Goal: Task Accomplishment & Management: Manage account settings

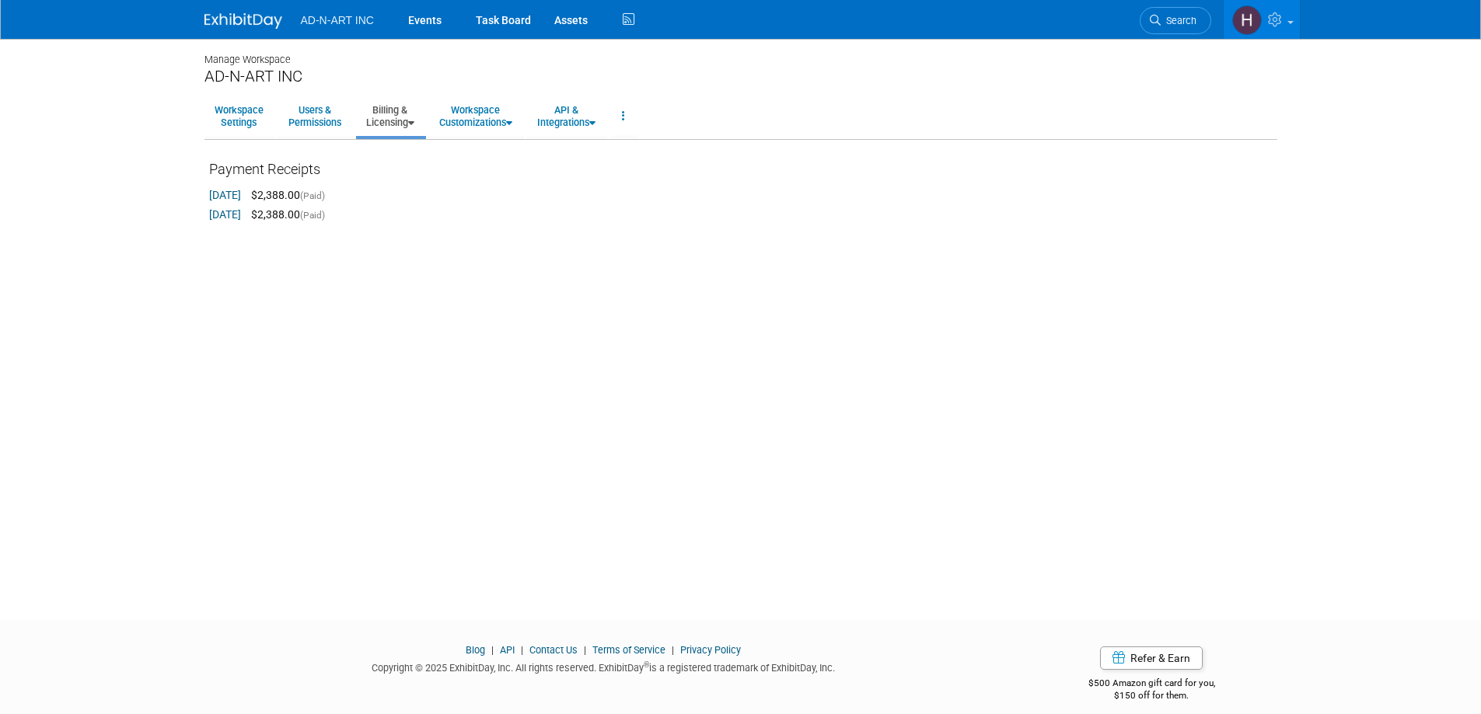
click at [218, 12] on link at bounding box center [252, 13] width 96 height 12
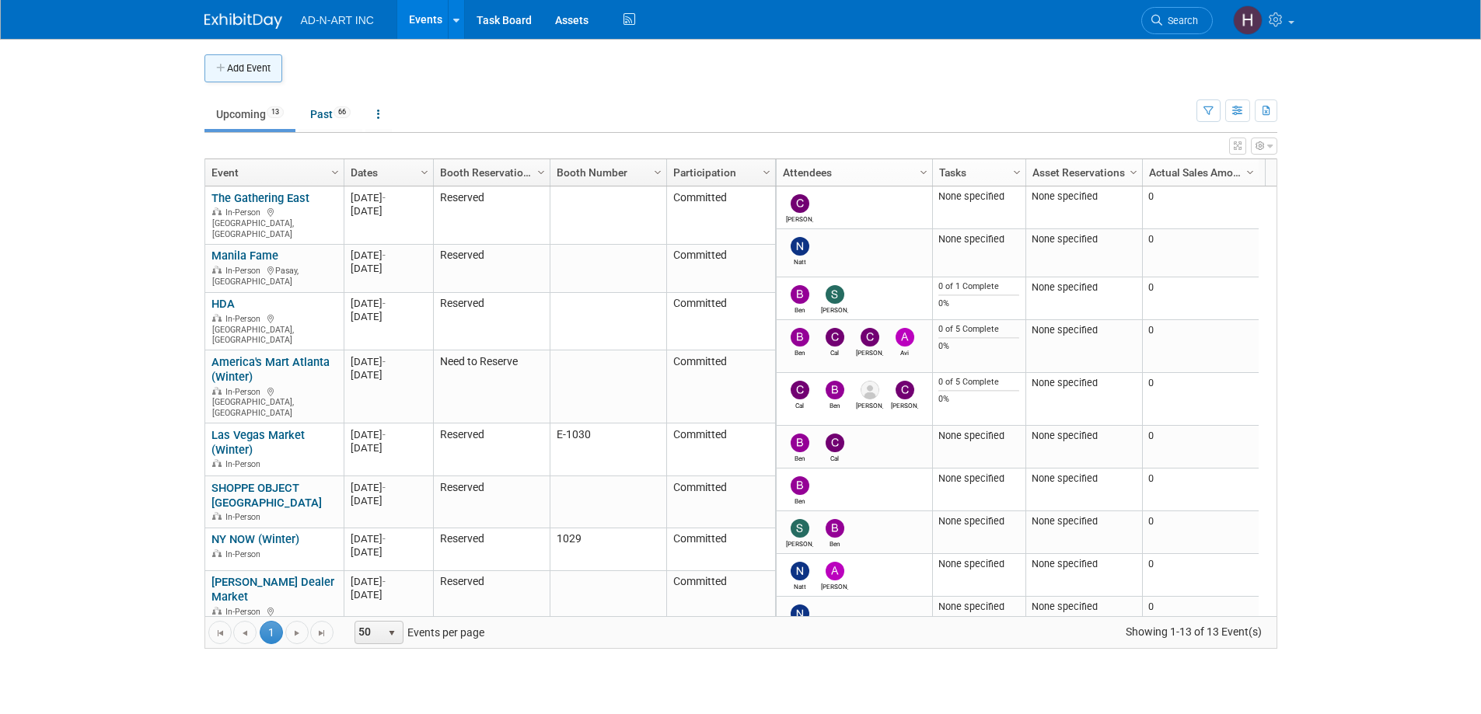
click at [216, 72] on icon "button" at bounding box center [221, 69] width 11 height 10
select select "8"
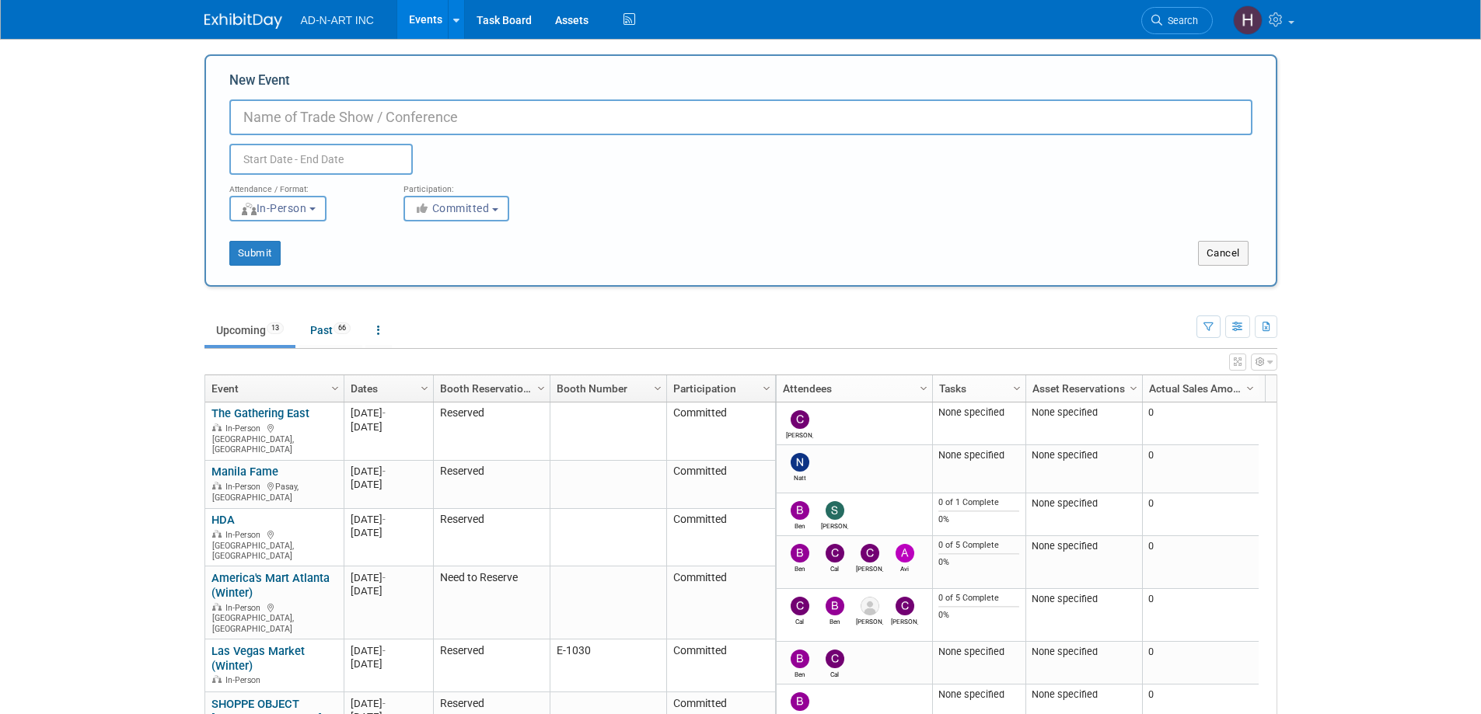
paste input "Show room [GEOGRAPHIC_DATA]"
type input "Show room [GEOGRAPHIC_DATA]"
click at [260, 159] on input "text" at bounding box center [320, 159] width 183 height 31
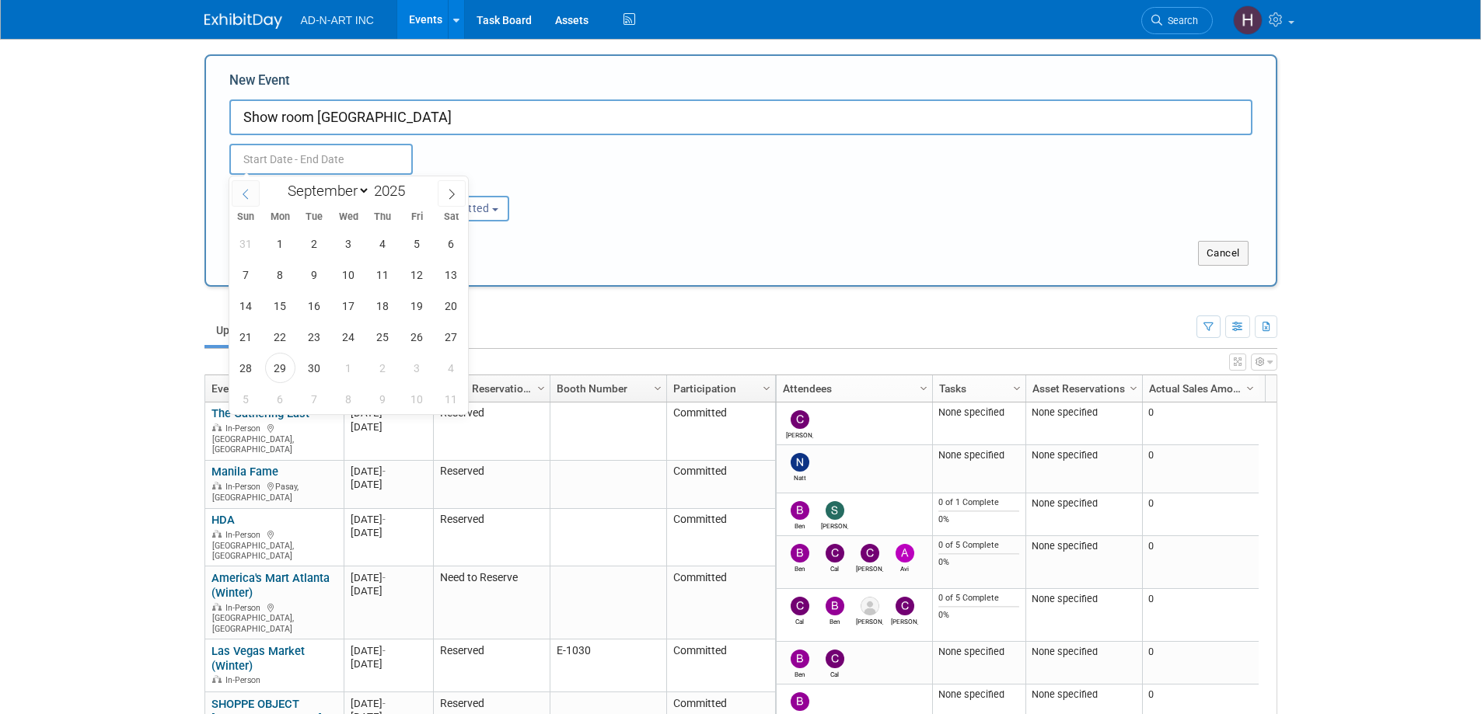
click at [246, 194] on icon at bounding box center [245, 194] width 11 height 11
select select "5"
click at [252, 363] on span "29" at bounding box center [246, 368] width 30 height 30
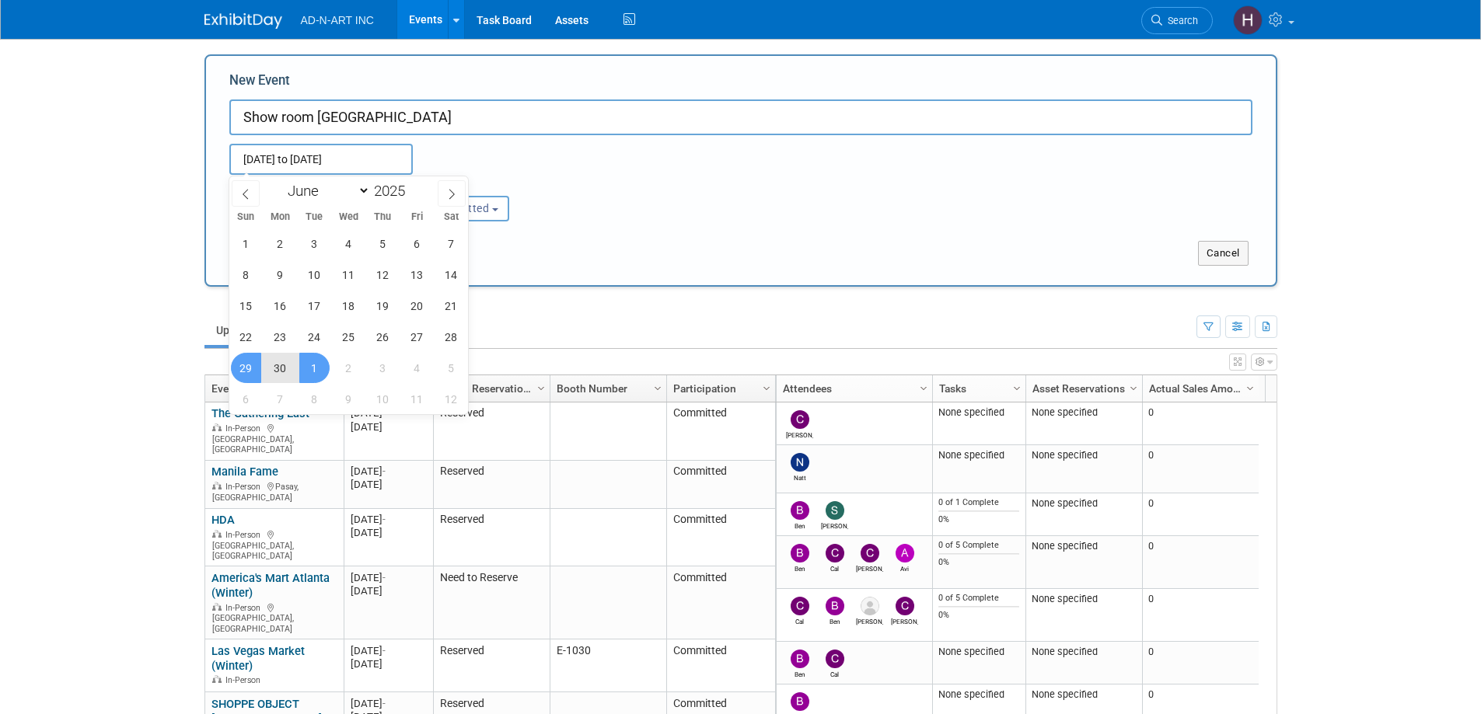
click at [309, 369] on span "1" at bounding box center [314, 368] width 30 height 30
type input "Jun 29, 2025 to Jul 1, 2025"
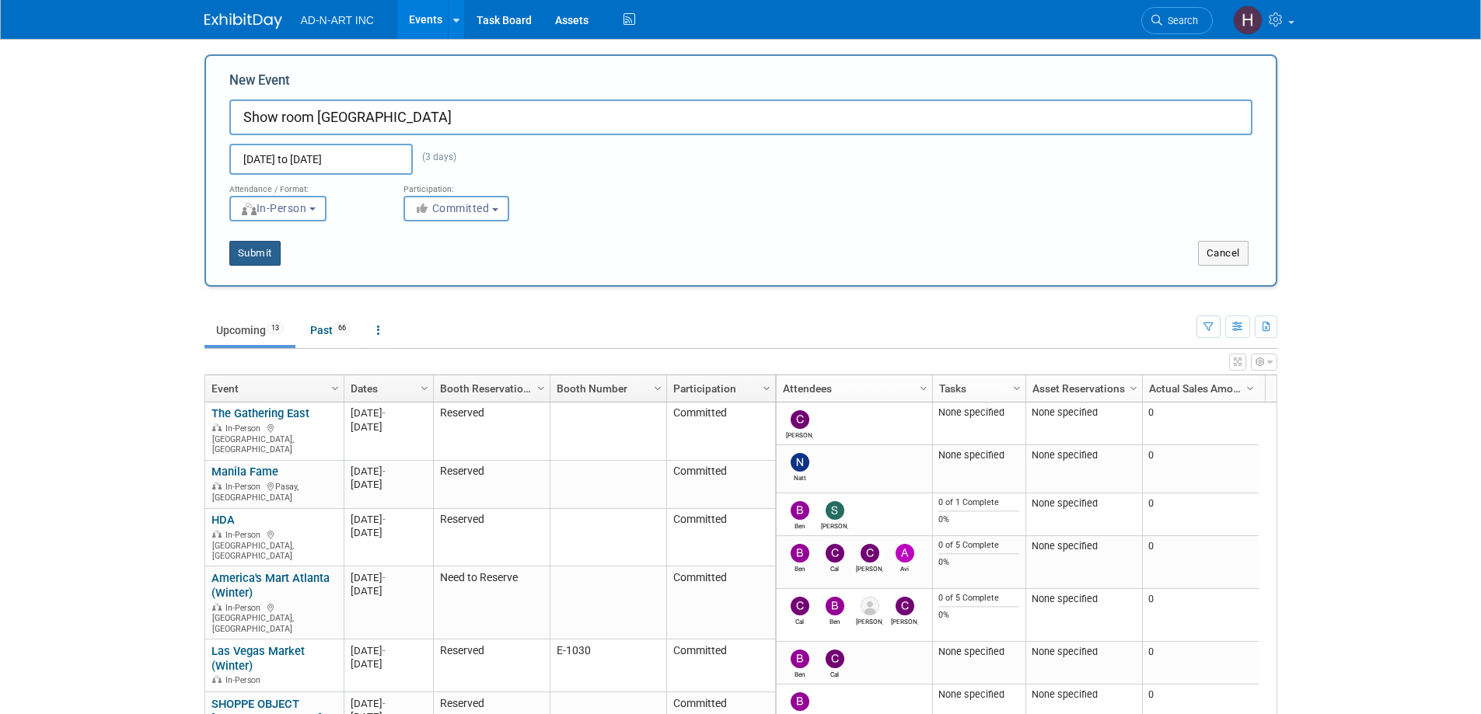
click at [255, 255] on button "Submit" at bounding box center [254, 253] width 51 height 25
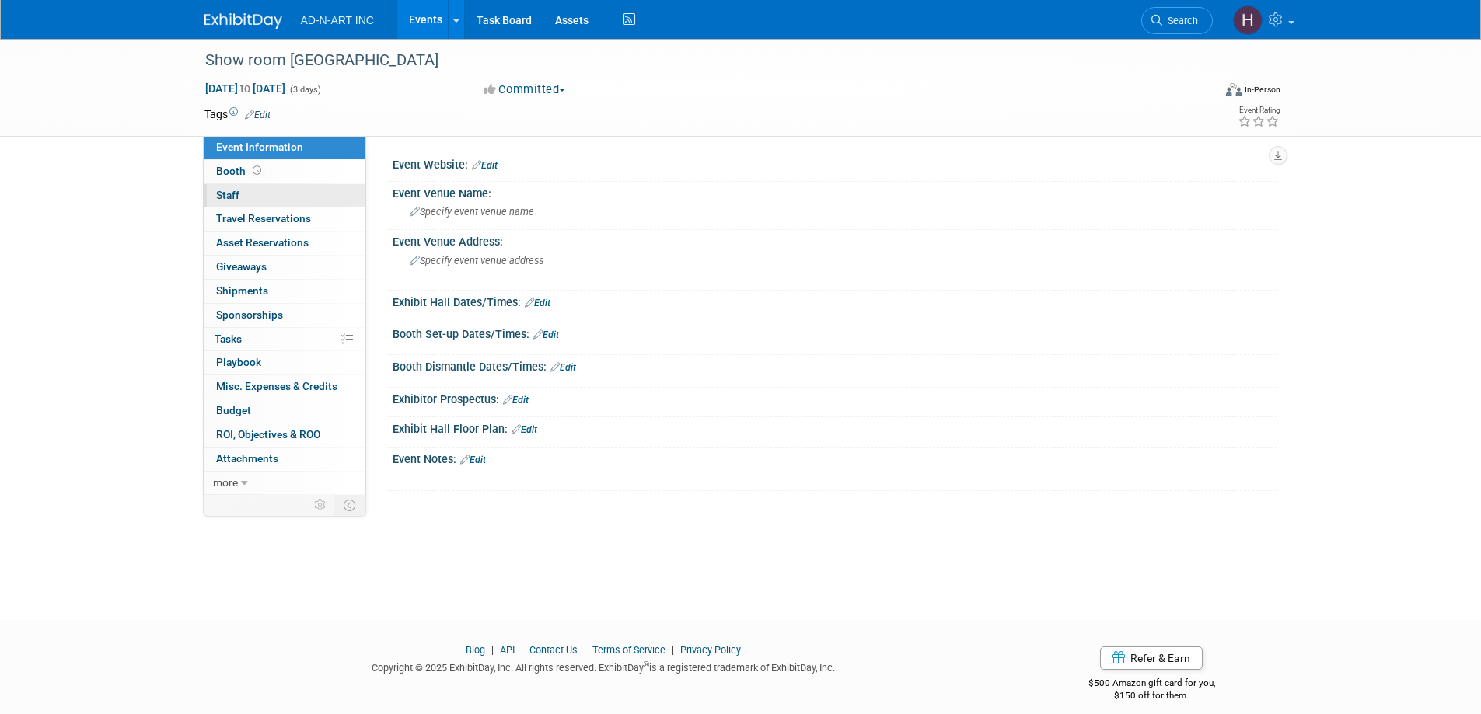
click at [239, 195] on span "Staff 0" at bounding box center [227, 195] width 23 height 12
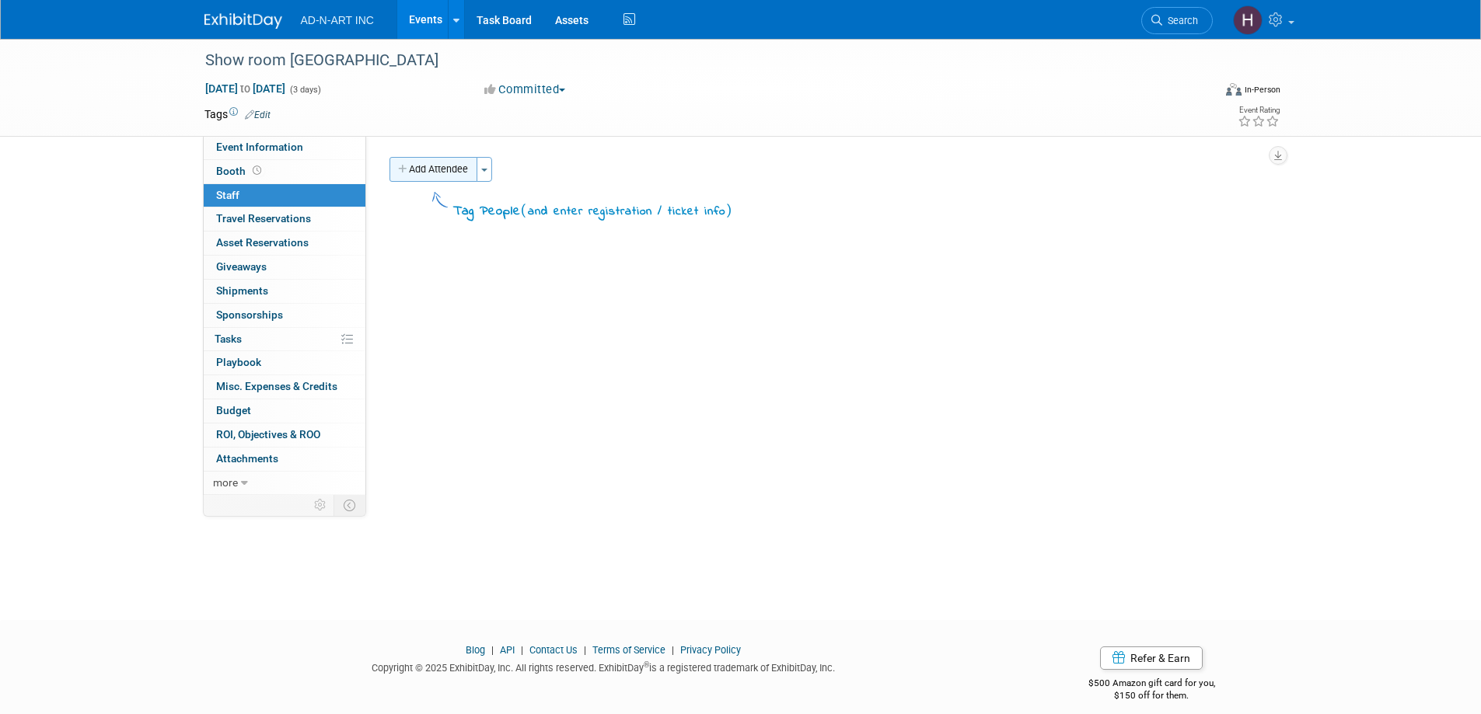
click at [419, 173] on button "Add Attendee" at bounding box center [433, 169] width 88 height 25
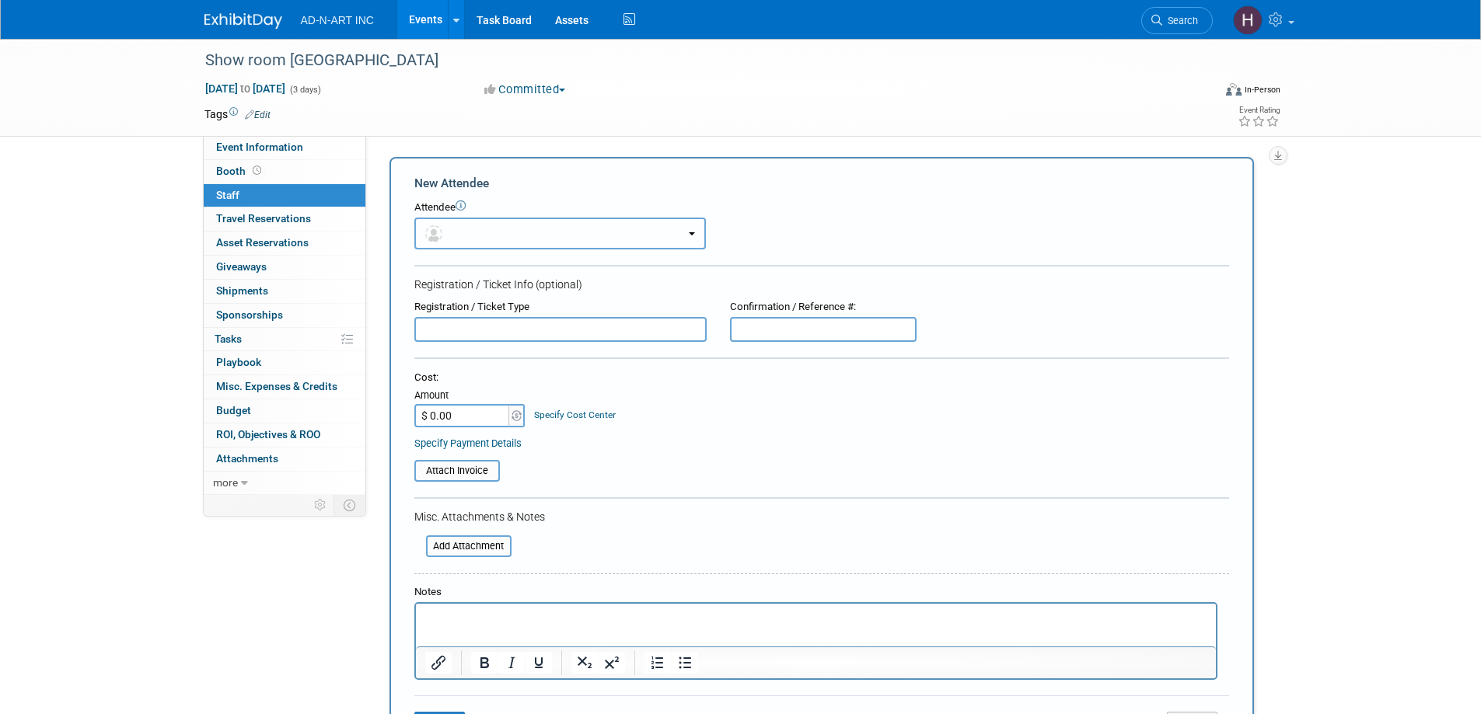
click at [482, 239] on button "button" at bounding box center [559, 234] width 291 height 32
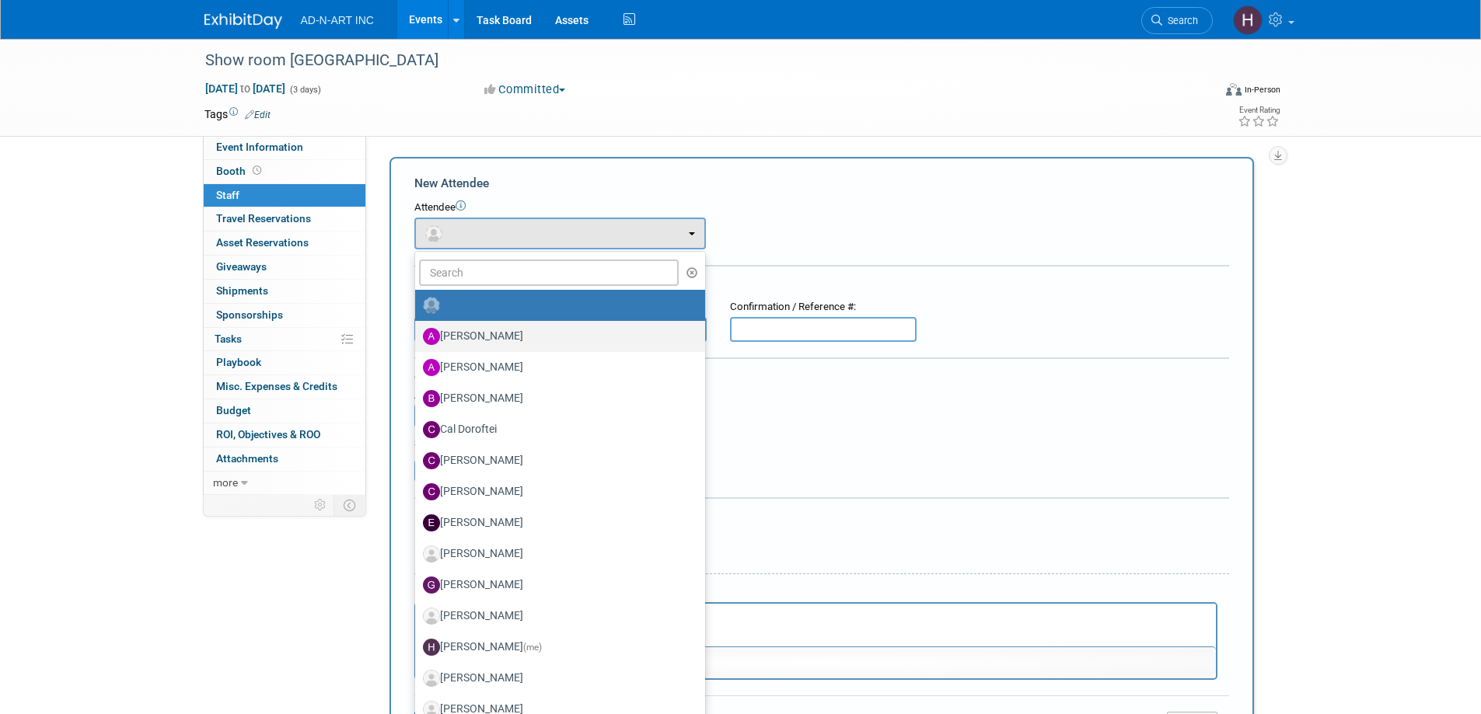
click at [489, 332] on label "Alan Mozes" at bounding box center [556, 336] width 267 height 25
click at [417, 332] on input "[PERSON_NAME]" at bounding box center [412, 335] width 10 height 10
select select "50ed956b-f57e-4429-b325-722a780accbe"
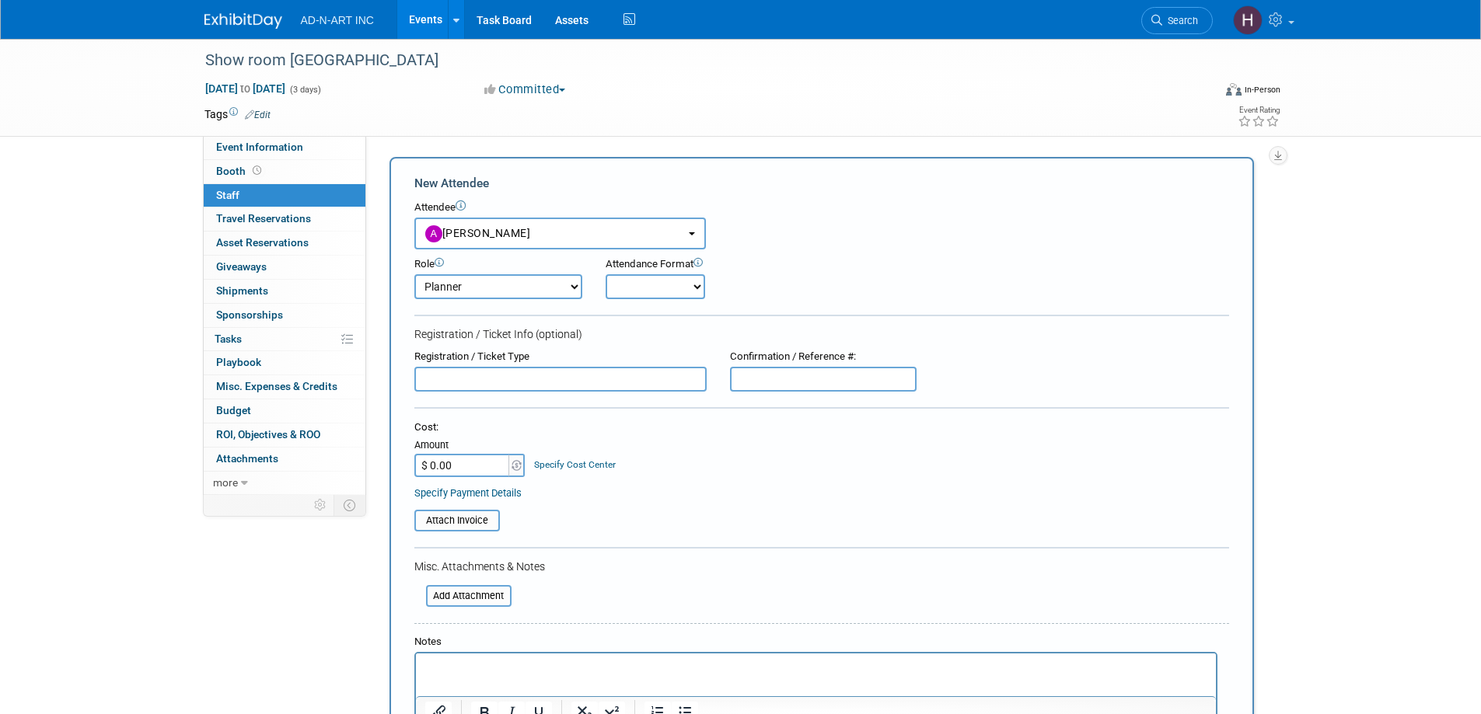
click at [482, 284] on select "Demonstrator Host Planner Presenter Sales Representative Set-up/Dismantle Crew …" at bounding box center [498, 286] width 168 height 25
select select "4"
click at [414, 274] on select "Demonstrator Host Planner Presenter Sales Representative Set-up/Dismantle Crew …" at bounding box center [498, 286] width 168 height 25
click at [658, 284] on select "Onsite Remote" at bounding box center [654, 286] width 99 height 25
select select "1"
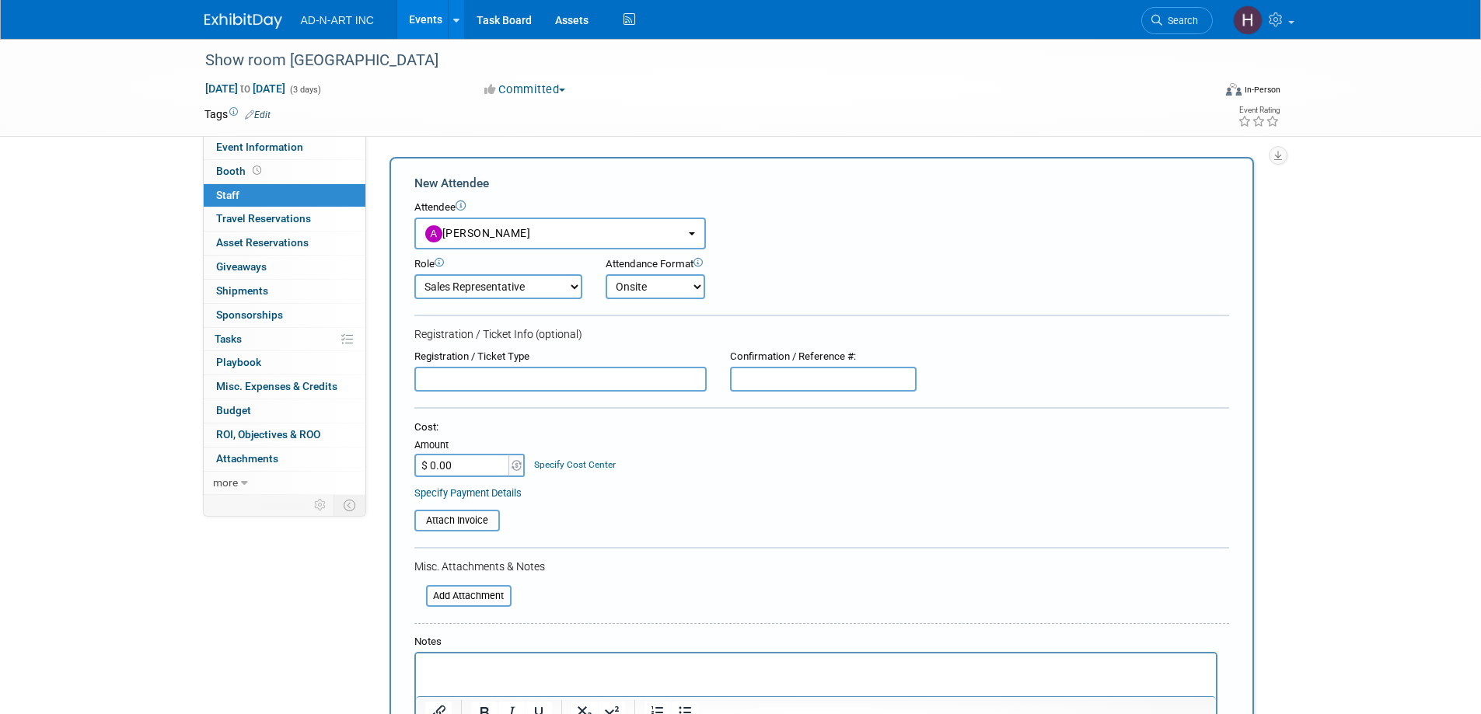
click at [605, 274] on select "Onsite Remote" at bounding box center [654, 286] width 99 height 25
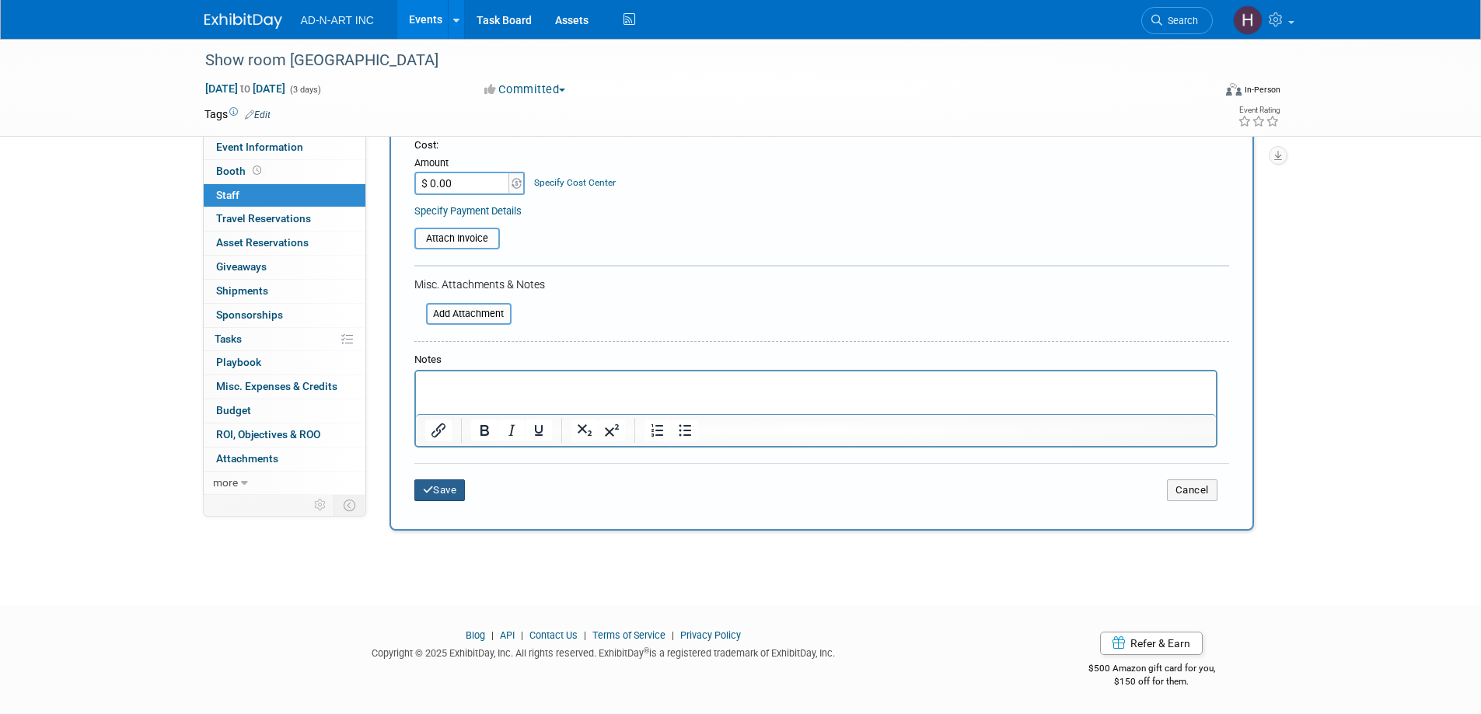
click at [440, 494] on button "Save" at bounding box center [439, 491] width 51 height 22
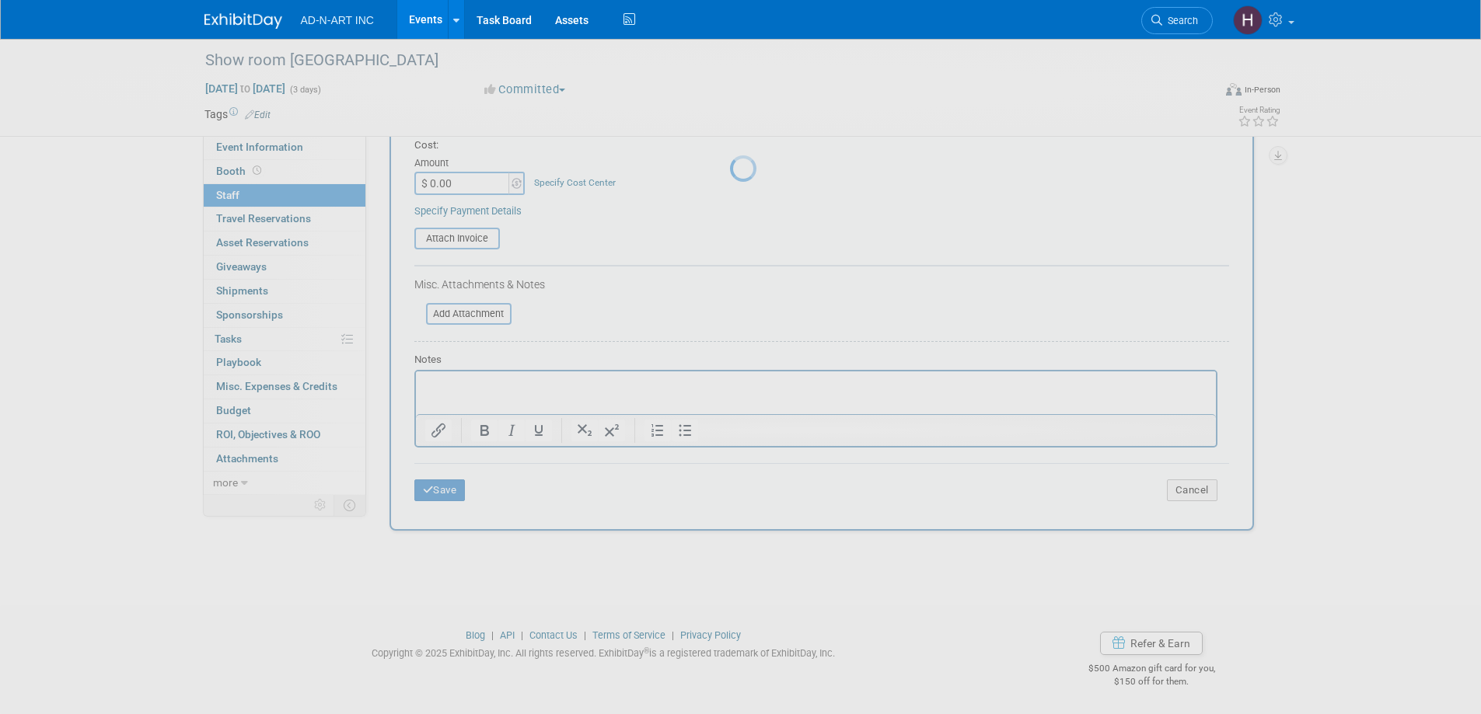
scroll to position [15, 0]
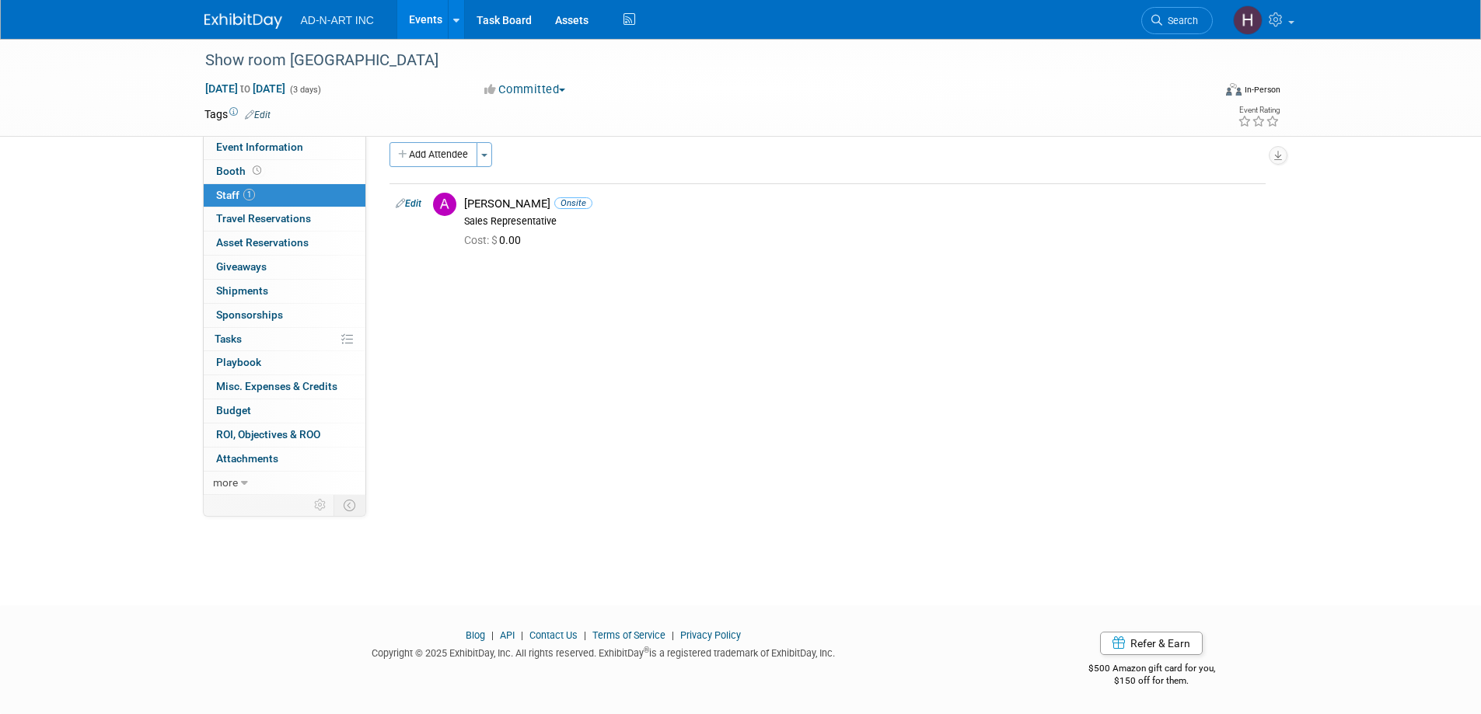
click at [227, 17] on img at bounding box center [243, 21] width 78 height 16
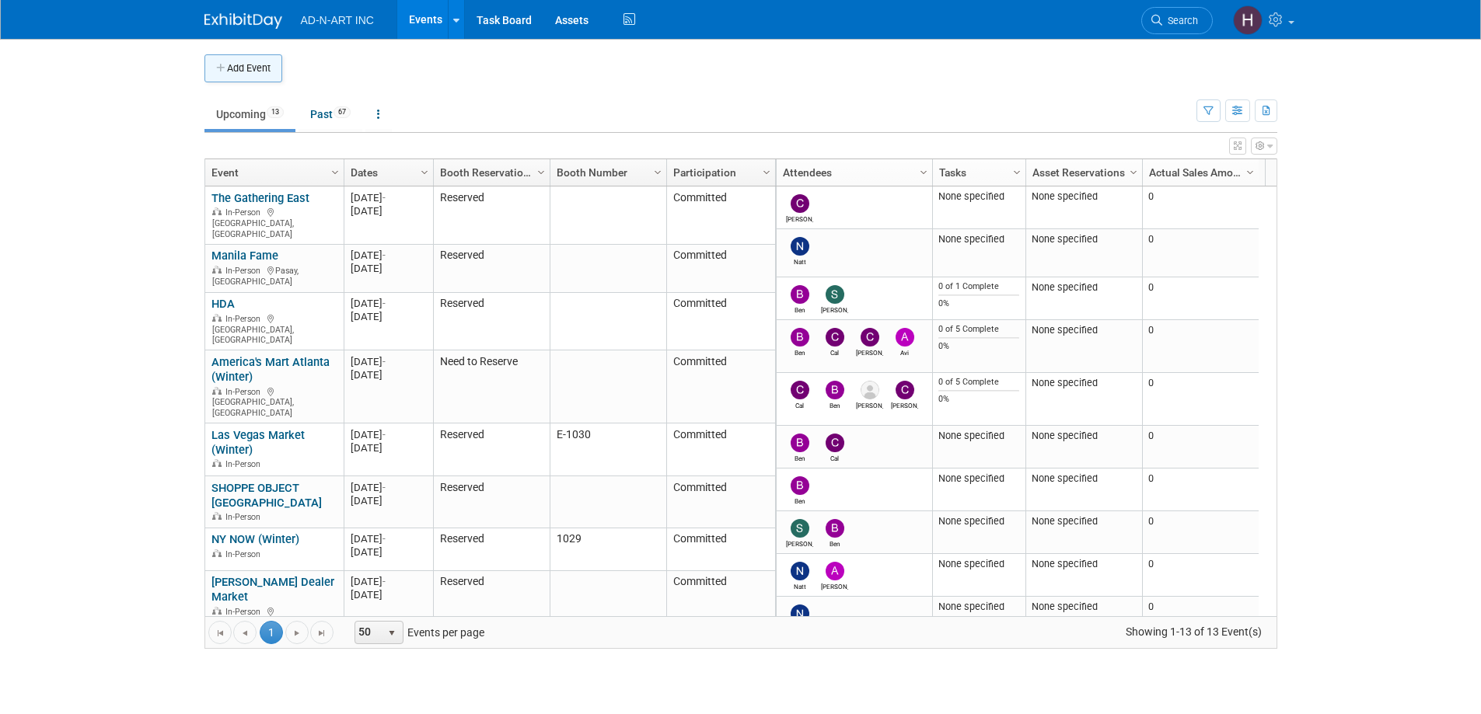
click at [229, 68] on button "Add Event" at bounding box center [243, 68] width 78 height 28
select select "8"
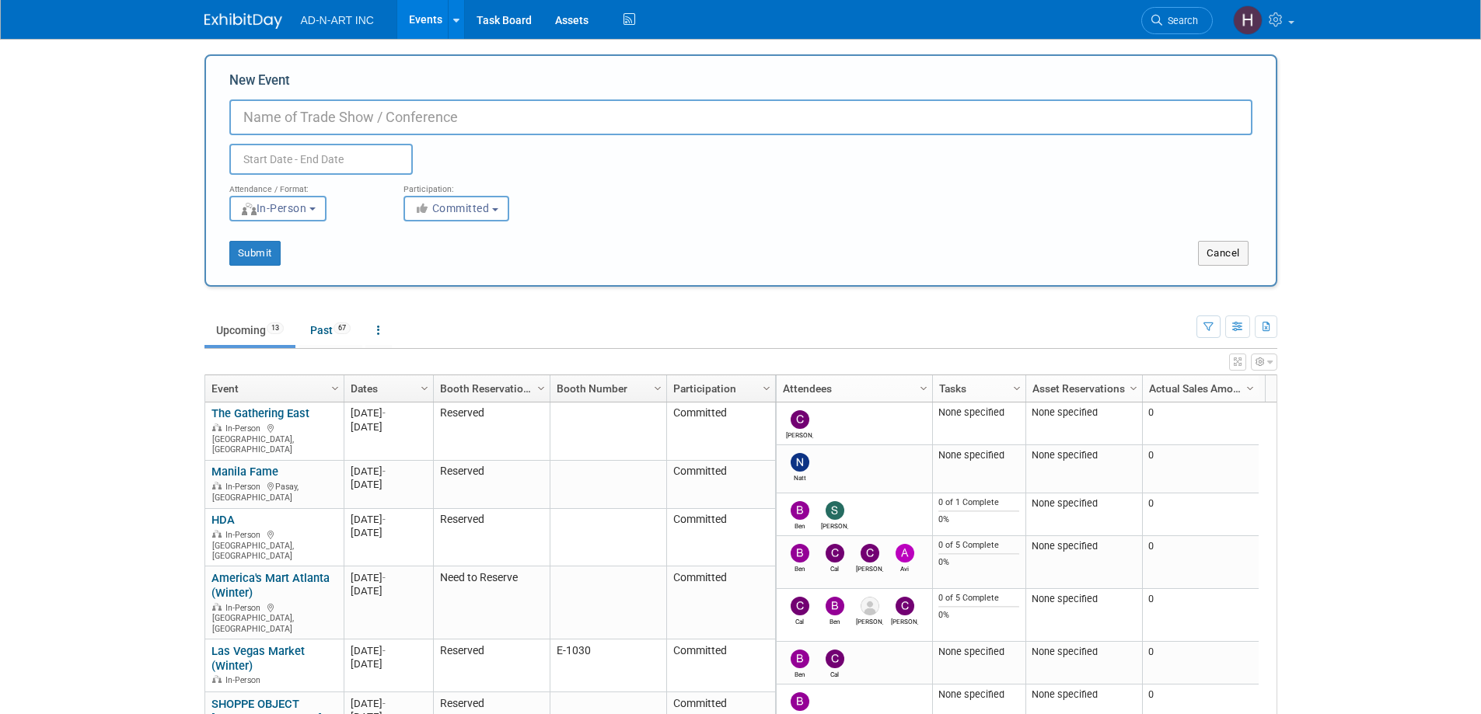
paste input "Trendsupwest"
type input "Trendsupwest"
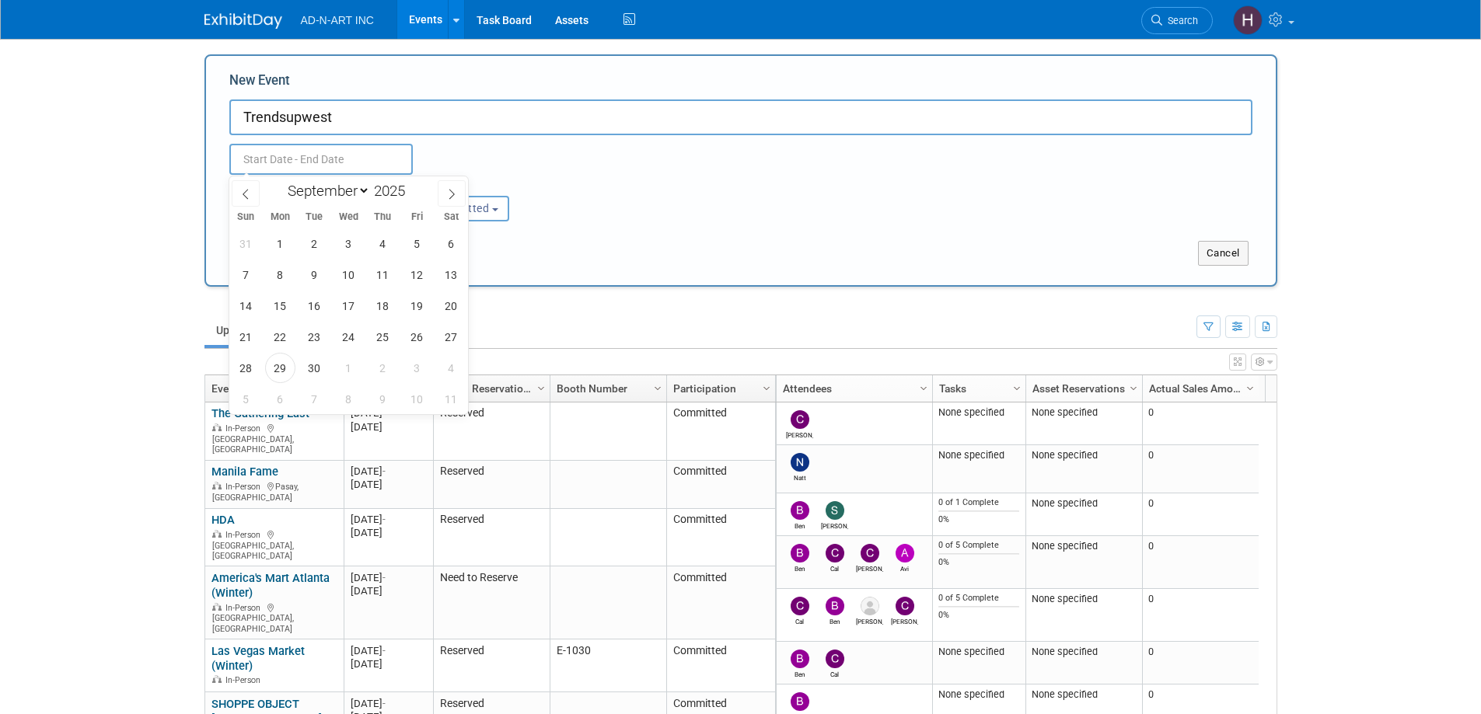
click at [293, 158] on input "text" at bounding box center [320, 159] width 183 height 31
click at [248, 186] on span at bounding box center [246, 193] width 28 height 26
select select "5"
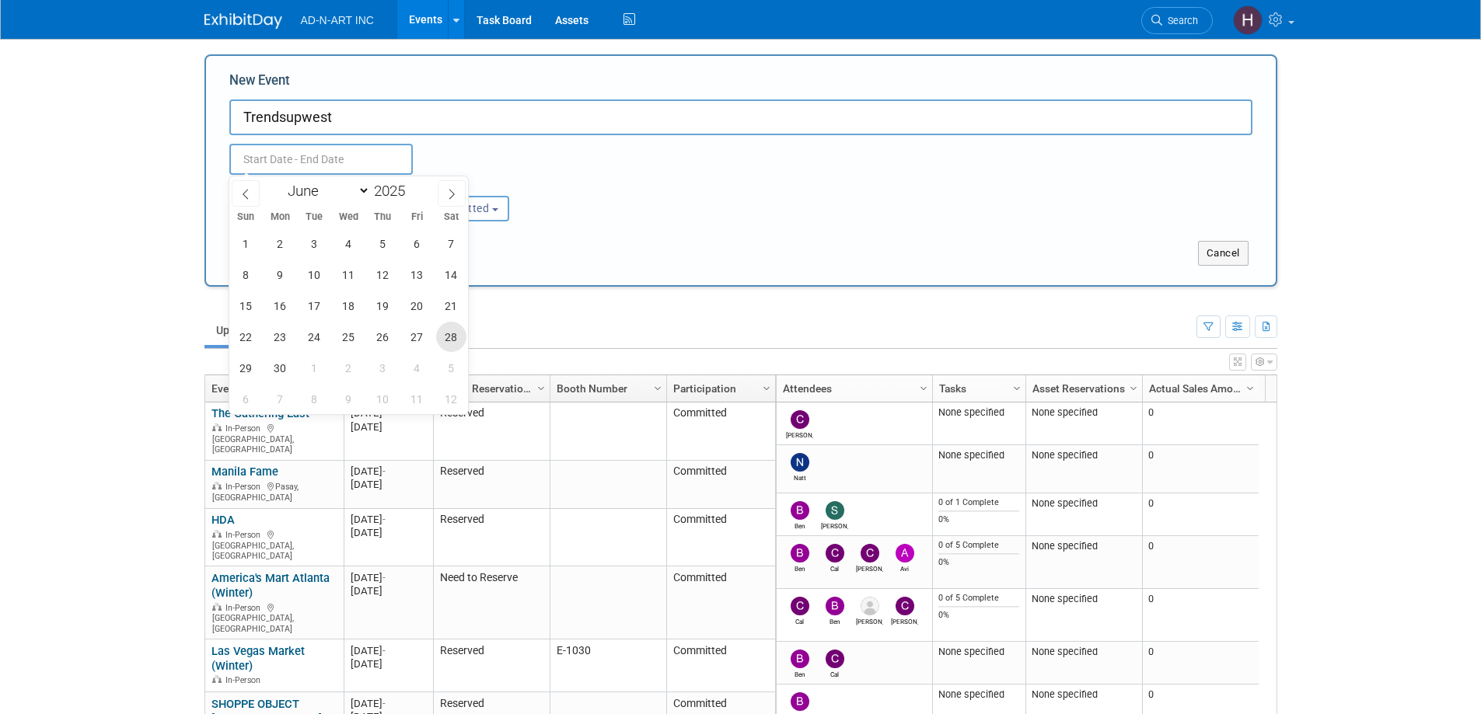
click at [448, 339] on span "28" at bounding box center [451, 337] width 30 height 30
click at [278, 370] on span "30" at bounding box center [280, 368] width 30 height 30
type input "Jun 28, 2025 to Jun 30, 2025"
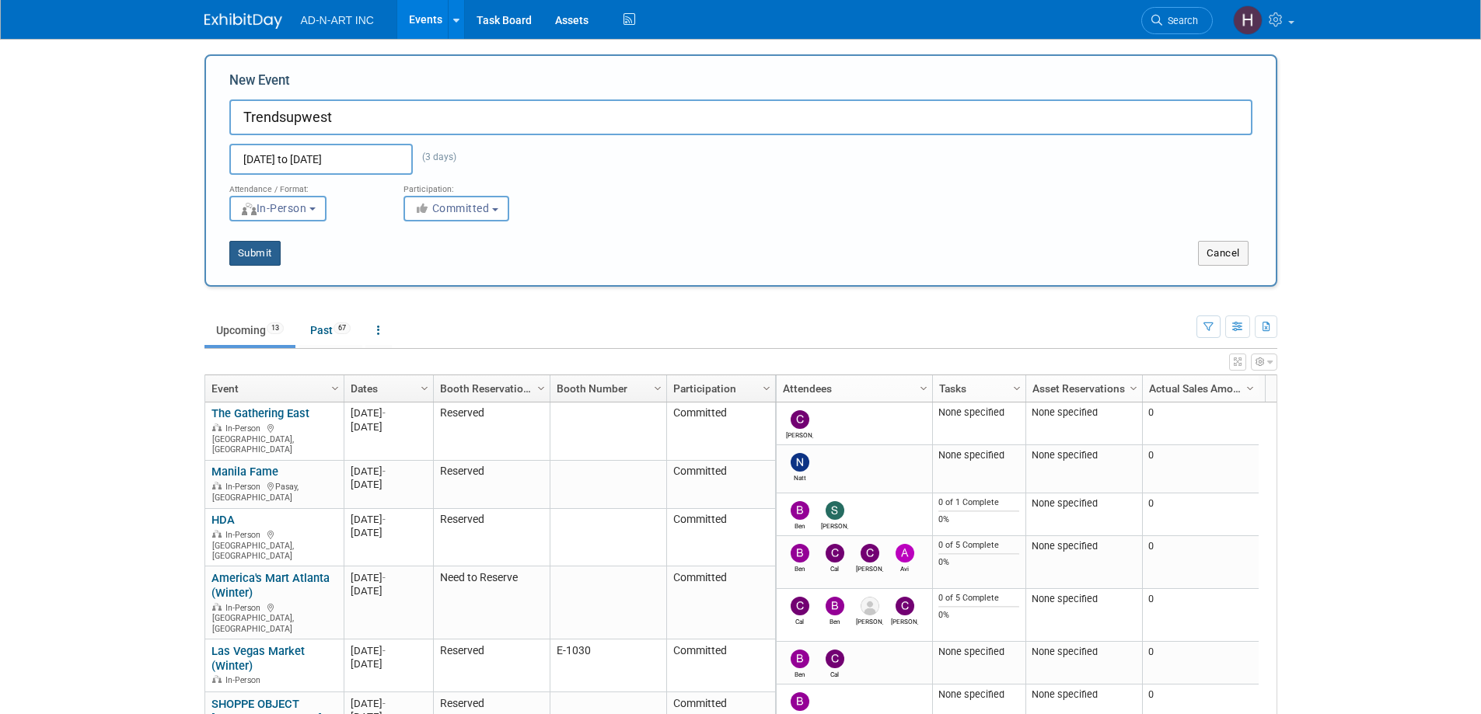
click at [257, 253] on button "Submit" at bounding box center [254, 253] width 51 height 25
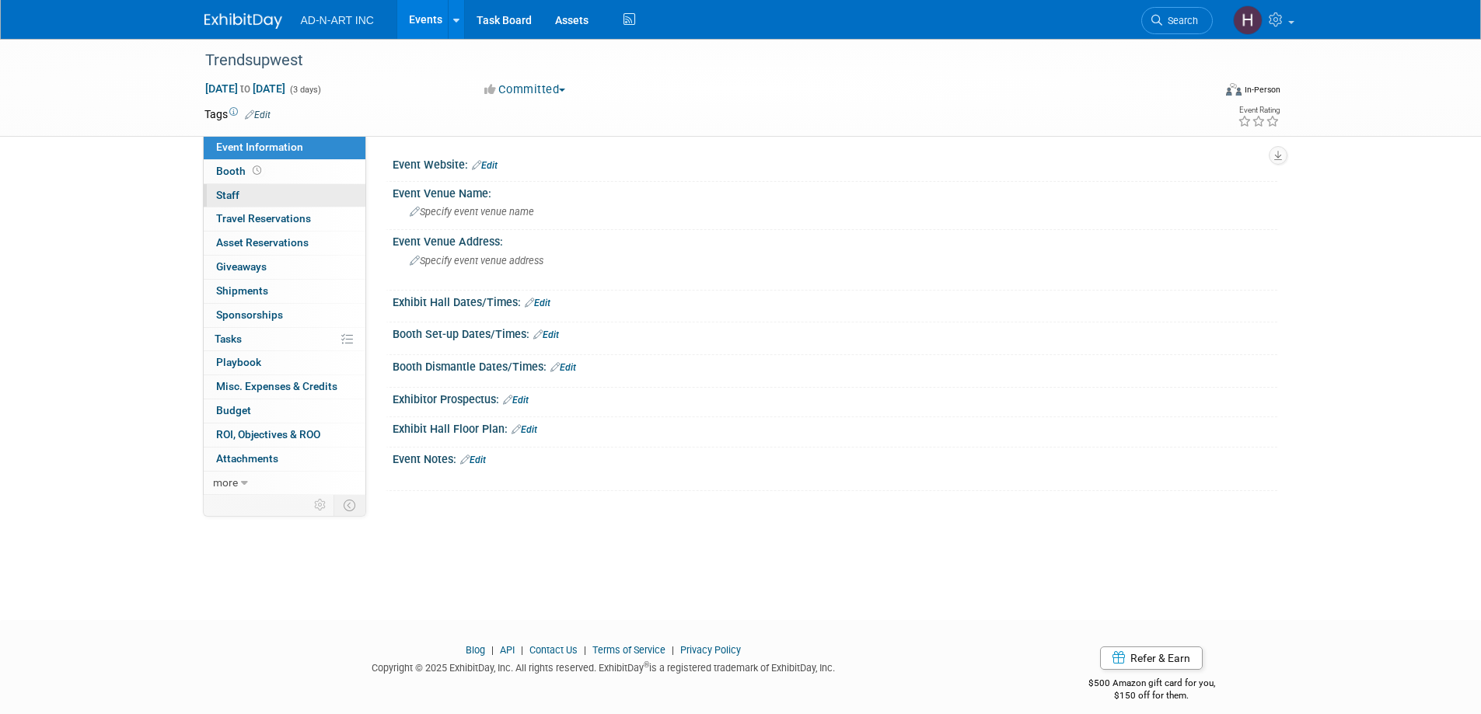
click at [236, 196] on span "Staff 0" at bounding box center [227, 195] width 23 height 12
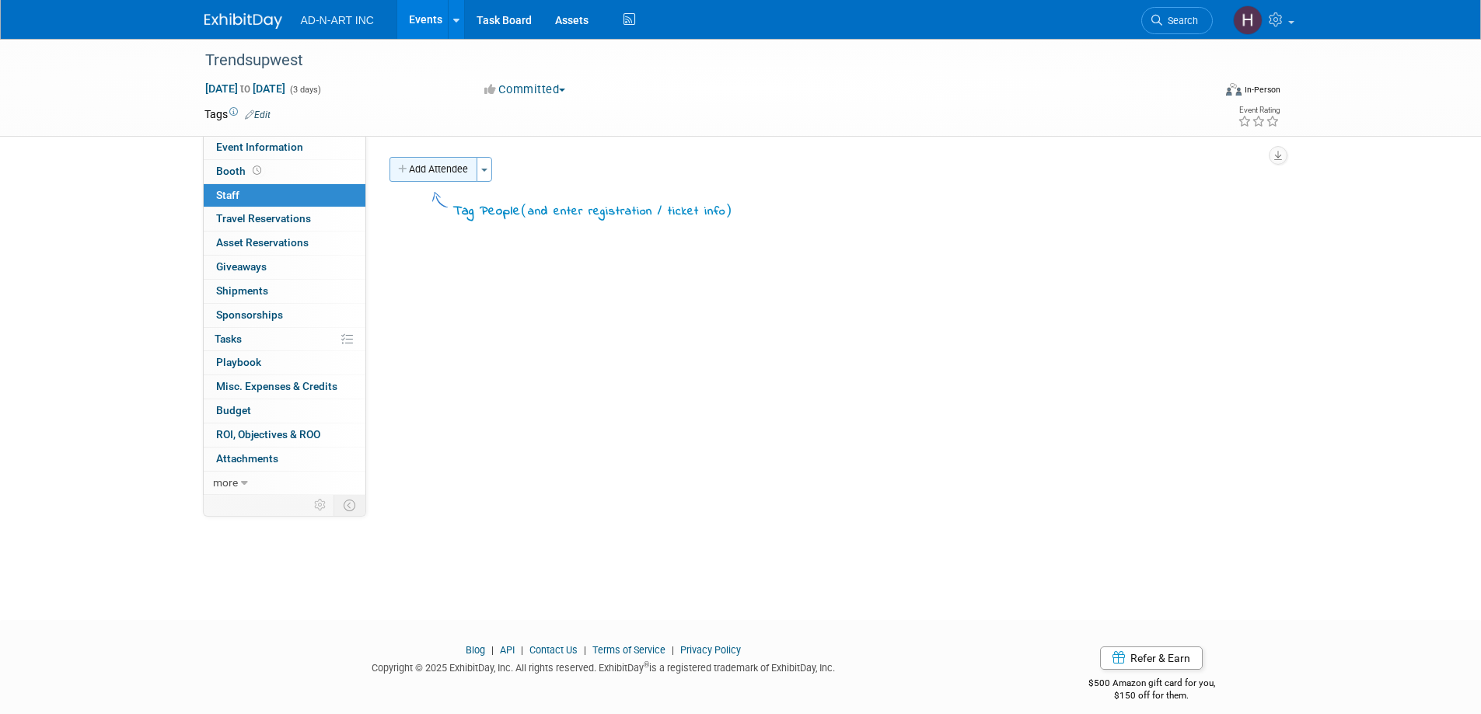
click at [457, 169] on button "Add Attendee" at bounding box center [433, 169] width 88 height 25
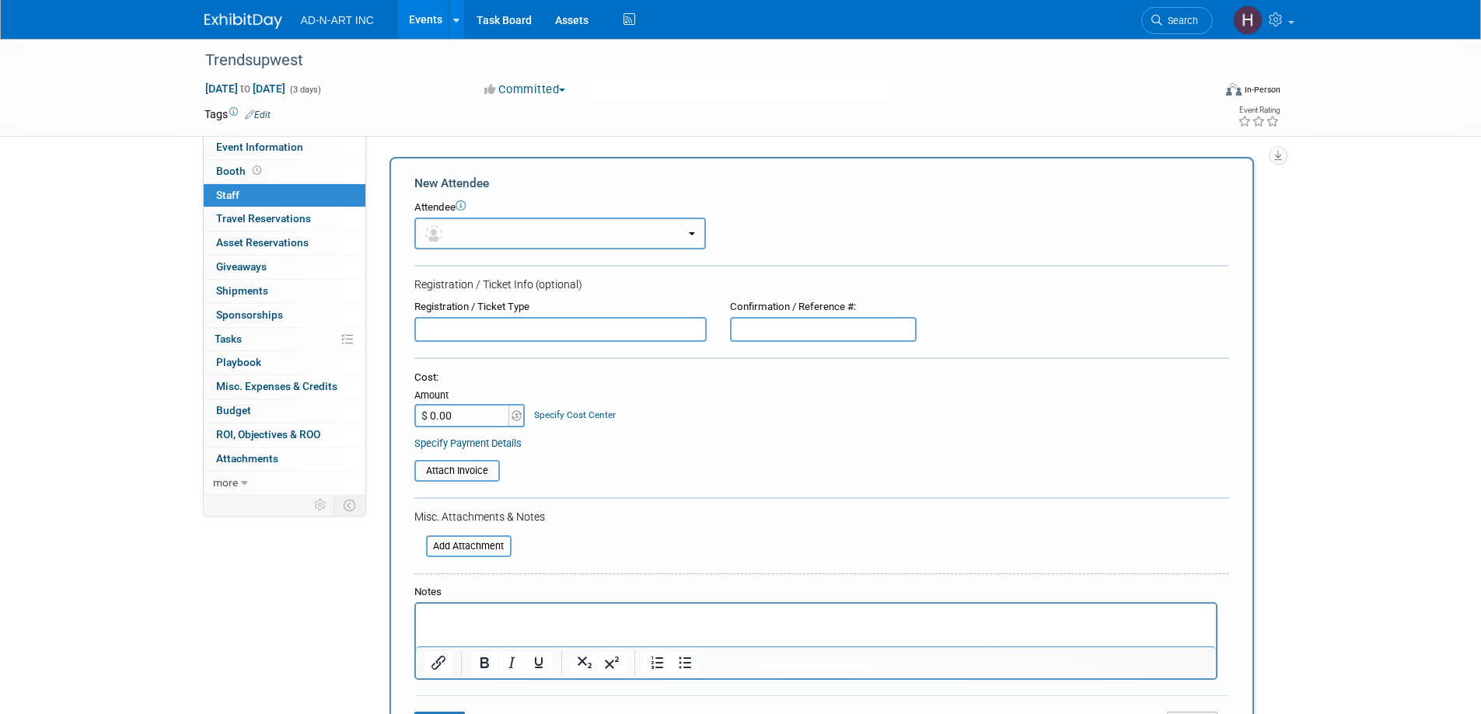
click at [451, 232] on button "button" at bounding box center [559, 234] width 291 height 32
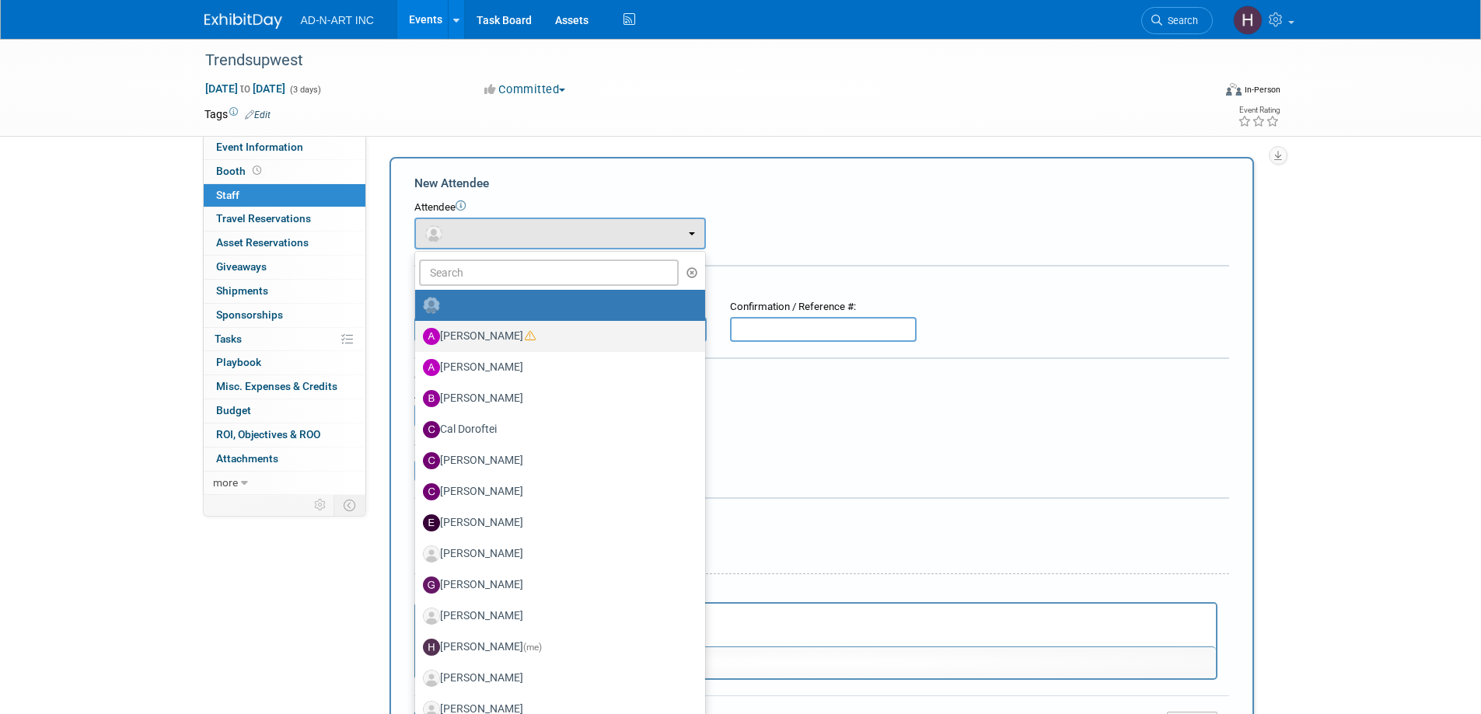
click at [500, 335] on label "[PERSON_NAME]" at bounding box center [556, 336] width 267 height 25
click at [417, 335] on input "[PERSON_NAME]" at bounding box center [412, 335] width 10 height 10
select select "50ed956b-f57e-4429-b325-722a780accbe"
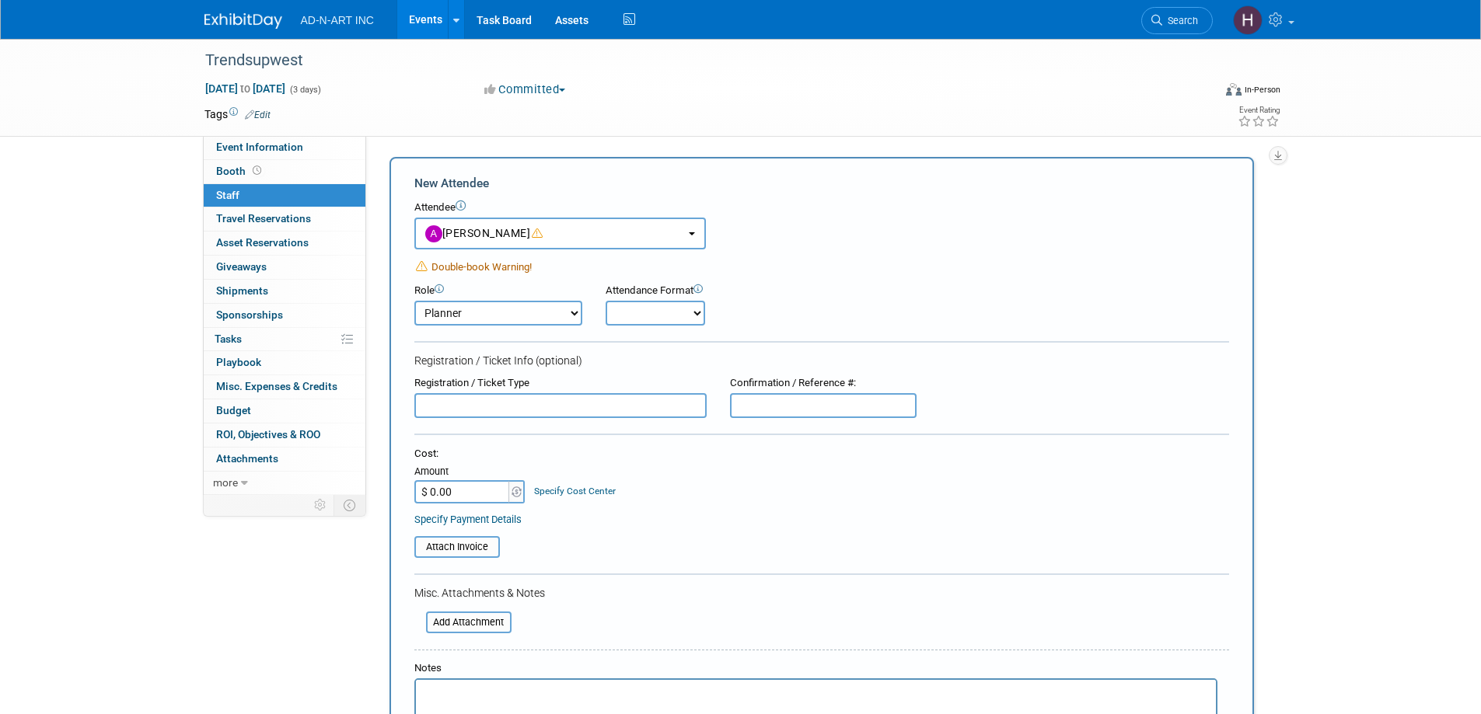
click at [510, 304] on select "Demonstrator Host Planner Presenter Sales Representative Set-up/Dismantle Crew …" at bounding box center [498, 313] width 168 height 25
select select "4"
click at [414, 301] on select "Demonstrator Host Planner Presenter Sales Representative Set-up/Dismantle Crew …" at bounding box center [498, 313] width 168 height 25
click at [630, 317] on select "Onsite Remote" at bounding box center [654, 313] width 99 height 25
select select "1"
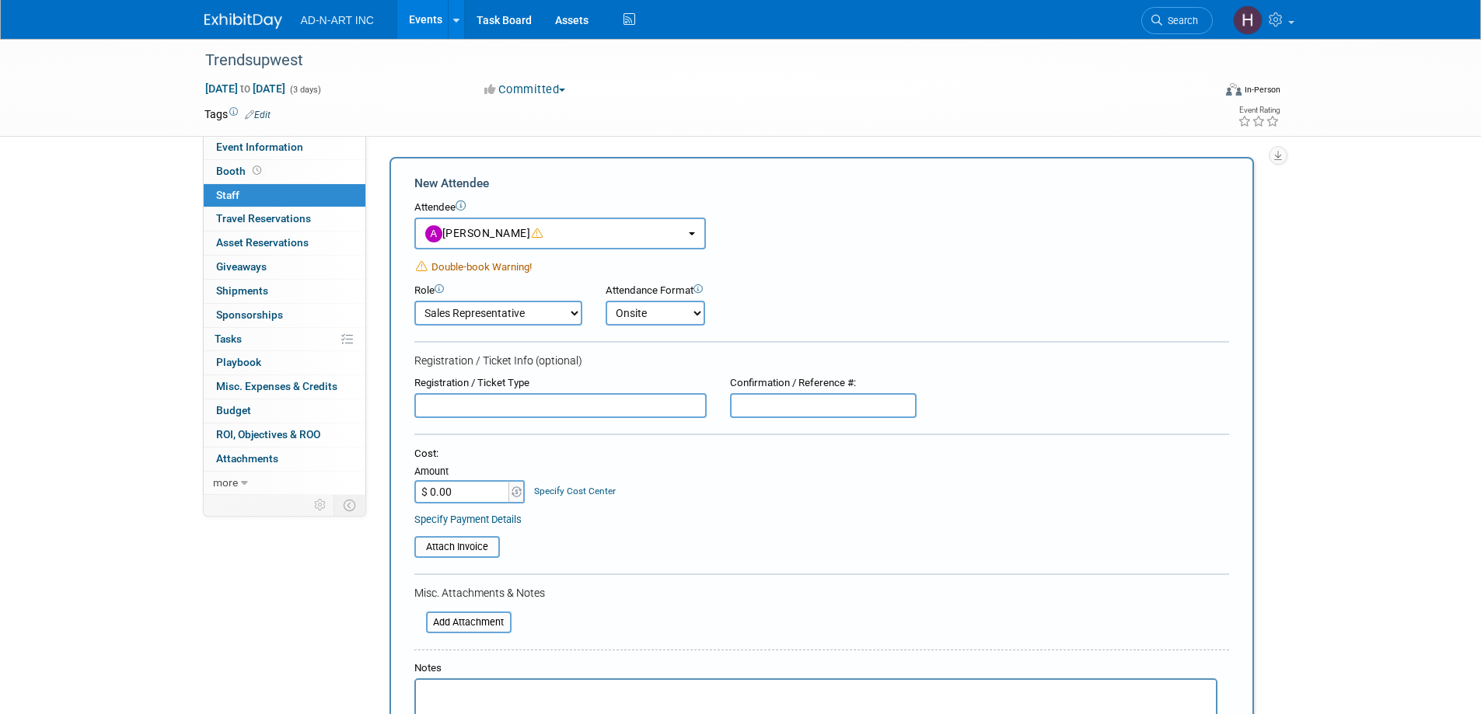
click at [605, 301] on select "Onsite Remote" at bounding box center [654, 313] width 99 height 25
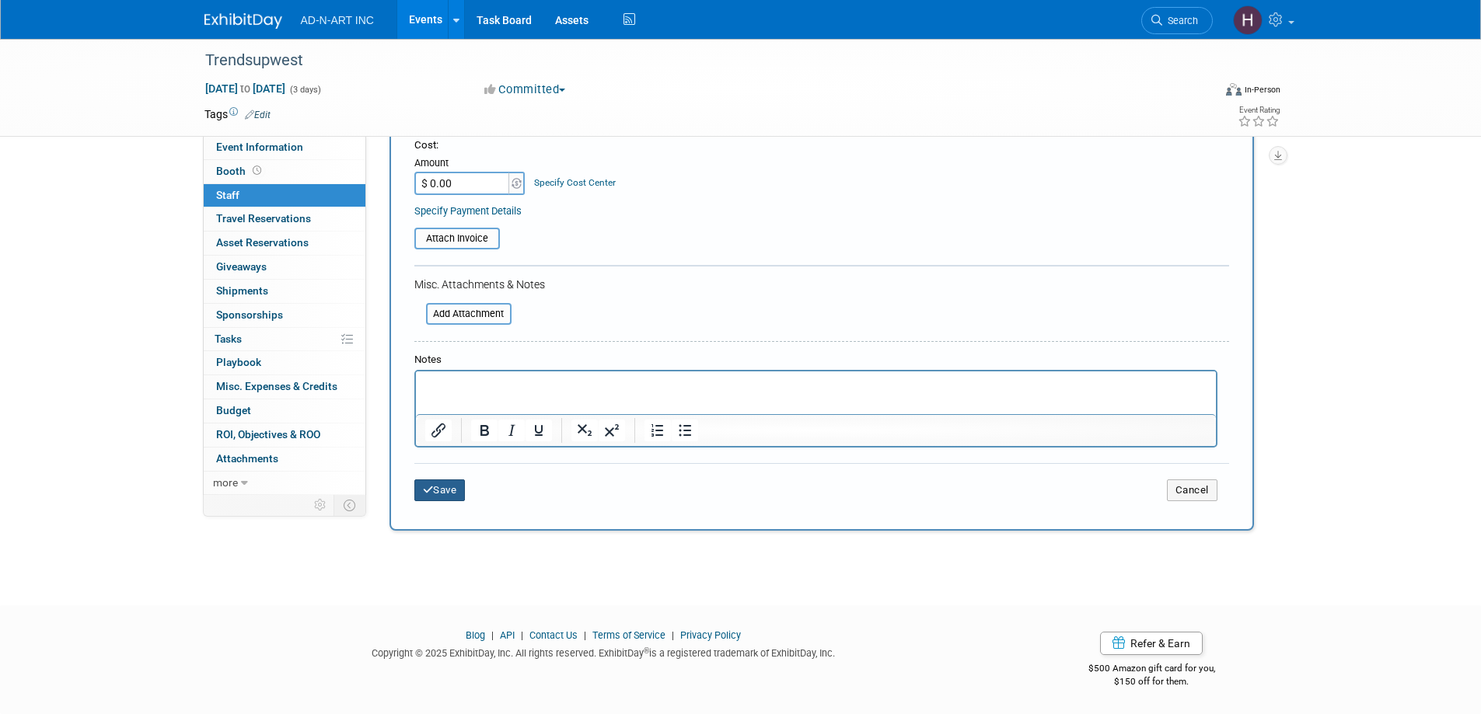
click at [434, 497] on button "Save" at bounding box center [439, 491] width 51 height 22
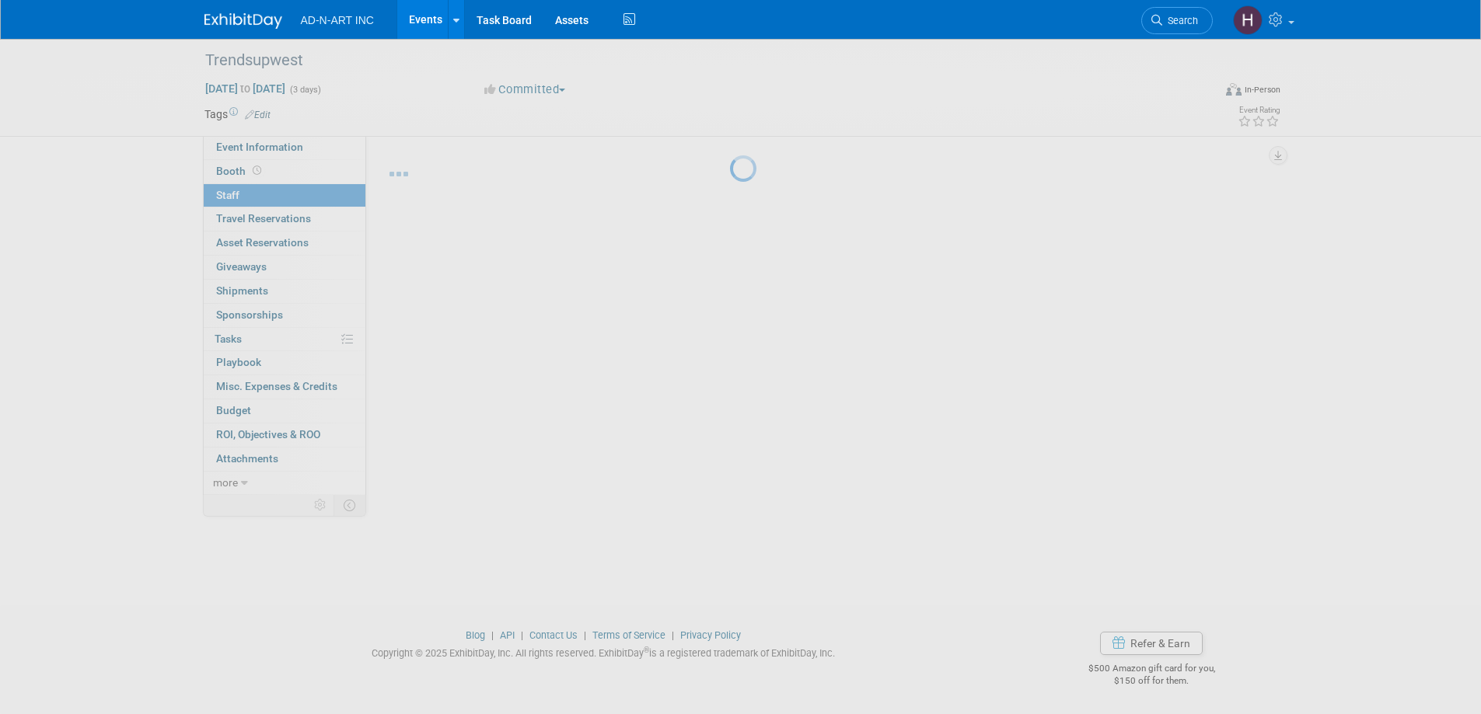
scroll to position [15, 0]
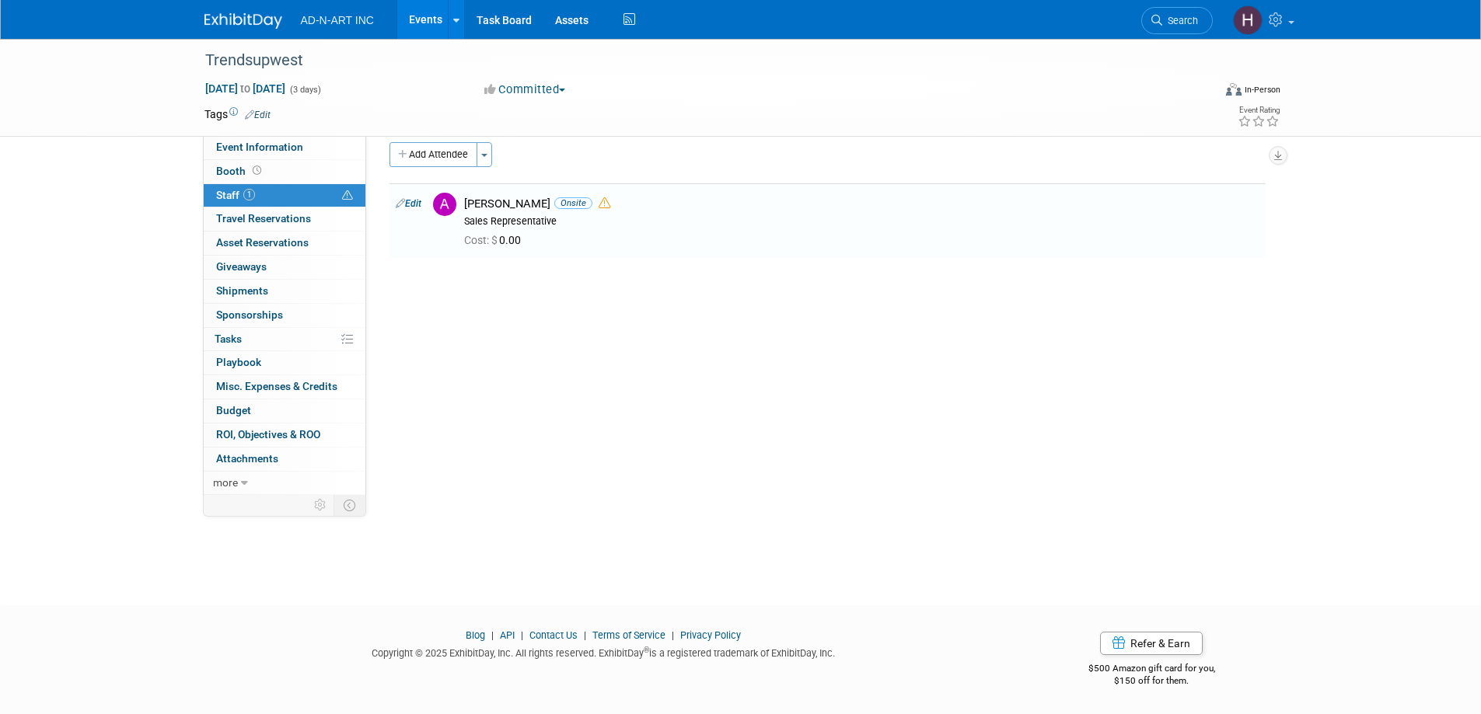
click at [227, 14] on img at bounding box center [243, 21] width 78 height 16
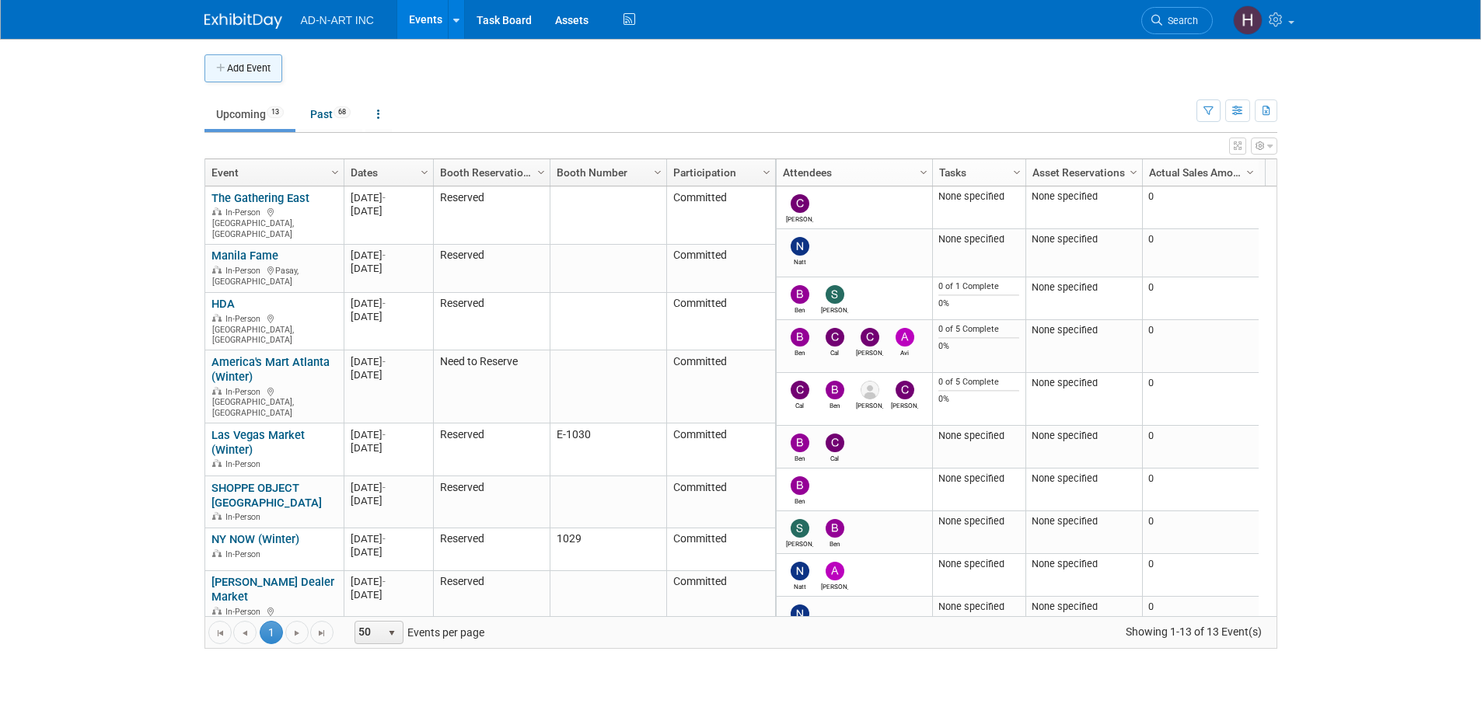
click at [249, 56] on button "Add Event" at bounding box center [243, 68] width 78 height 28
select select "8"
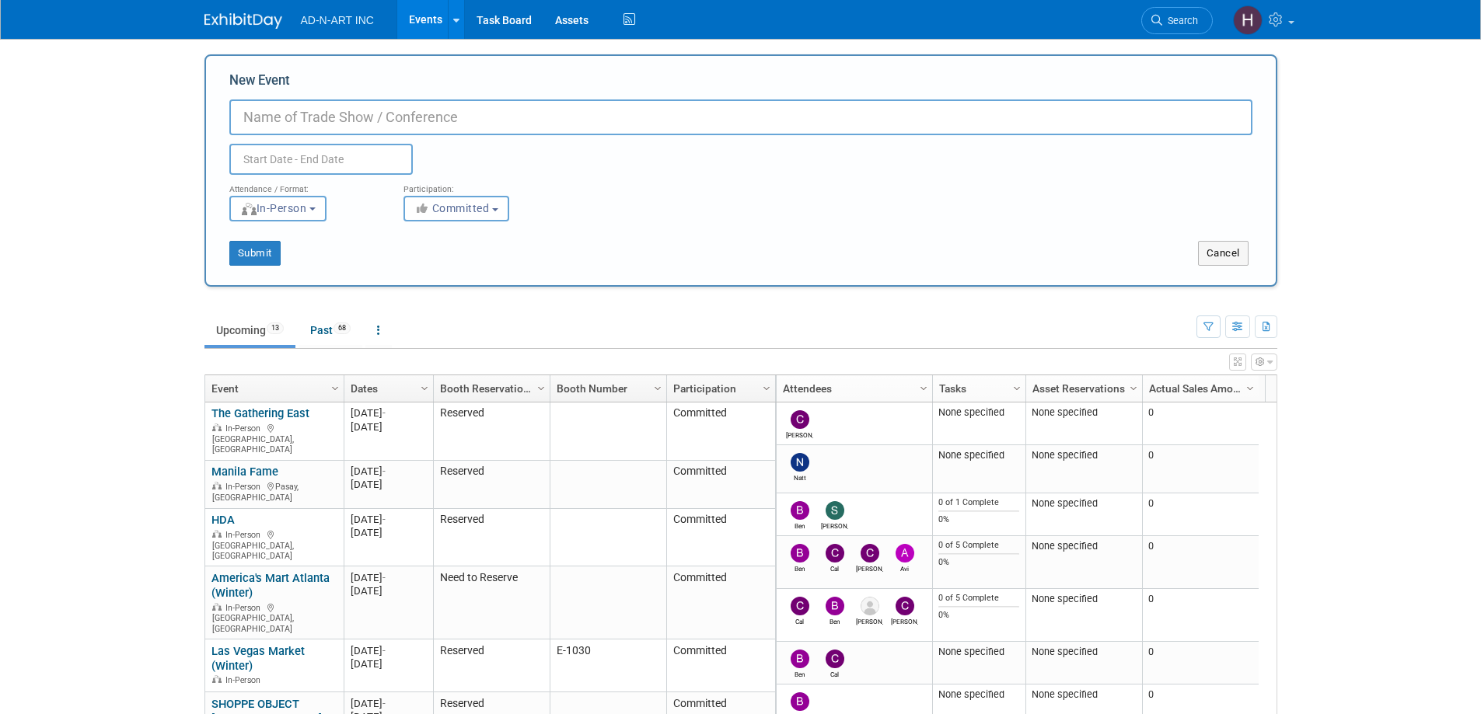
paste input "Trendset"
type input "Trendset"
click at [300, 164] on input "text" at bounding box center [320, 159] width 183 height 31
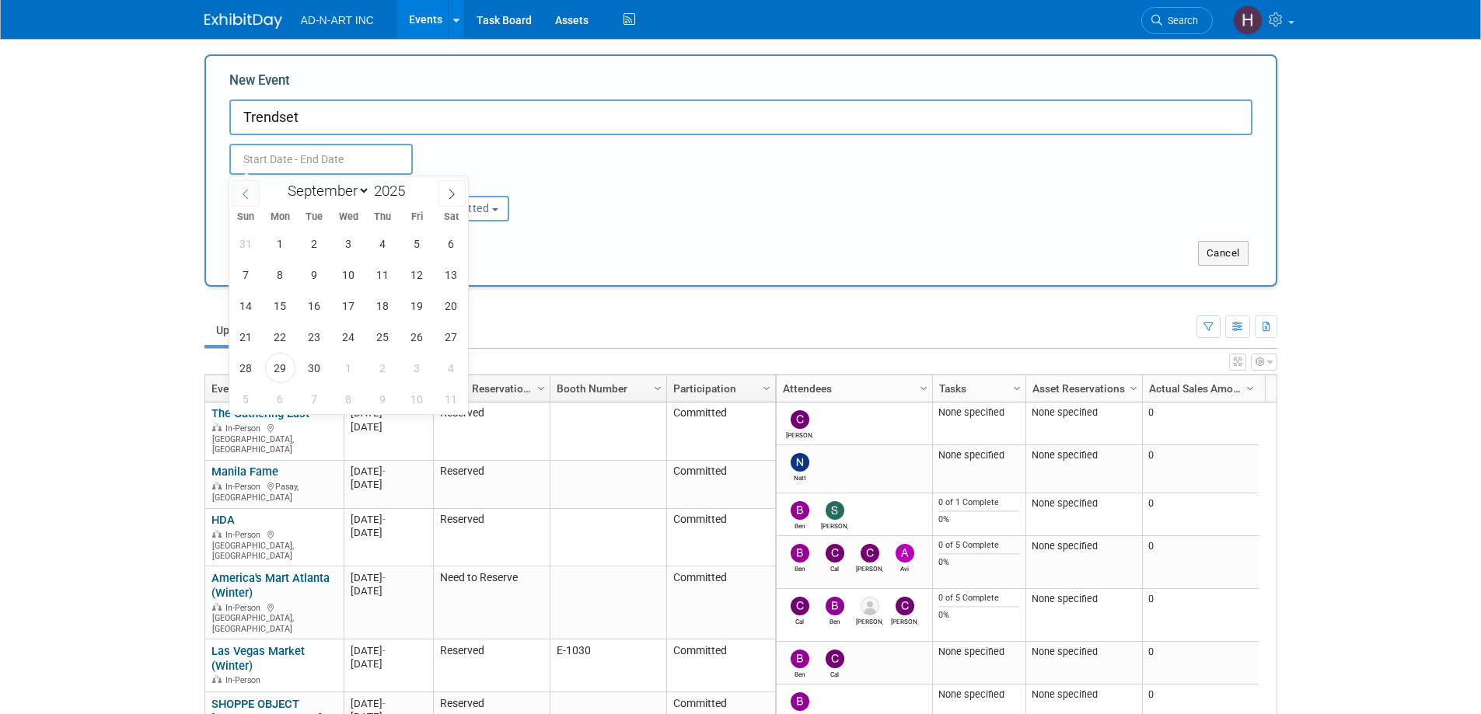
click at [243, 189] on icon at bounding box center [245, 194] width 11 height 11
click at [447, 197] on icon at bounding box center [451, 194] width 11 height 11
select select "6"
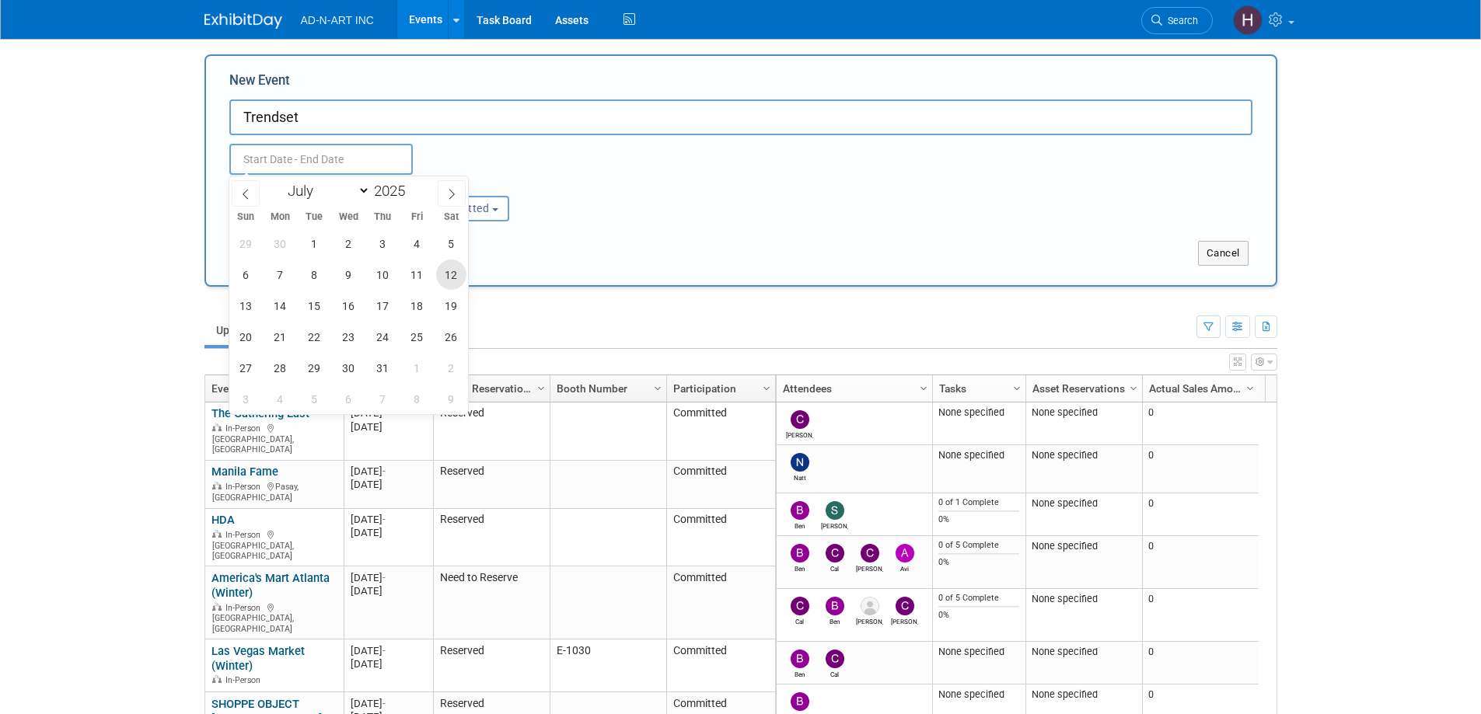
click at [448, 274] on span "12" at bounding box center [451, 275] width 30 height 30
click at [271, 312] on span "14" at bounding box center [280, 306] width 30 height 30
type input "Jul 12, 2025 to Jul 14, 2025"
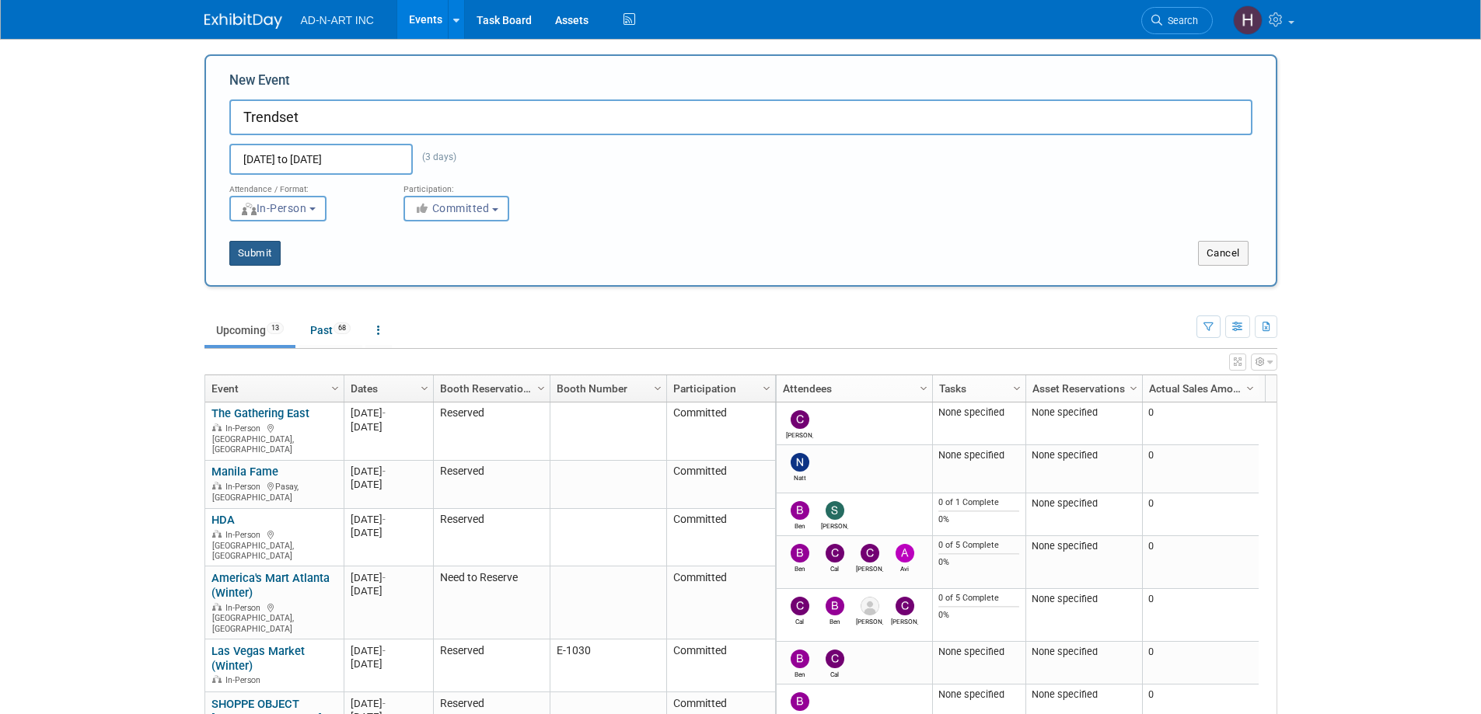
click at [266, 258] on button "Submit" at bounding box center [254, 253] width 51 height 25
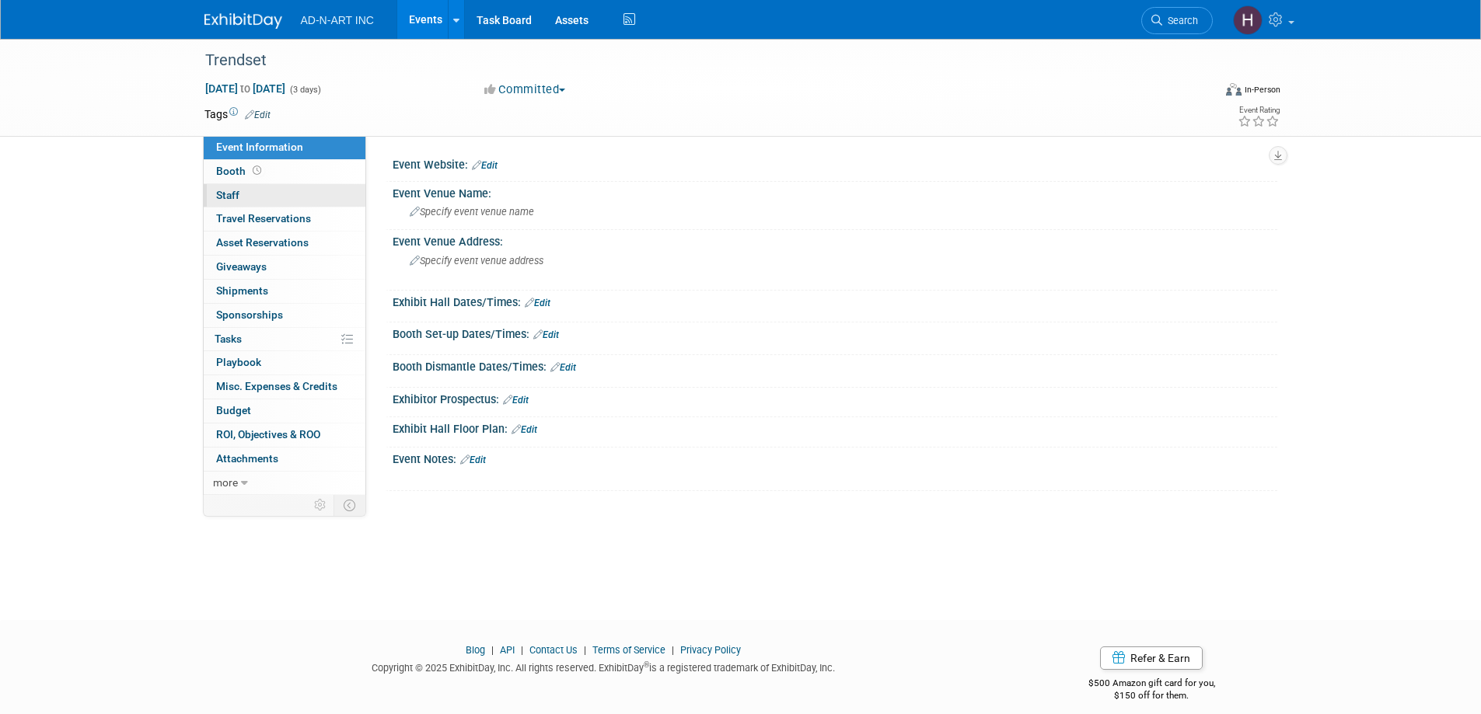
click at [232, 197] on span "Staff 0" at bounding box center [227, 195] width 23 height 12
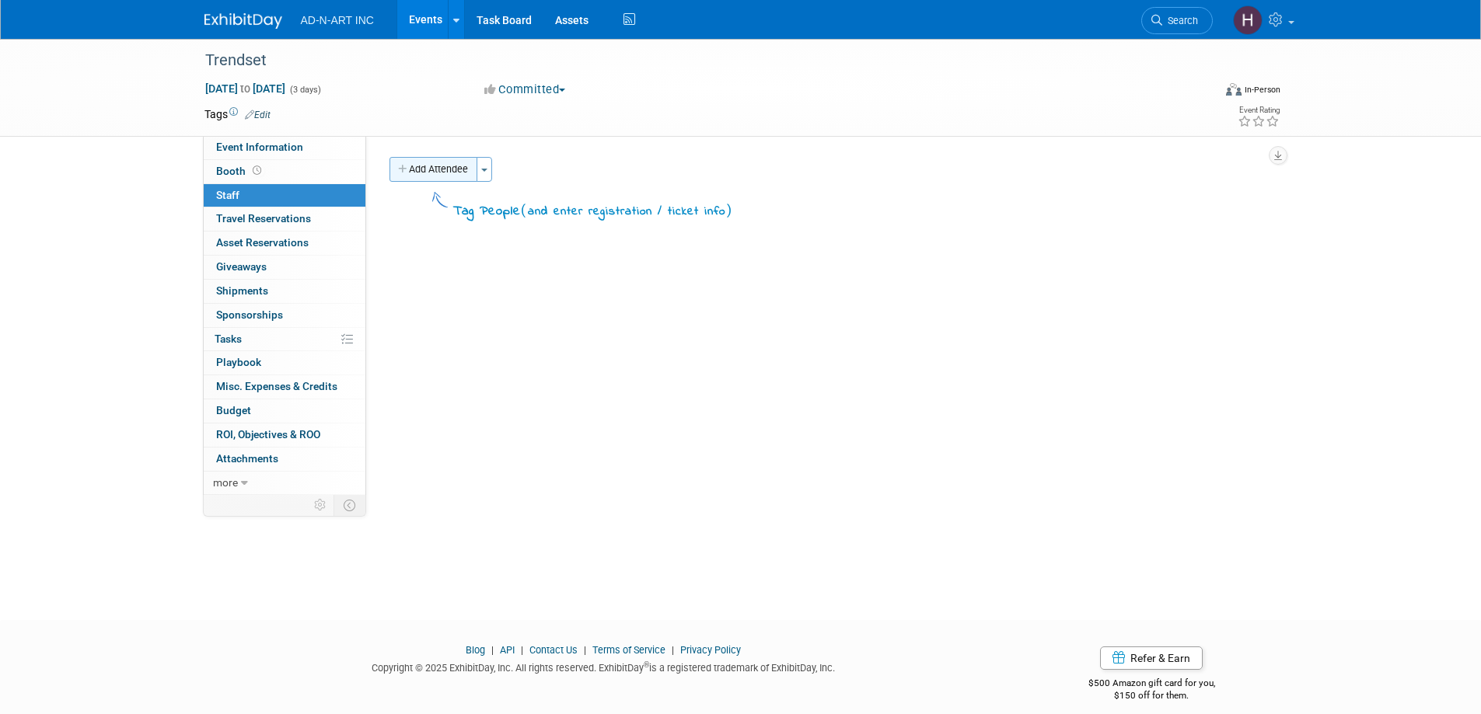
click at [449, 173] on button "Add Attendee" at bounding box center [433, 169] width 88 height 25
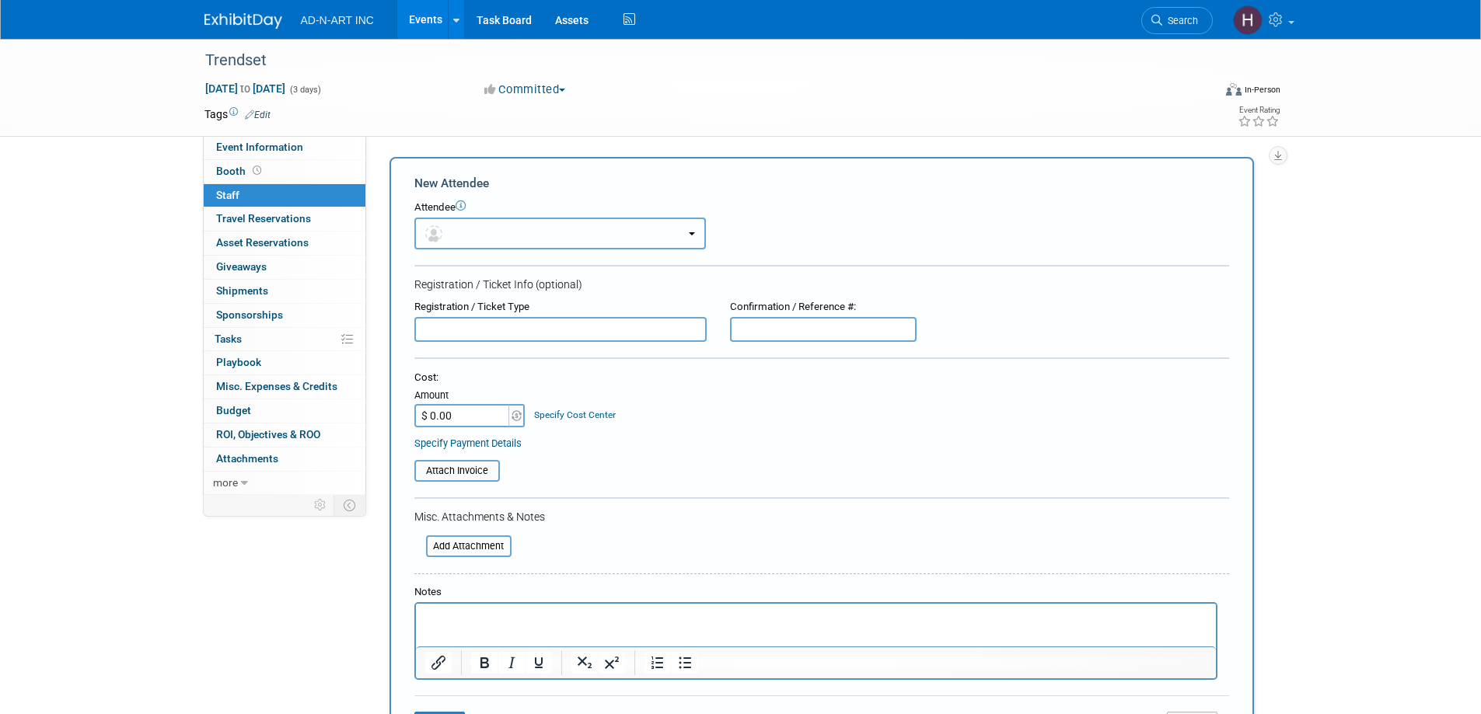
click at [487, 235] on button "button" at bounding box center [559, 234] width 291 height 32
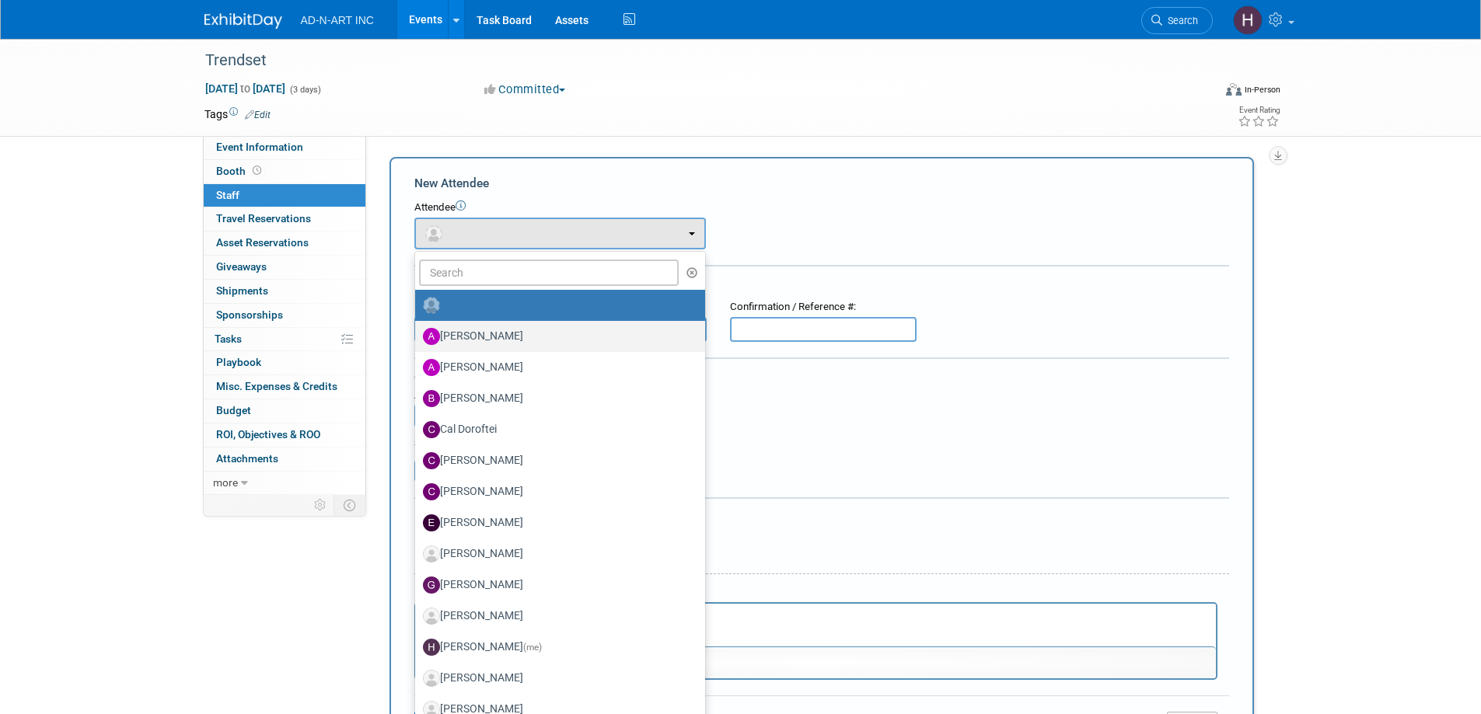
click at [487, 342] on label "Alan Mozes" at bounding box center [556, 336] width 267 height 25
click at [417, 340] on input "Alan Mozes" at bounding box center [412, 335] width 10 height 10
select select "50ed956b-f57e-4429-b325-722a780accbe"
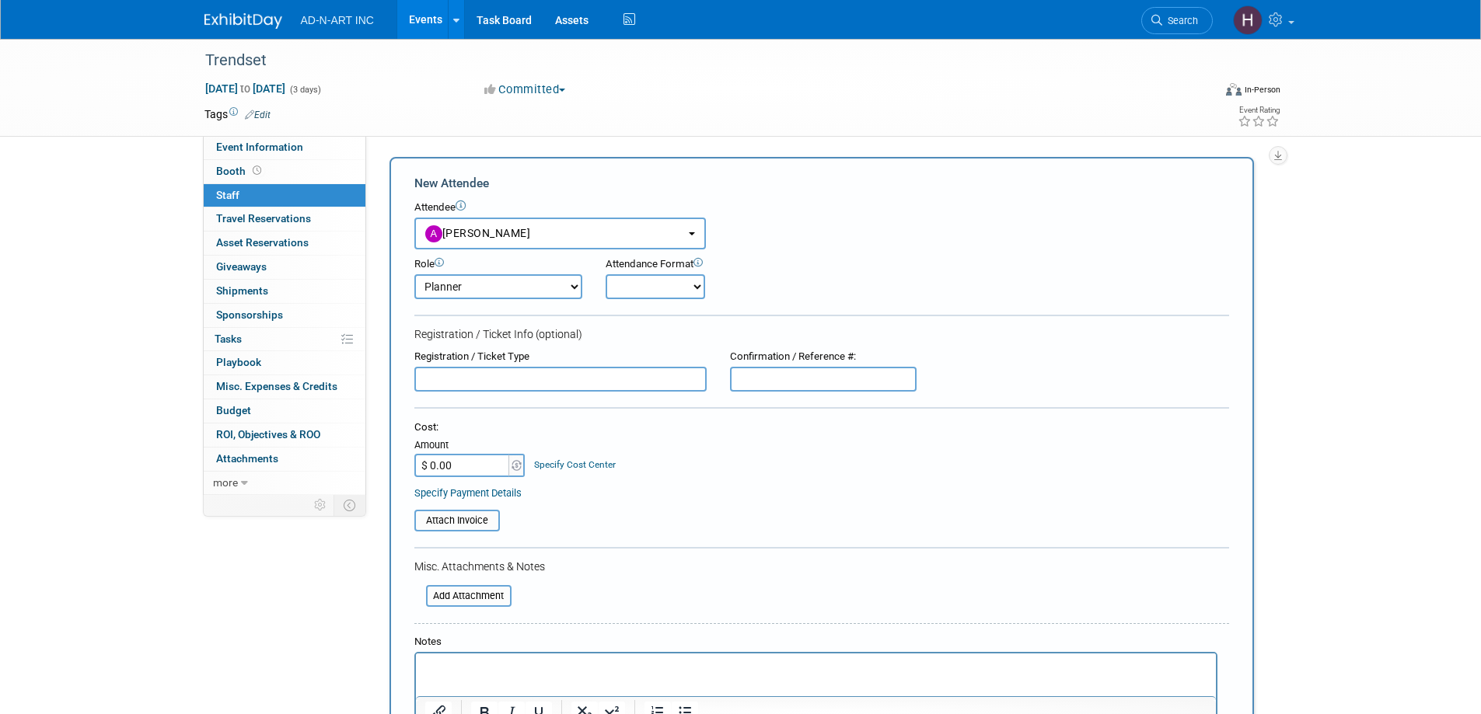
click at [462, 288] on select "Demonstrator Host Planner Presenter Sales Representative Set-up/Dismantle Crew …" at bounding box center [498, 286] width 168 height 25
select select "4"
click at [414, 274] on select "Demonstrator Host Planner Presenter Sales Representative Set-up/Dismantle Crew …" at bounding box center [498, 286] width 168 height 25
click at [635, 277] on select "Onsite Remote" at bounding box center [654, 286] width 99 height 25
select select "1"
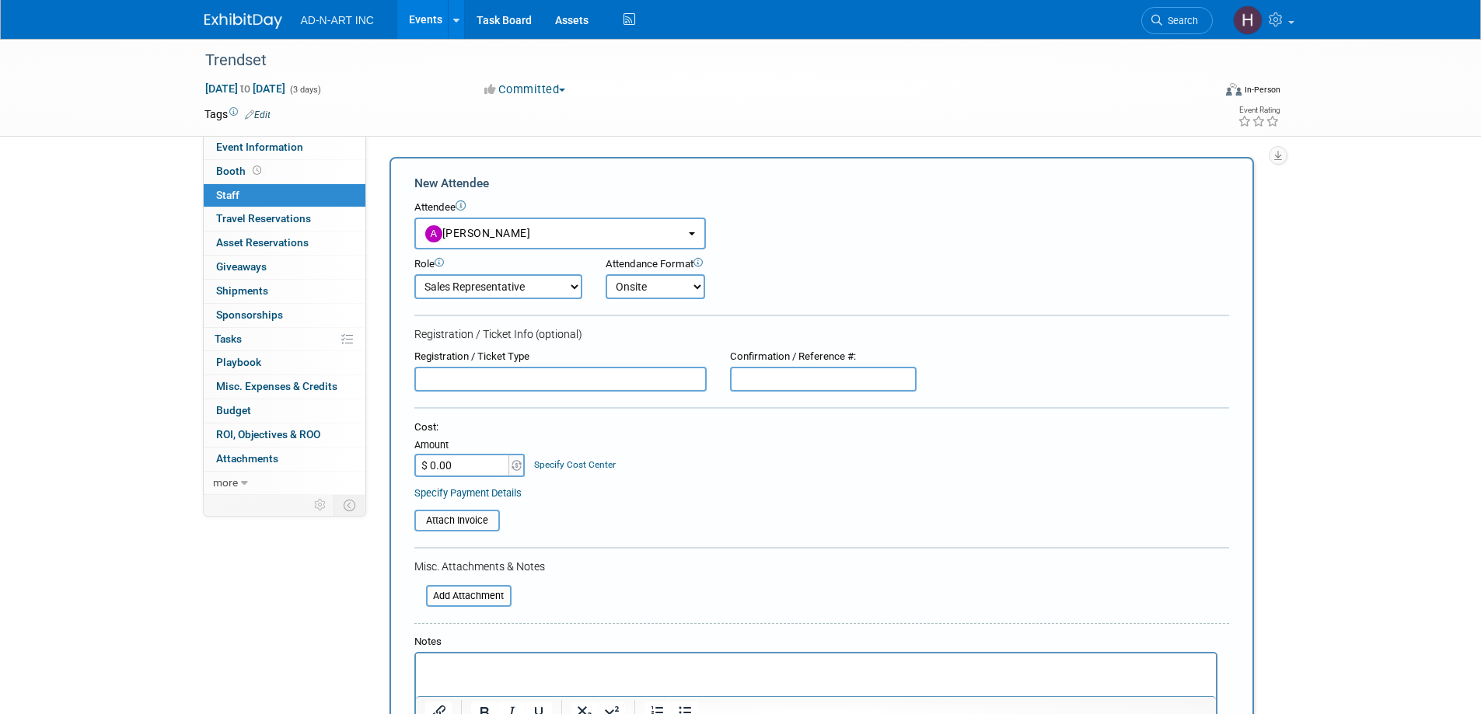
click at [605, 274] on select "Onsite Remote" at bounding box center [654, 286] width 99 height 25
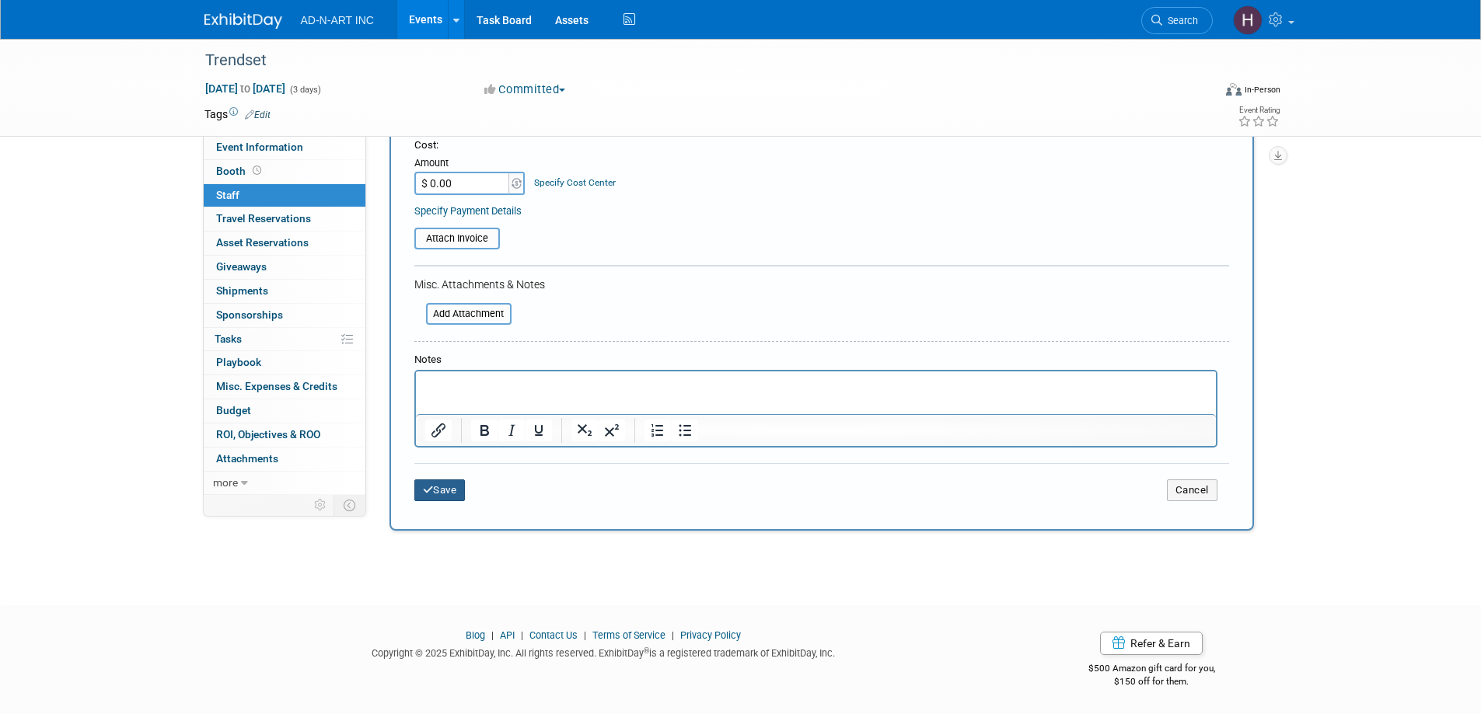
click at [452, 495] on button "Save" at bounding box center [439, 491] width 51 height 22
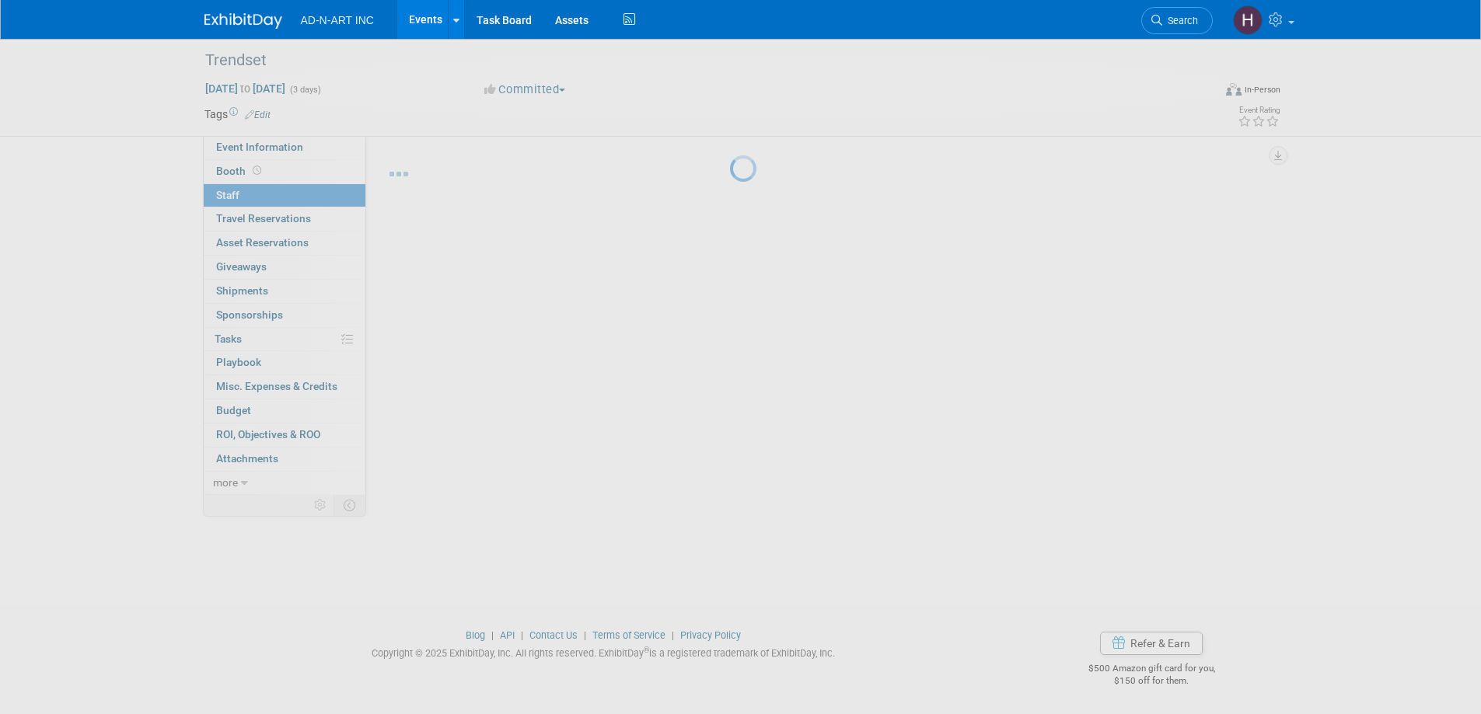
scroll to position [15, 0]
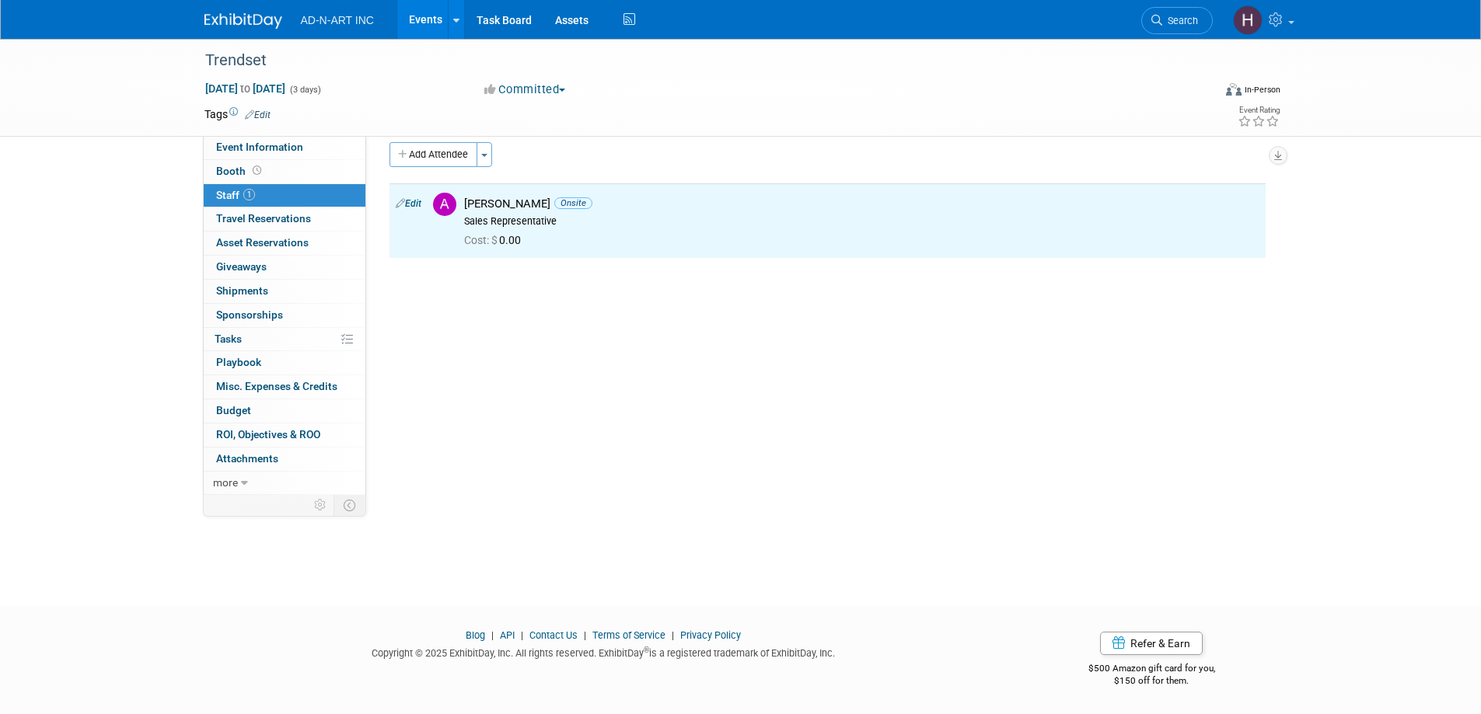
click at [239, 23] on img at bounding box center [243, 21] width 78 height 16
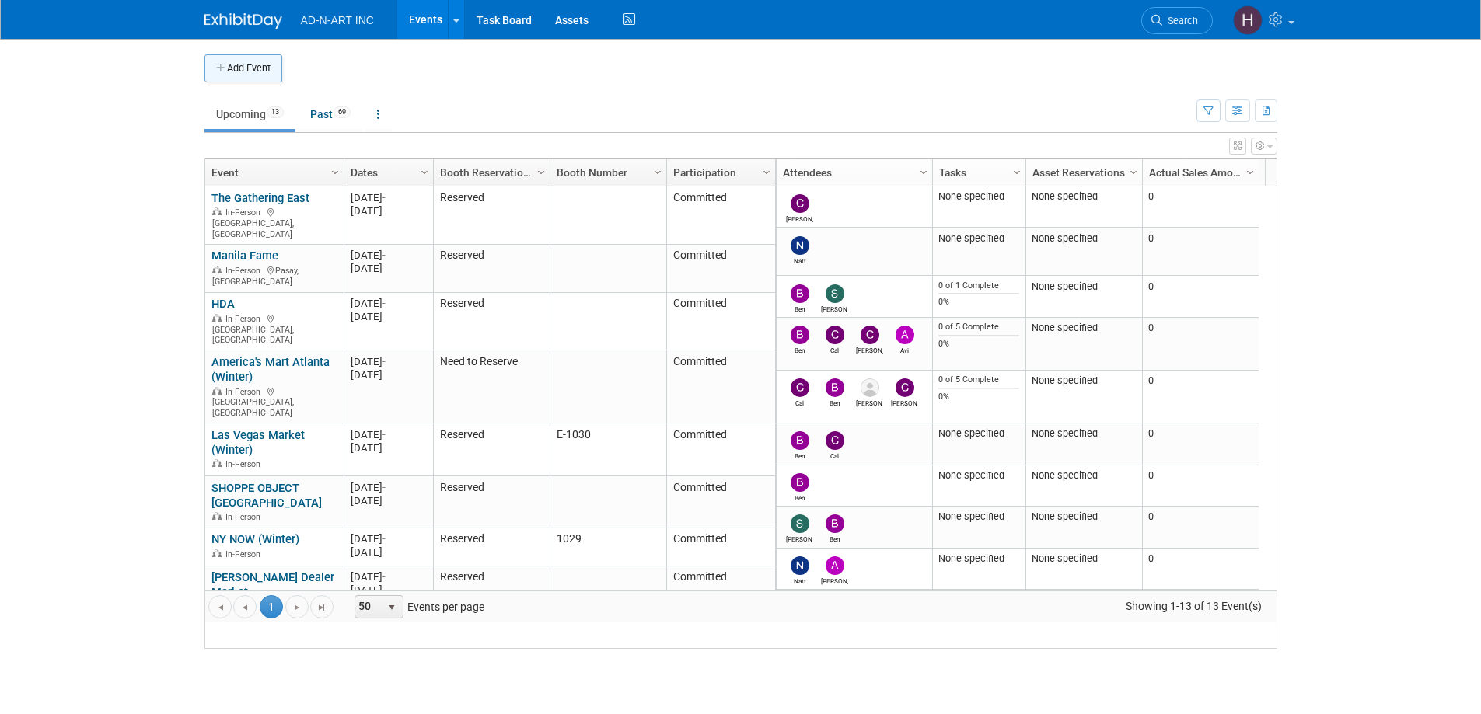
click at [236, 60] on button "Add Event" at bounding box center [243, 68] width 78 height 28
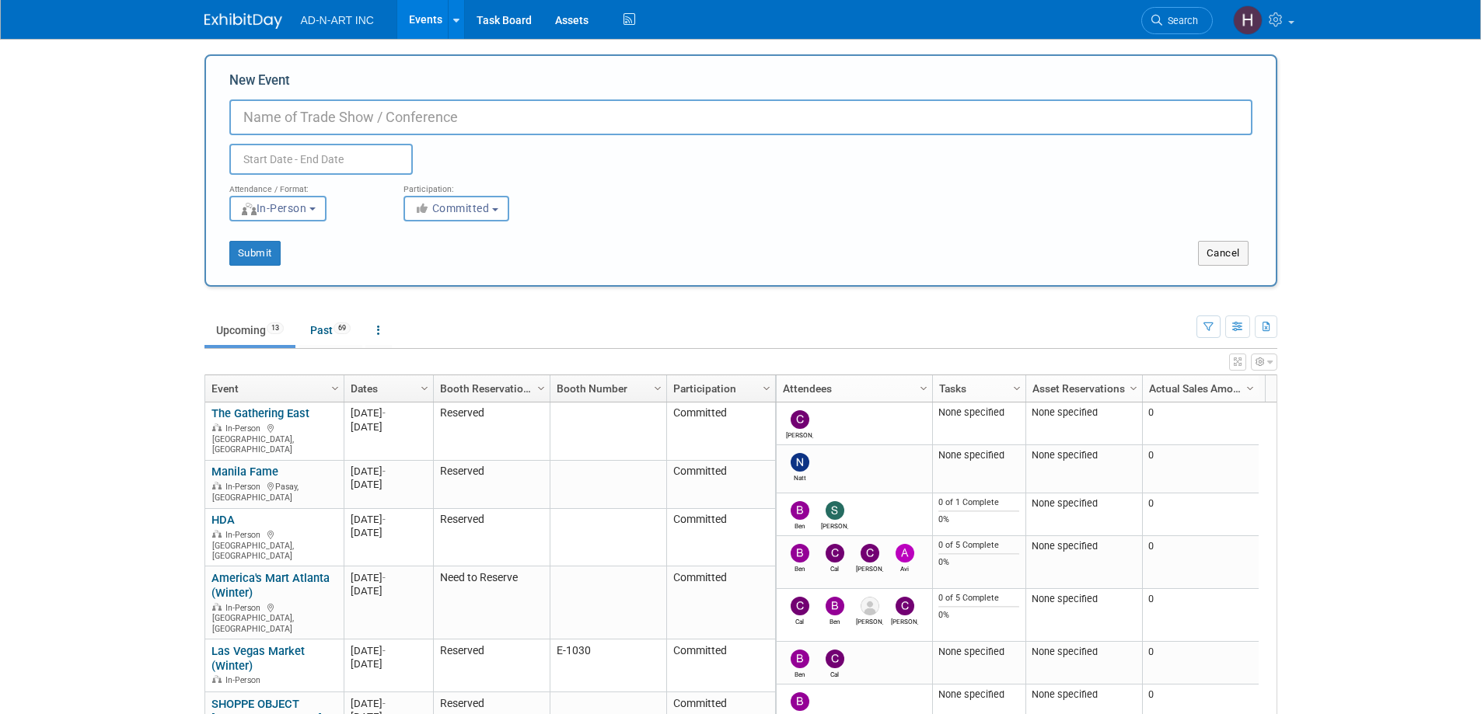
paste input "Nordstil"
type input "Nordstil - [GEOGRAPHIC_DATA]"
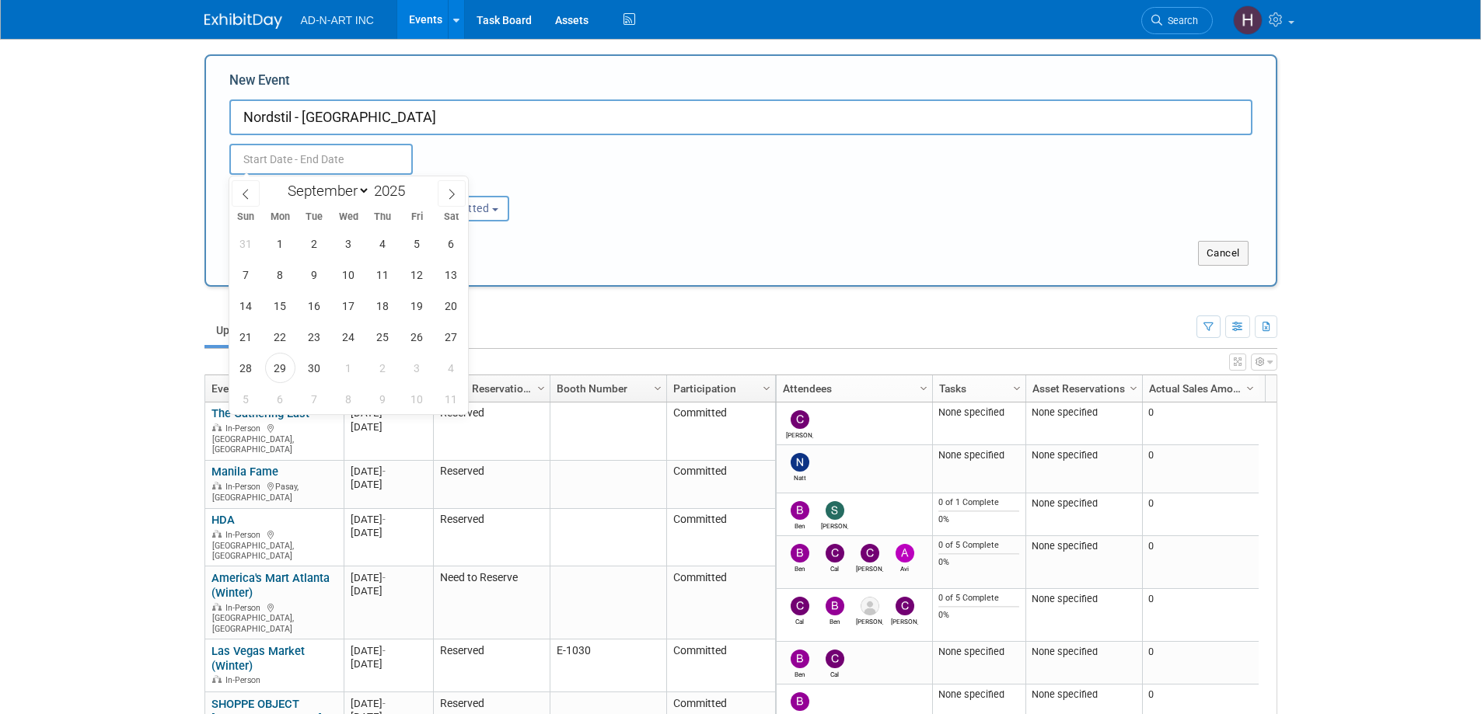
click at [305, 155] on input "text" at bounding box center [320, 159] width 183 height 31
click at [247, 189] on icon at bounding box center [245, 194] width 5 height 10
click at [247, 189] on icon at bounding box center [245, 194] width 11 height 11
select select "6"
click at [444, 338] on span "26" at bounding box center [451, 337] width 30 height 30
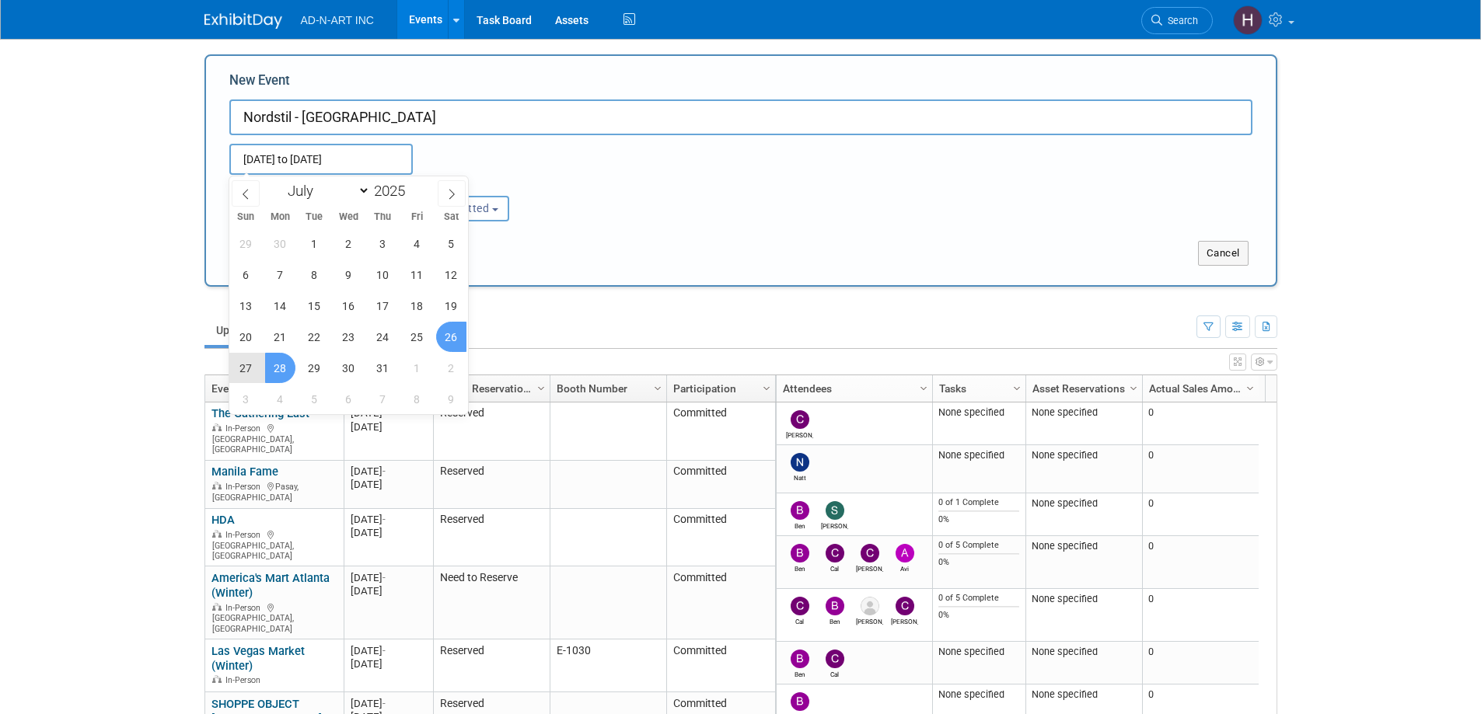
click at [287, 367] on span "28" at bounding box center [280, 368] width 30 height 30
type input "[DATE] to [DATE]"
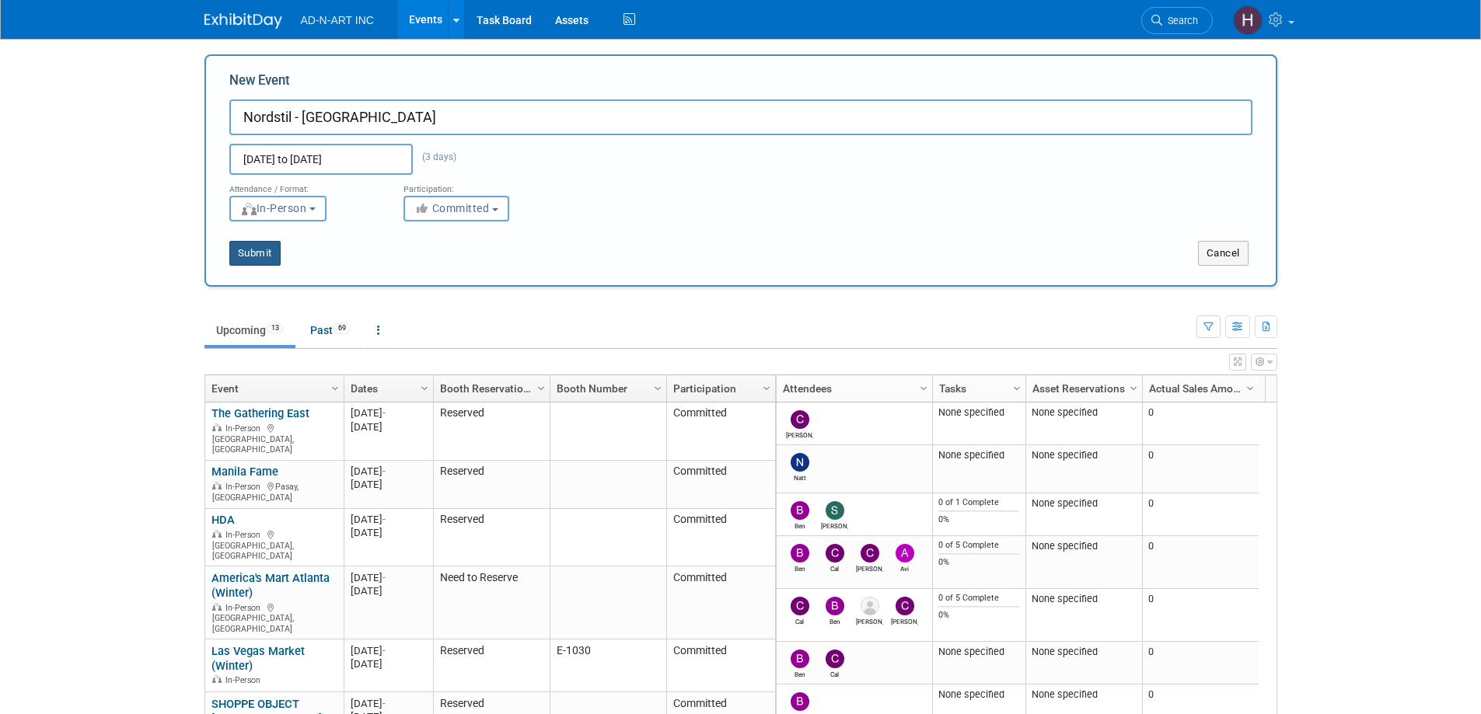
click at [266, 260] on button "Submit" at bounding box center [254, 253] width 51 height 25
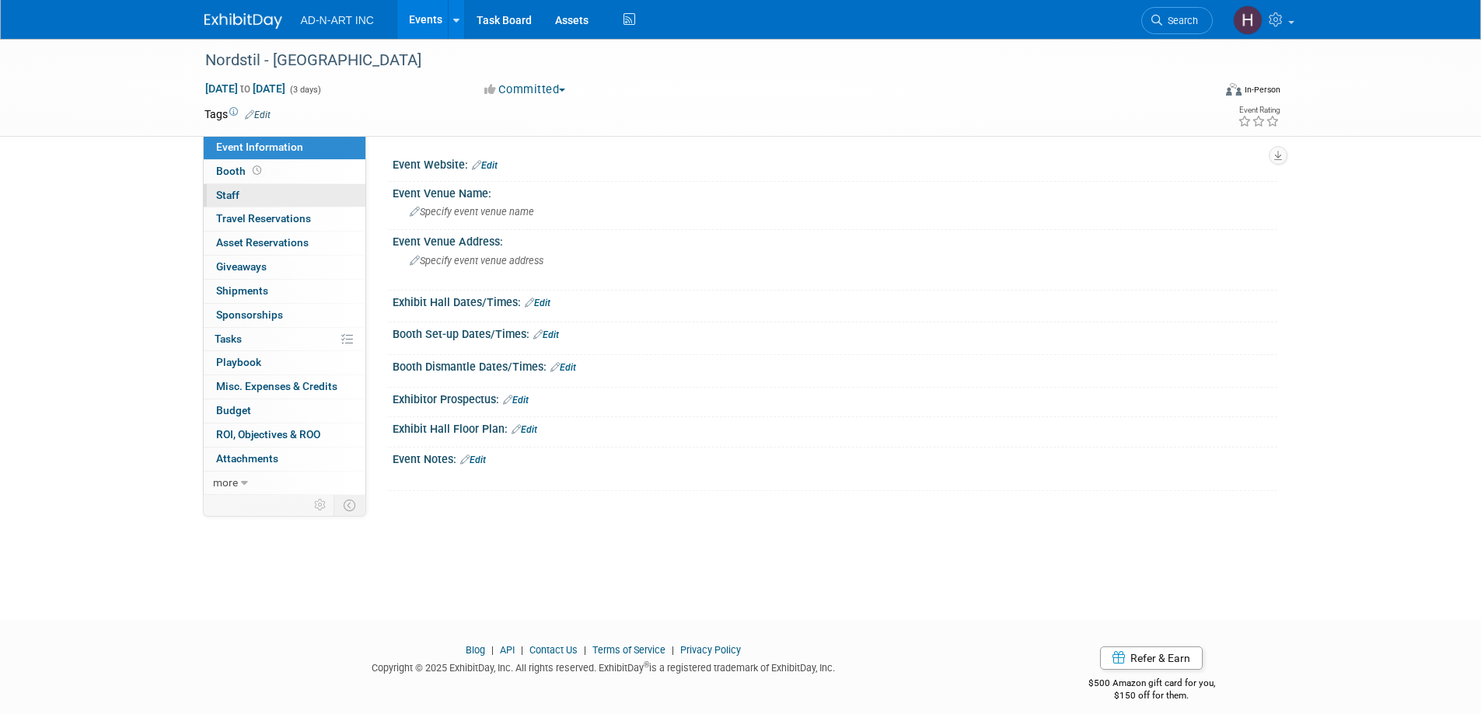
click at [224, 195] on span "Staff 0" at bounding box center [227, 195] width 23 height 12
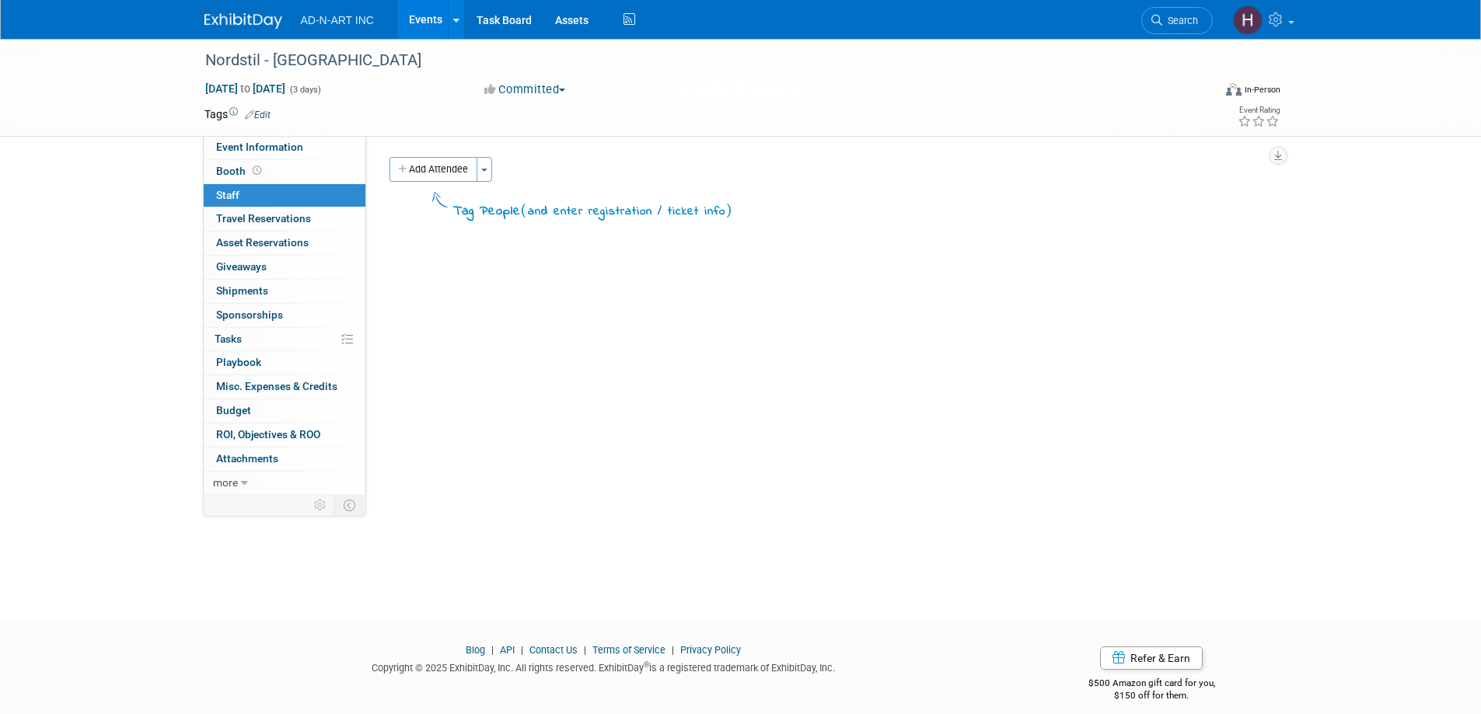
click at [448, 175] on button "Add Attendee" at bounding box center [433, 169] width 88 height 25
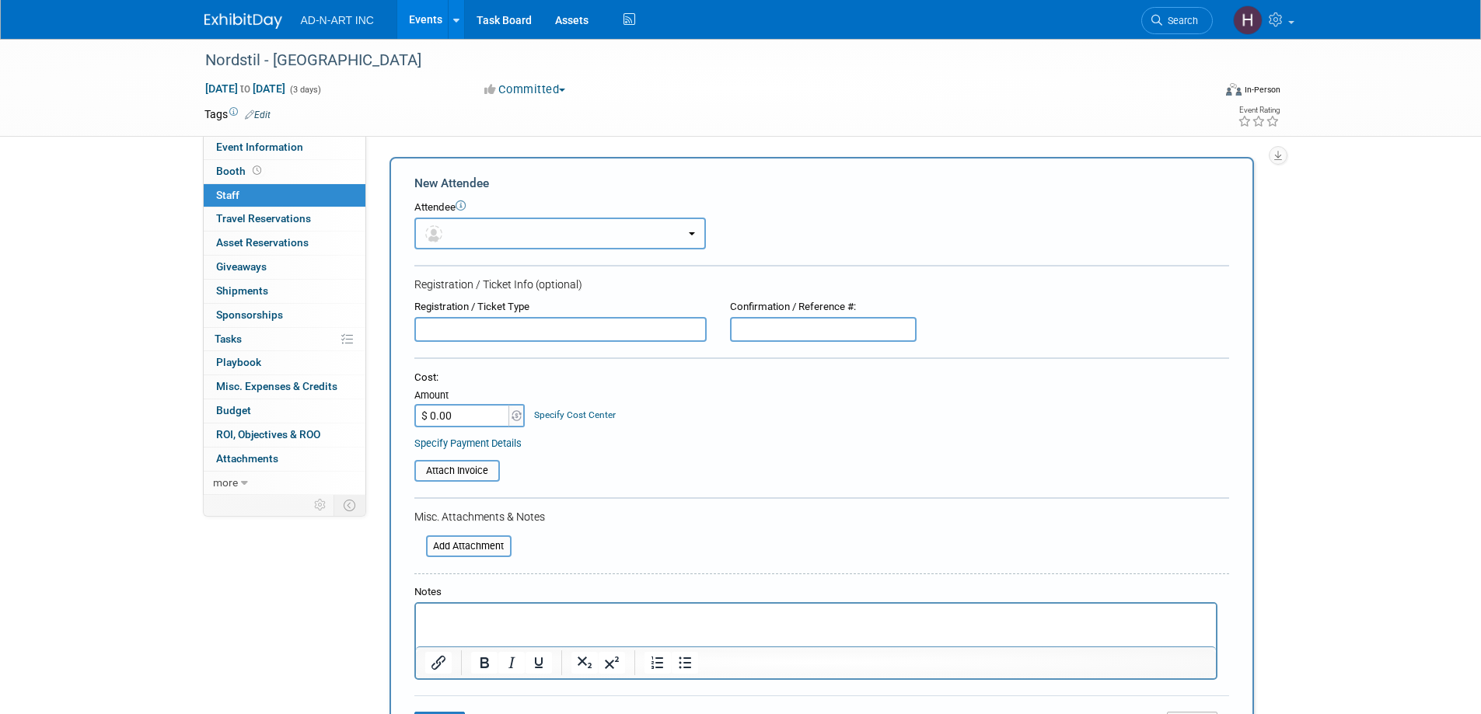
click at [460, 228] on button "button" at bounding box center [559, 234] width 291 height 32
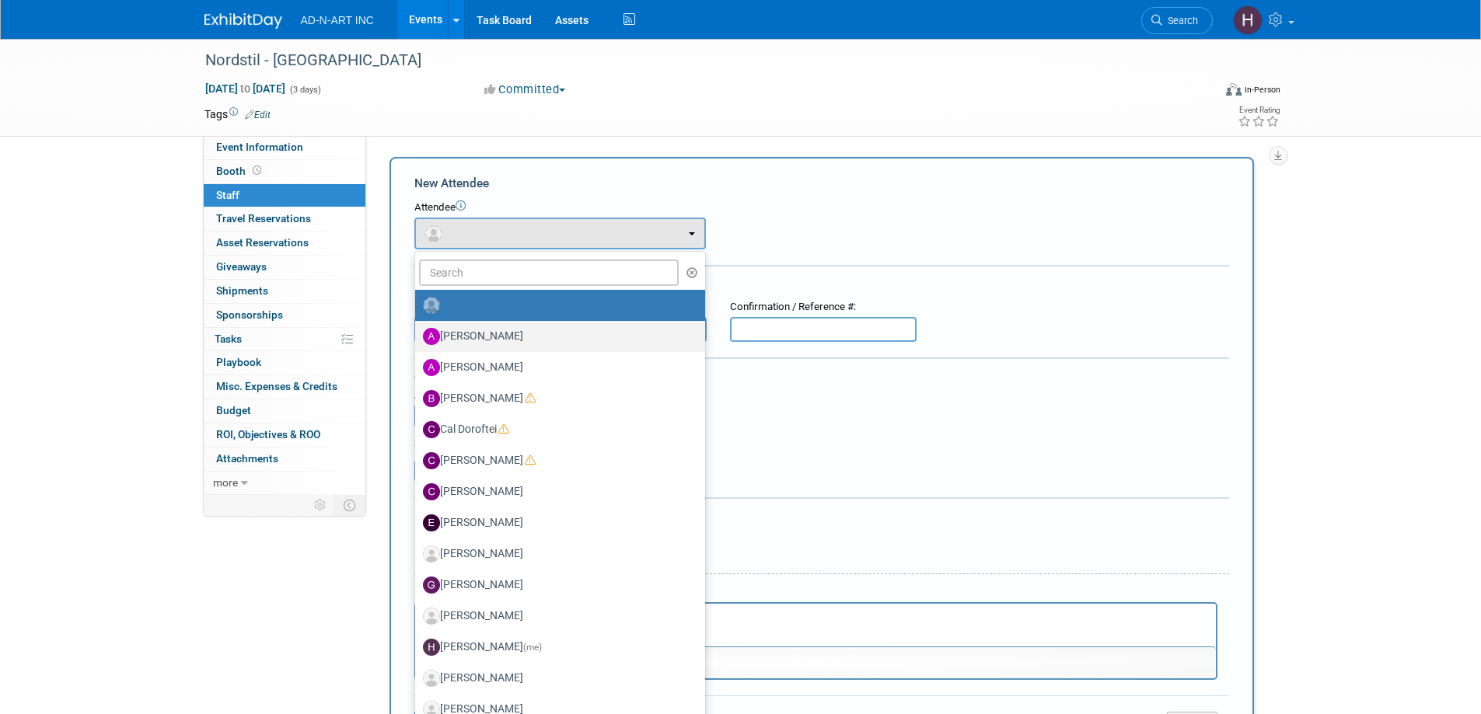
click at [480, 330] on label "[PERSON_NAME]" at bounding box center [556, 336] width 267 height 25
click at [417, 330] on input "[PERSON_NAME]" at bounding box center [412, 335] width 10 height 10
select select "50ed956b-f57e-4429-b325-722a780accbe"
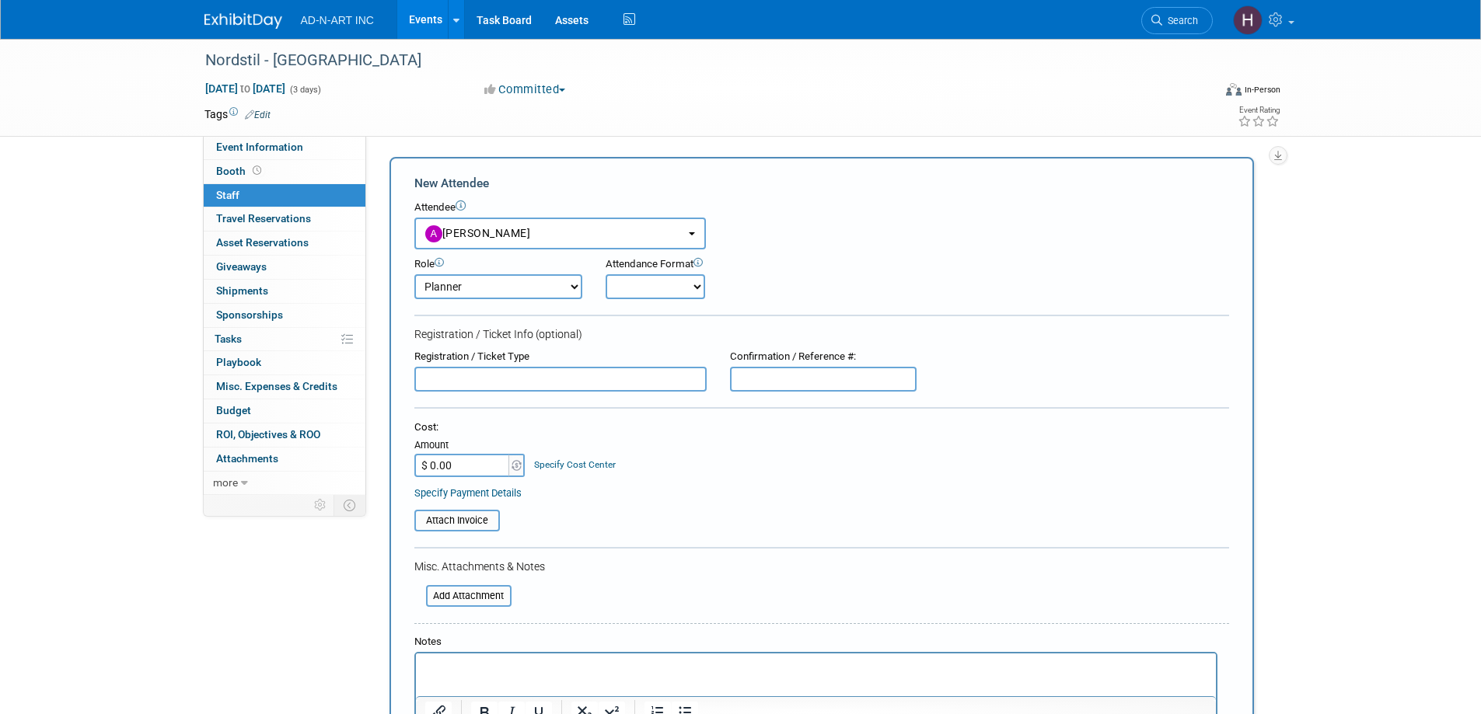
click at [472, 292] on select "Demonstrator Host Planner Presenter Sales Representative Set-up/Dismantle Crew …" at bounding box center [498, 286] width 168 height 25
select select "4"
click at [414, 274] on select "Demonstrator Host Planner Presenter Sales Representative Set-up/Dismantle Crew …" at bounding box center [498, 286] width 168 height 25
click at [655, 283] on select "Onsite Remote" at bounding box center [654, 286] width 99 height 25
select select "1"
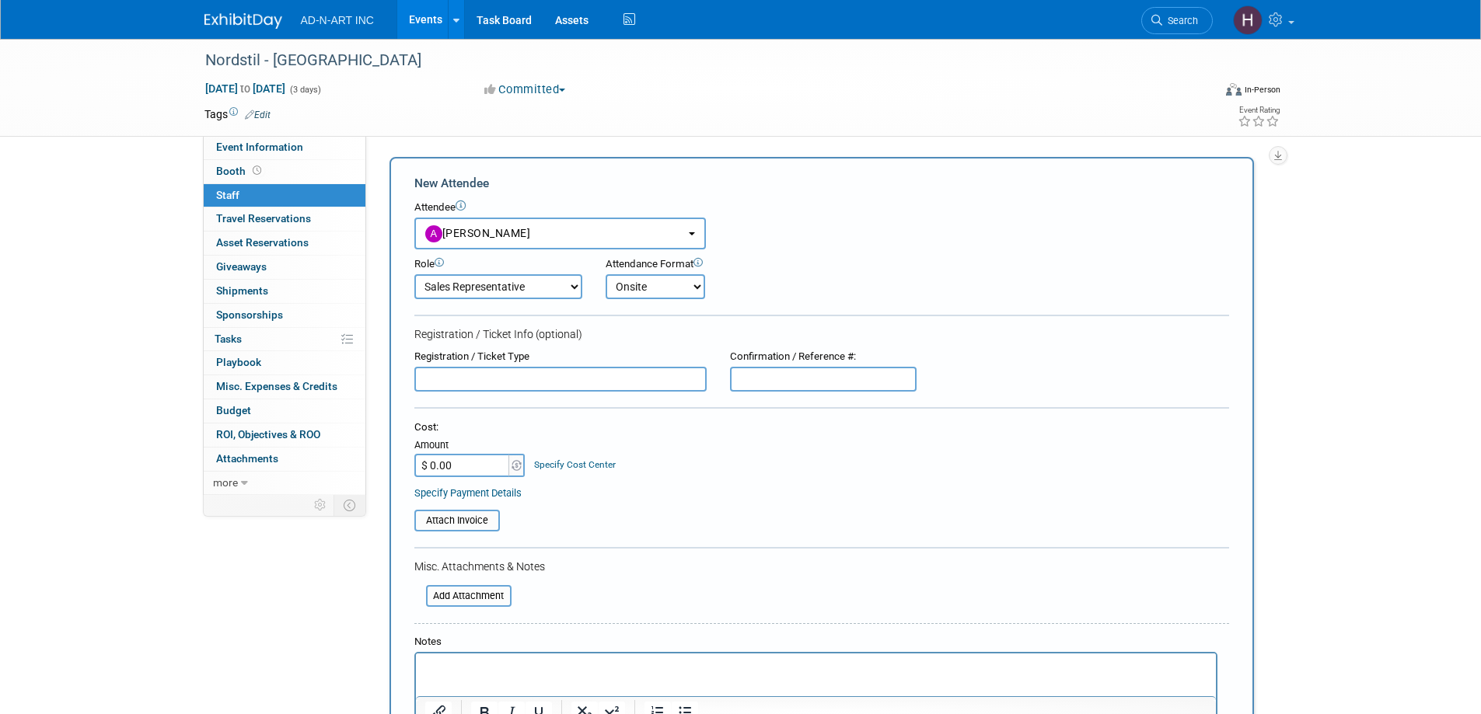
click at [605, 274] on select "Onsite Remote" at bounding box center [654, 286] width 99 height 25
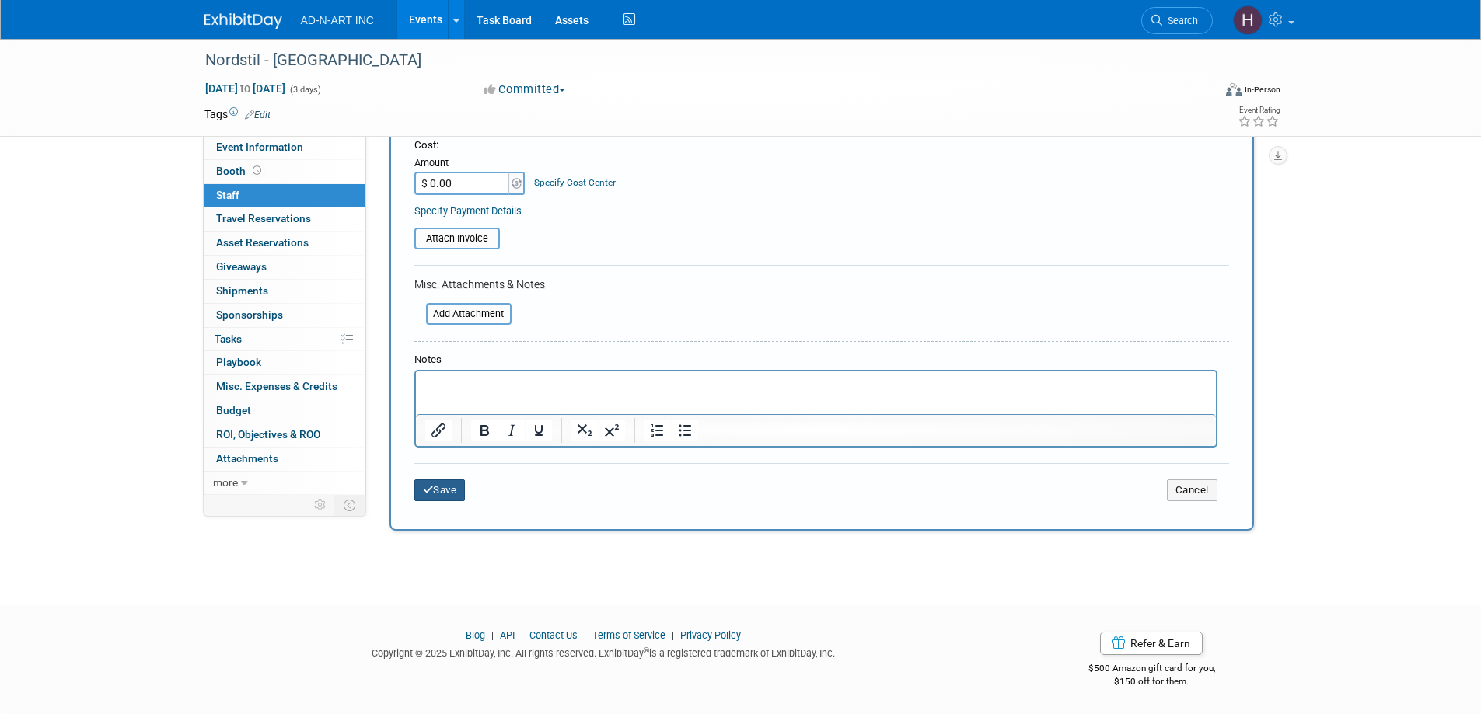
click at [448, 488] on button "Save" at bounding box center [439, 491] width 51 height 22
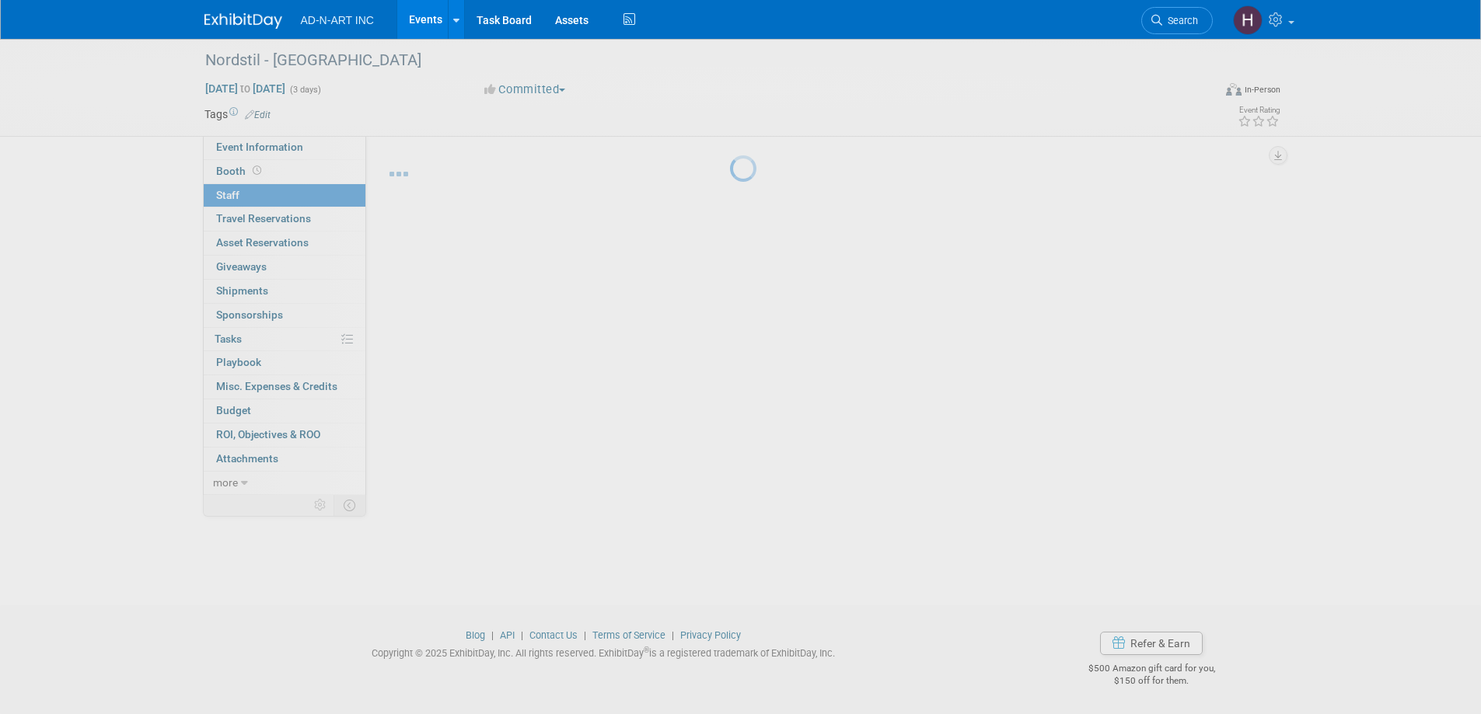
scroll to position [15, 0]
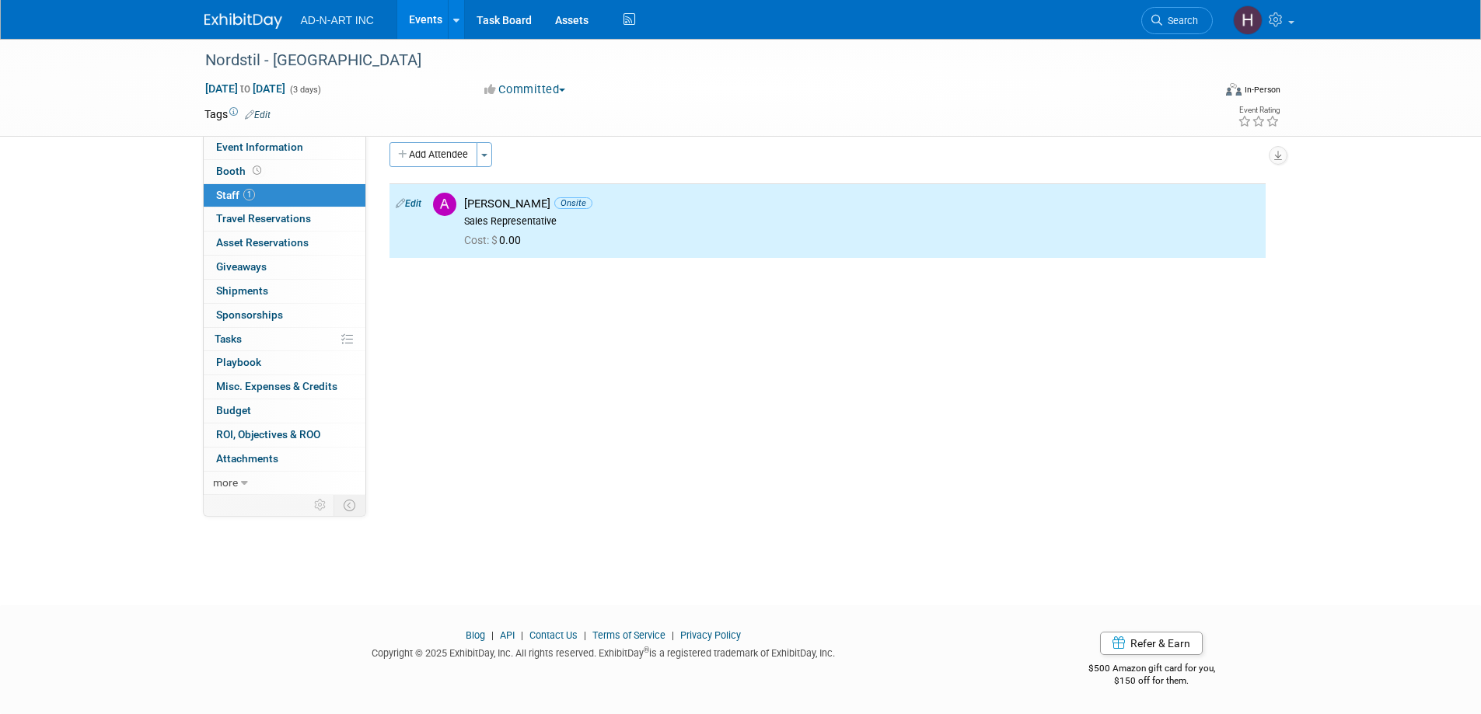
click at [236, 9] on link at bounding box center [252, 13] width 96 height 12
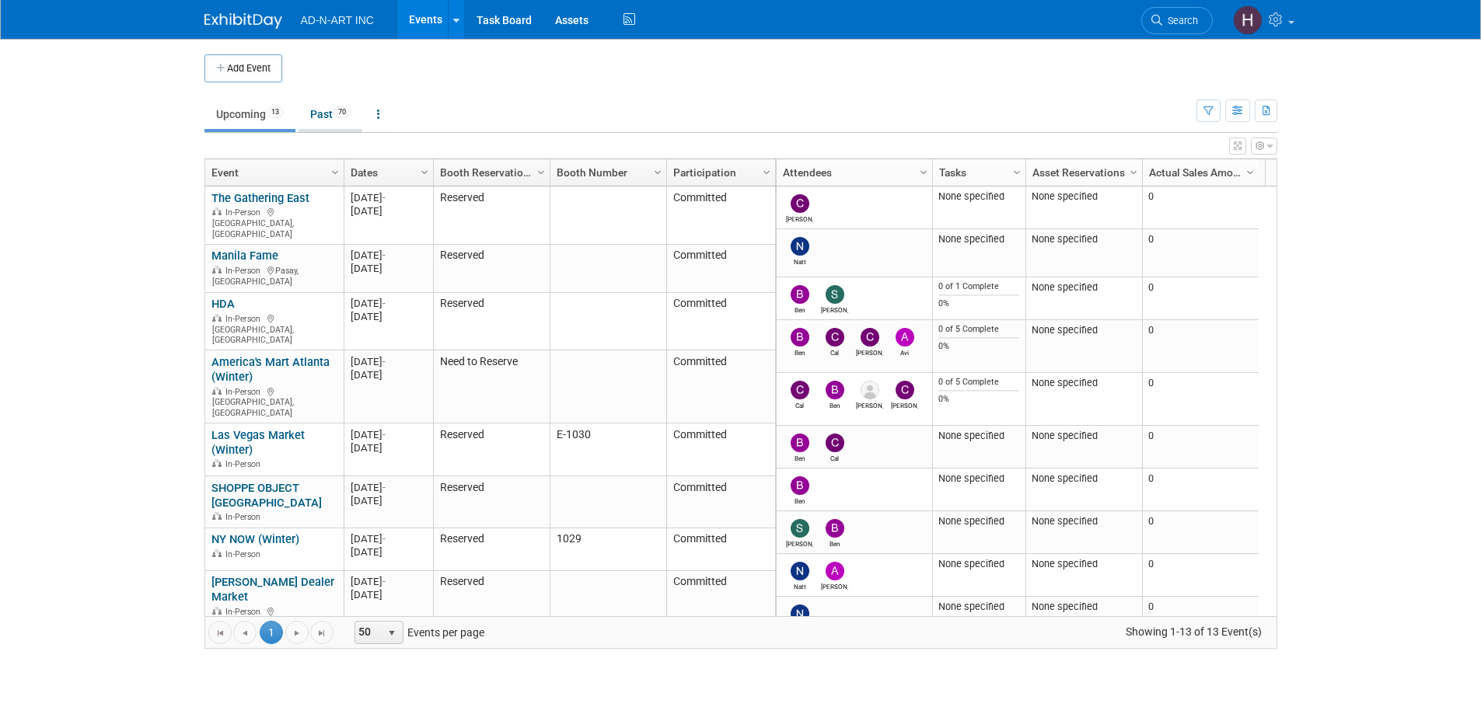
click at [321, 105] on link "Past 70" at bounding box center [330, 114] width 64 height 30
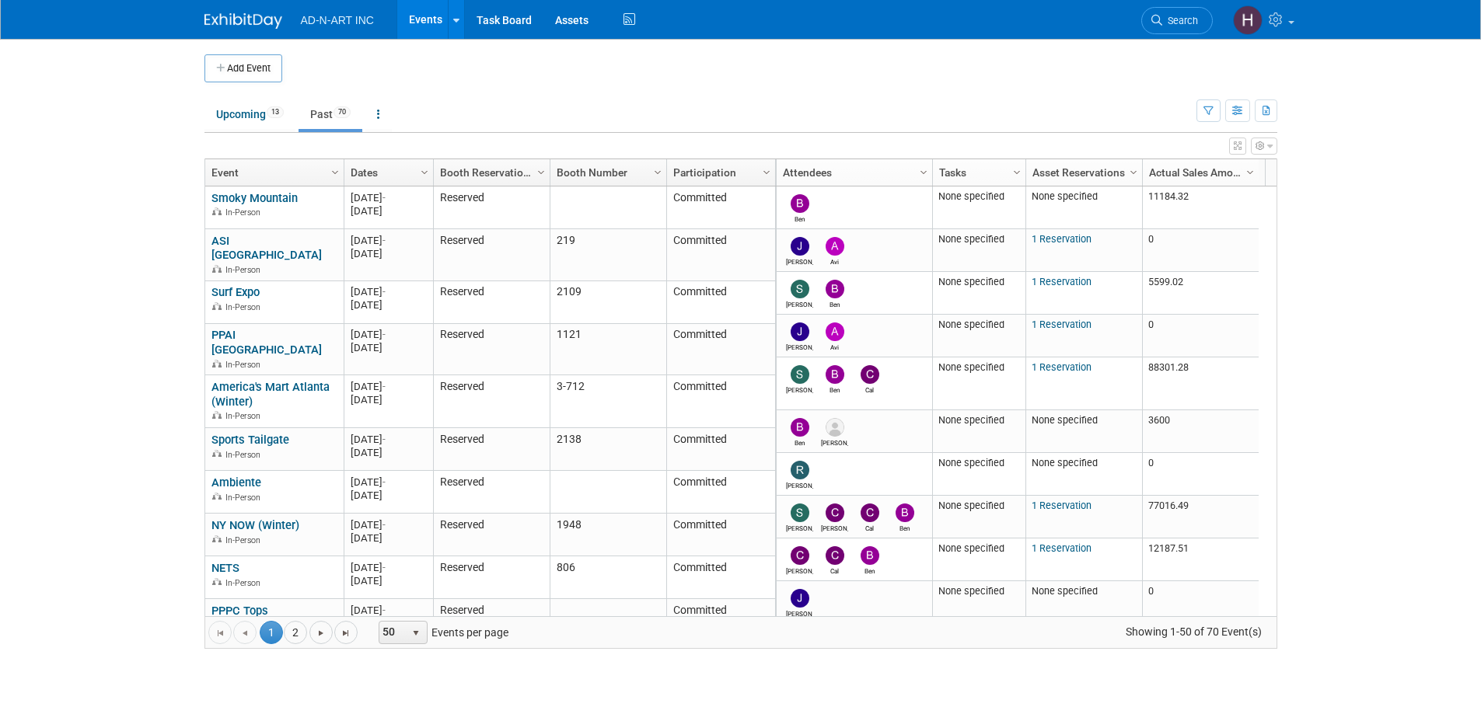
click at [359, 634] on span "50 select 10 25 50 100 Events per page" at bounding box center [441, 632] width 166 height 23
click at [338, 630] on link "Go to the last page" at bounding box center [345, 632] width 23 height 23
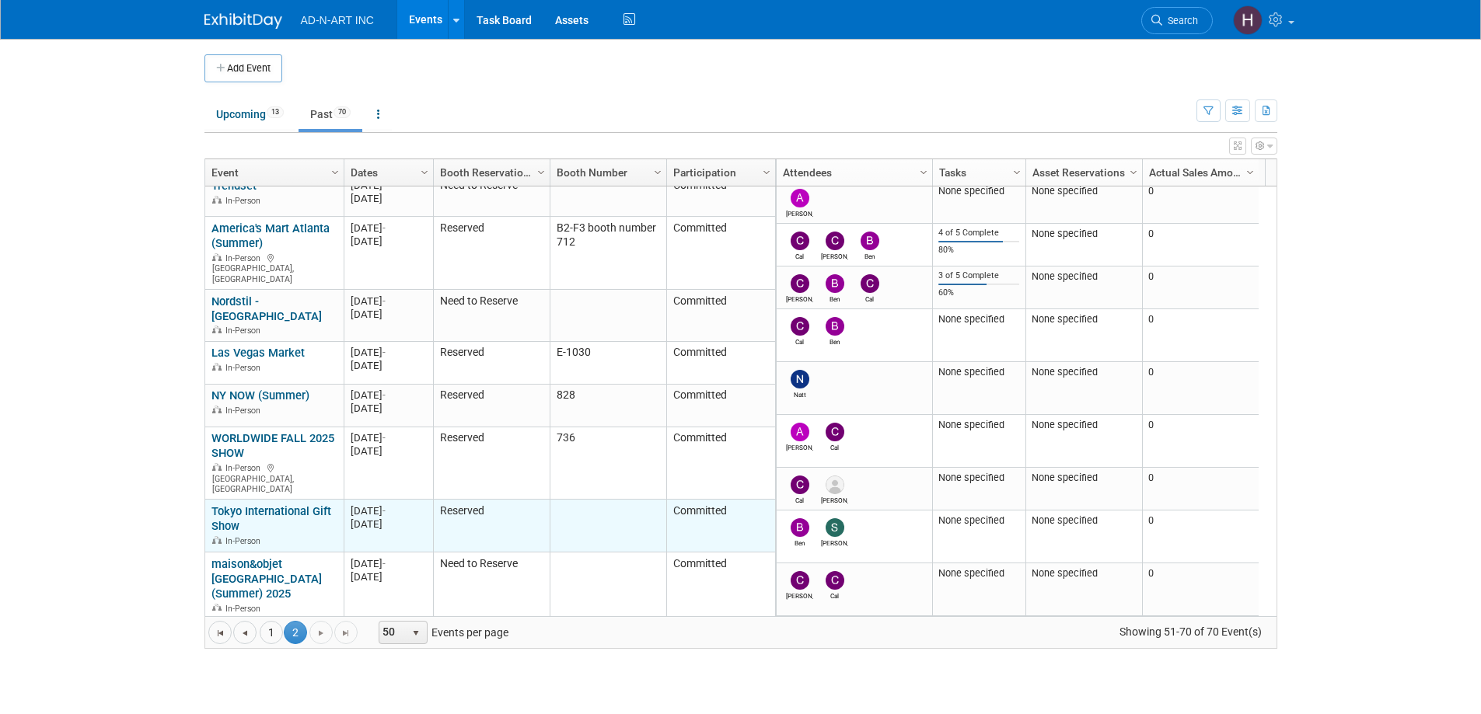
scroll to position [488, 0]
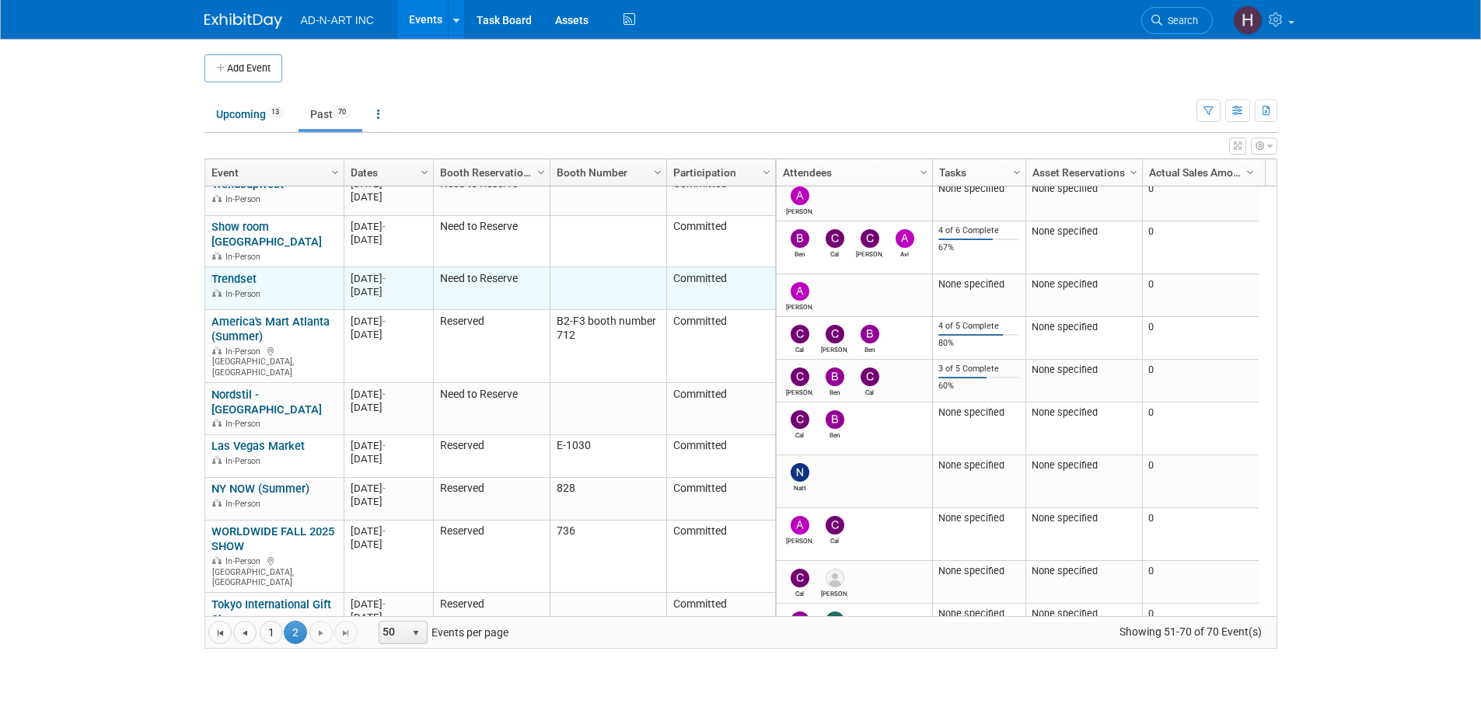
click at [272, 287] on div "In-Person" at bounding box center [273, 293] width 125 height 13
click at [244, 272] on link "Trendset" at bounding box center [233, 279] width 45 height 14
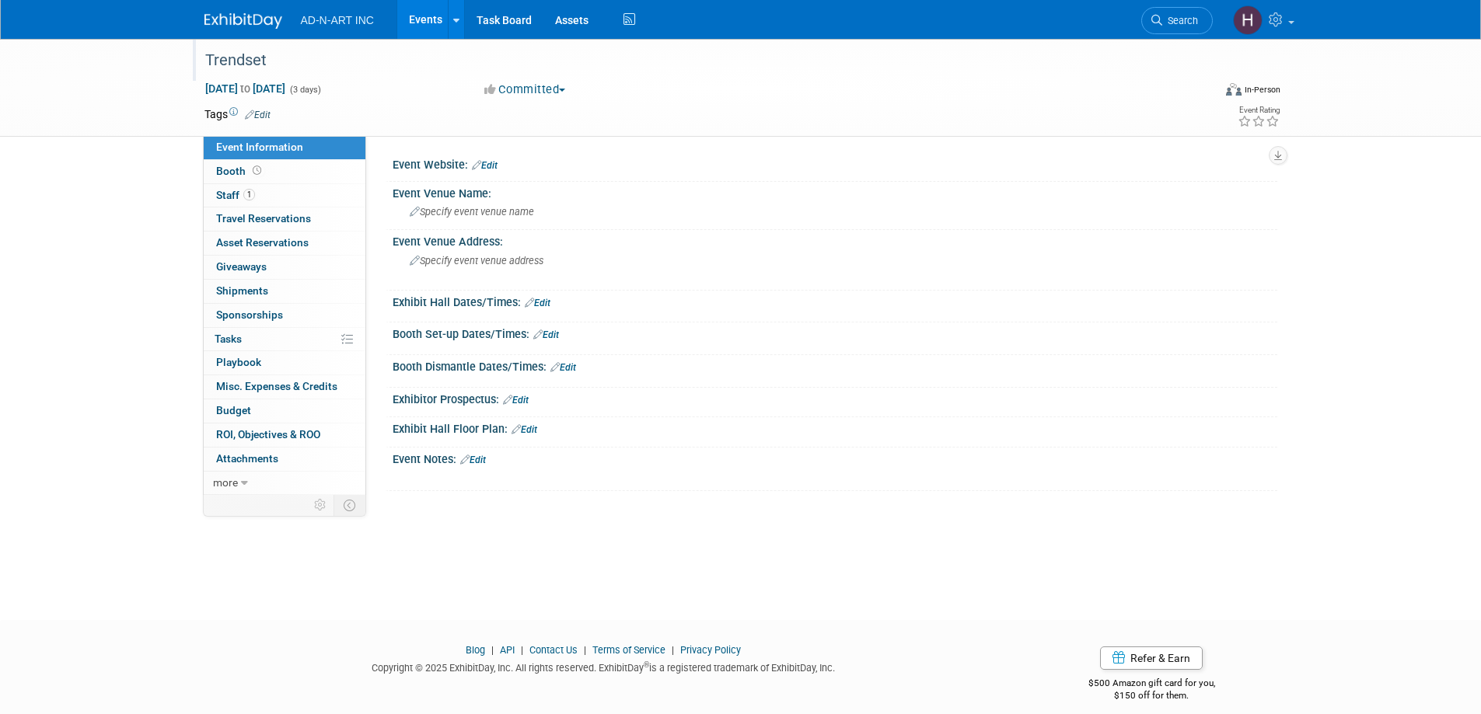
click at [240, 54] on div "Trendset" at bounding box center [694, 61] width 989 height 28
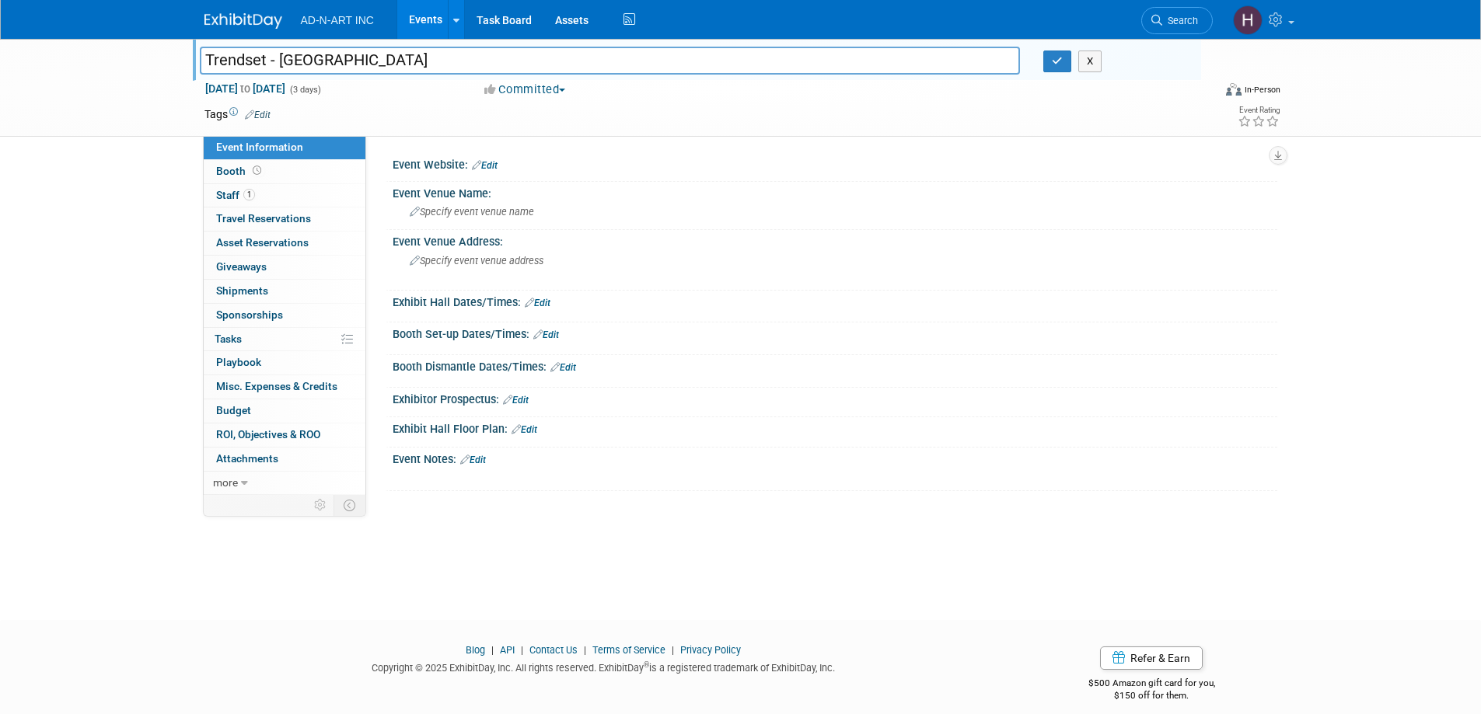
type input "Trendset - [GEOGRAPHIC_DATA]"
click at [1064, 66] on button "button" at bounding box center [1057, 62] width 28 height 22
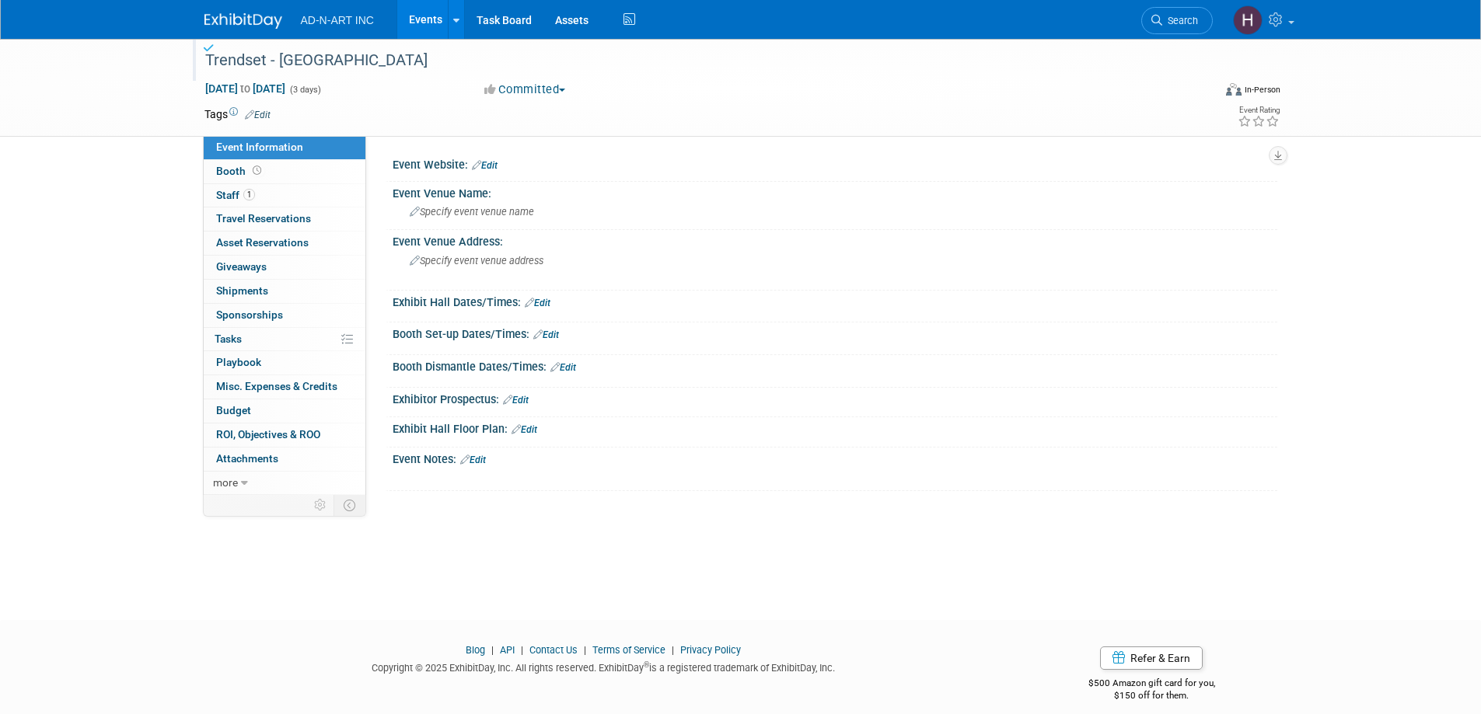
click at [232, 22] on img at bounding box center [243, 21] width 78 height 16
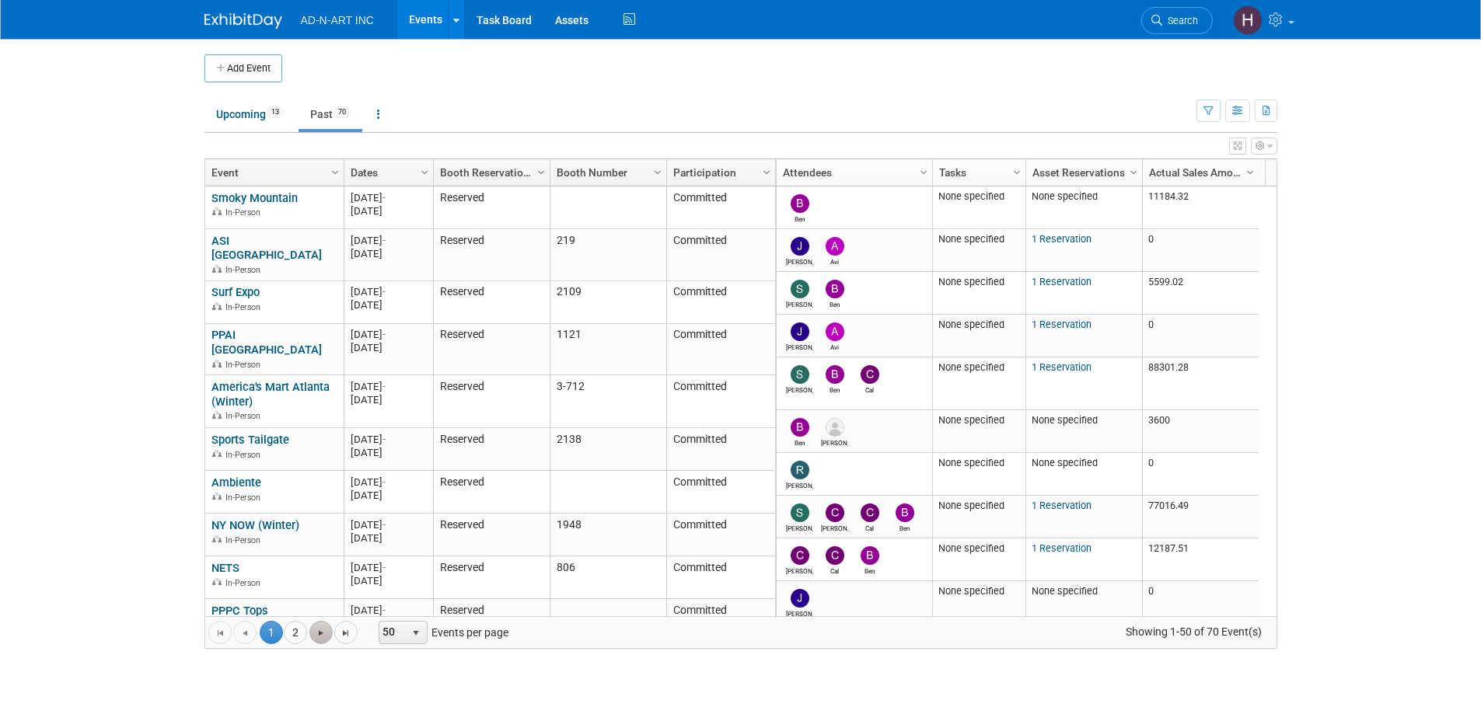
click at [322, 633] on span "Go to the next page" at bounding box center [321, 633] width 12 height 12
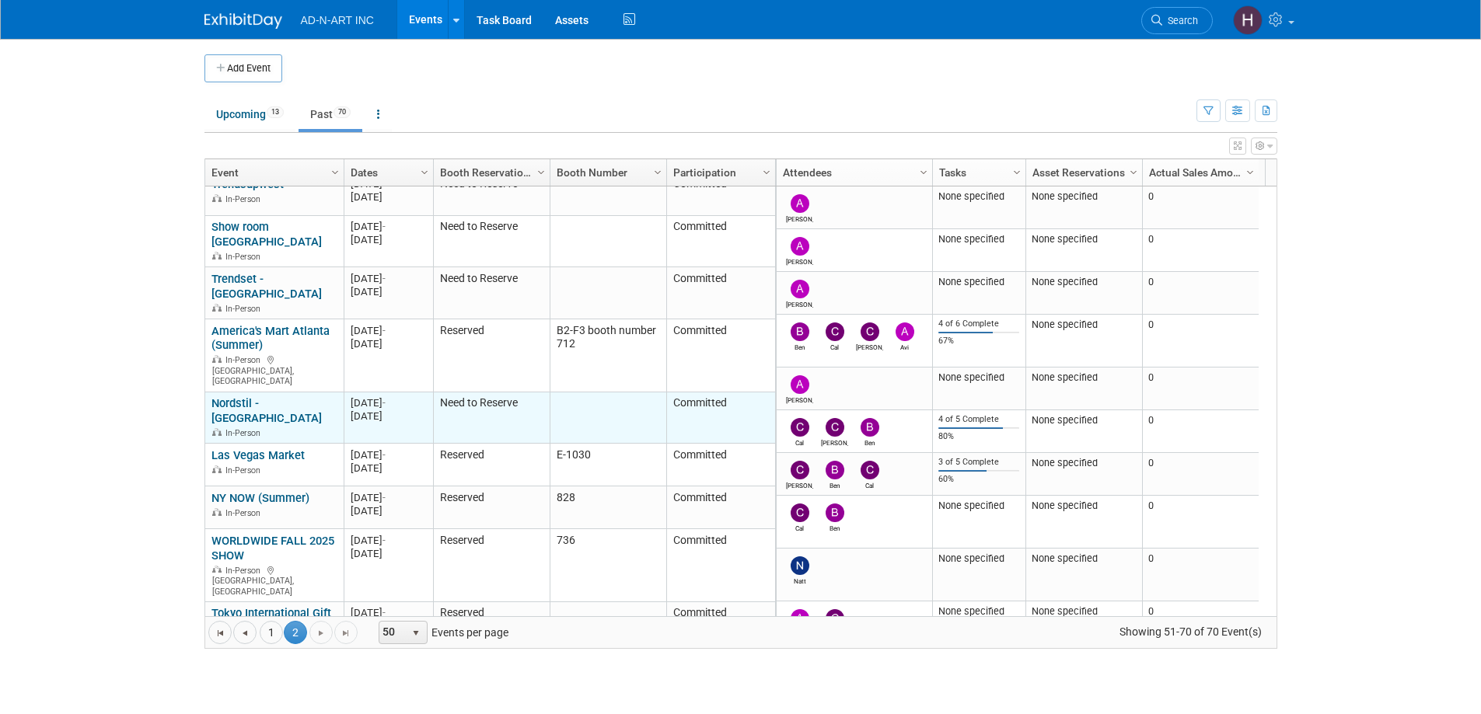
scroll to position [395, 0]
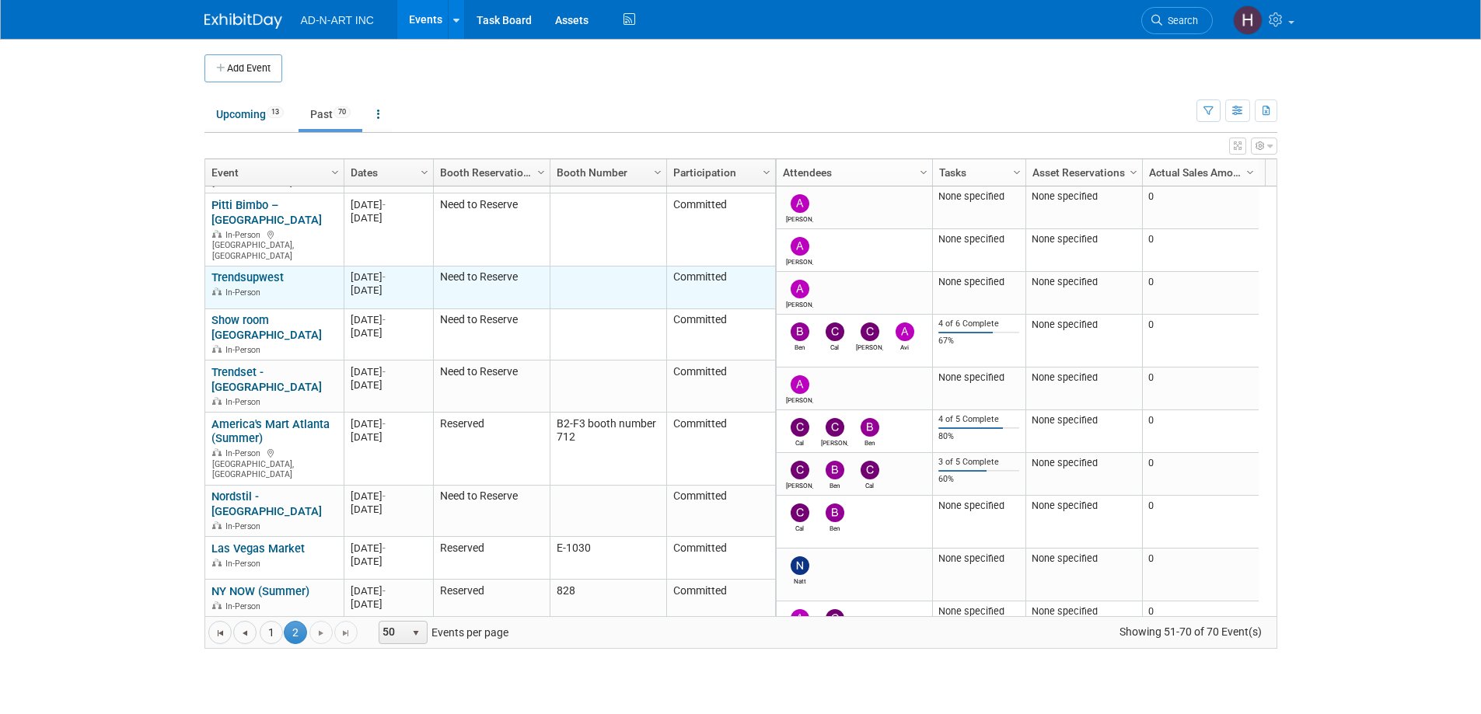
click at [253, 270] on link "Trendsupwest" at bounding box center [247, 277] width 72 height 14
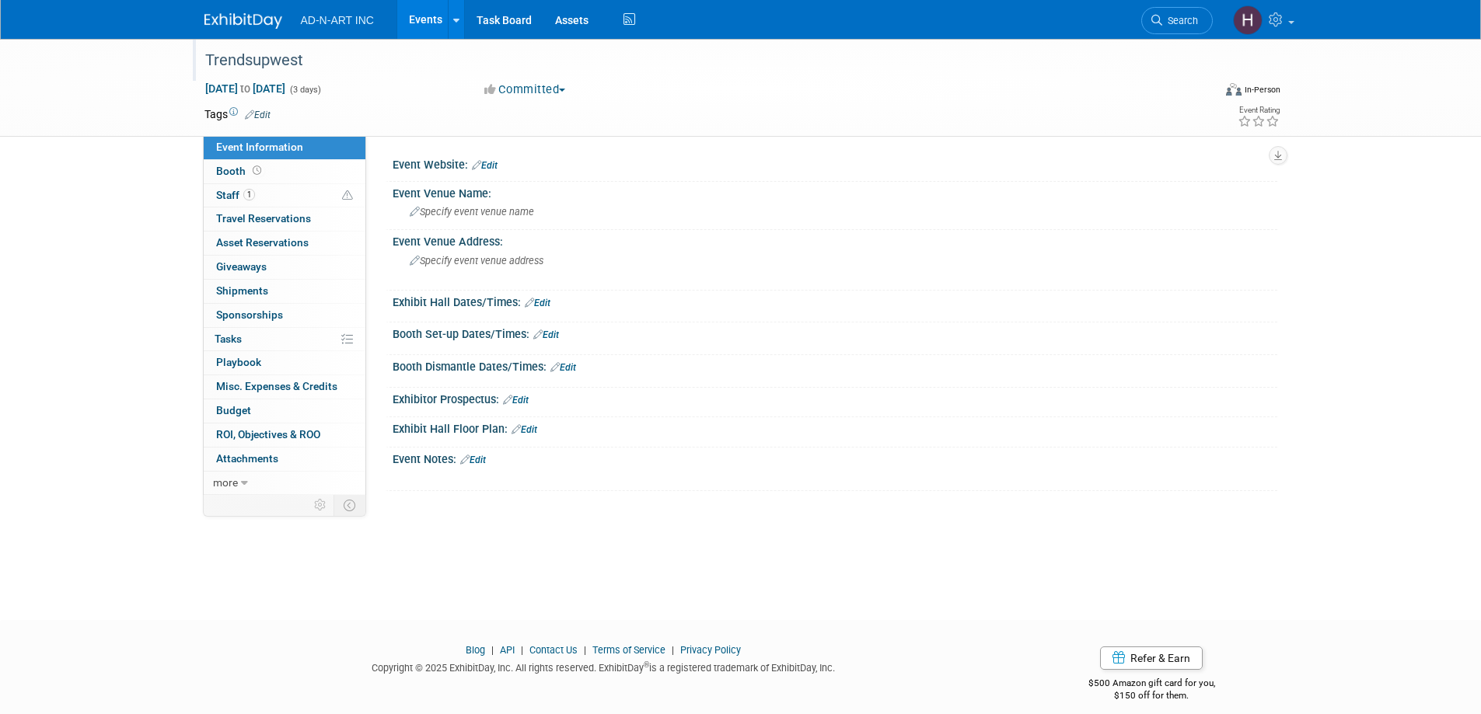
click at [258, 56] on div "Trendsupwest" at bounding box center [694, 61] width 989 height 28
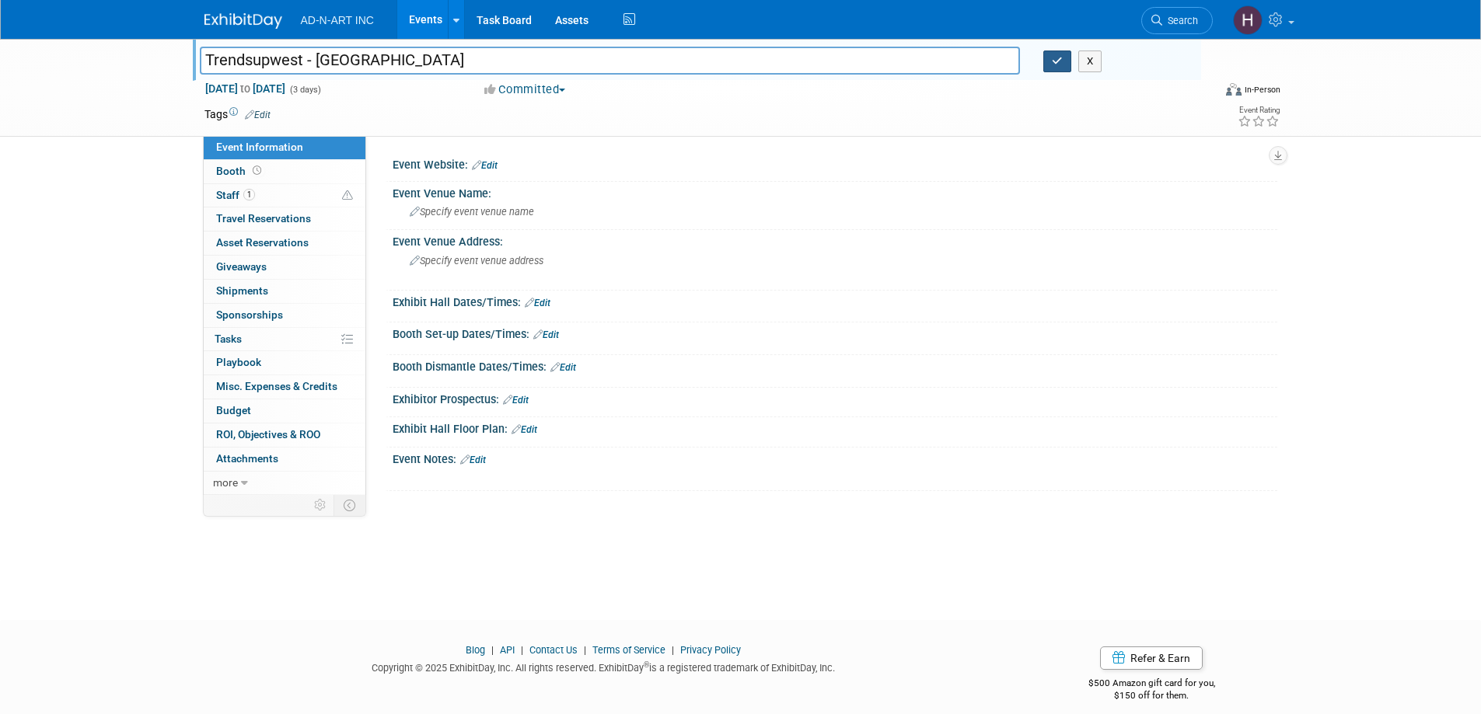
type input "Trendsupwest - [GEOGRAPHIC_DATA]"
click at [1059, 62] on icon "button" at bounding box center [1057, 61] width 11 height 10
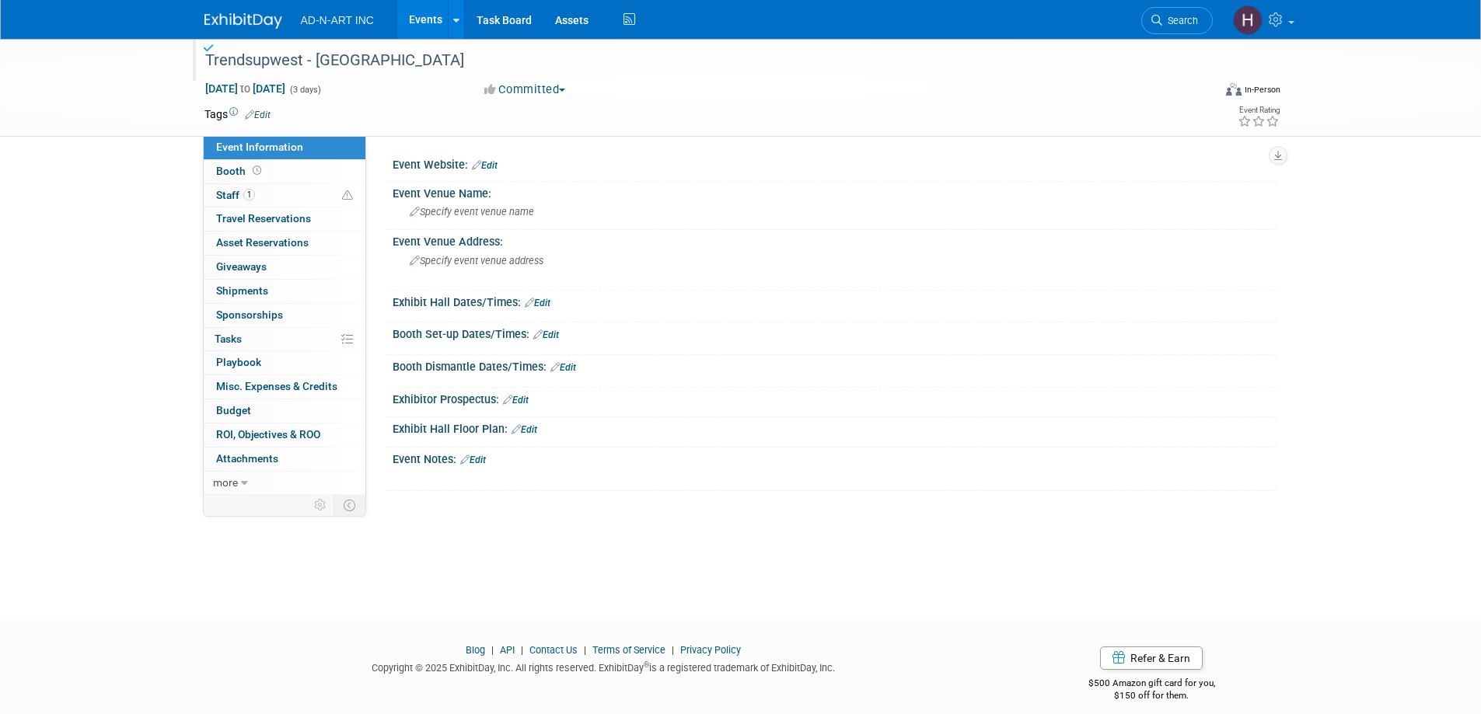
click at [217, 18] on img at bounding box center [243, 21] width 78 height 16
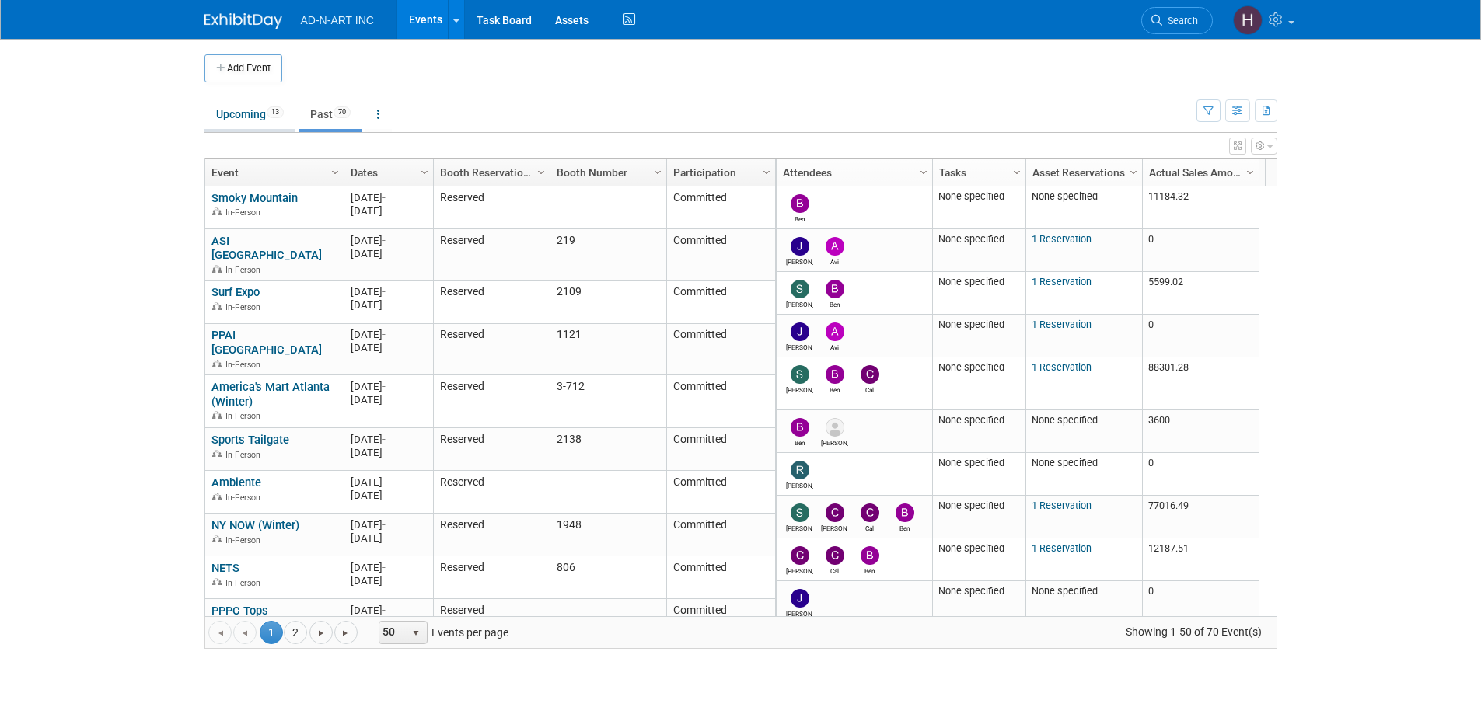
click at [246, 108] on link "Upcoming 13" at bounding box center [249, 114] width 91 height 30
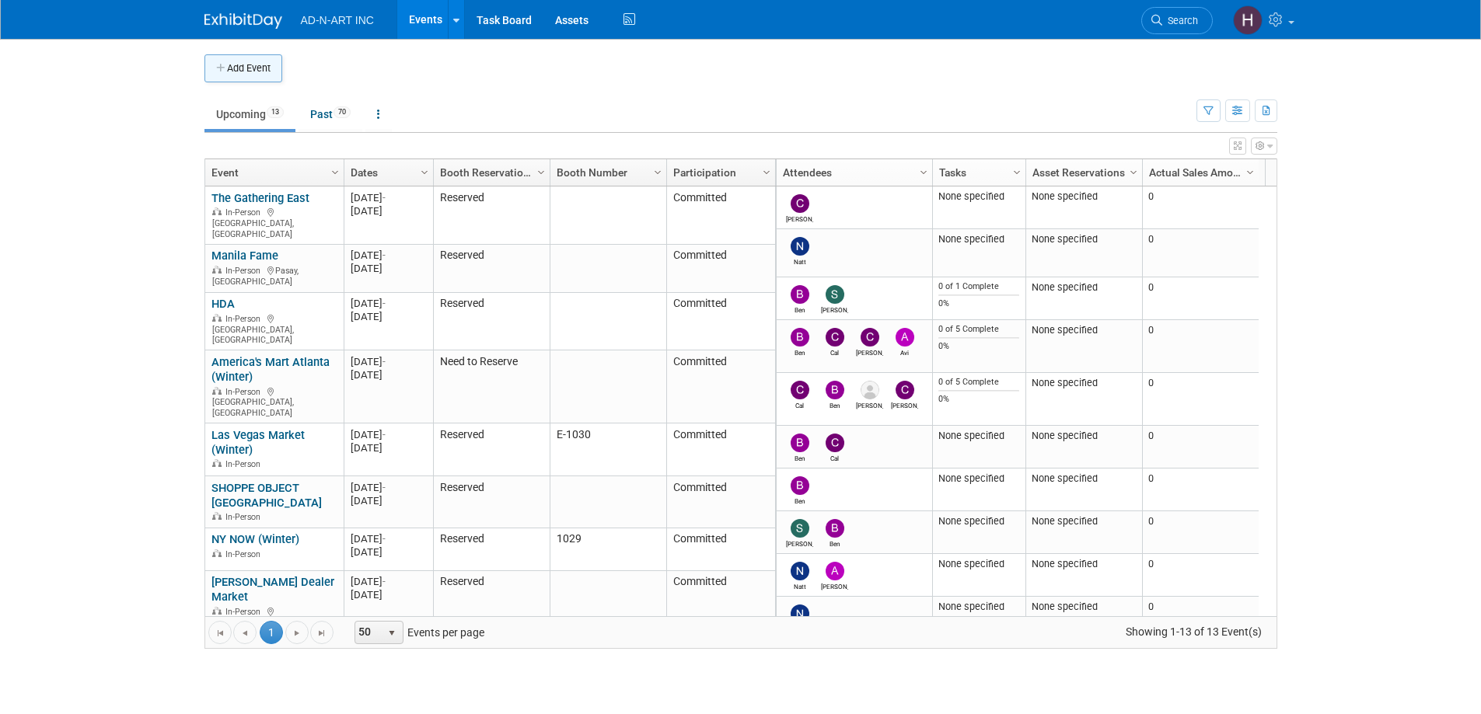
click at [241, 70] on button "Add Event" at bounding box center [243, 68] width 78 height 28
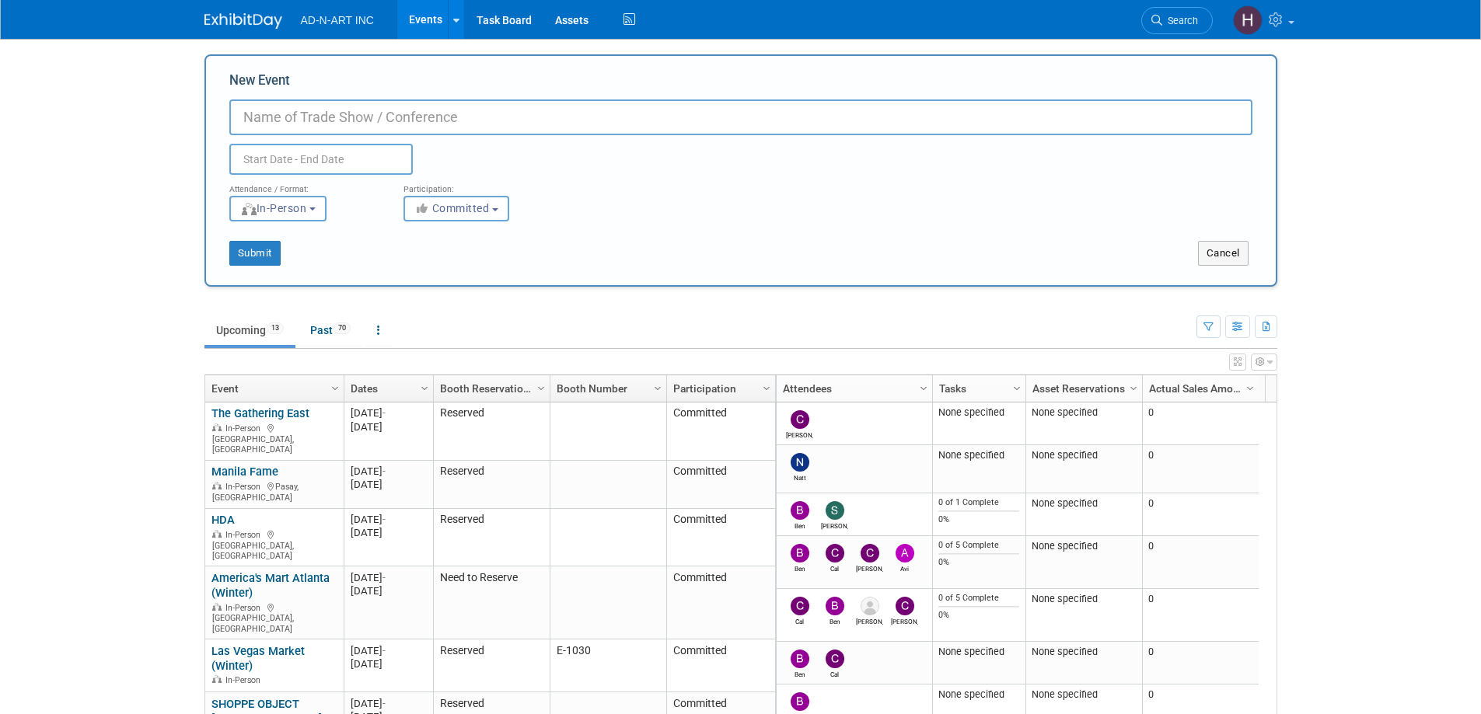
paste input "Kindermode nord. [GEOGRAPHIC_DATA]"
type input "Kindermode nord. [GEOGRAPHIC_DATA]"
click at [259, 159] on input "text" at bounding box center [320, 159] width 183 height 31
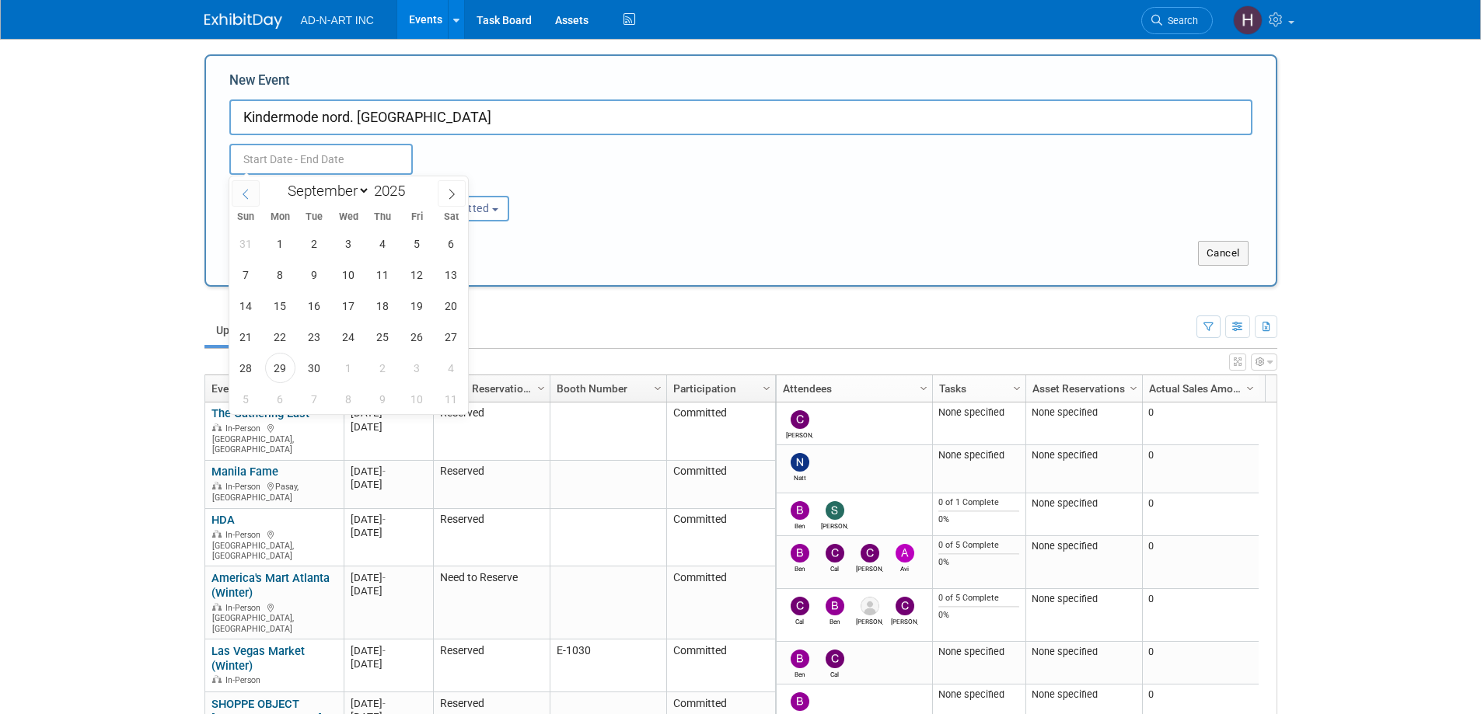
click at [243, 191] on icon at bounding box center [245, 194] width 11 height 11
select select "7"
click at [456, 242] on span "2" at bounding box center [451, 244] width 30 height 30
click at [274, 271] on span "4" at bounding box center [280, 275] width 30 height 30
type input "[DATE] to [DATE]"
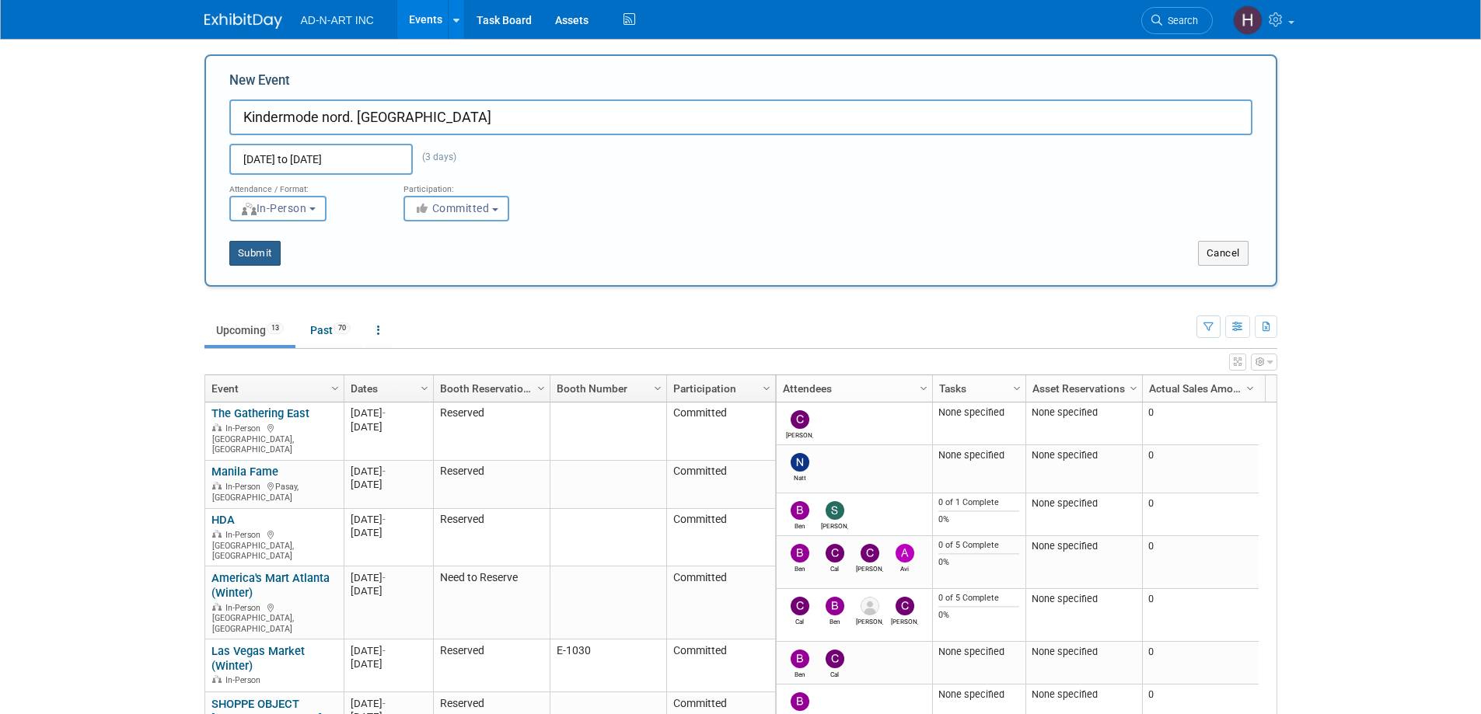
click at [267, 262] on button "Submit" at bounding box center [254, 253] width 51 height 25
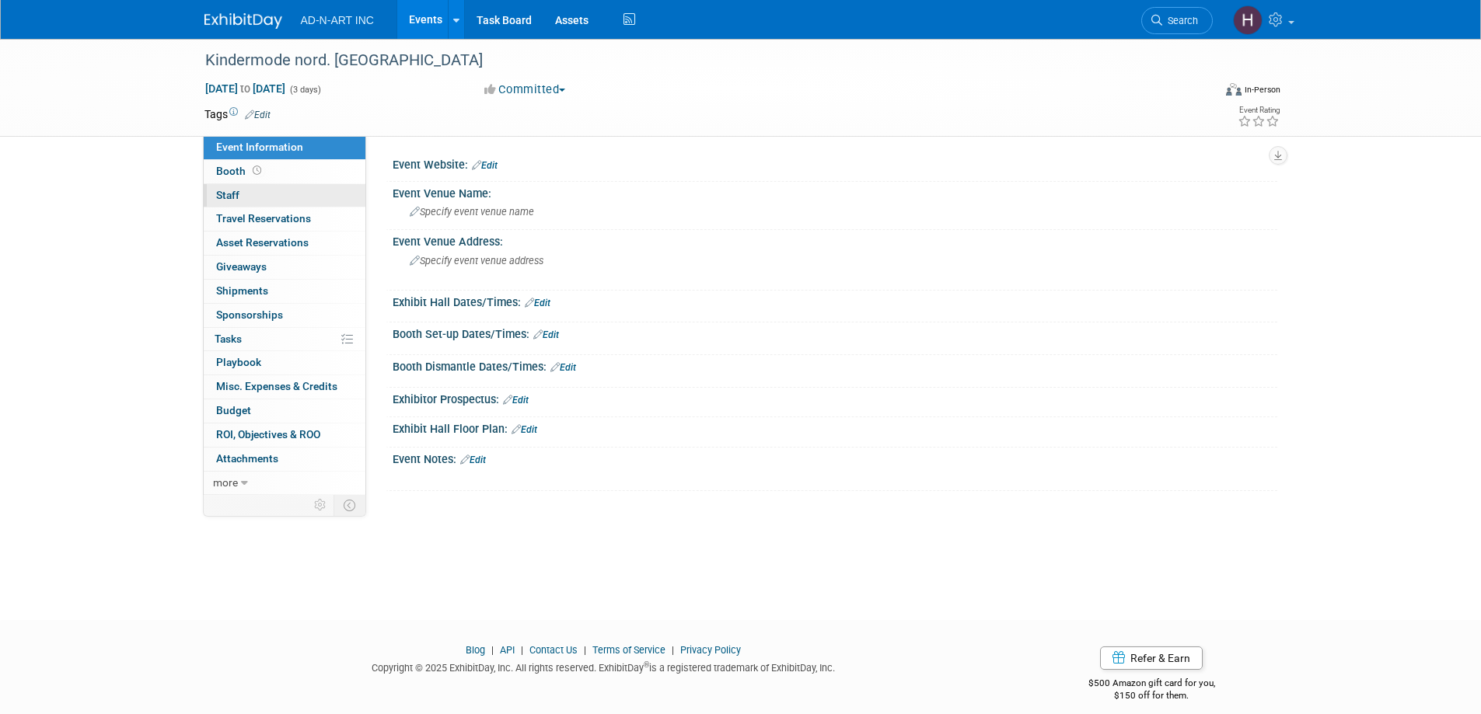
click at [234, 191] on span "Staff 0" at bounding box center [227, 195] width 23 height 12
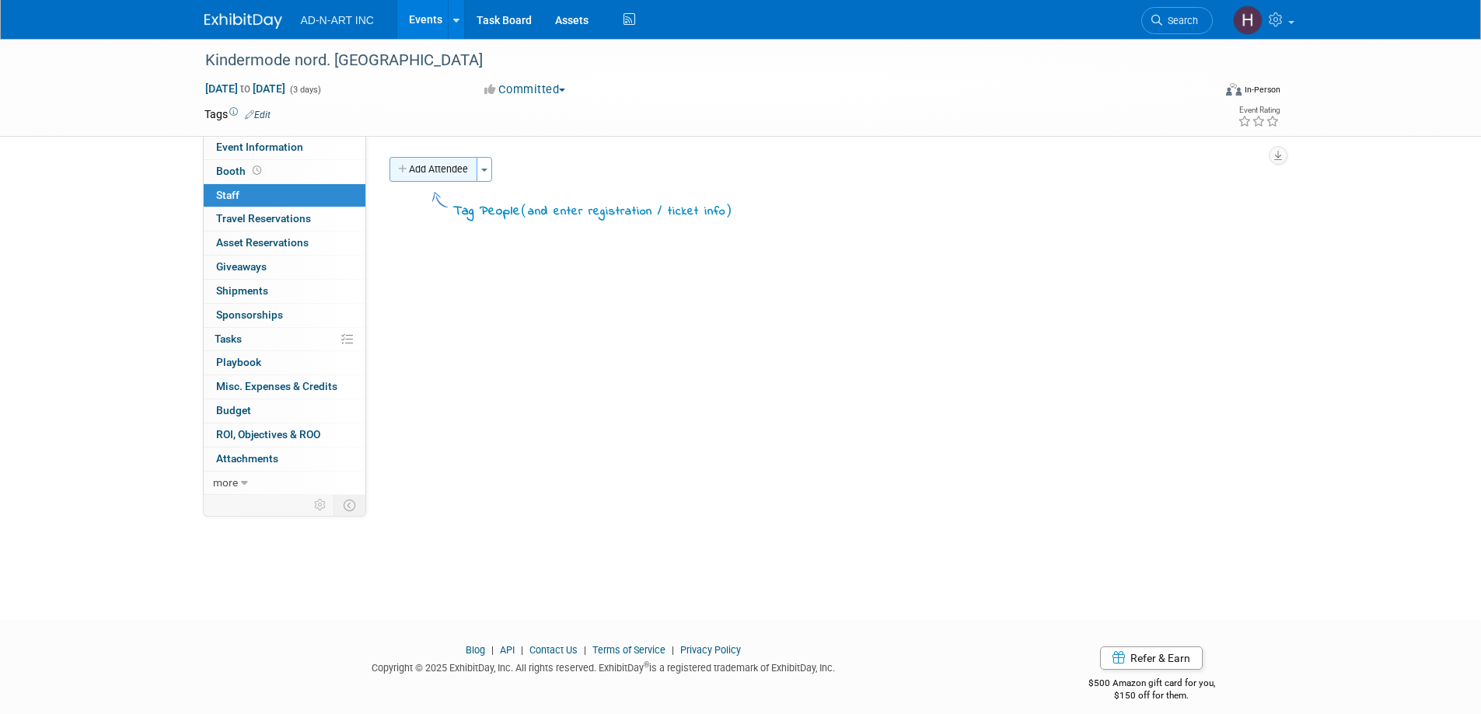
click at [414, 169] on button "Add Attendee" at bounding box center [433, 169] width 88 height 25
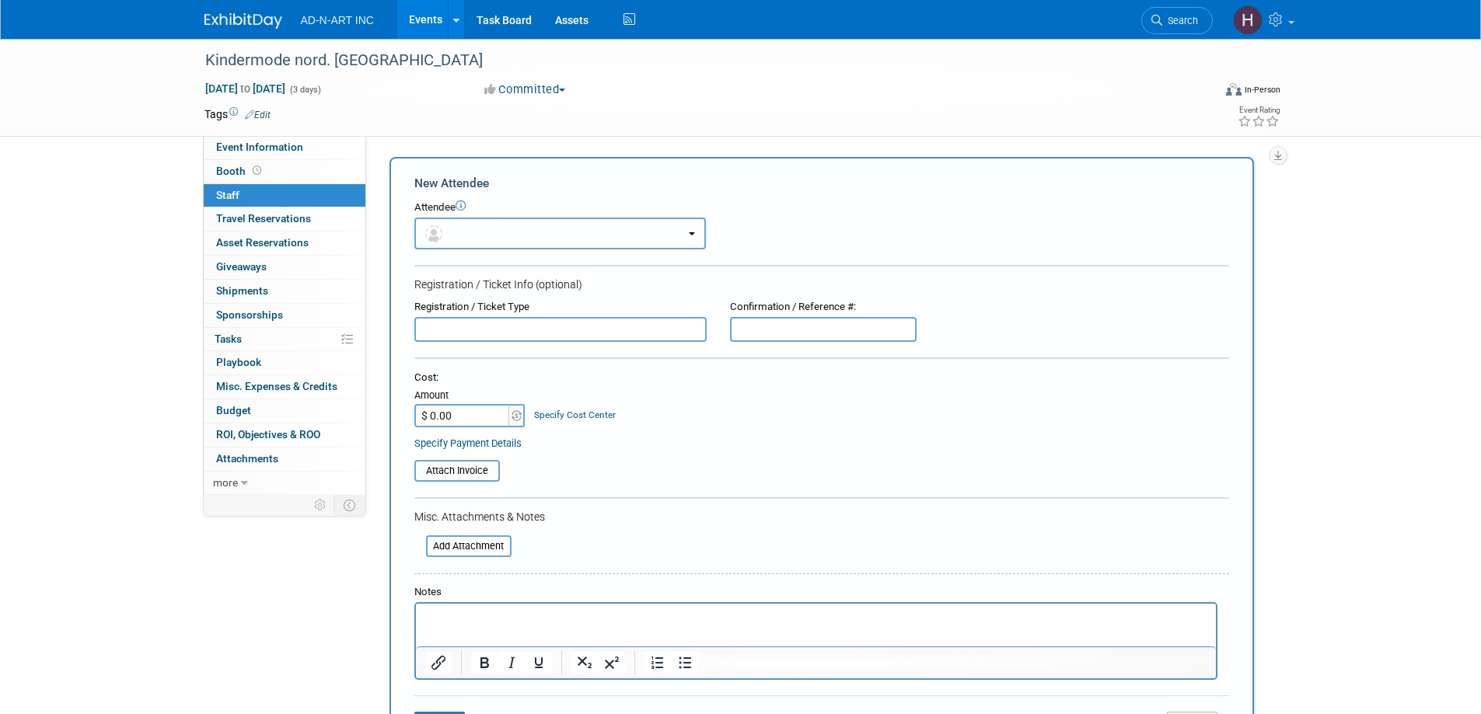
click at [468, 241] on button "button" at bounding box center [559, 234] width 291 height 32
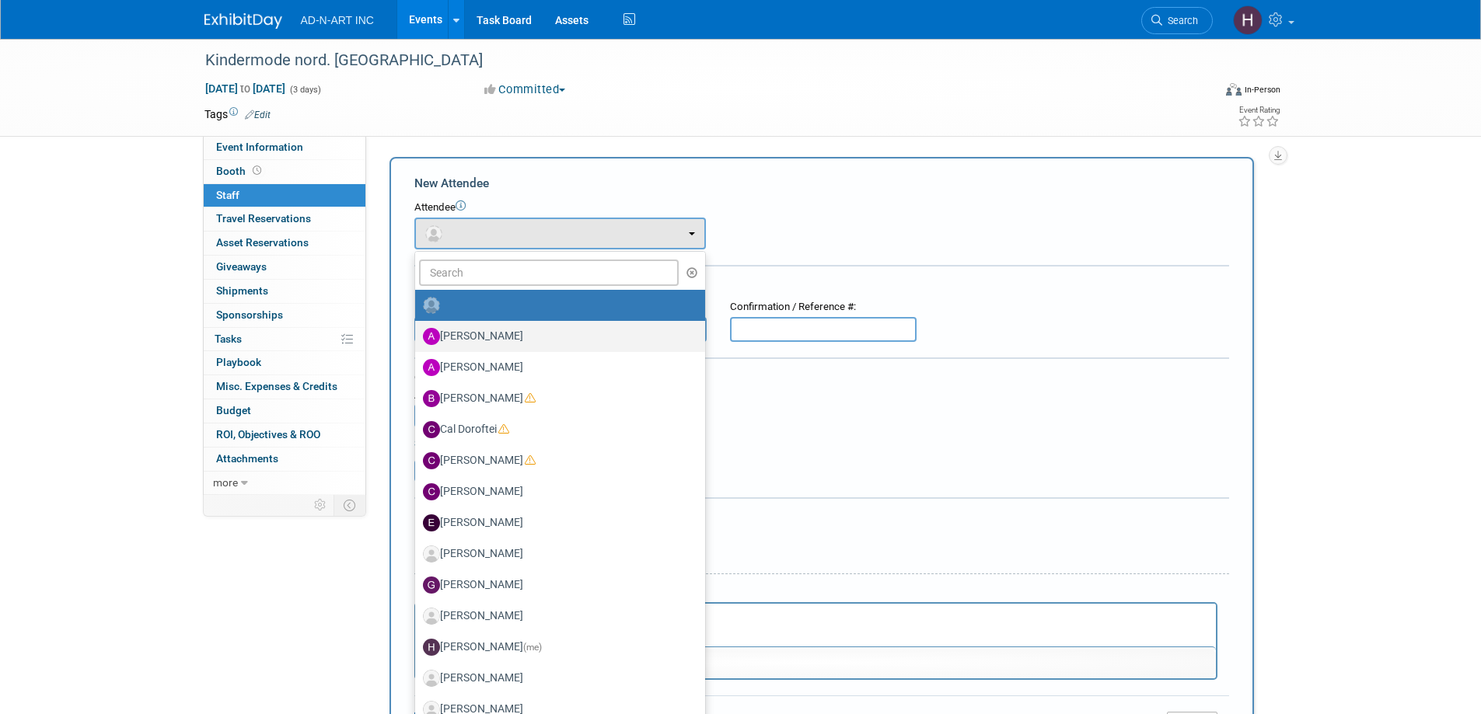
click at [483, 337] on label "[PERSON_NAME]" at bounding box center [556, 336] width 267 height 25
click at [417, 337] on input "[PERSON_NAME]" at bounding box center [412, 335] width 10 height 10
select select "50ed956b-f57e-4429-b325-722a780accbe"
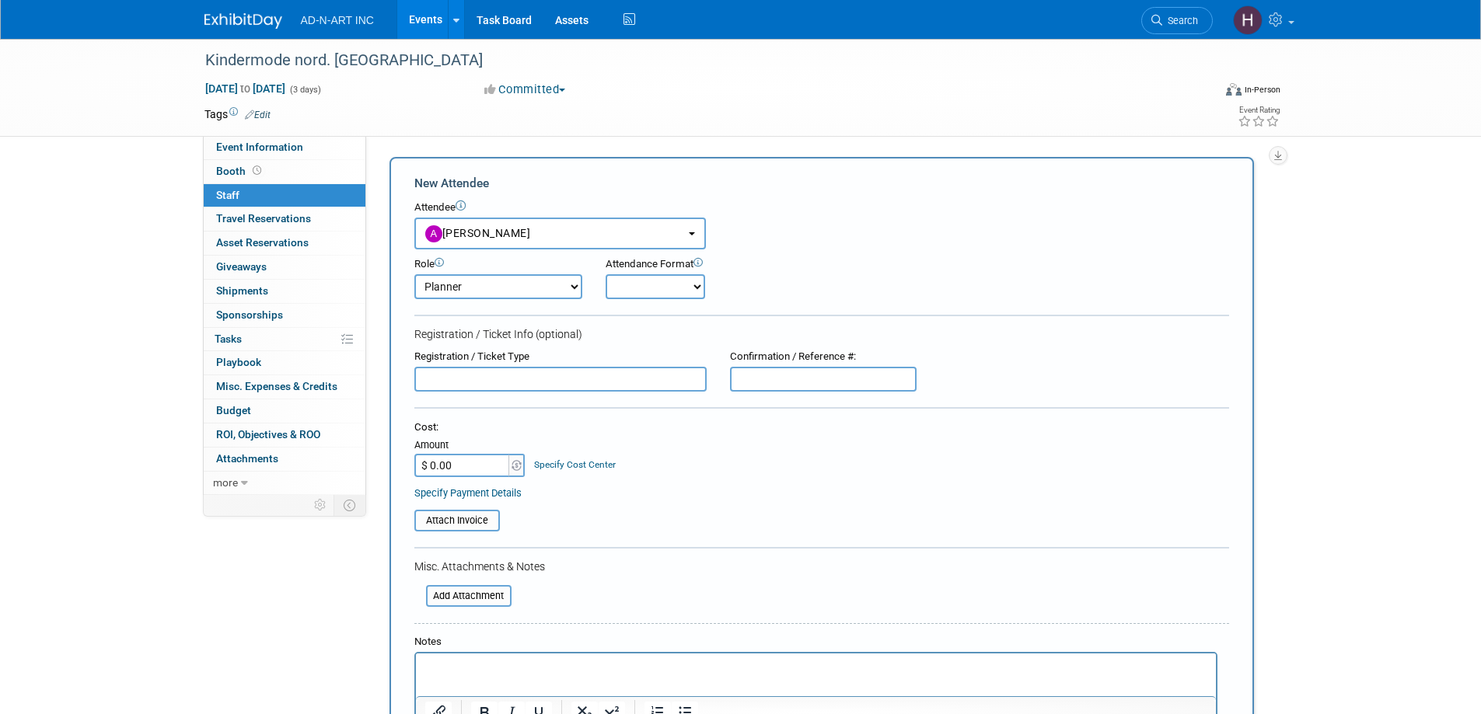
click at [466, 288] on select "Demonstrator Host Planner Presenter Sales Representative Set-up/Dismantle Crew …" at bounding box center [498, 286] width 168 height 25
select select "4"
click at [414, 274] on select "Demonstrator Host Planner Presenter Sales Representative Set-up/Dismantle Crew …" at bounding box center [498, 286] width 168 height 25
drag, startPoint x: 629, startPoint y: 283, endPoint x: 634, endPoint y: 297, distance: 15.0
click at [629, 283] on select "Onsite Remote" at bounding box center [654, 286] width 99 height 25
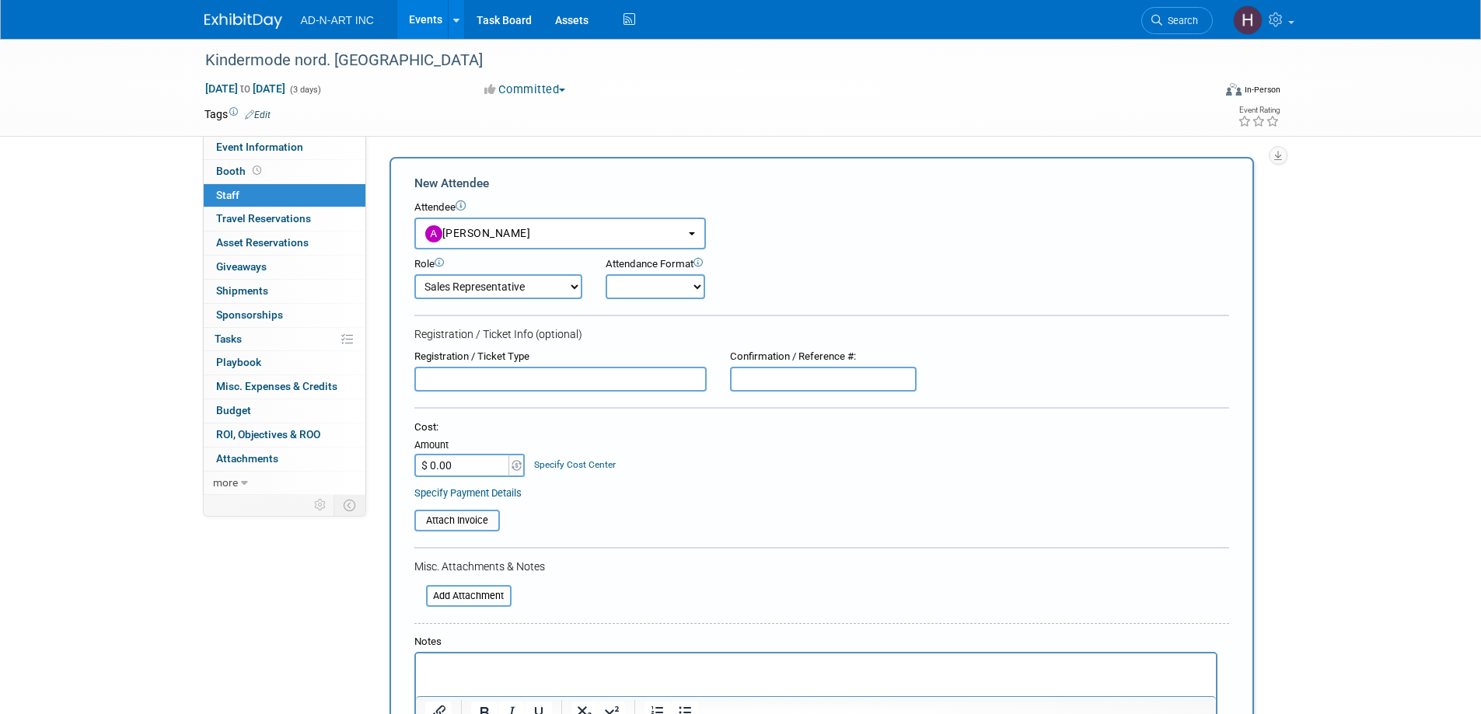
select select "1"
click at [605, 274] on select "Onsite Remote" at bounding box center [654, 286] width 99 height 25
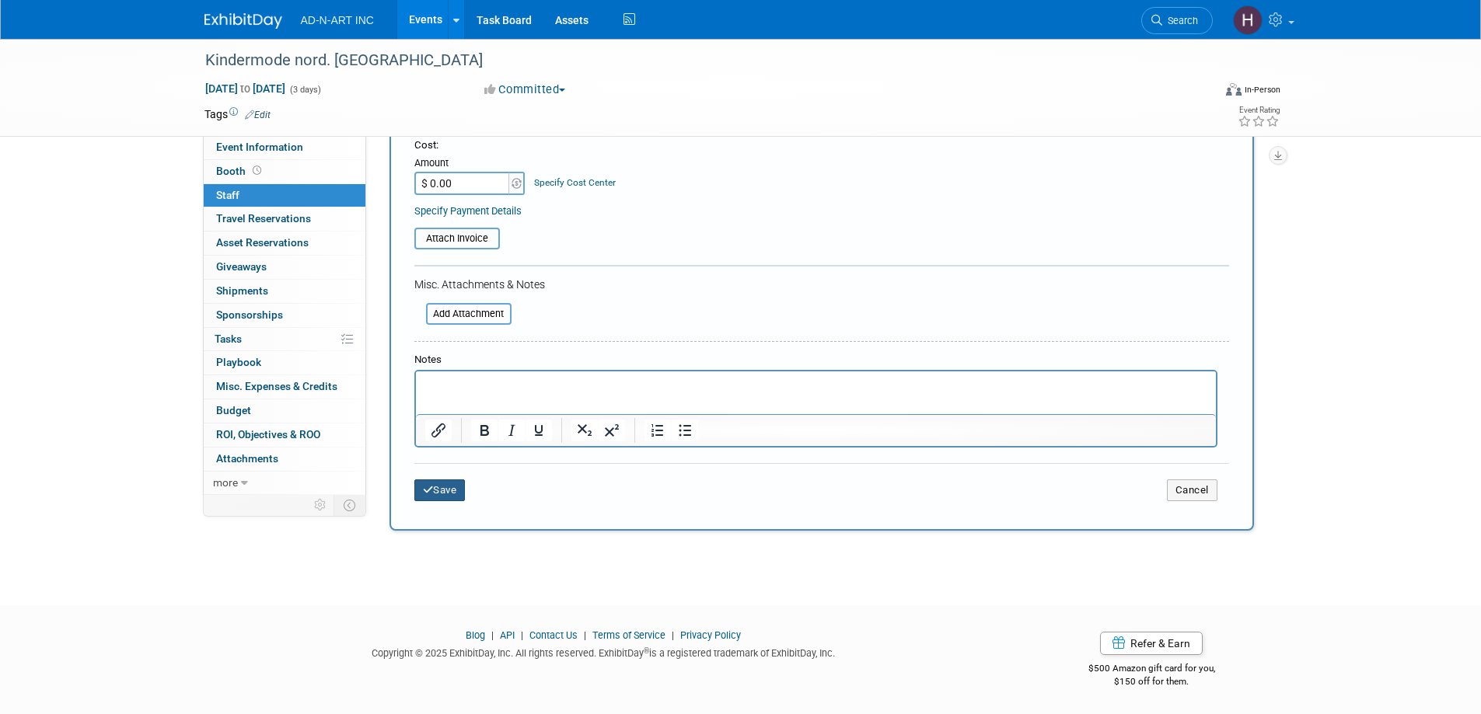
click at [431, 483] on button "Save" at bounding box center [439, 491] width 51 height 22
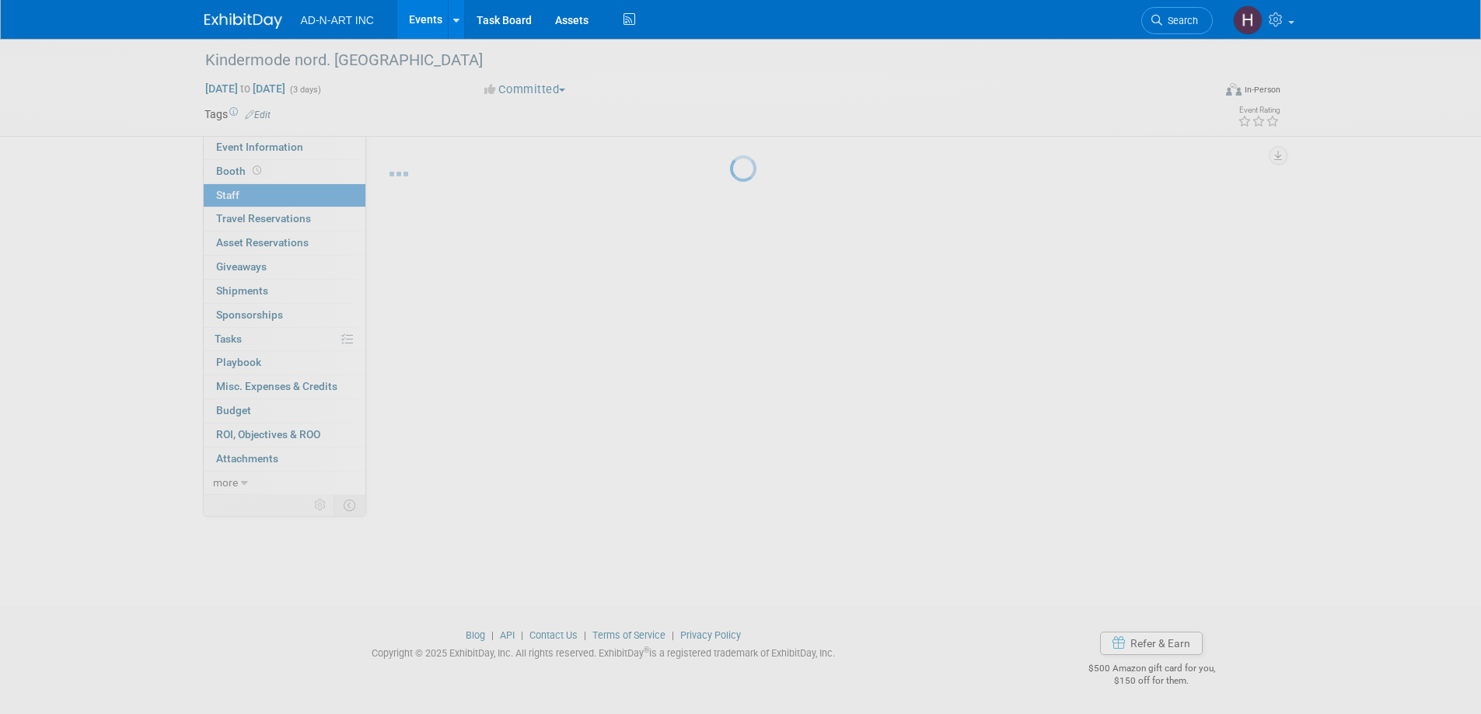
scroll to position [15, 0]
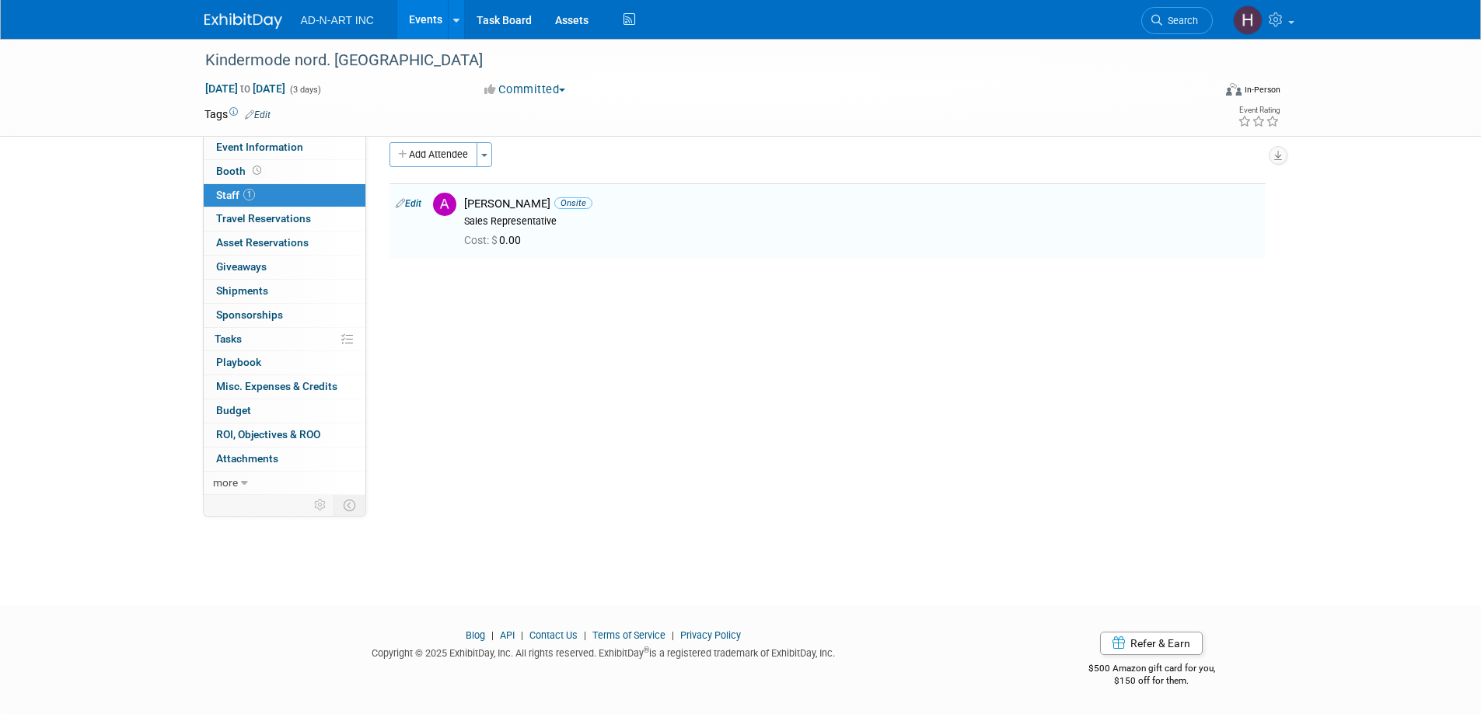
click at [258, 22] on img at bounding box center [243, 21] width 78 height 16
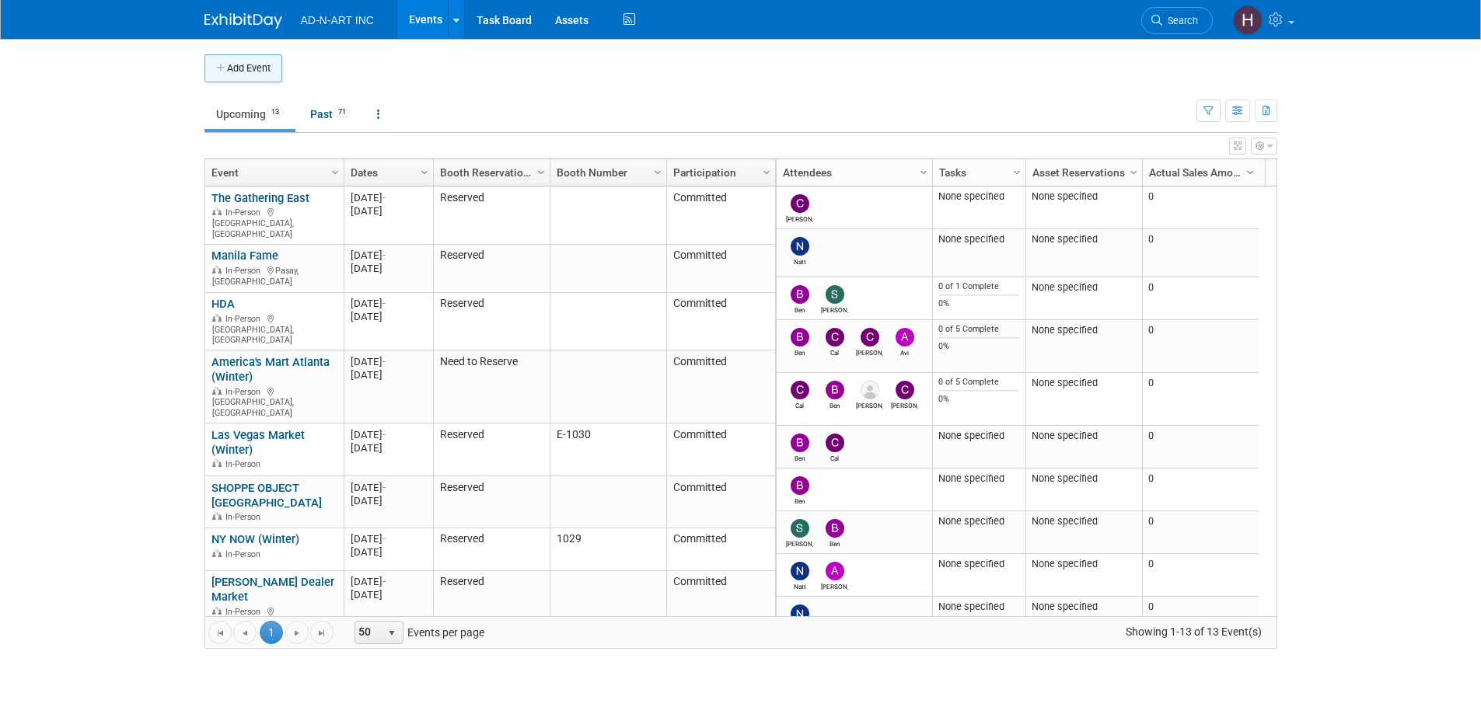
click at [229, 72] on button "Add Event" at bounding box center [243, 68] width 78 height 28
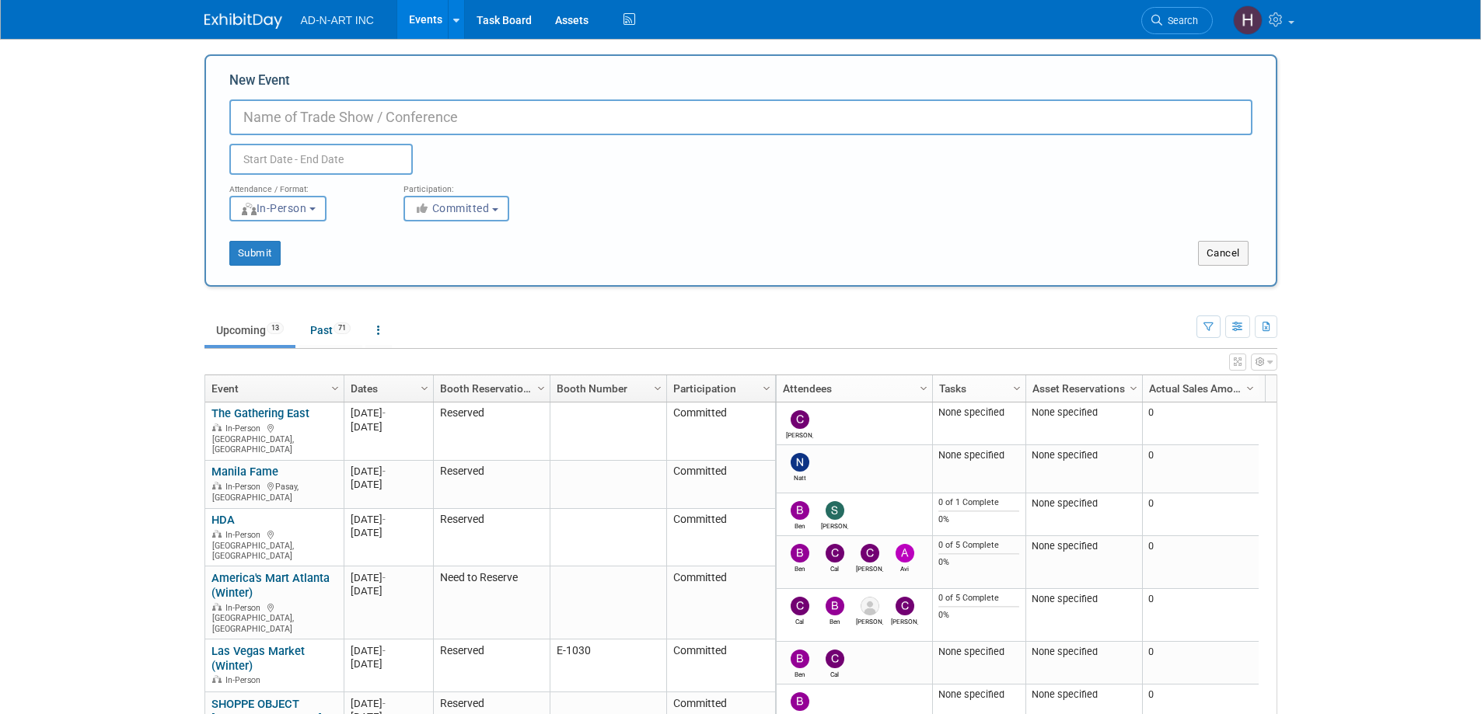
paste input "4Kidz, Neuss"
type input "4Kidz, Neuss - [GEOGRAPHIC_DATA]"
click at [288, 152] on input "text" at bounding box center [320, 159] width 183 height 31
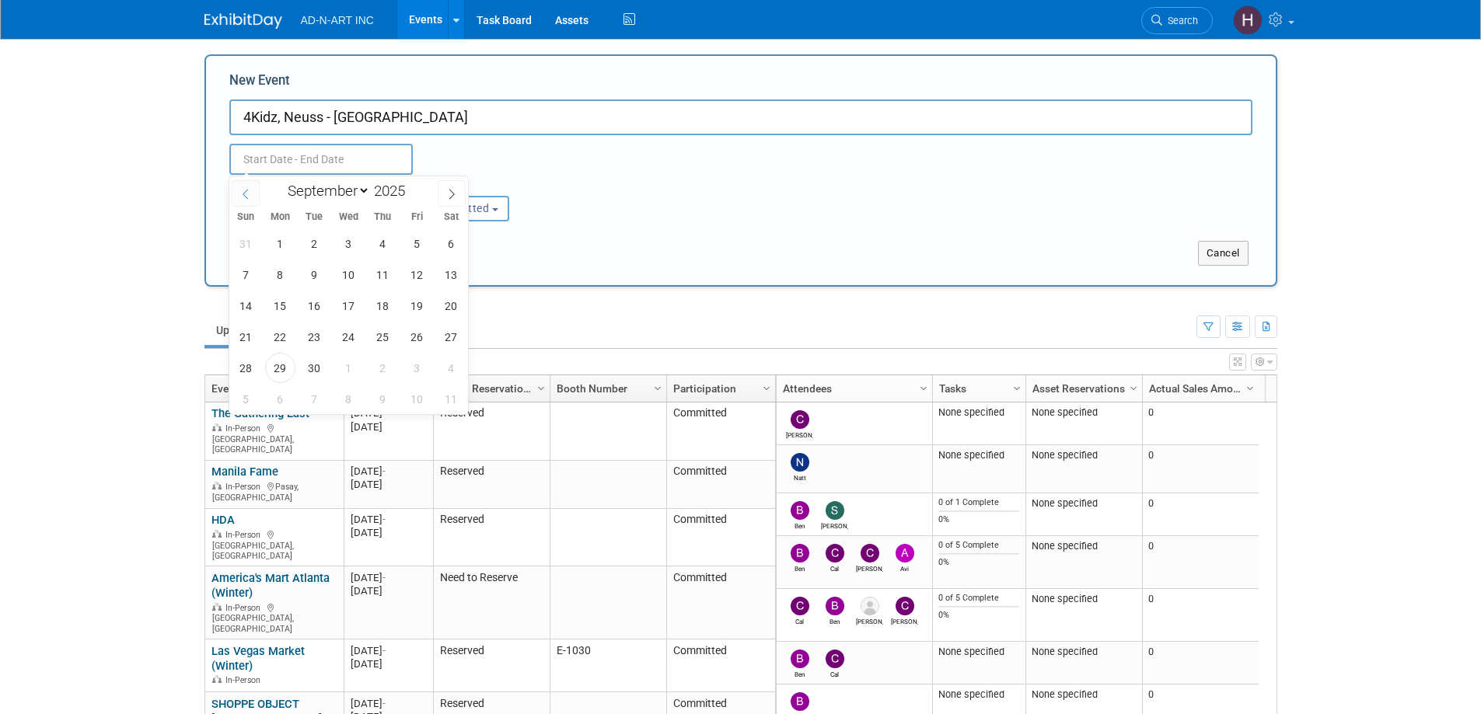
click at [243, 195] on icon at bounding box center [245, 194] width 11 height 11
select select "6"
click at [448, 249] on span "5" at bounding box center [451, 244] width 30 height 30
click at [280, 272] on span "7" at bounding box center [280, 275] width 30 height 30
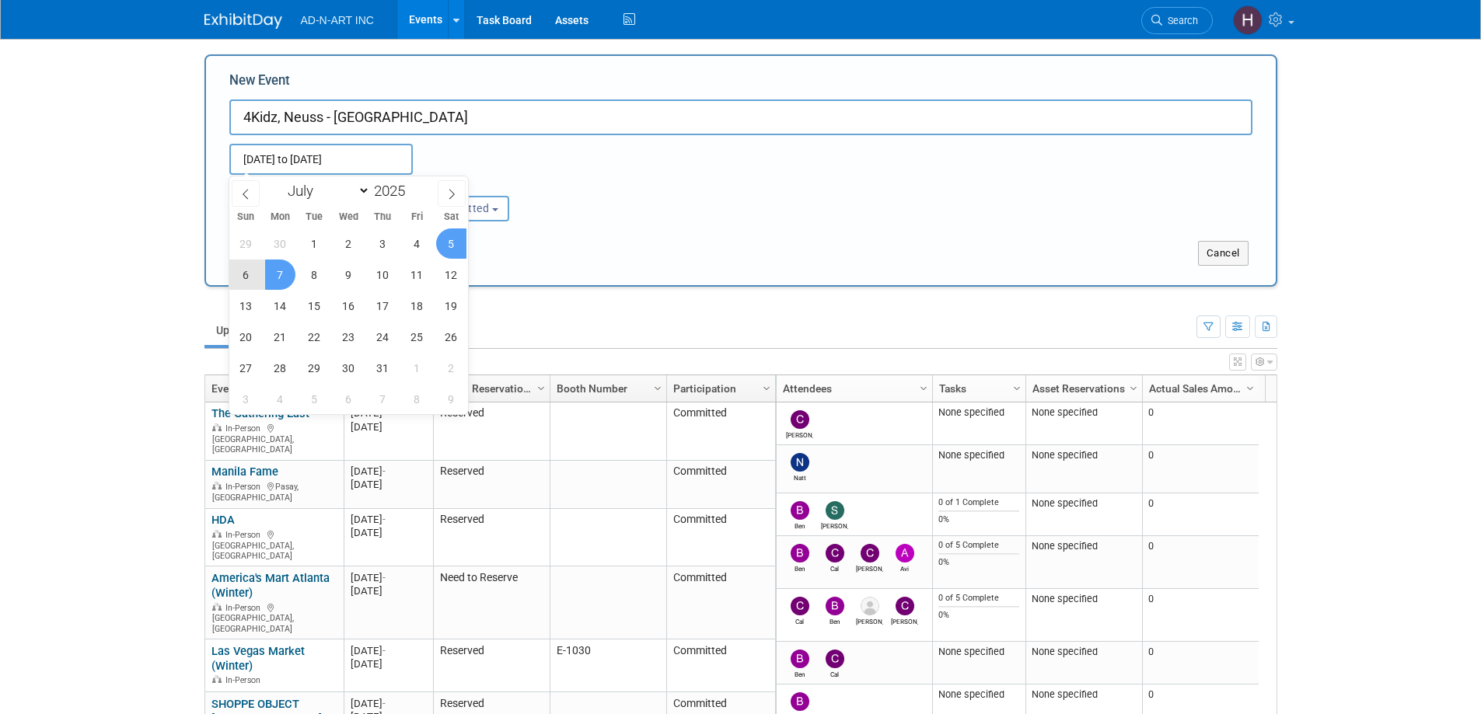
type input "[DATE] to [DATE]"
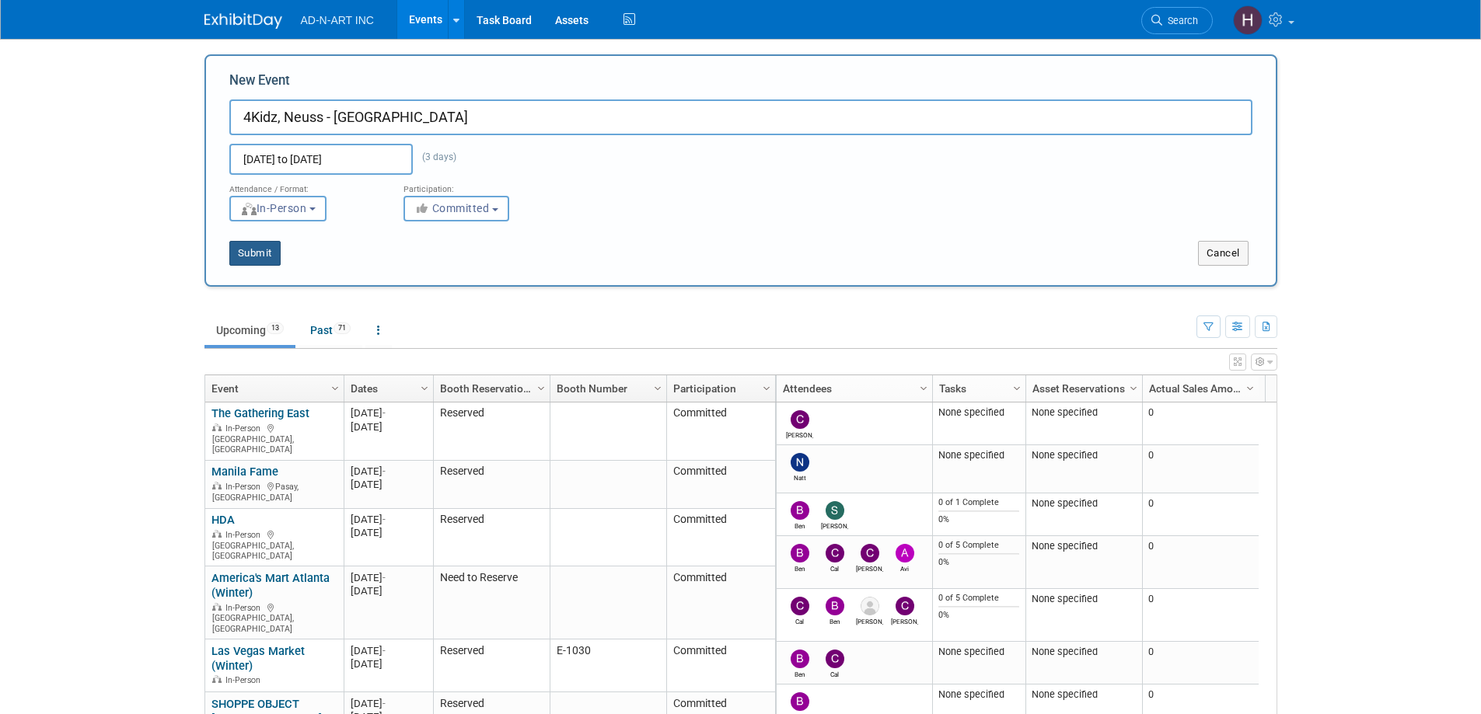
click at [259, 256] on button "Submit" at bounding box center [254, 253] width 51 height 25
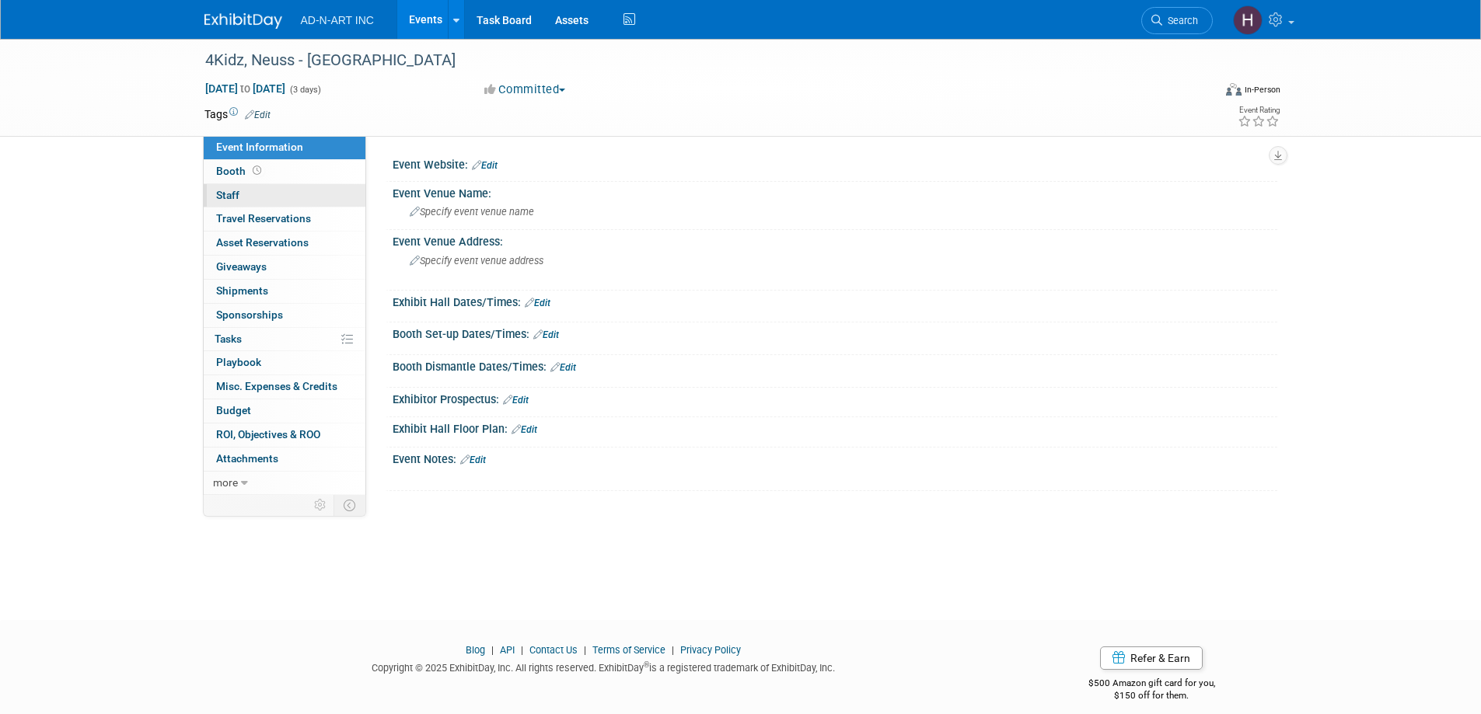
click at [216, 192] on span "Staff 0" at bounding box center [227, 195] width 23 height 12
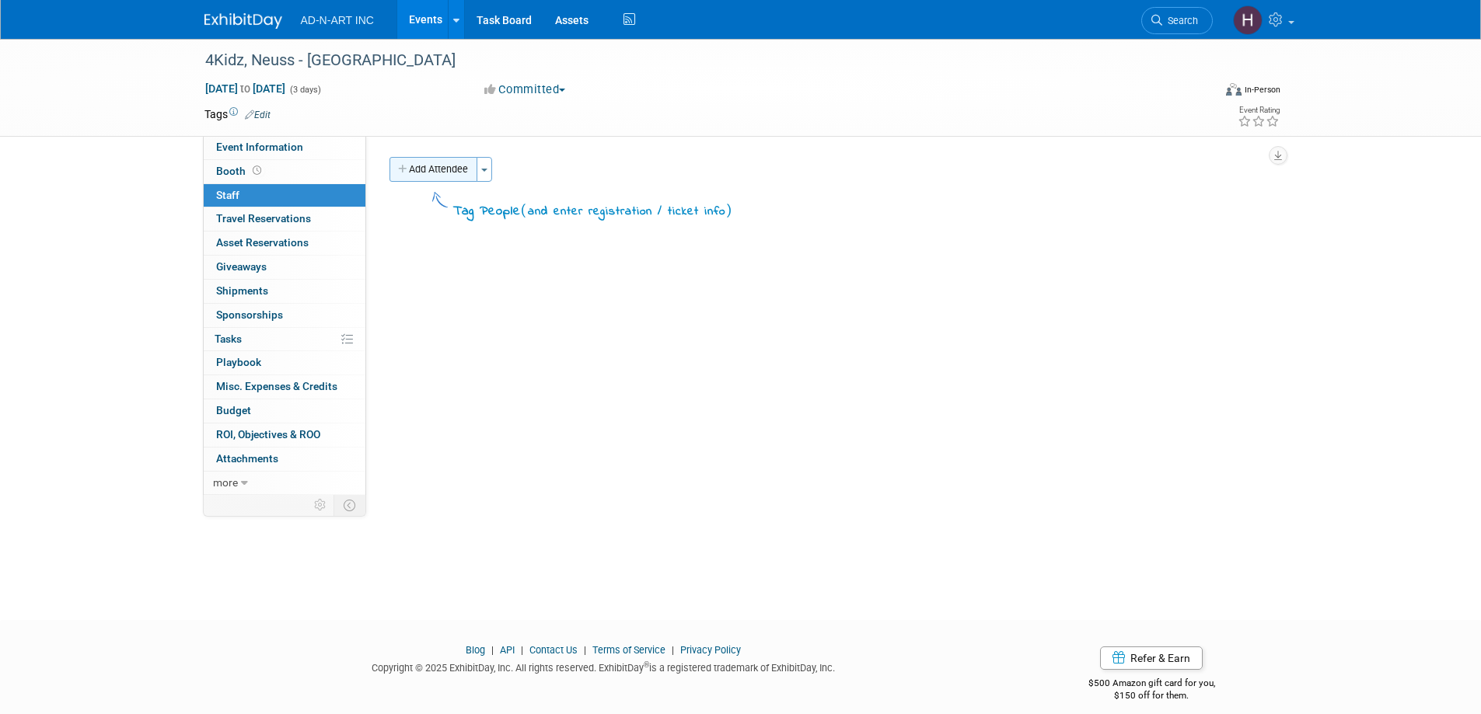
click at [424, 174] on button "Add Attendee" at bounding box center [433, 169] width 88 height 25
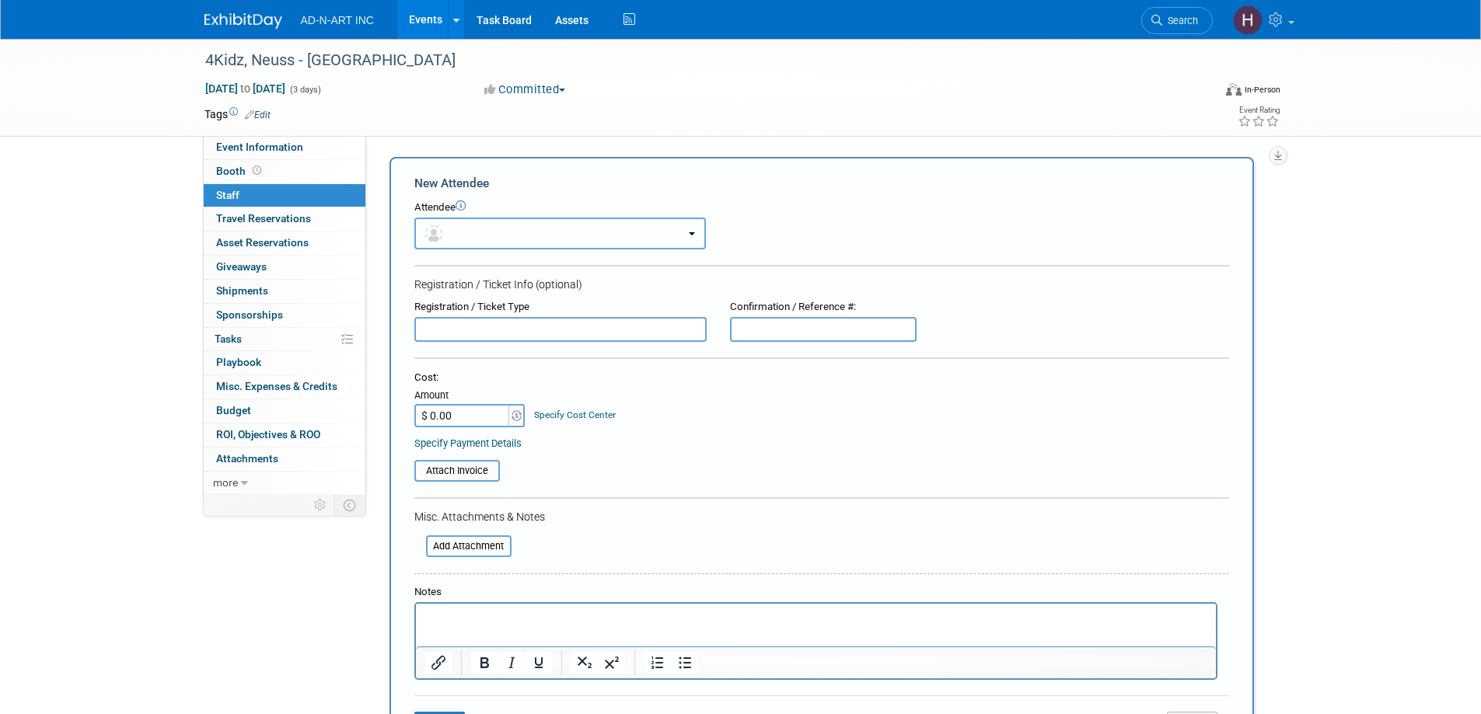
click at [460, 225] on button "button" at bounding box center [559, 234] width 291 height 32
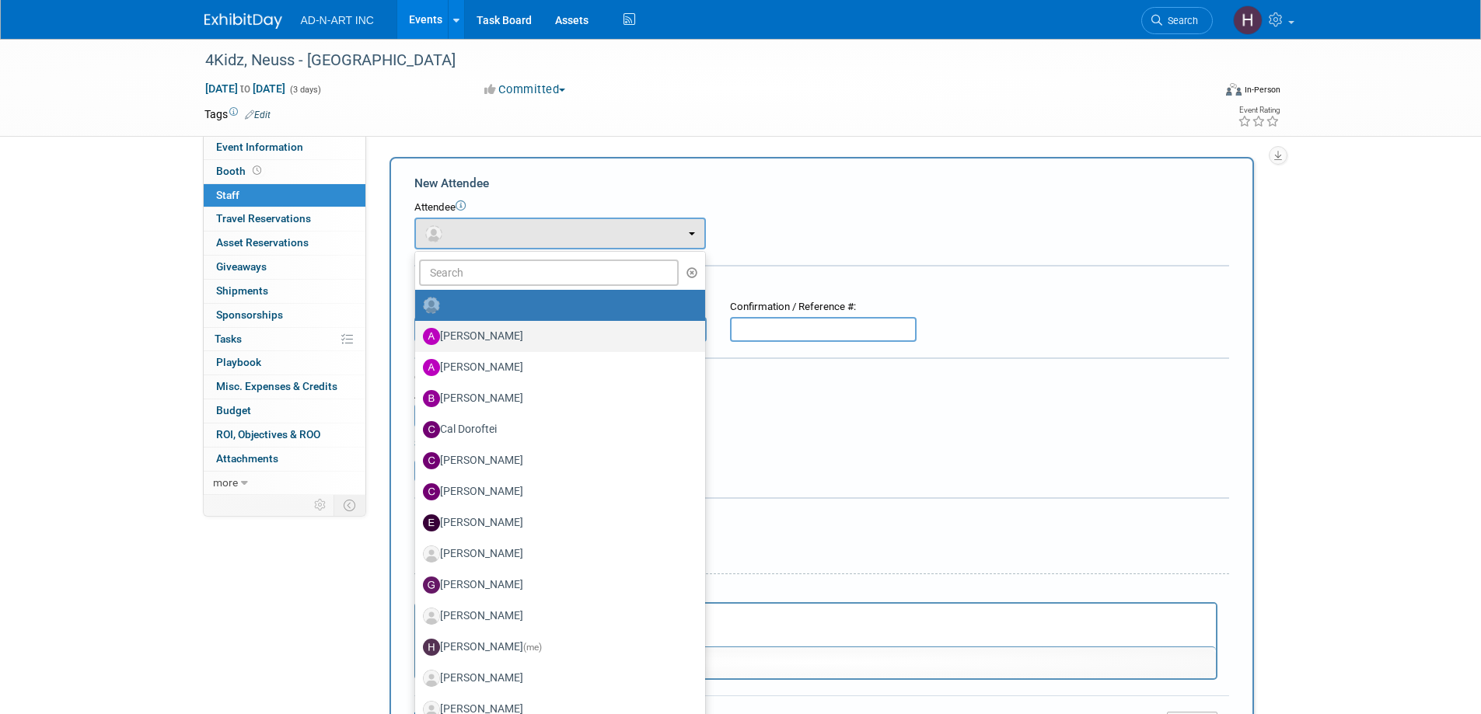
click at [474, 340] on label "[PERSON_NAME]" at bounding box center [556, 336] width 267 height 25
click at [417, 340] on input "[PERSON_NAME]" at bounding box center [412, 335] width 10 height 10
select select "50ed956b-f57e-4429-b325-722a780accbe"
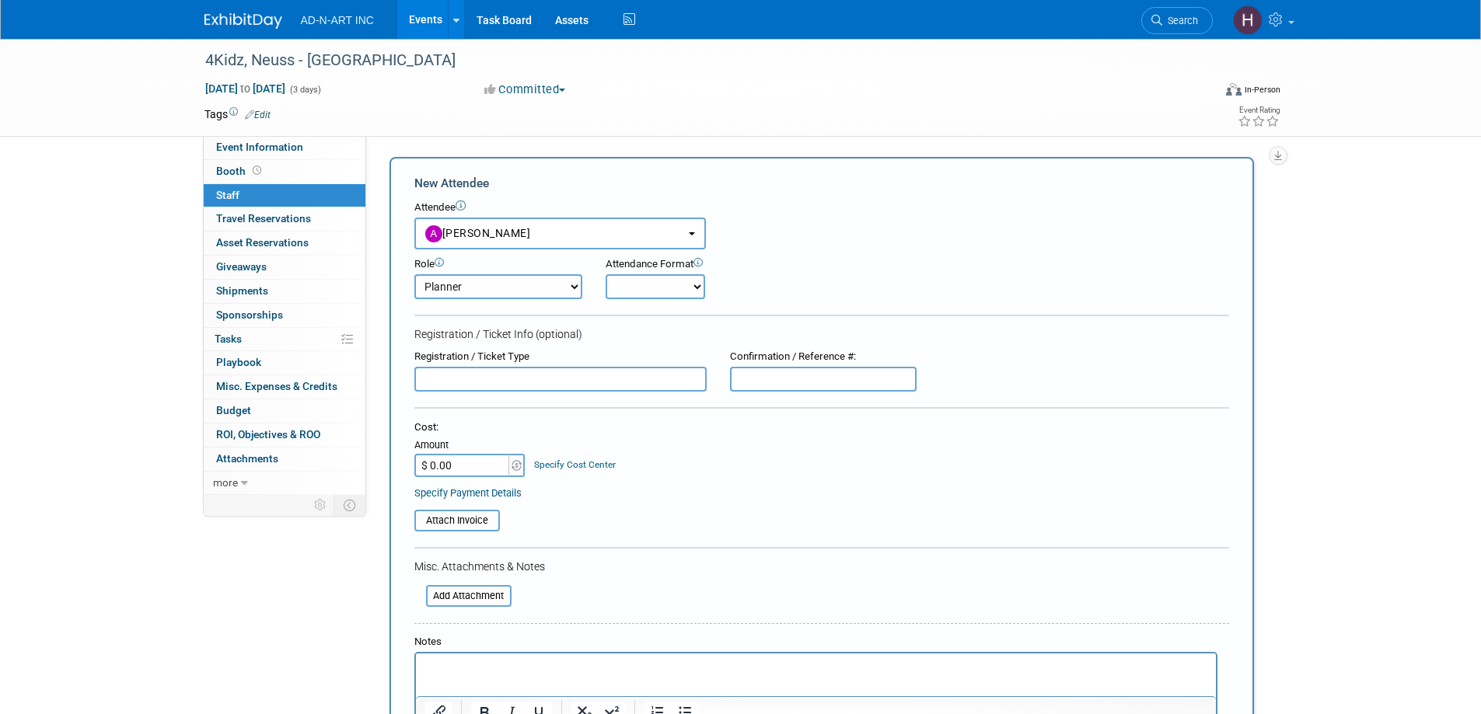
click at [458, 289] on select "Demonstrator Host Planner Presenter Sales Representative Set-up/Dismantle Crew …" at bounding box center [498, 286] width 168 height 25
select select "4"
click at [414, 274] on select "Demonstrator Host Planner Presenter Sales Representative Set-up/Dismantle Crew …" at bounding box center [498, 286] width 168 height 25
click at [642, 284] on select "Onsite Remote" at bounding box center [654, 286] width 99 height 25
select select "1"
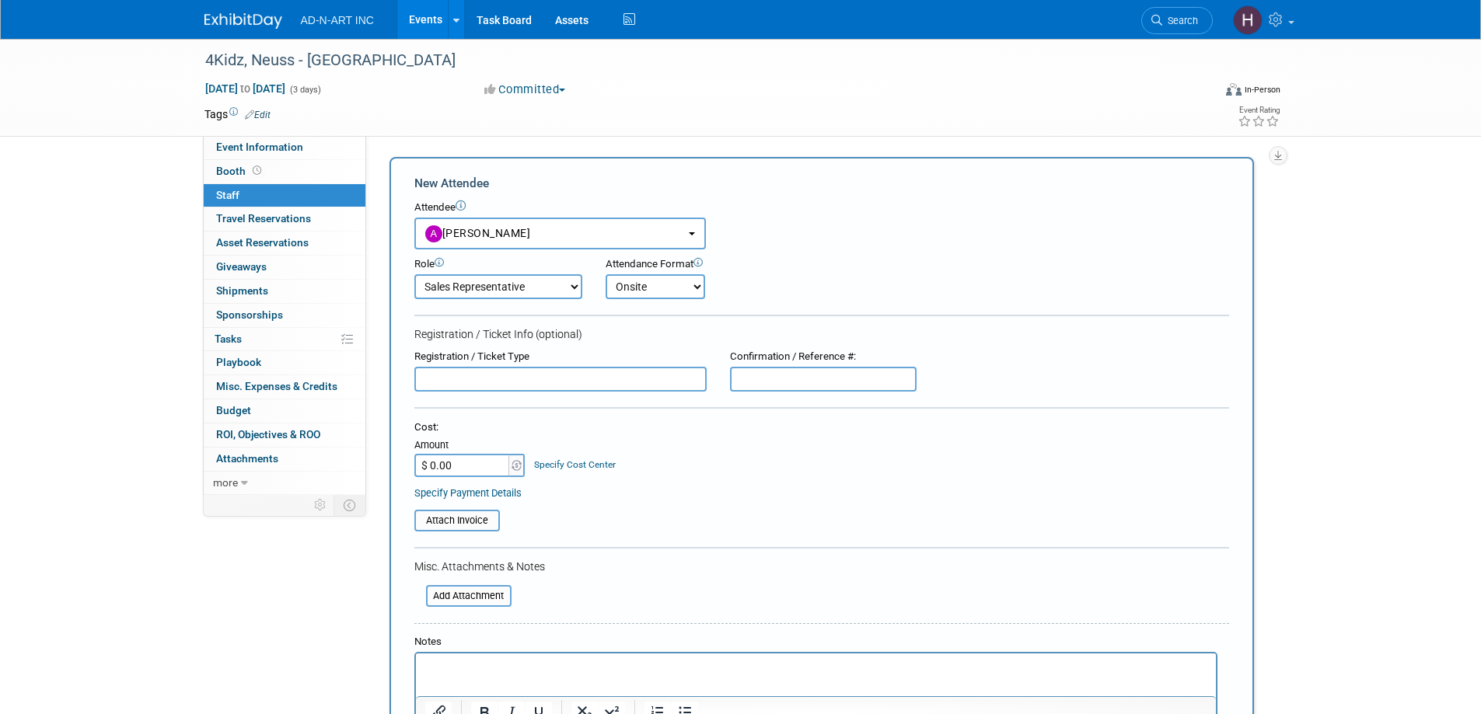
click at [605, 274] on select "Onsite Remote" at bounding box center [654, 286] width 99 height 25
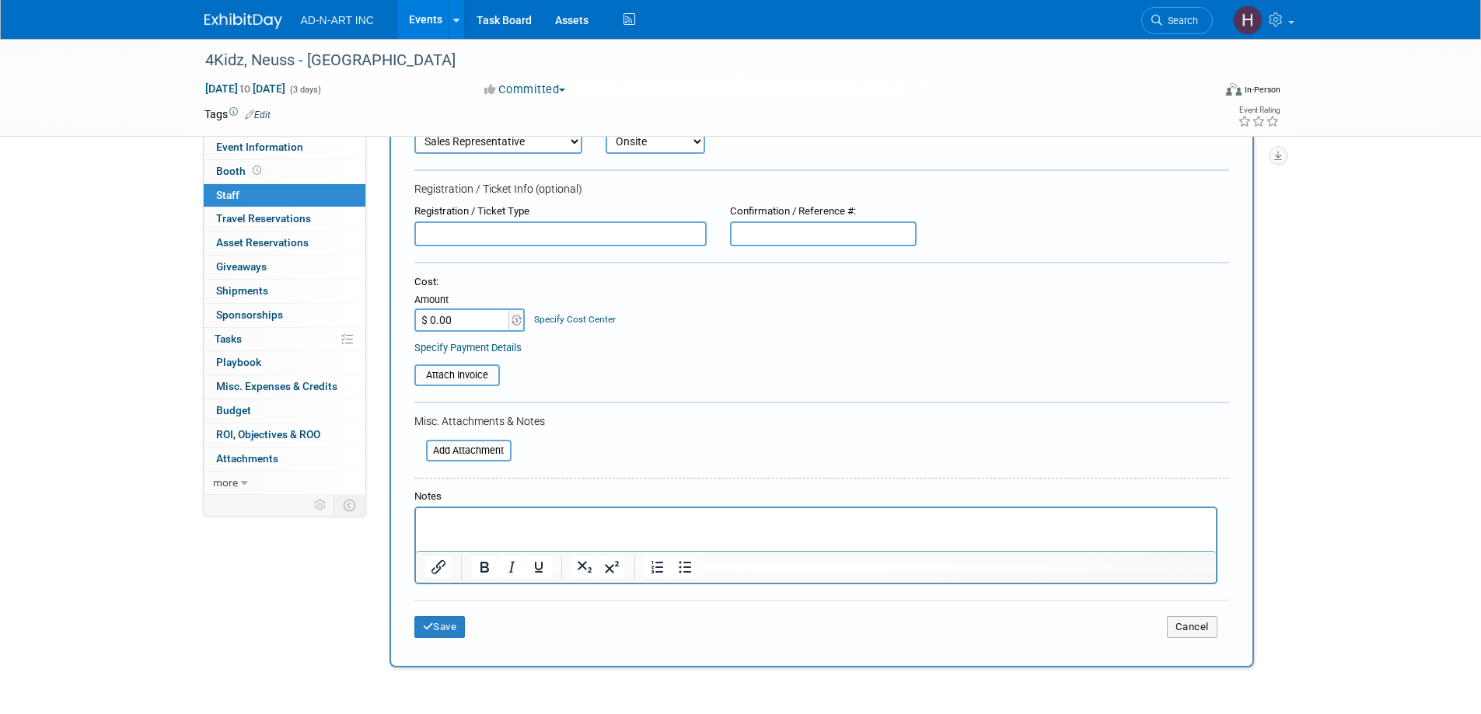
scroll to position [284, 0]
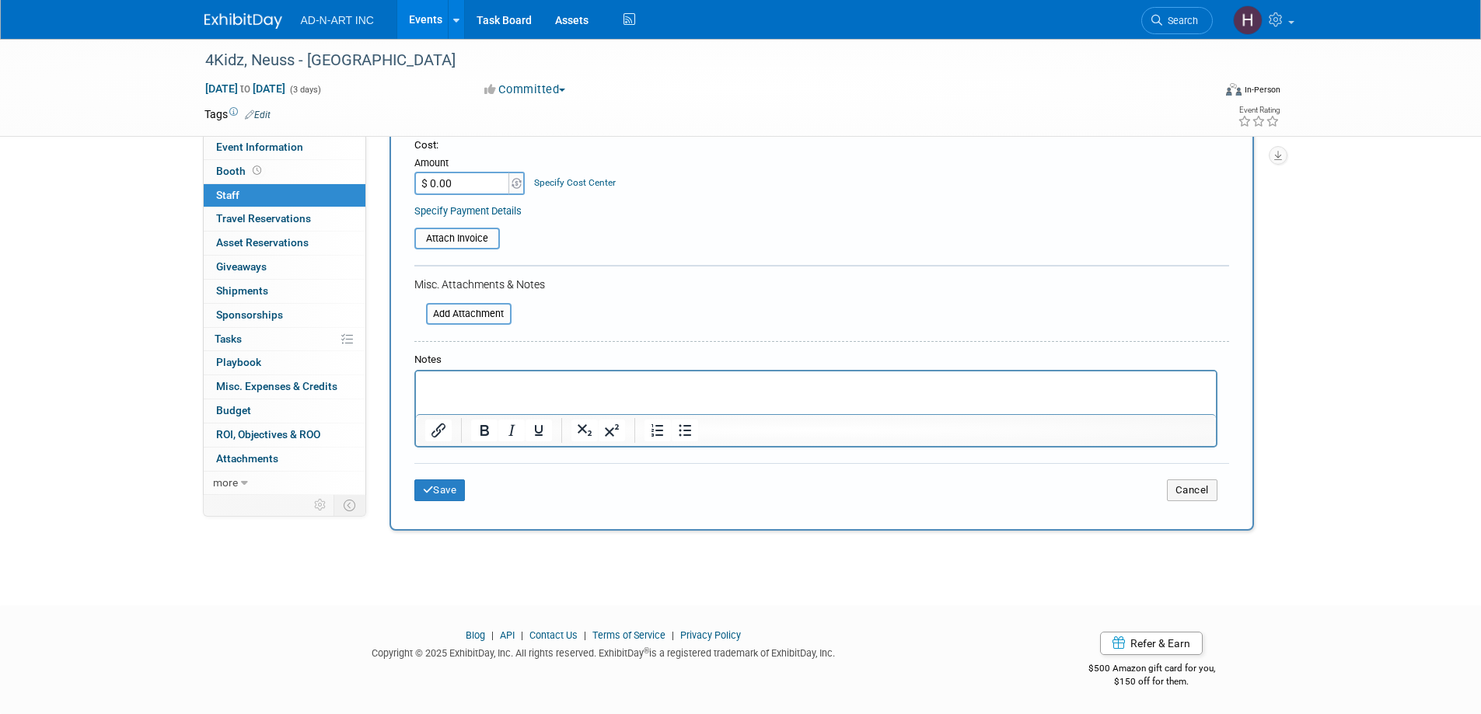
click at [391, 493] on div "New Attendee Attendee <img src="https://www.exhibitday.com/Images/Unassigned-Us…" at bounding box center [821, 203] width 864 height 656
click at [440, 497] on button "Save" at bounding box center [439, 491] width 51 height 22
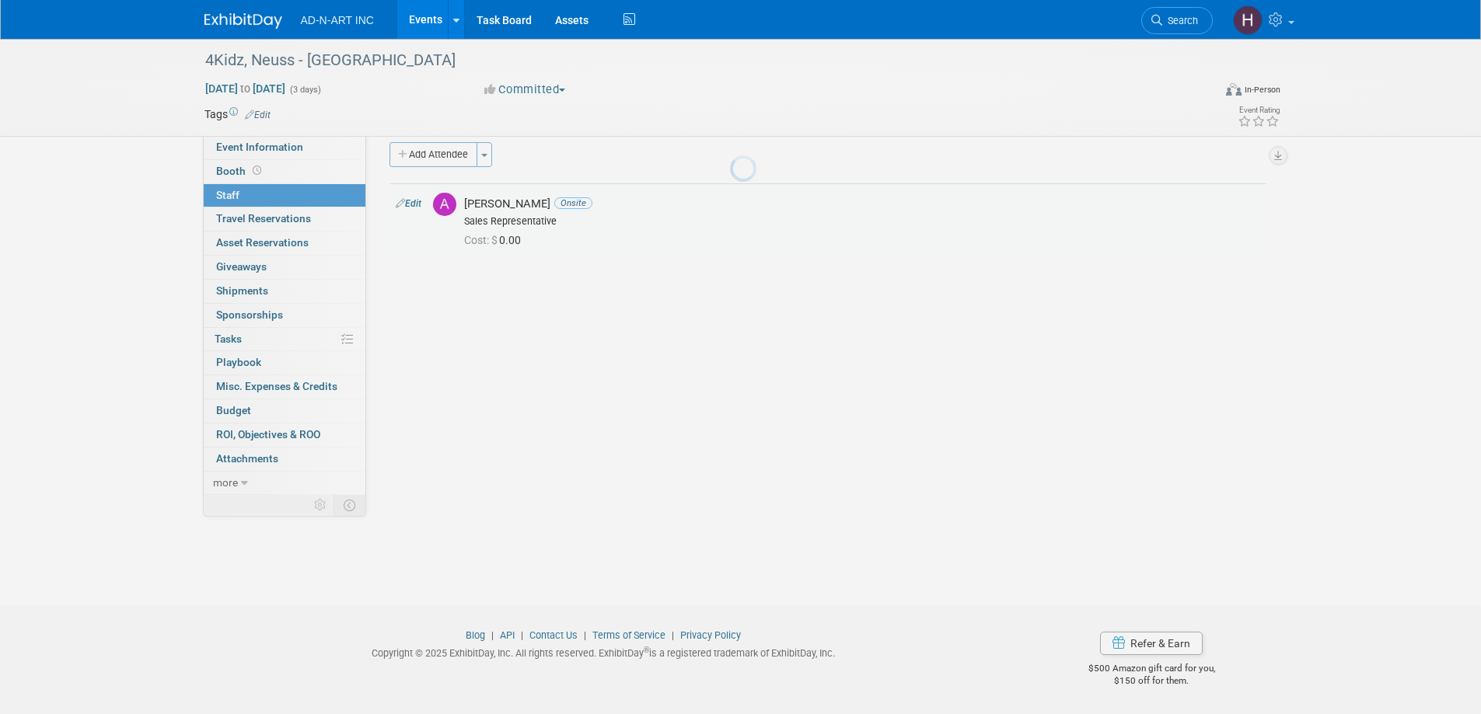
scroll to position [15, 0]
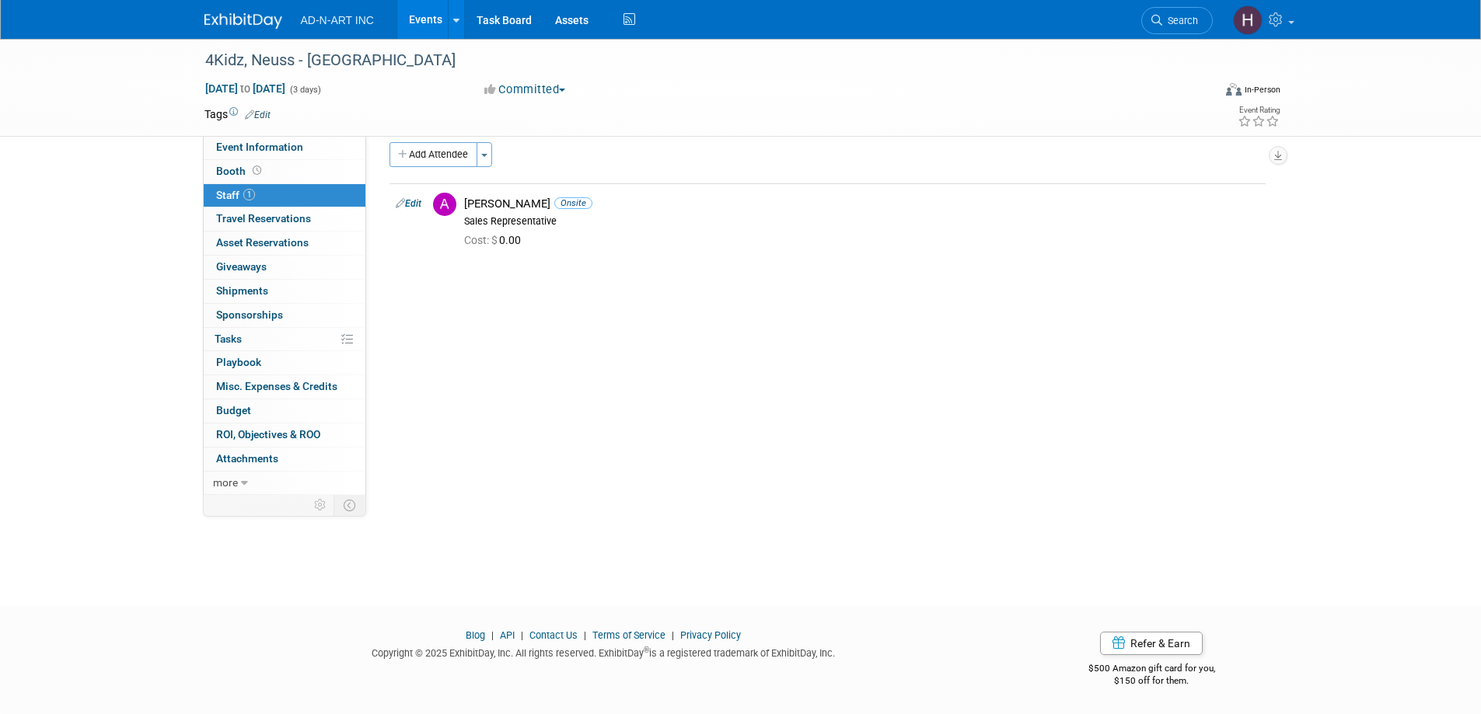
click at [236, 14] on img at bounding box center [243, 21] width 78 height 16
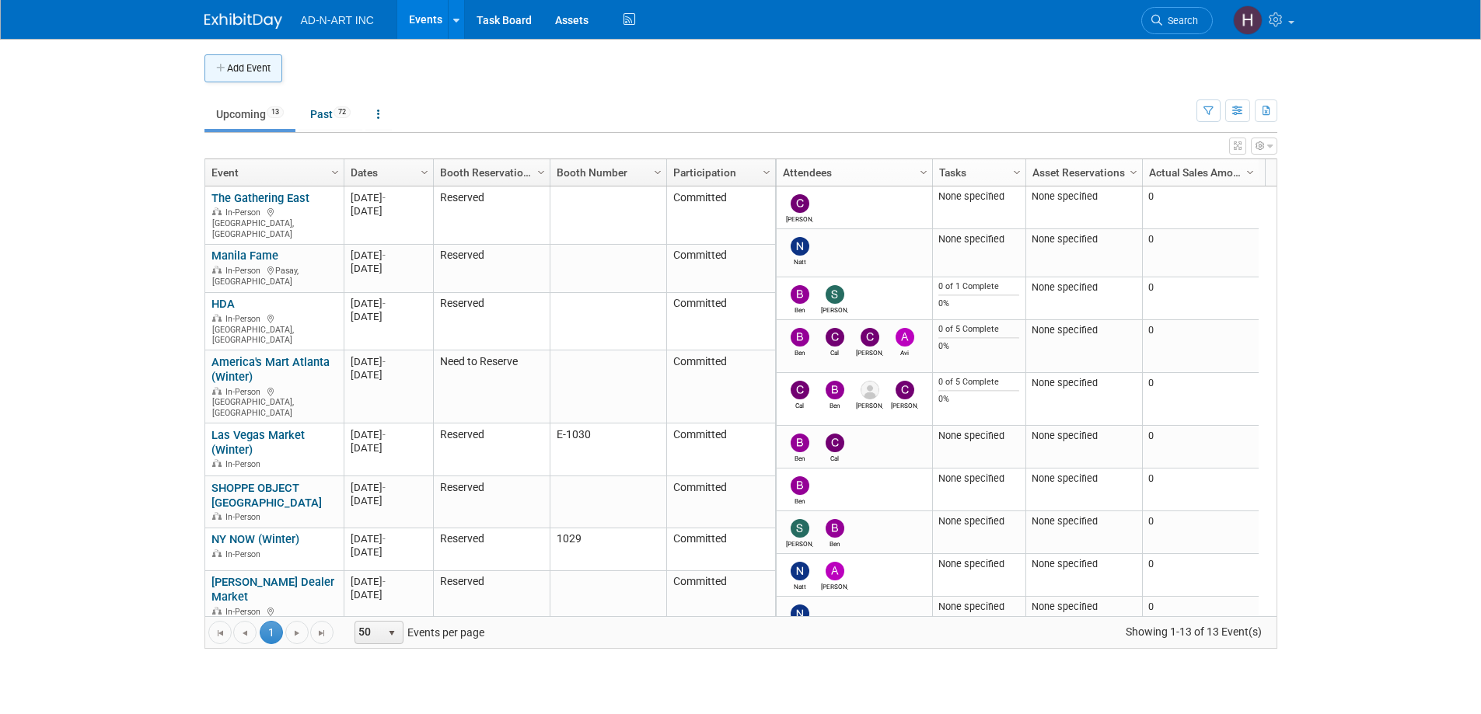
click at [241, 72] on button "Add Event" at bounding box center [243, 68] width 78 height 28
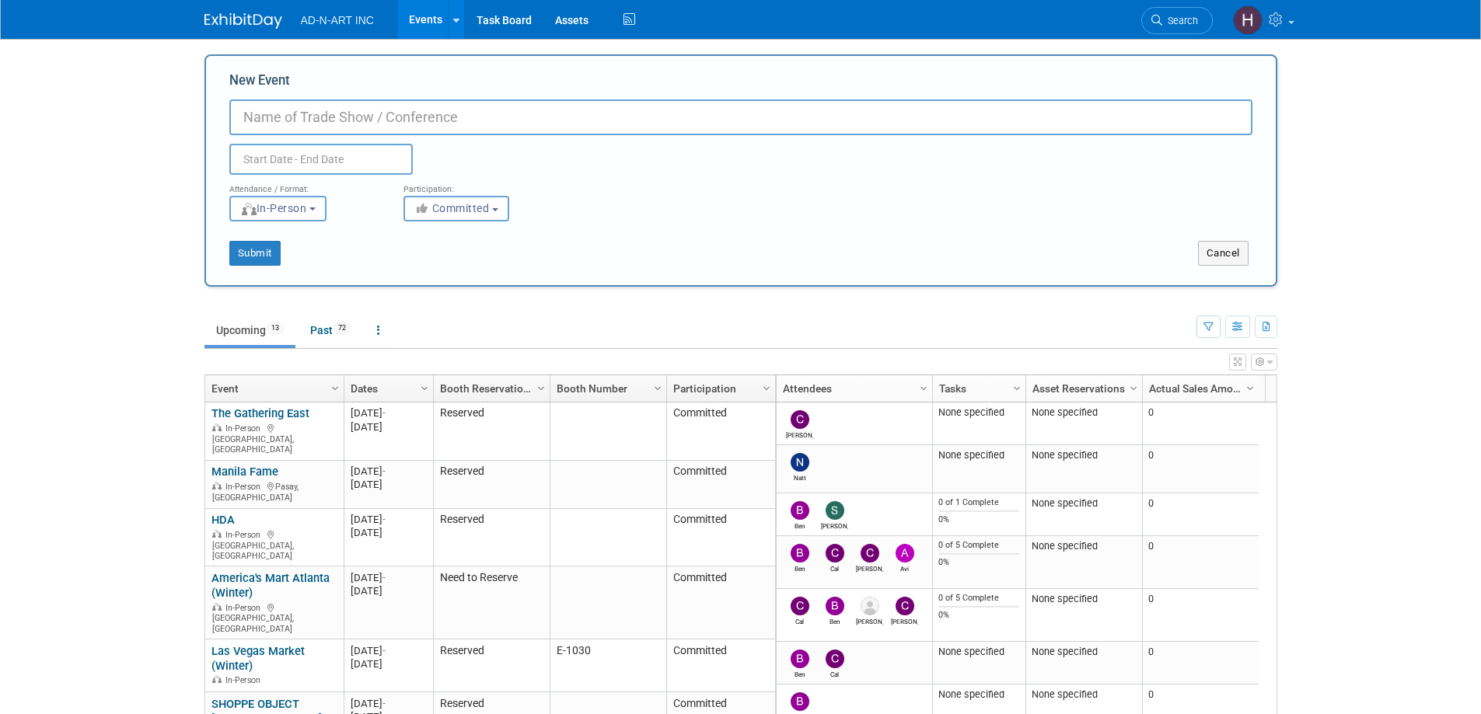
paste input "Supreme kids, [GEOGRAPHIC_DATA]"
type input "Supreme kids, [GEOGRAPHIC_DATA]"
click at [275, 165] on input "text" at bounding box center [320, 159] width 183 height 31
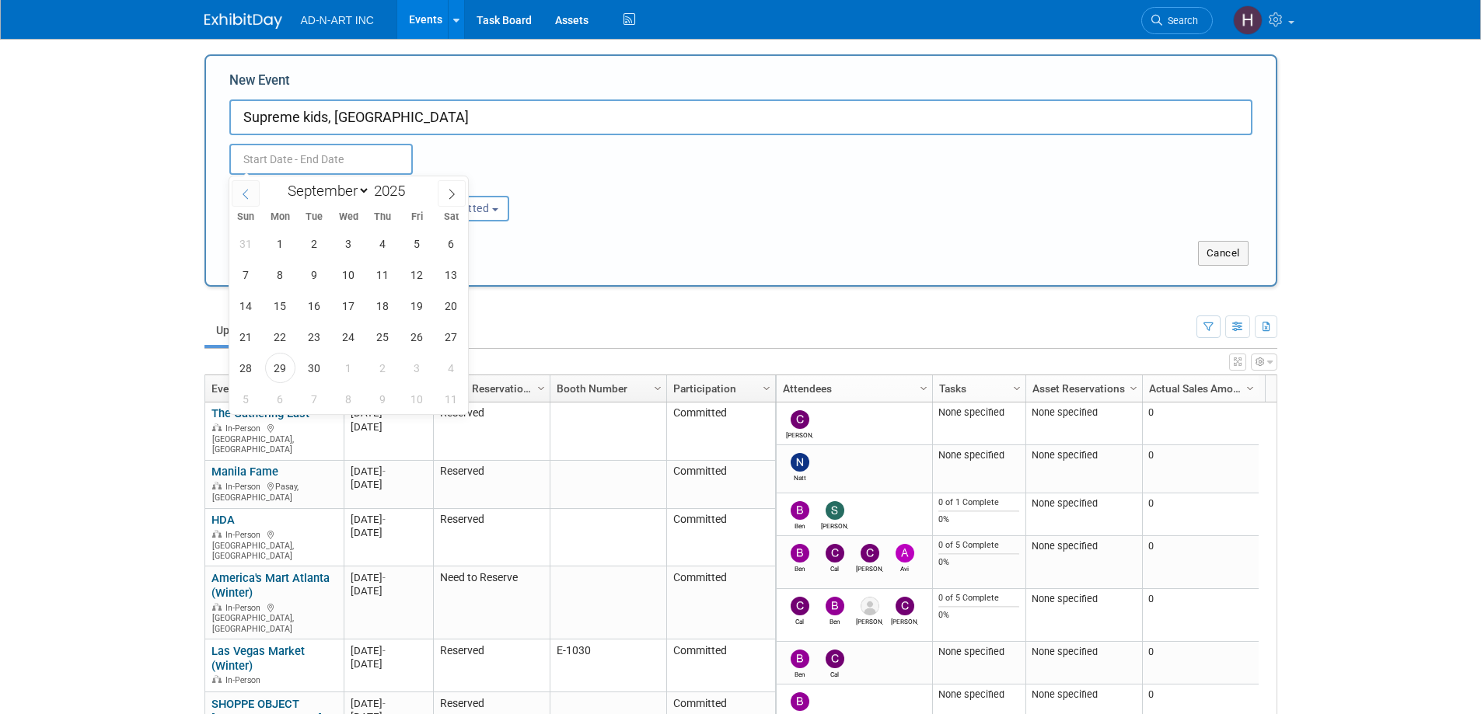
click at [250, 197] on icon at bounding box center [245, 194] width 11 height 11
select select "6"
click at [452, 271] on span "12" at bounding box center [451, 275] width 30 height 30
click at [277, 308] on span "14" at bounding box center [280, 306] width 30 height 30
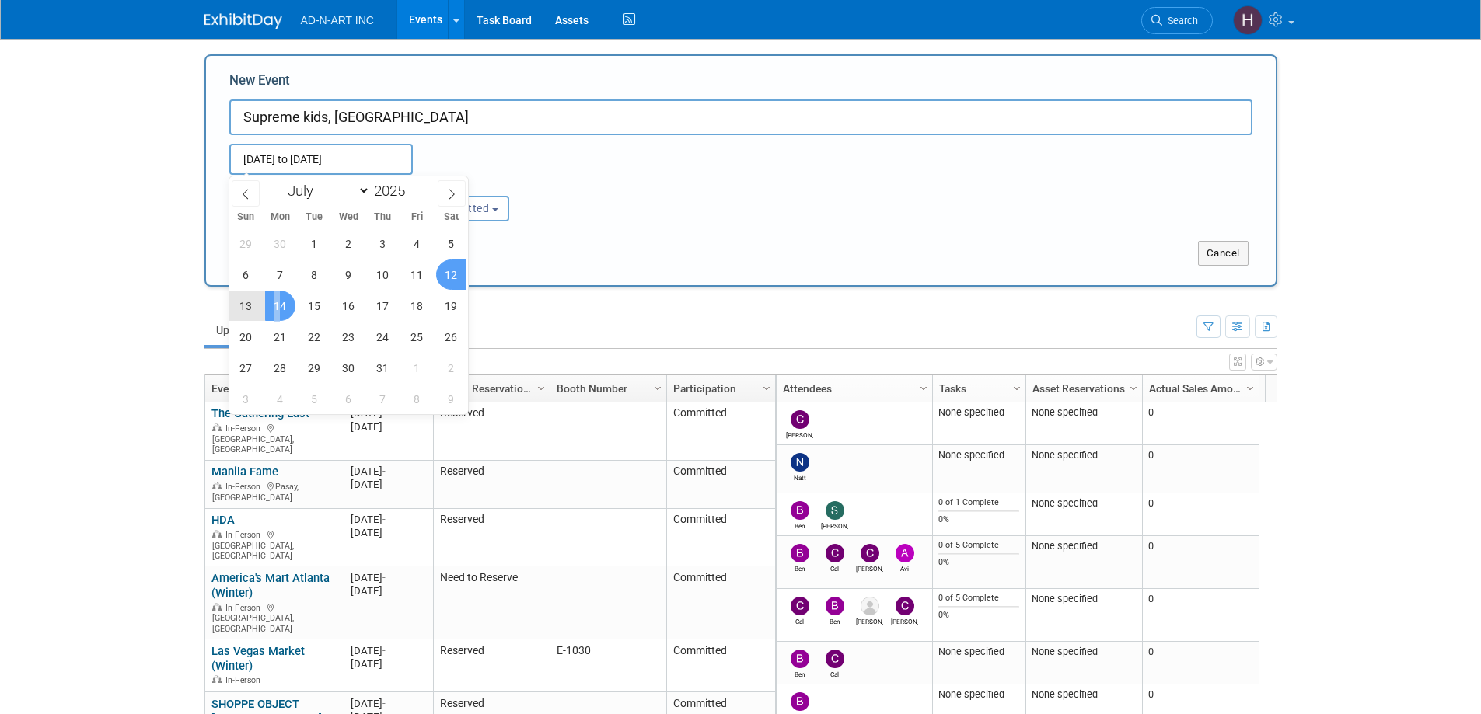
type input "[DATE] to [DATE]"
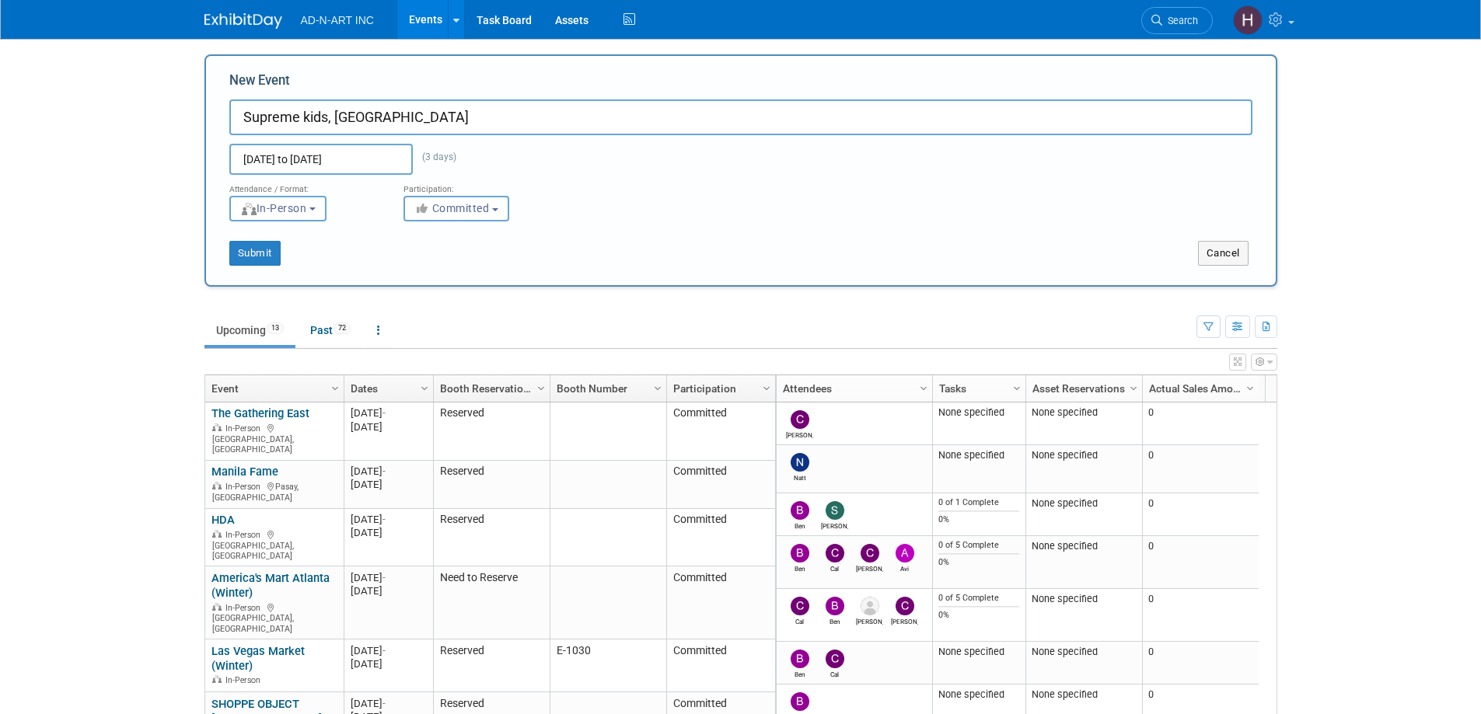
click at [298, 186] on div "Attendance / Format:" at bounding box center [304, 185] width 151 height 20
click at [293, 207] on span "In-Person" at bounding box center [273, 208] width 67 height 12
click at [427, 223] on div "Submit Cancel" at bounding box center [741, 244] width 1046 height 44
click at [256, 254] on button "Submit" at bounding box center [254, 253] width 51 height 25
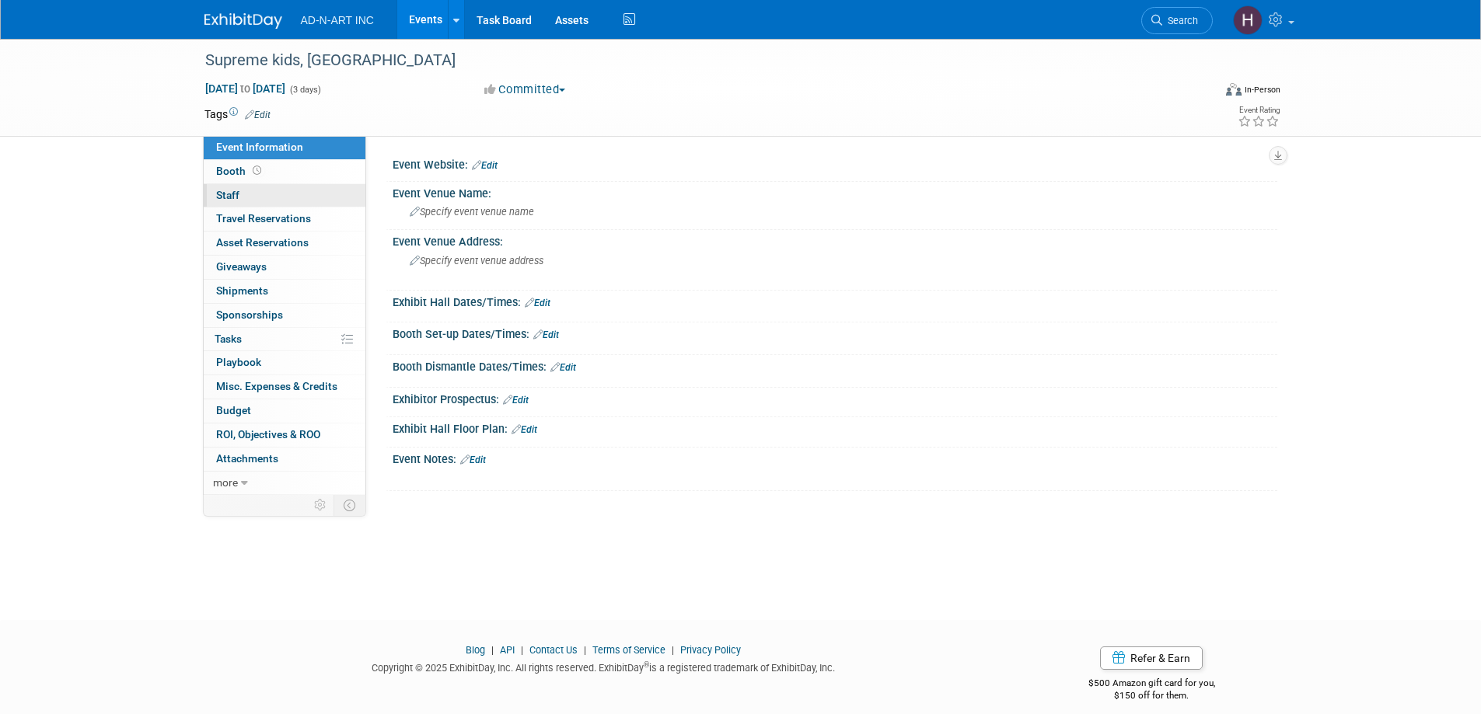
click at [241, 198] on link "0 Staff 0" at bounding box center [285, 195] width 162 height 23
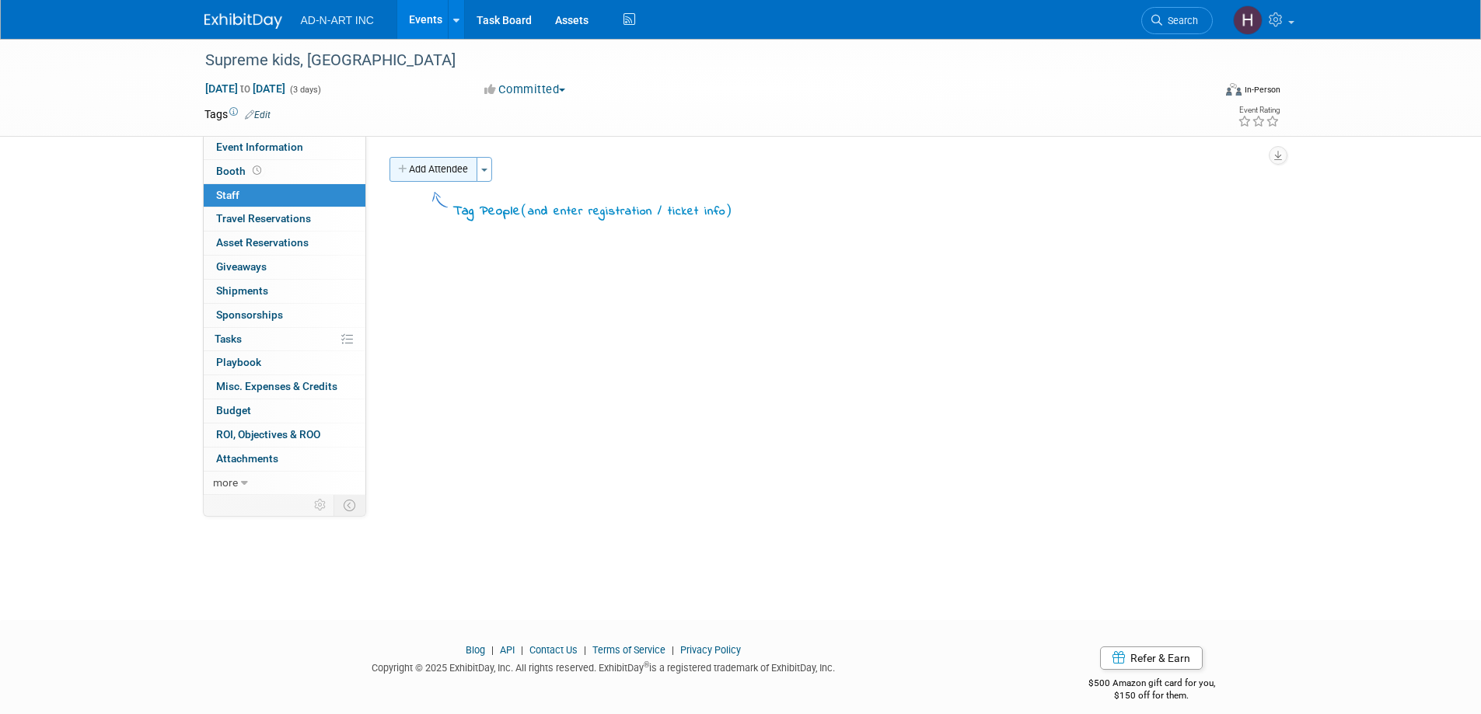
click at [430, 172] on button "Add Attendee" at bounding box center [433, 169] width 88 height 25
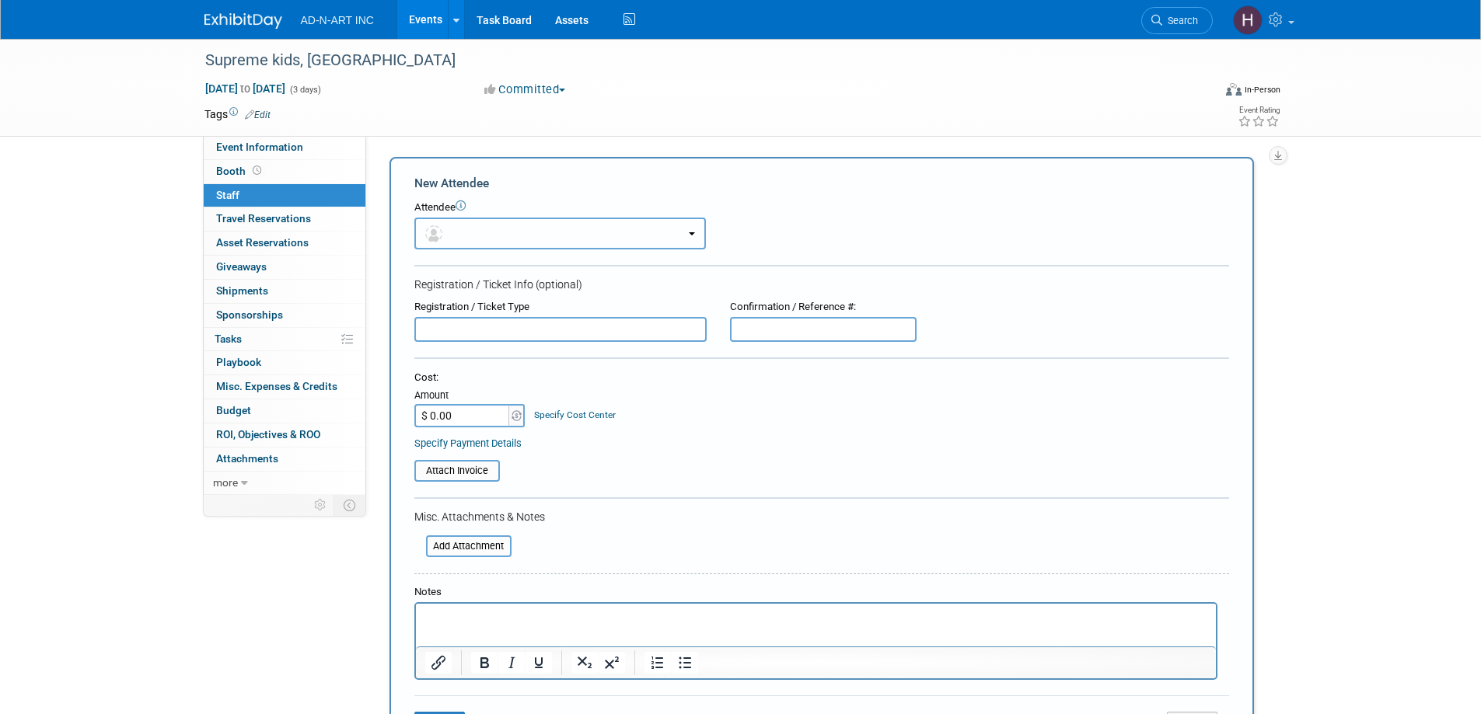
click at [430, 232] on img "button" at bounding box center [433, 233] width 17 height 17
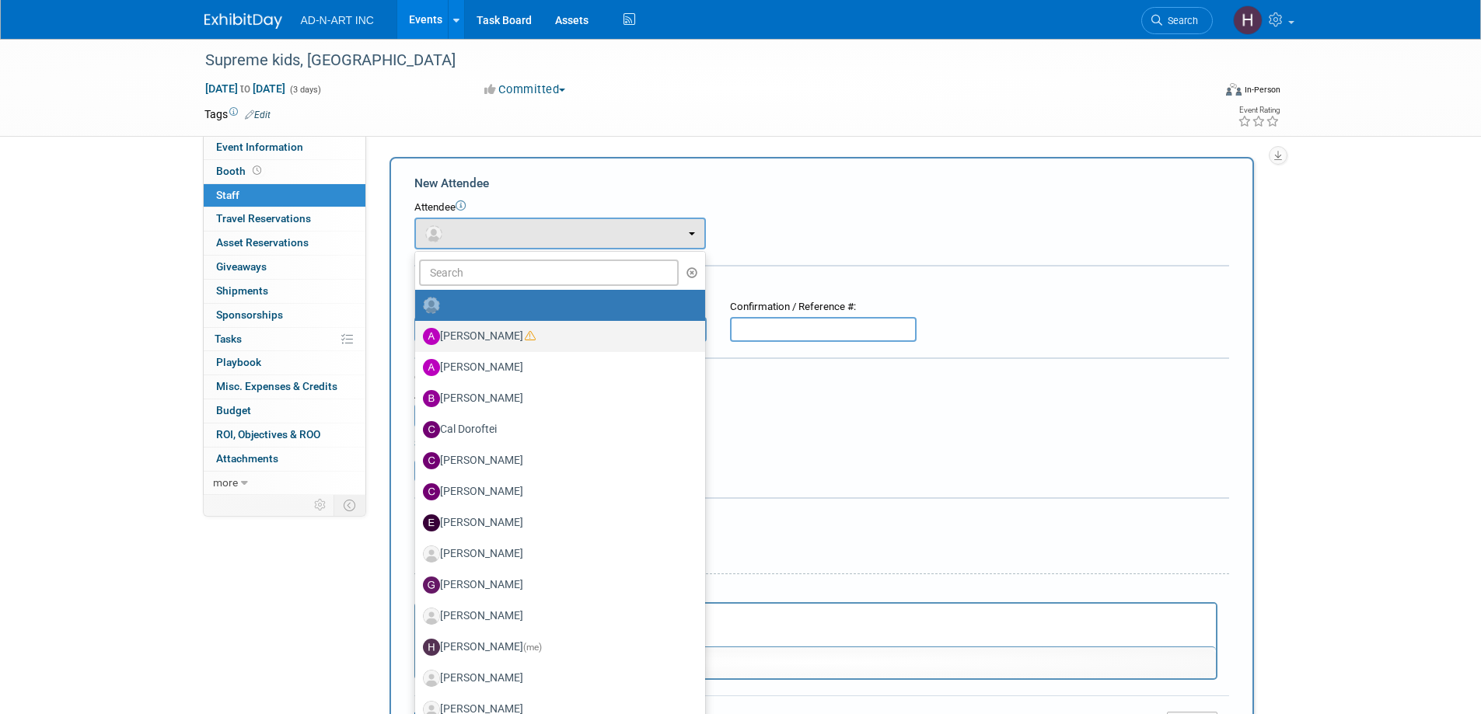
click at [476, 342] on label "[PERSON_NAME]" at bounding box center [556, 336] width 267 height 25
click at [417, 340] on input "[PERSON_NAME]" at bounding box center [412, 335] width 10 height 10
select select "50ed956b-f57e-4429-b325-722a780accbe"
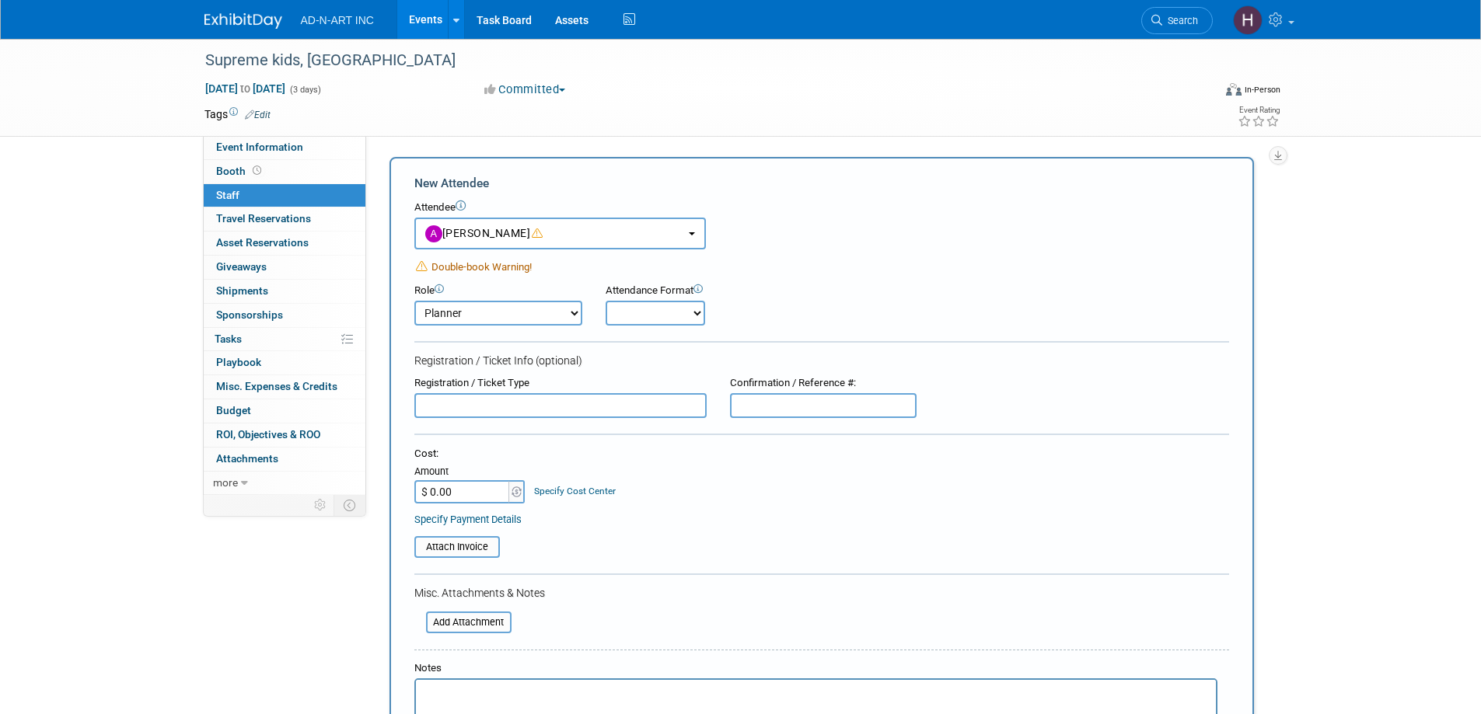
click at [443, 309] on select "Demonstrator Host Planner Presenter Sales Representative Set-up/Dismantle Crew …" at bounding box center [498, 313] width 168 height 25
select select "4"
click at [414, 301] on select "Demonstrator Host Planner Presenter Sales Representative Set-up/Dismantle Crew …" at bounding box center [498, 313] width 168 height 25
click at [657, 302] on select "Onsite Remote" at bounding box center [654, 313] width 99 height 25
select select "1"
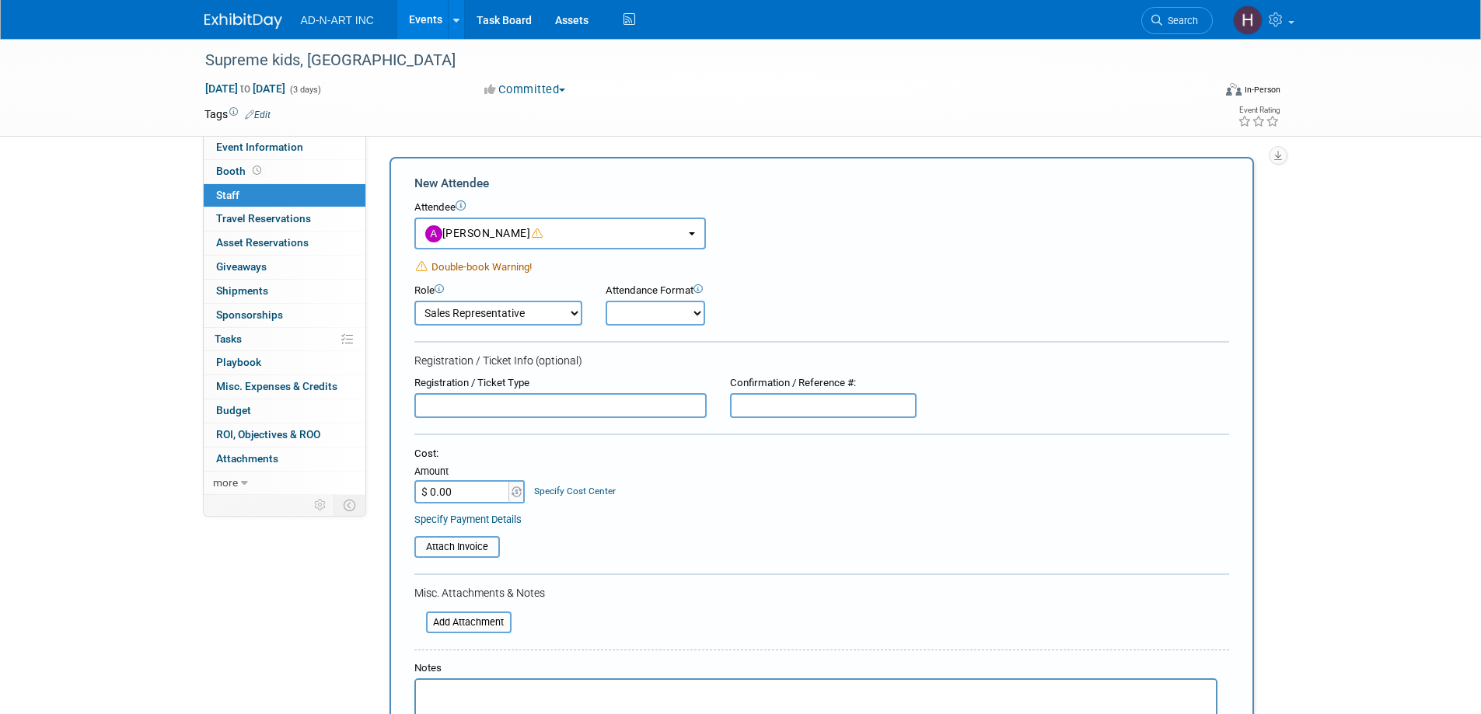
click at [605, 301] on select "Onsite Remote" at bounding box center [654, 313] width 99 height 25
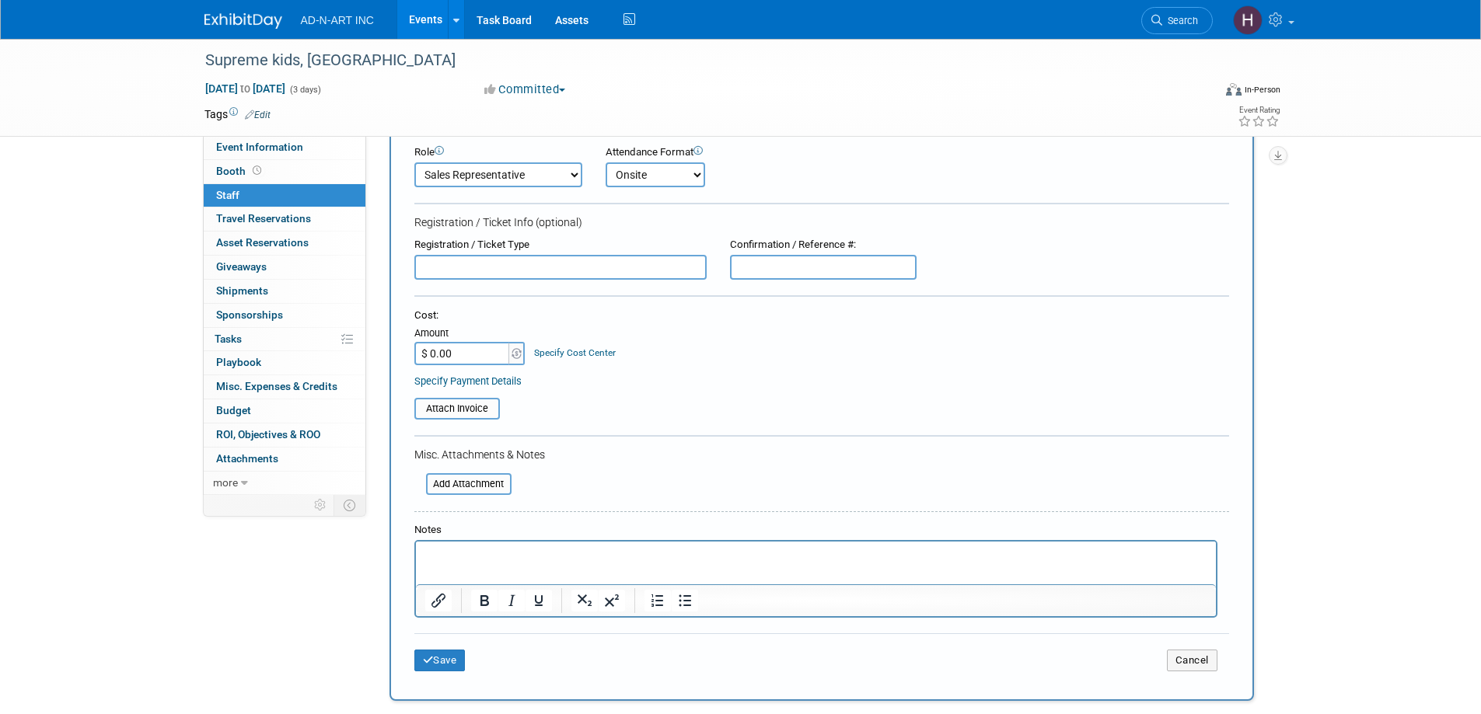
scroll to position [309, 0]
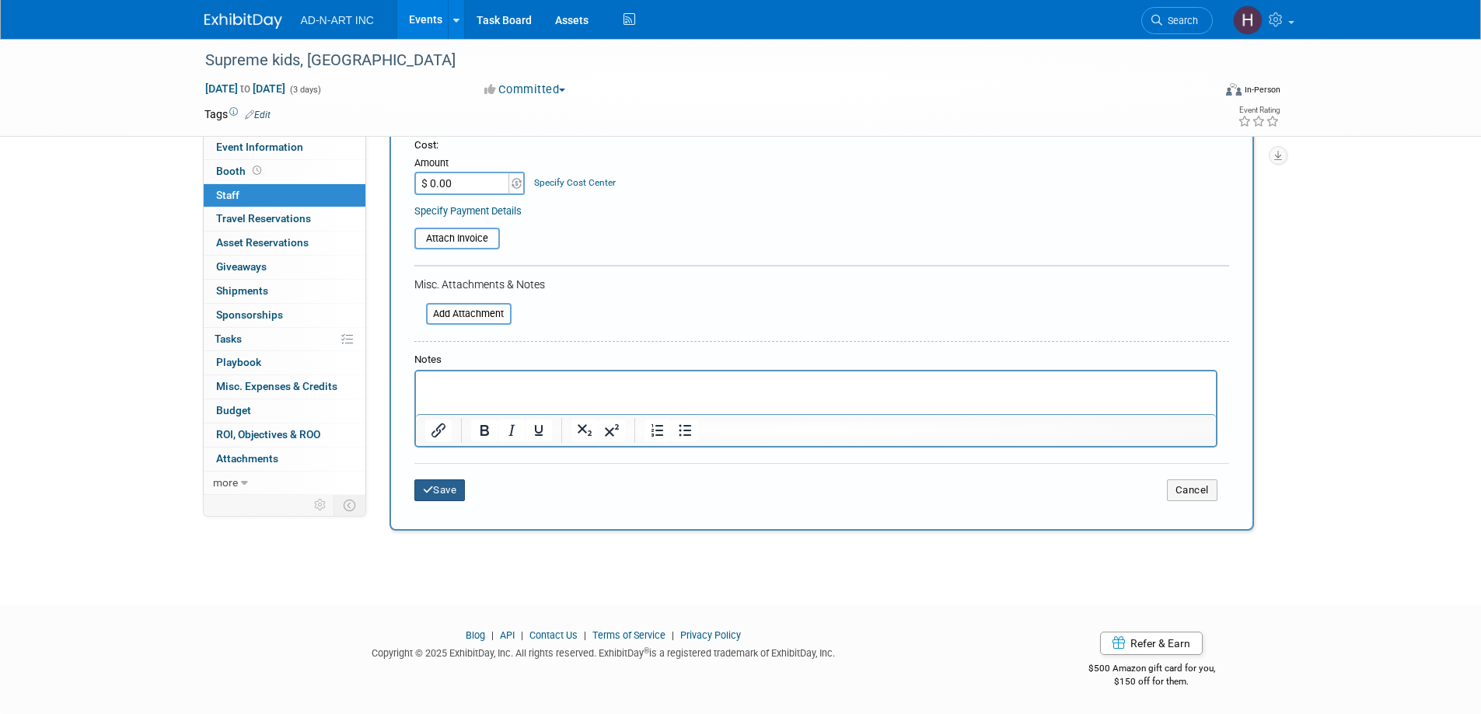
click at [447, 488] on button "Save" at bounding box center [439, 491] width 51 height 22
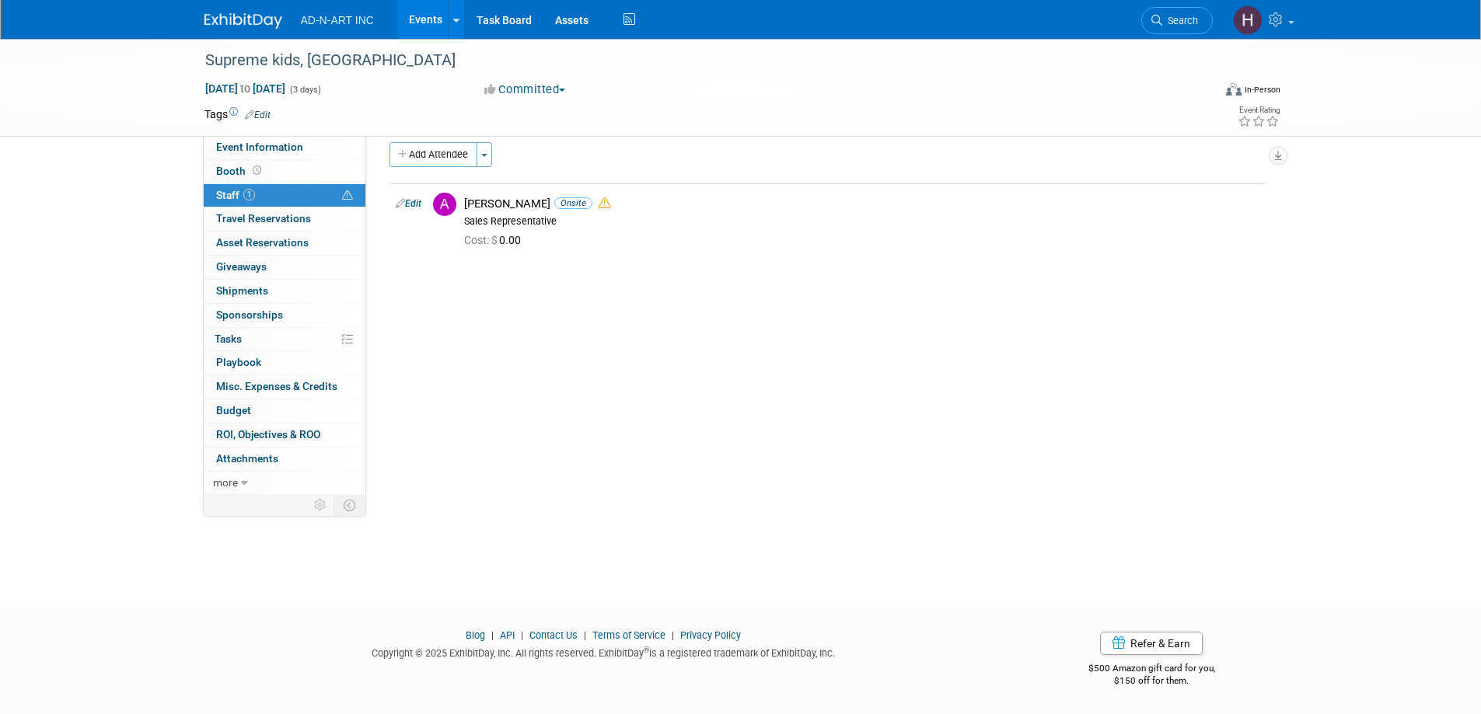
click at [228, 14] on img at bounding box center [243, 21] width 78 height 16
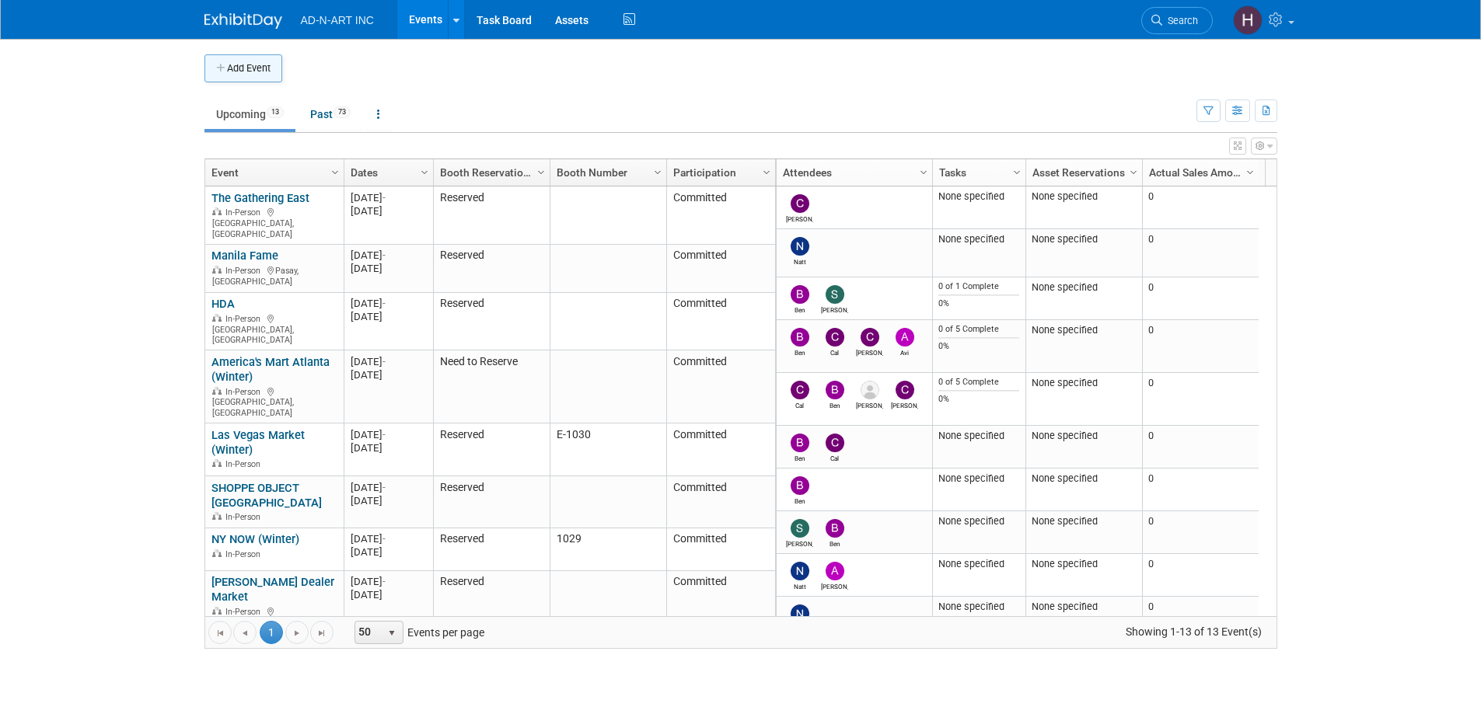
click at [234, 67] on button "Add Event" at bounding box center [243, 68] width 78 height 28
select select "8"
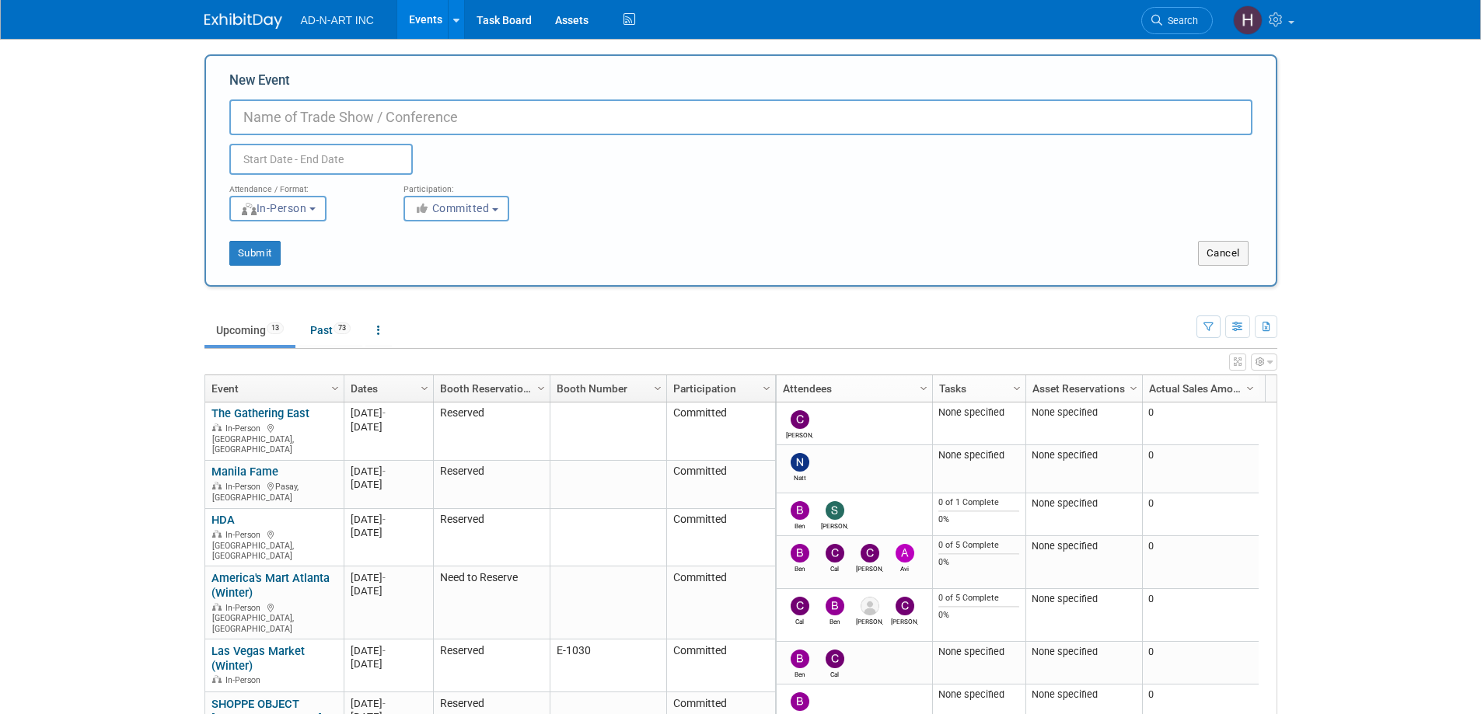
paste input "Brandboxx [GEOGRAPHIC_DATA]"
type input "Brandboxx [GEOGRAPHIC_DATA]"
click at [297, 157] on input "text" at bounding box center [320, 159] width 183 height 31
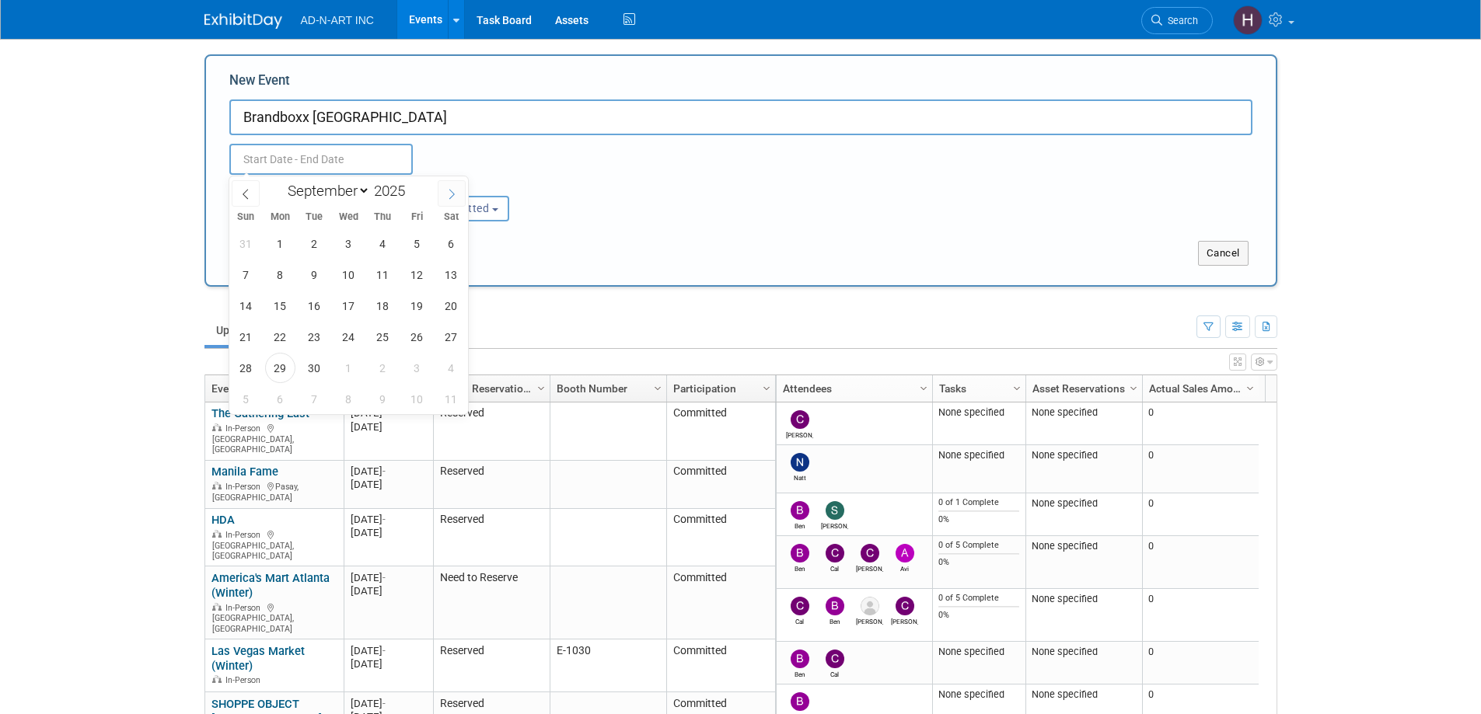
click at [444, 188] on span at bounding box center [452, 193] width 28 height 26
select select "9"
click at [277, 271] on span "6" at bounding box center [280, 275] width 30 height 30
click at [318, 280] on span "7" at bounding box center [314, 275] width 30 height 30
type input "Oct 6, 2025 to Oct 7, 2025"
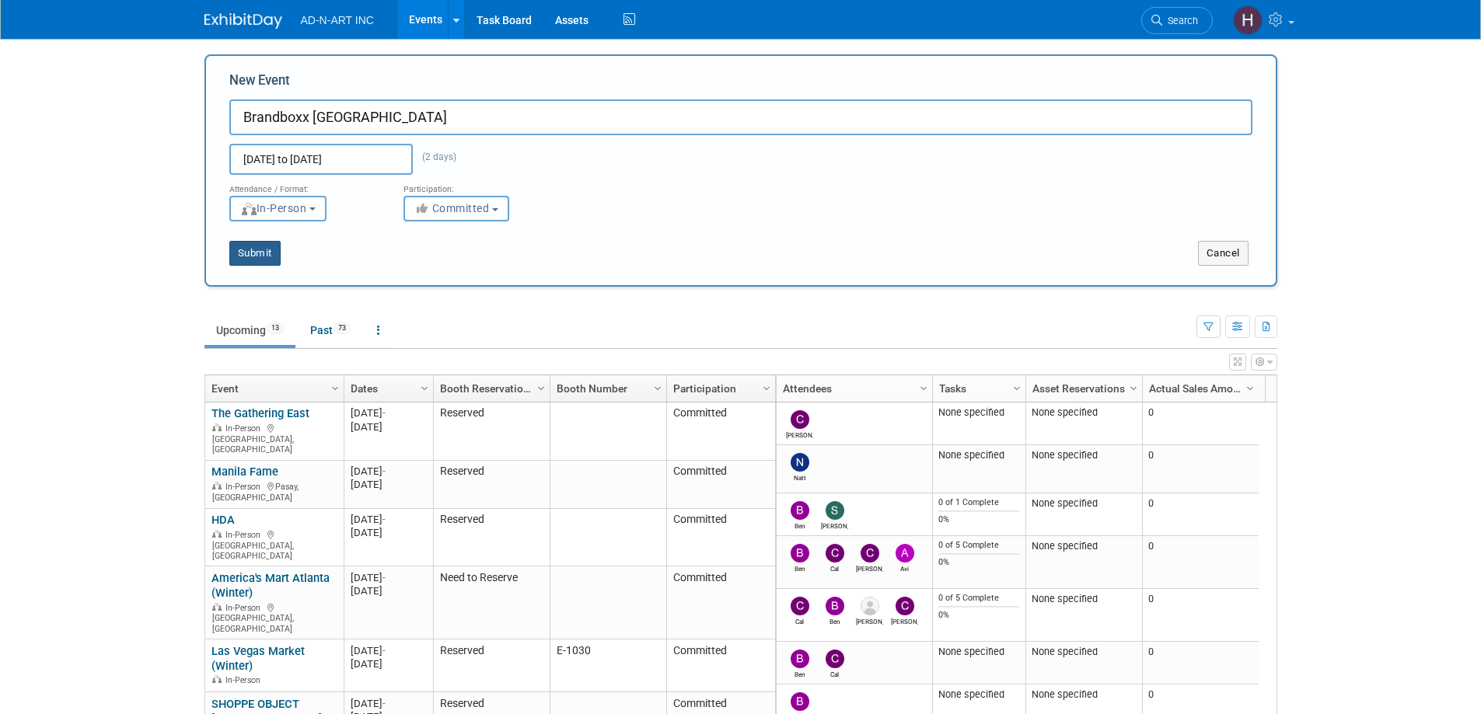
click at [260, 256] on button "Submit" at bounding box center [254, 253] width 51 height 25
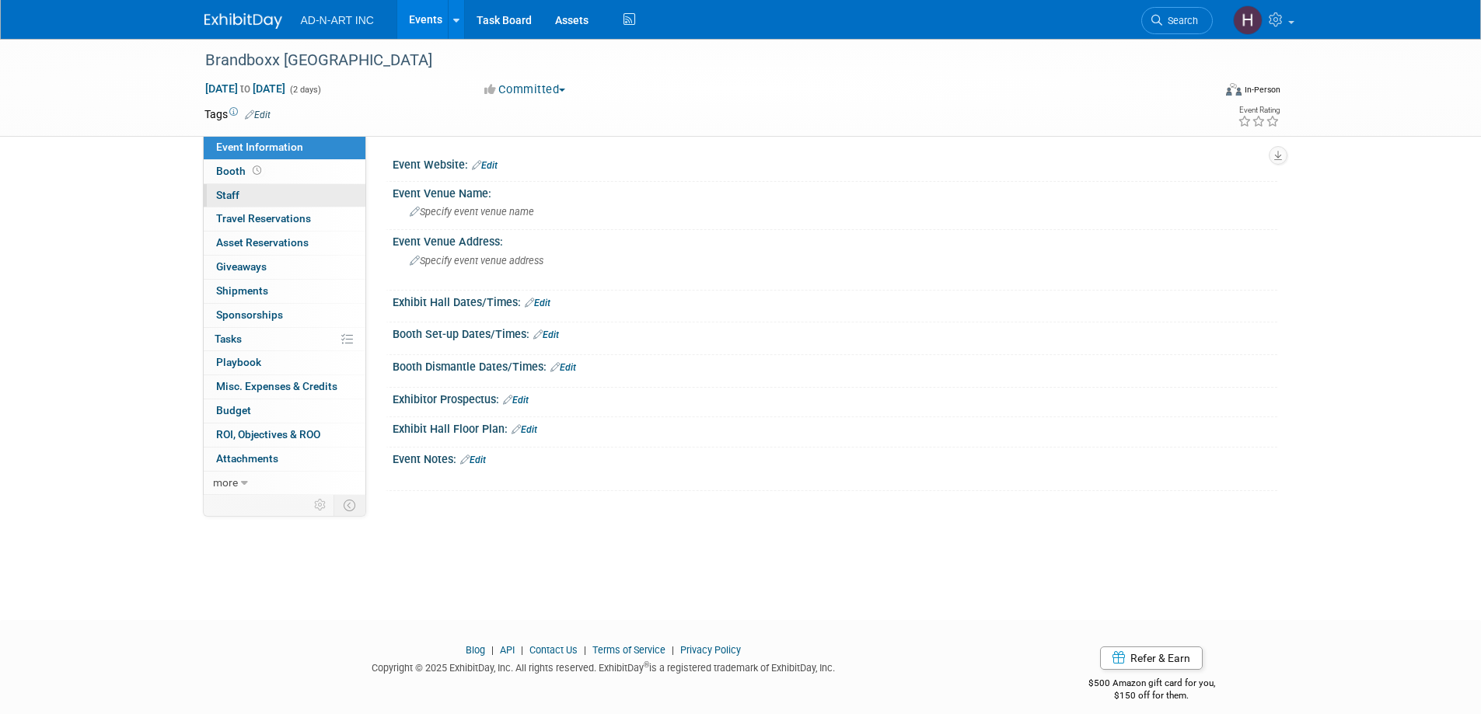
click at [234, 192] on span "Staff 0" at bounding box center [227, 195] width 23 height 12
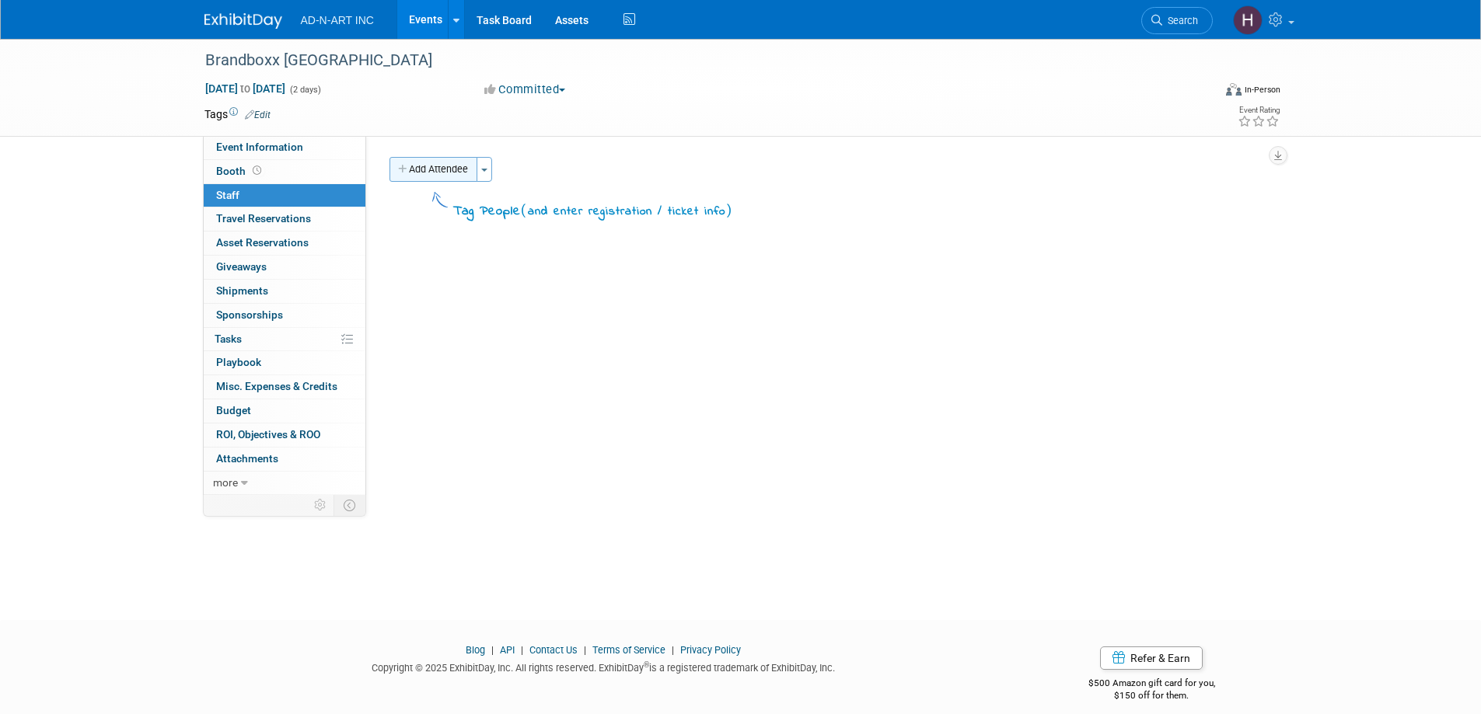
click at [434, 173] on button "Add Attendee" at bounding box center [433, 169] width 88 height 25
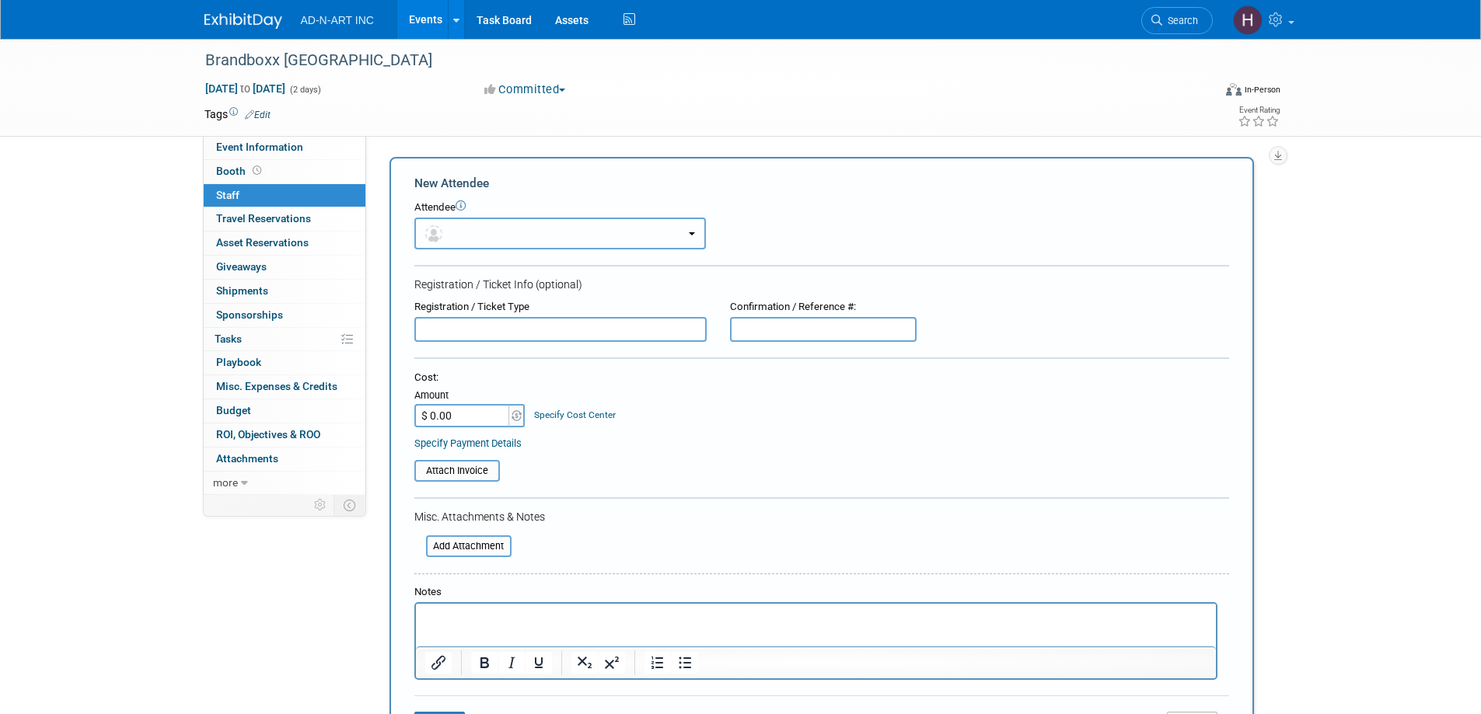
click at [452, 232] on button "button" at bounding box center [559, 234] width 291 height 32
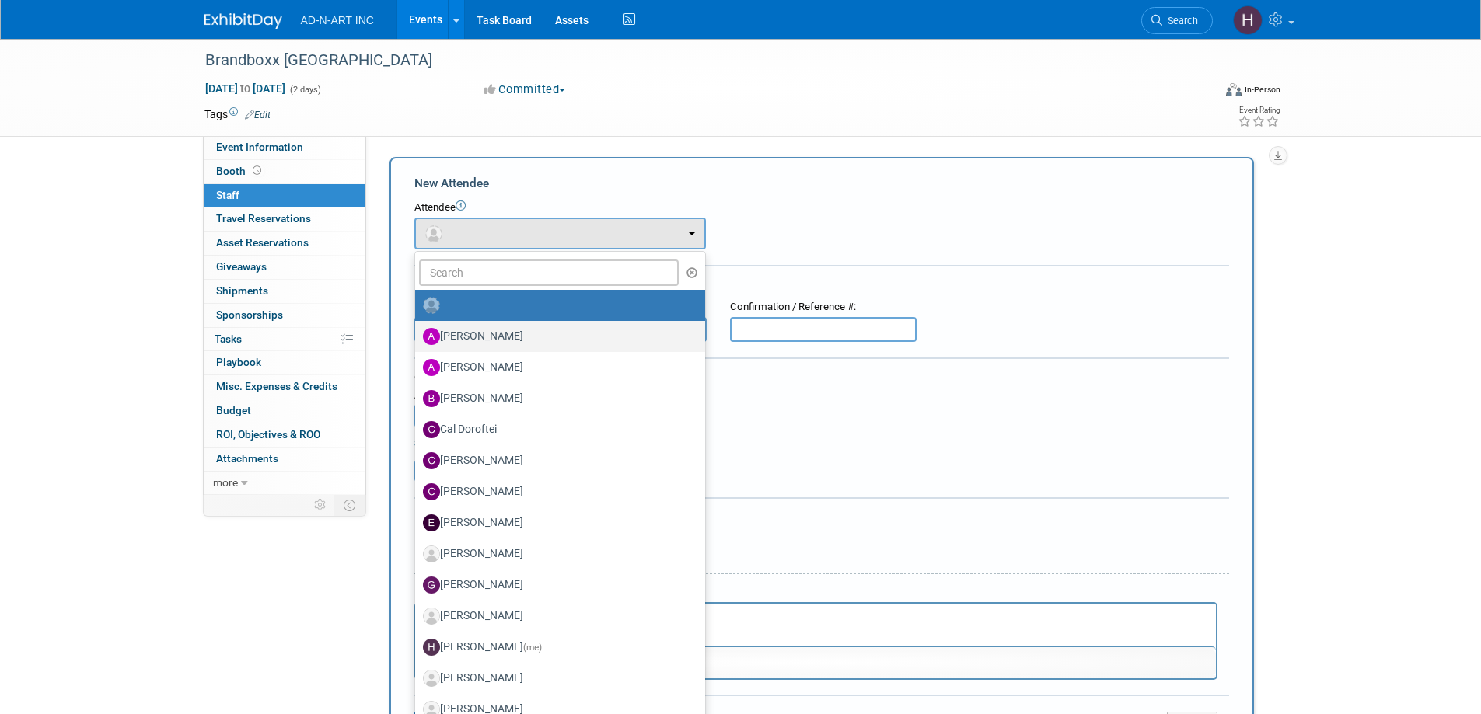
click at [470, 332] on label "[PERSON_NAME]" at bounding box center [556, 336] width 267 height 25
click at [417, 332] on input "[PERSON_NAME]" at bounding box center [412, 335] width 10 height 10
select select "50ed956b-f57e-4429-b325-722a780accbe"
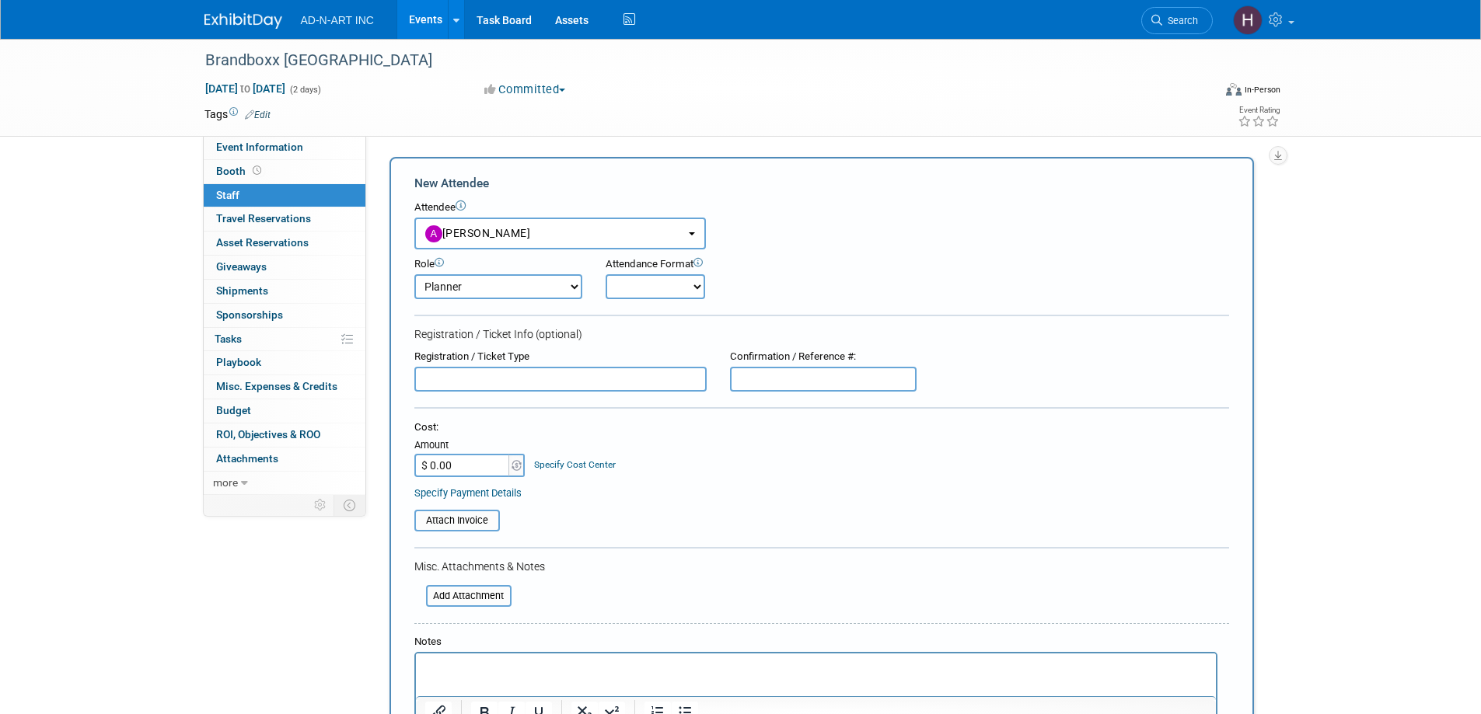
click at [480, 283] on select "Demonstrator Host Planner Presenter Sales Representative Set-up/Dismantle Crew …" at bounding box center [498, 286] width 168 height 25
select select "4"
click at [414, 274] on select "Demonstrator Host Planner Presenter Sales Representative Set-up/Dismantle Crew …" at bounding box center [498, 286] width 168 height 25
drag, startPoint x: 668, startPoint y: 288, endPoint x: 665, endPoint y: 297, distance: 8.9
click at [668, 288] on select "Onsite Remote" at bounding box center [654, 286] width 99 height 25
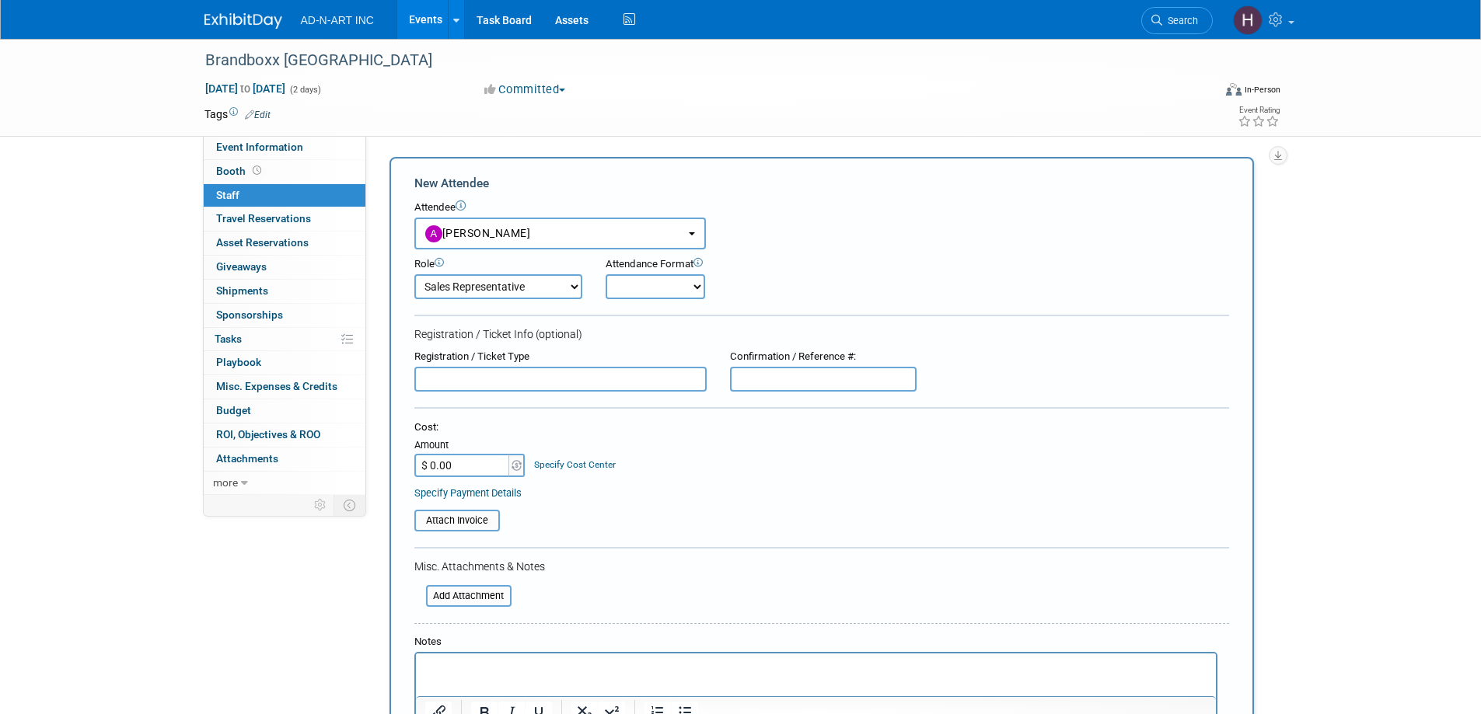
select select "1"
click at [605, 274] on select "Onsite Remote" at bounding box center [654, 286] width 99 height 25
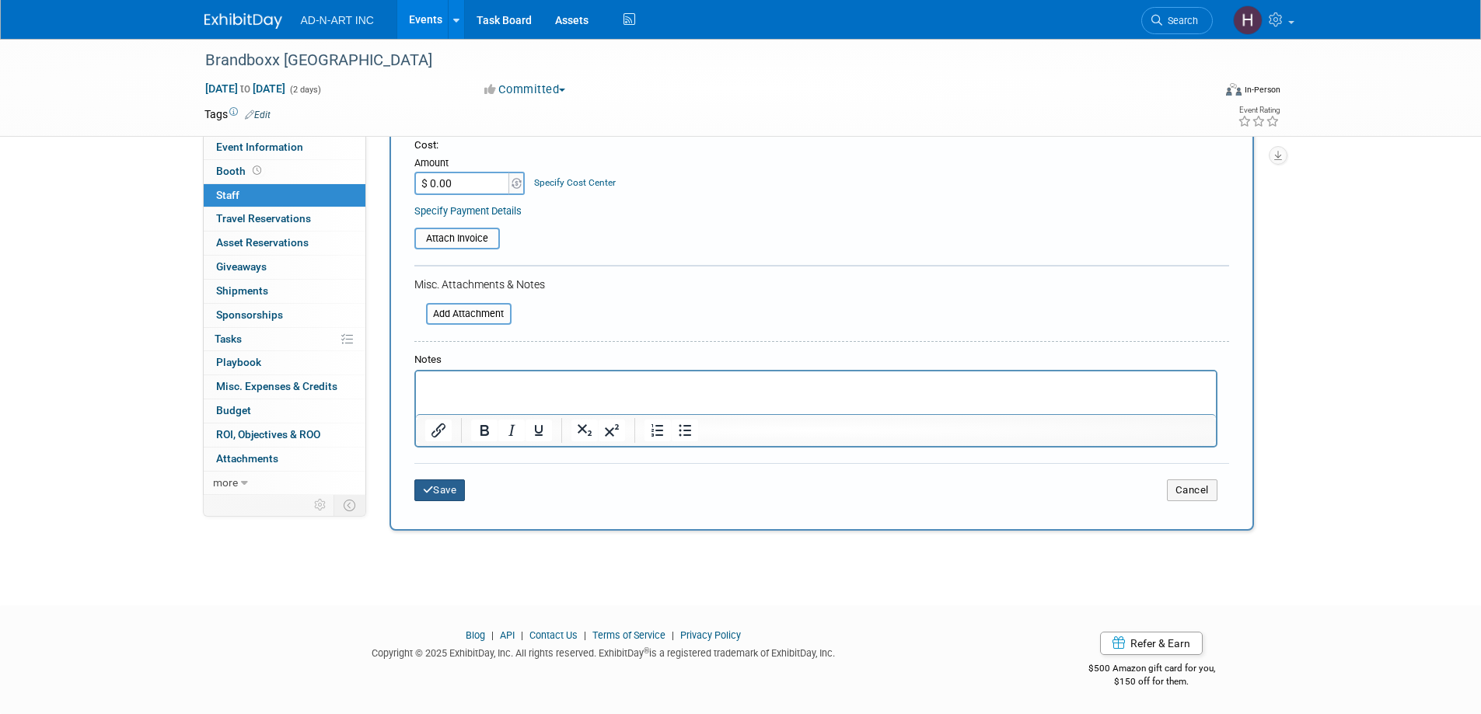
click at [438, 494] on button "Save" at bounding box center [439, 491] width 51 height 22
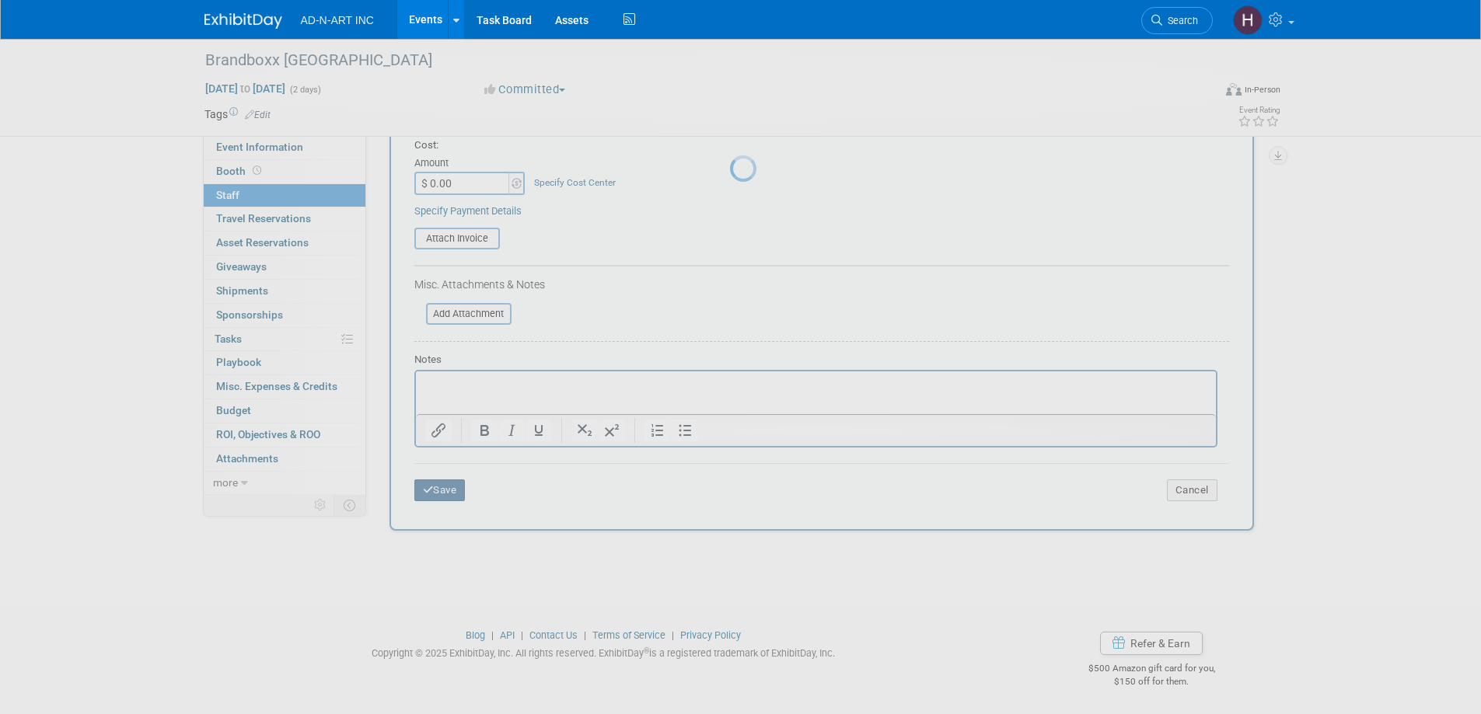
scroll to position [15, 0]
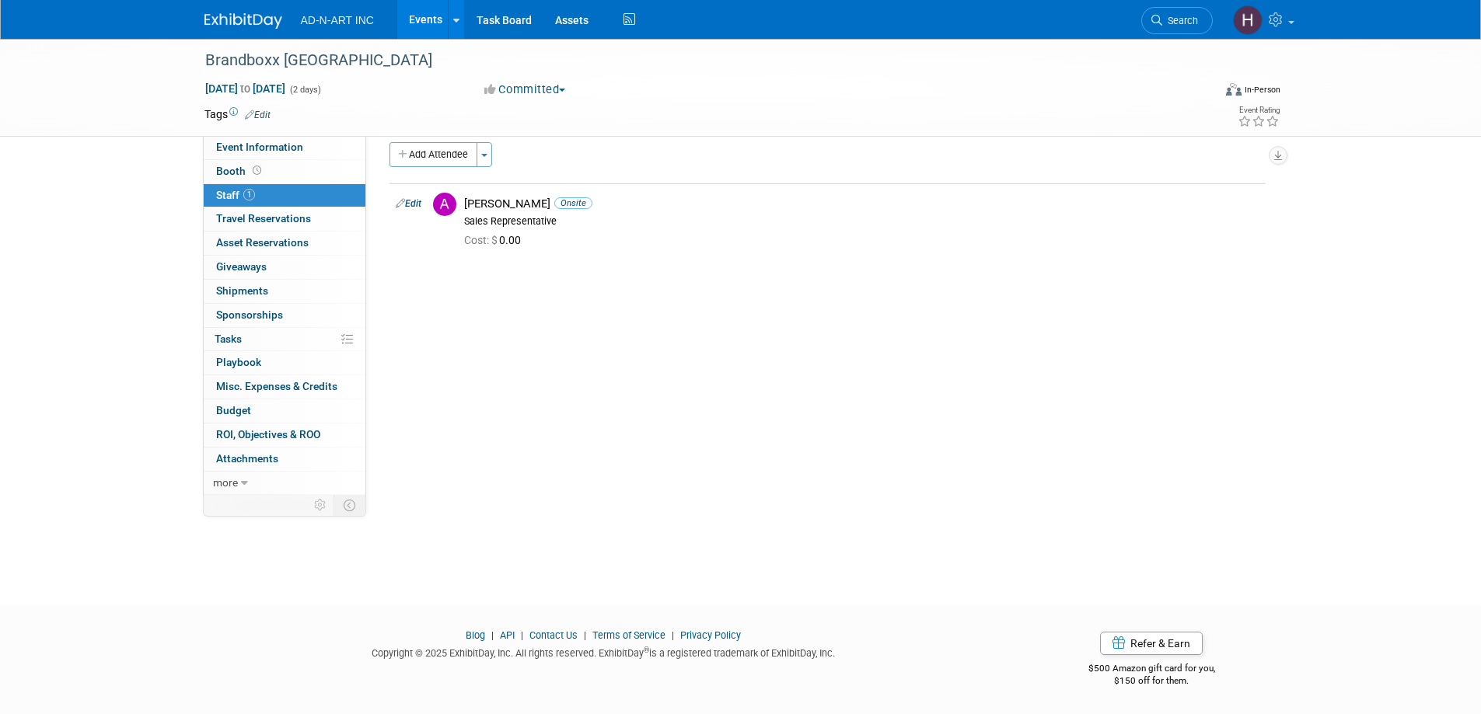
click at [252, 24] on img at bounding box center [243, 21] width 78 height 16
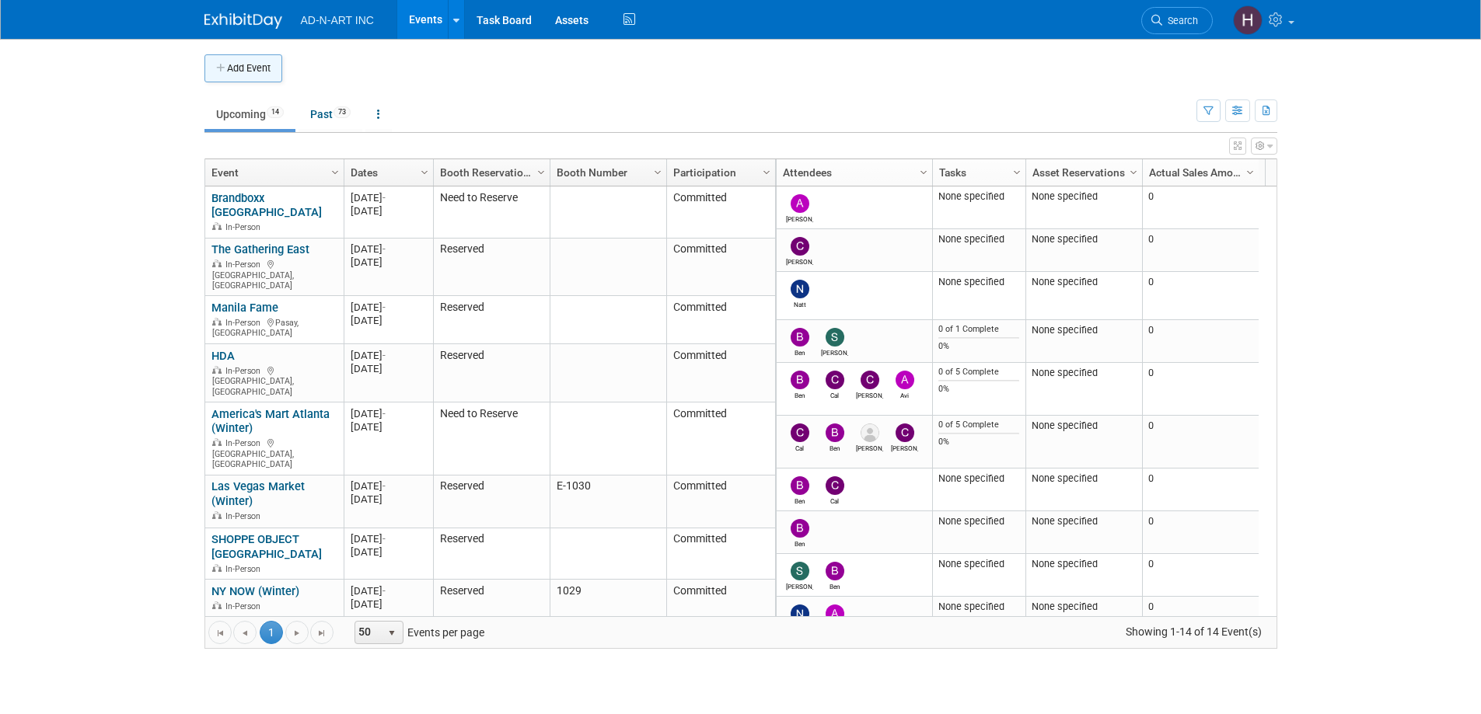
click at [244, 67] on button "Add Event" at bounding box center [243, 68] width 78 height 28
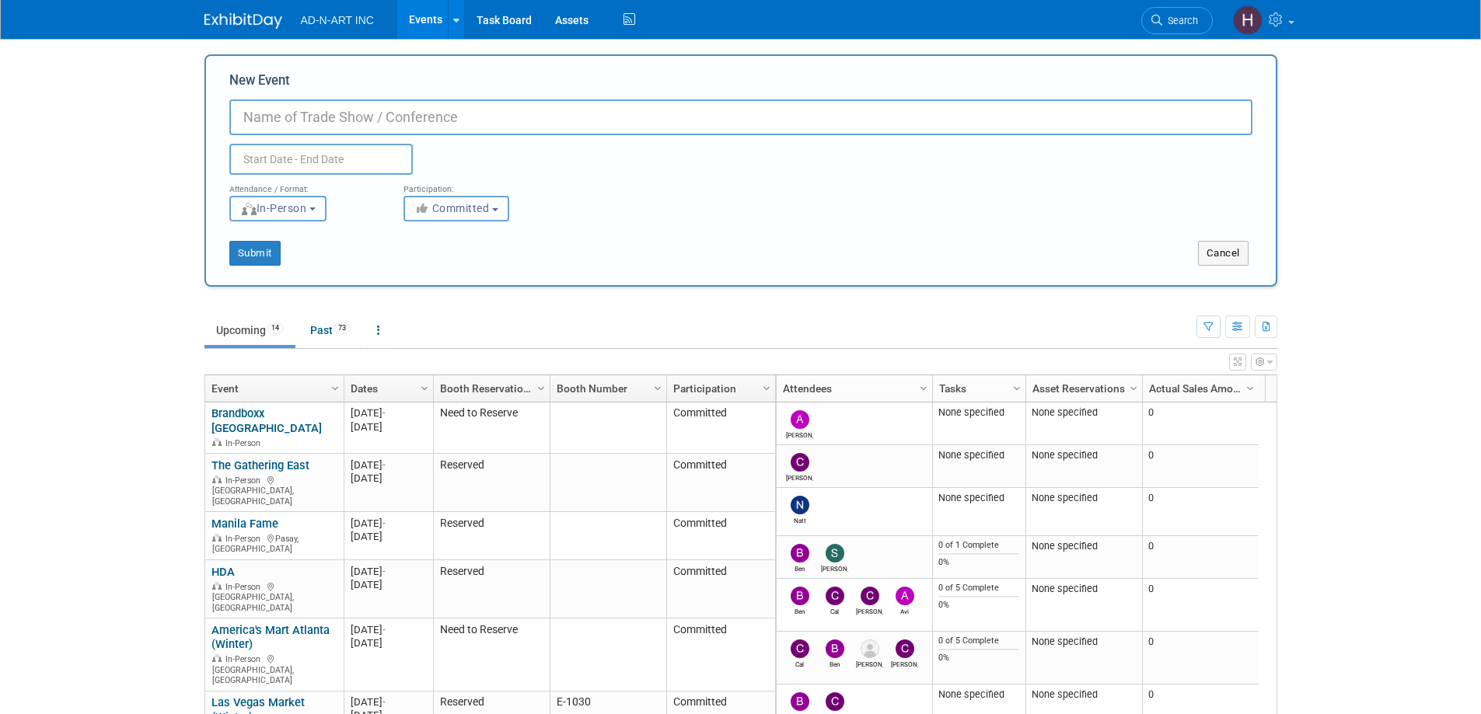
paste input "Maison"
type input "Maison - [GEOGRAPHIC_DATA]"
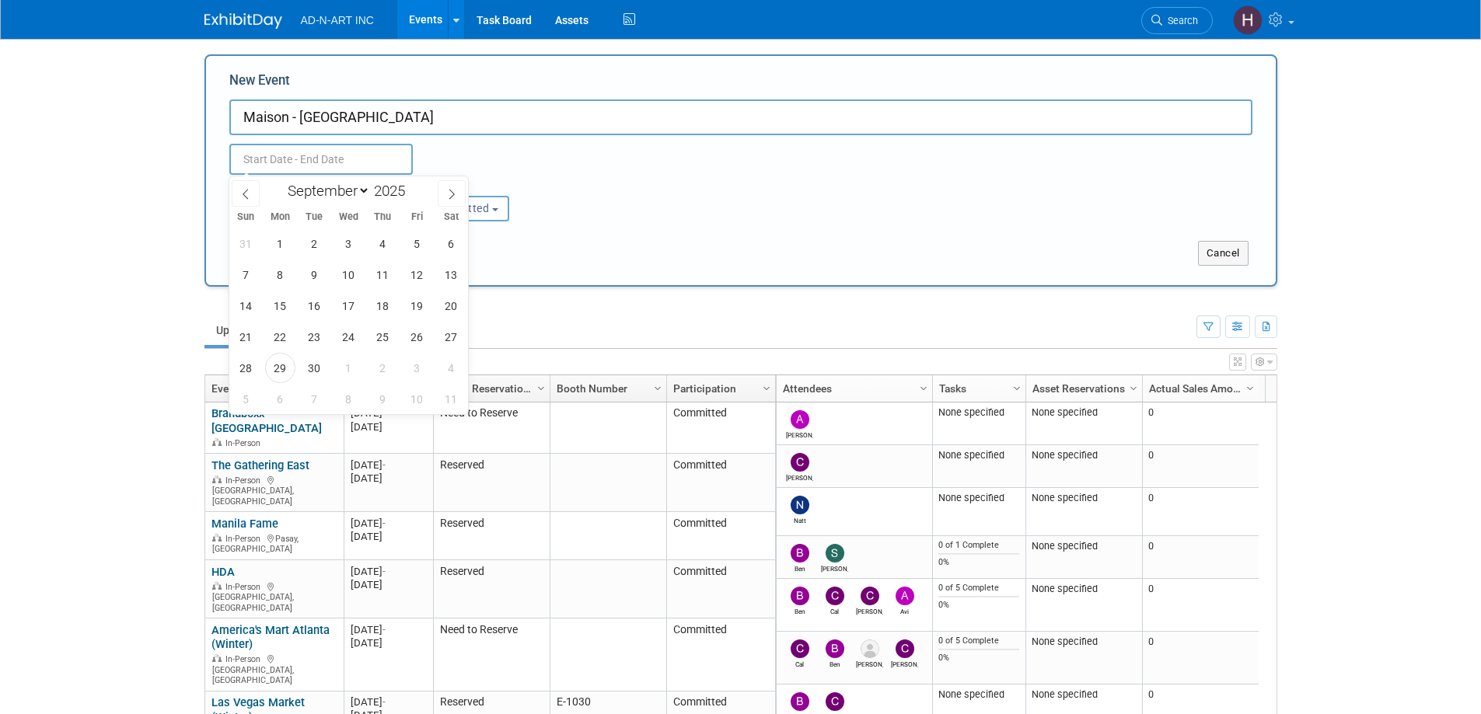
click at [323, 162] on input "text" at bounding box center [320, 159] width 183 height 31
click at [379, 248] on span "4" at bounding box center [383, 244] width 30 height 30
click at [287, 274] on span "8" at bounding box center [280, 275] width 30 height 30
type input "[DATE] to [DATE]"
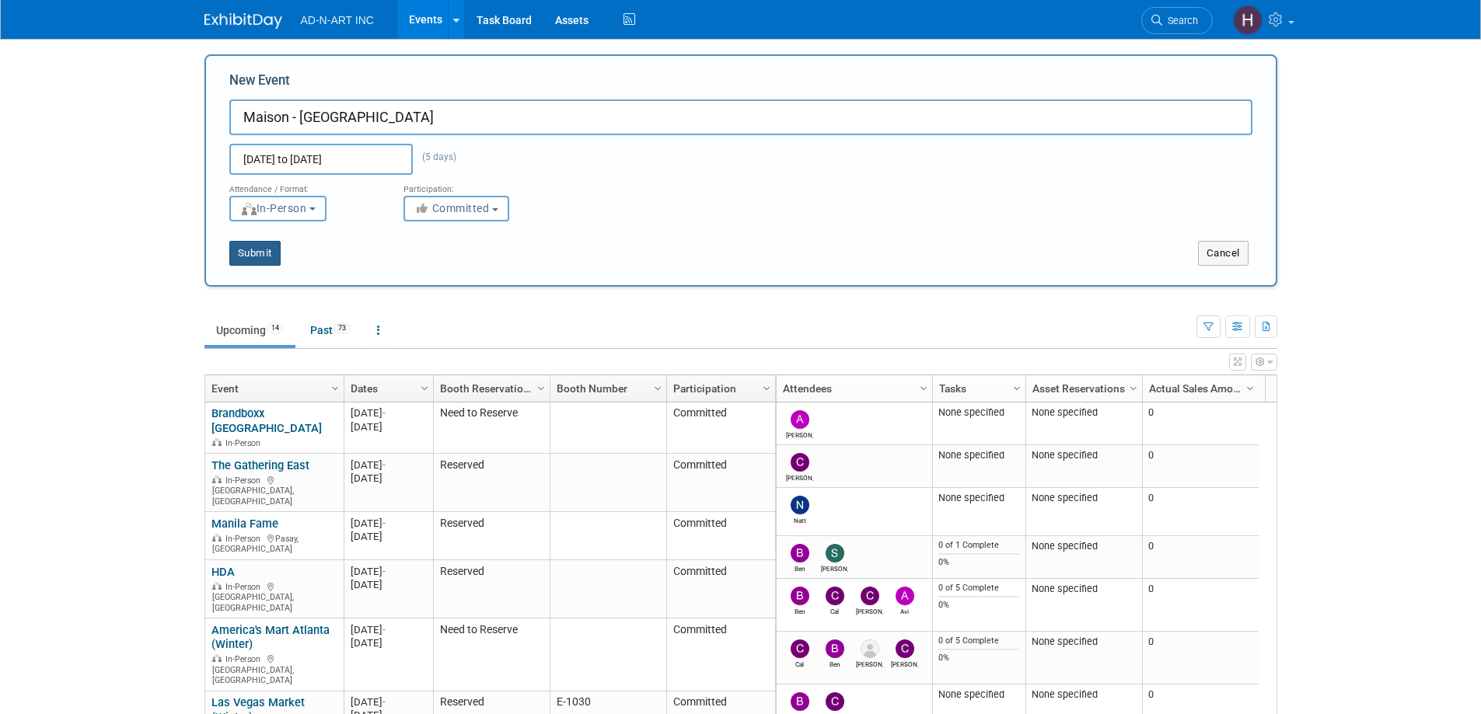
click at [264, 258] on button "Submit" at bounding box center [254, 253] width 51 height 25
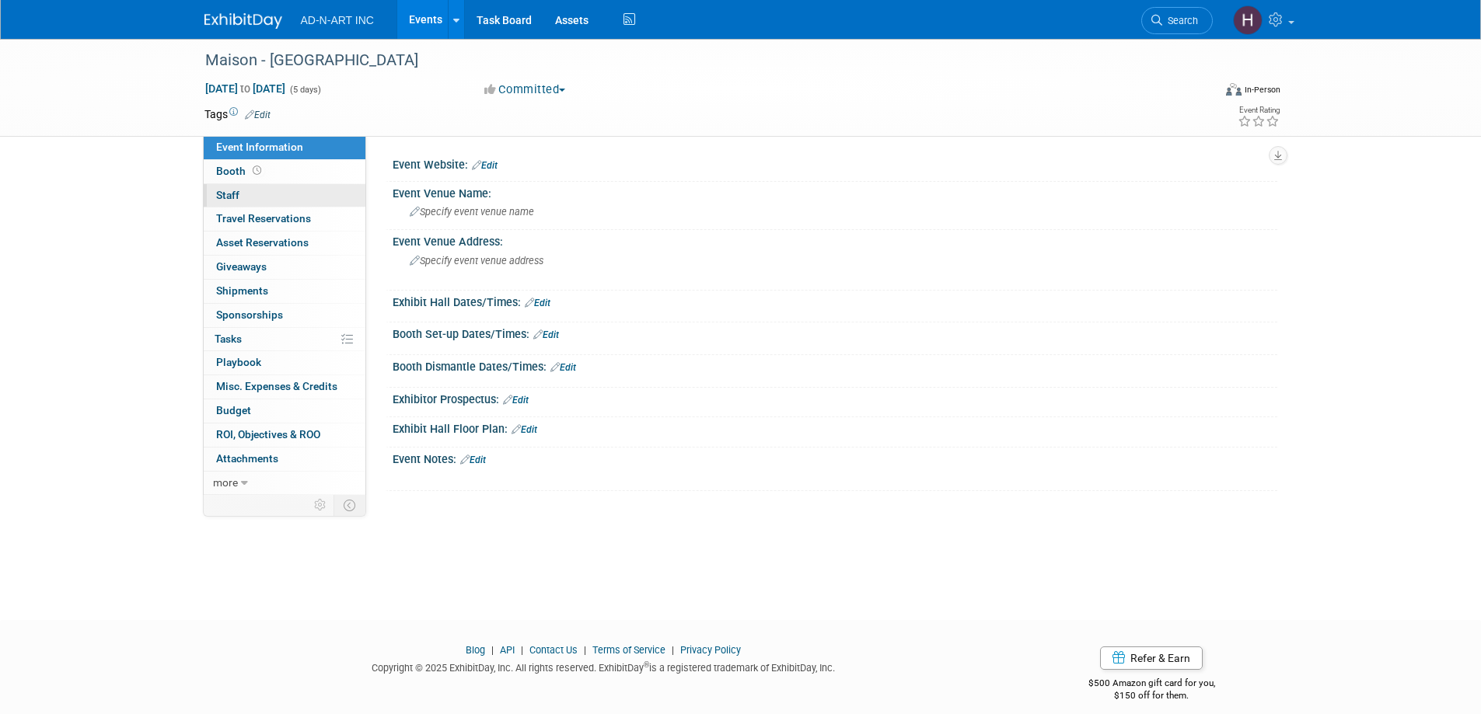
click at [239, 194] on span "Staff 0" at bounding box center [227, 195] width 23 height 12
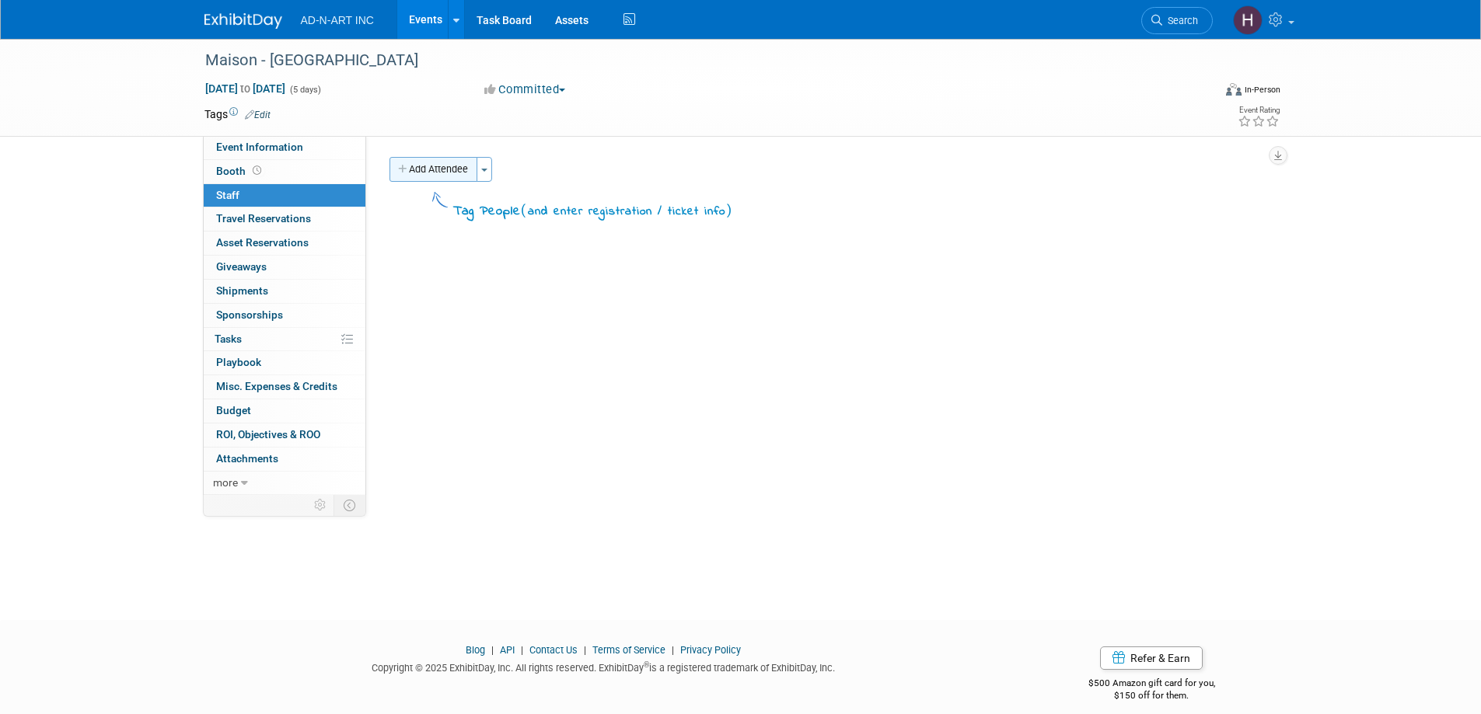
click at [458, 170] on button "Add Attendee" at bounding box center [433, 169] width 88 height 25
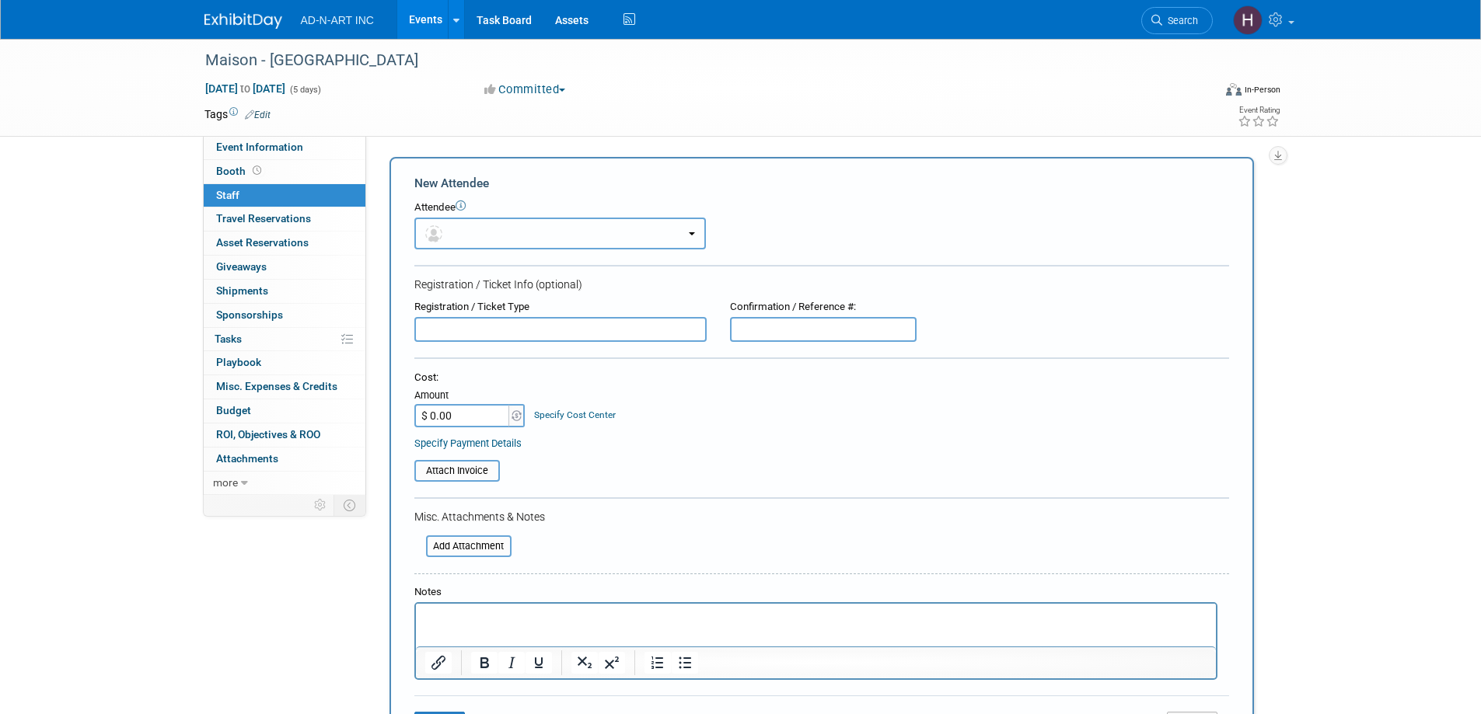
click at [459, 243] on button "button" at bounding box center [559, 234] width 291 height 32
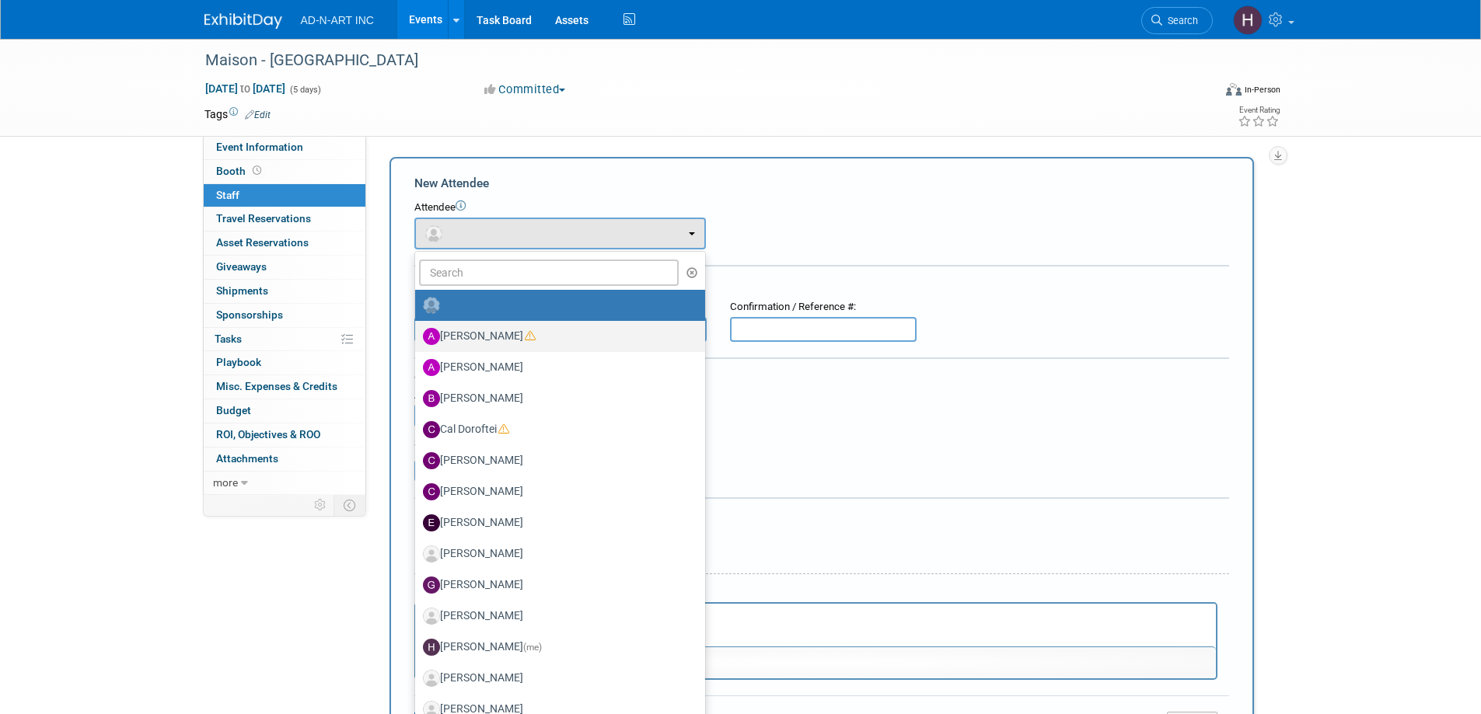
click at [477, 330] on label "Alan Mozes" at bounding box center [556, 336] width 267 height 25
click at [417, 330] on input "Alan Mozes" at bounding box center [412, 335] width 10 height 10
select select "50ed956b-f57e-4429-b325-722a780accbe"
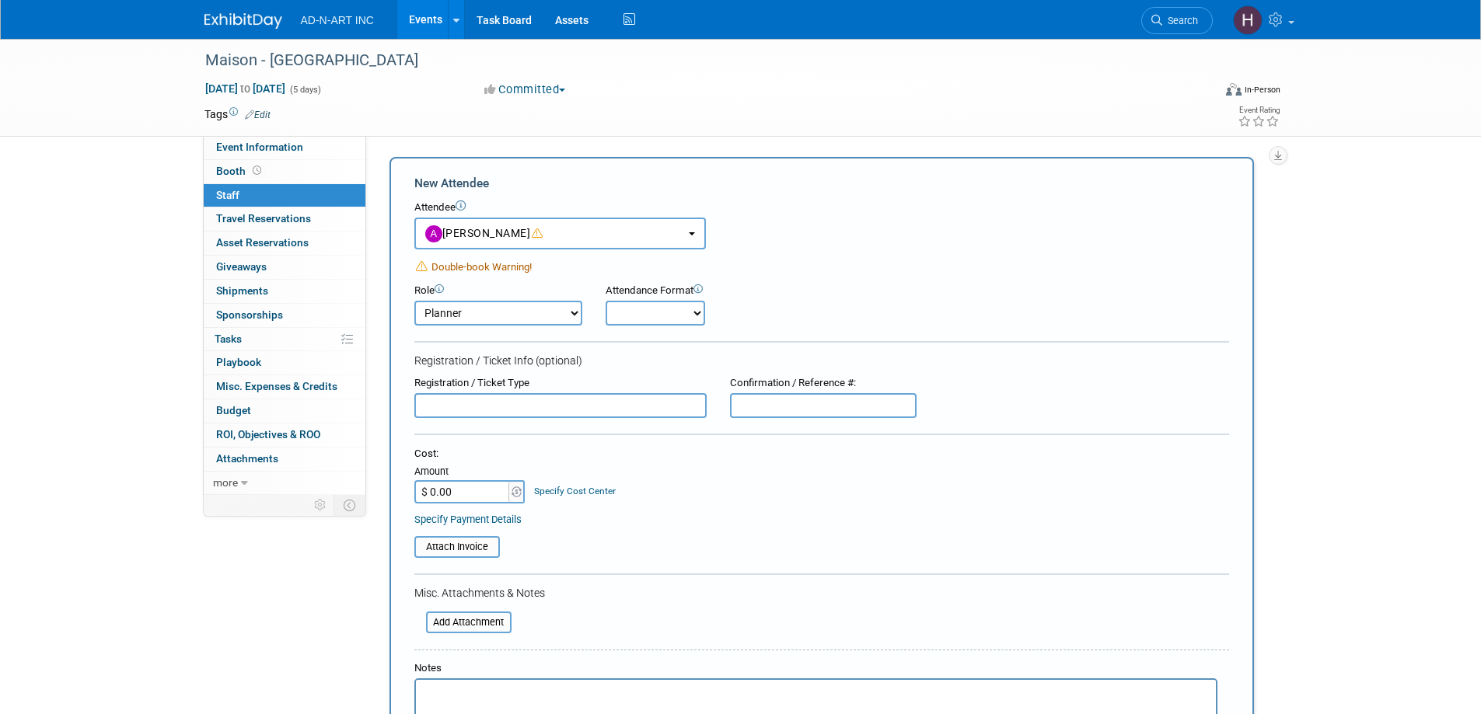
click at [490, 312] on select "Demonstrator Host Planner Presenter Sales Representative Set-up/Dismantle Crew …" at bounding box center [498, 313] width 168 height 25
select select "4"
click at [414, 301] on select "Demonstrator Host Planner Presenter Sales Representative Set-up/Dismantle Crew …" at bounding box center [498, 313] width 168 height 25
click at [628, 326] on form "New Attendee Attendee <img src="https://www.exhibitday.com/Images/Unassigned-Us…" at bounding box center [821, 498] width 815 height 647
click at [651, 309] on select "Onsite Remote" at bounding box center [654, 313] width 99 height 25
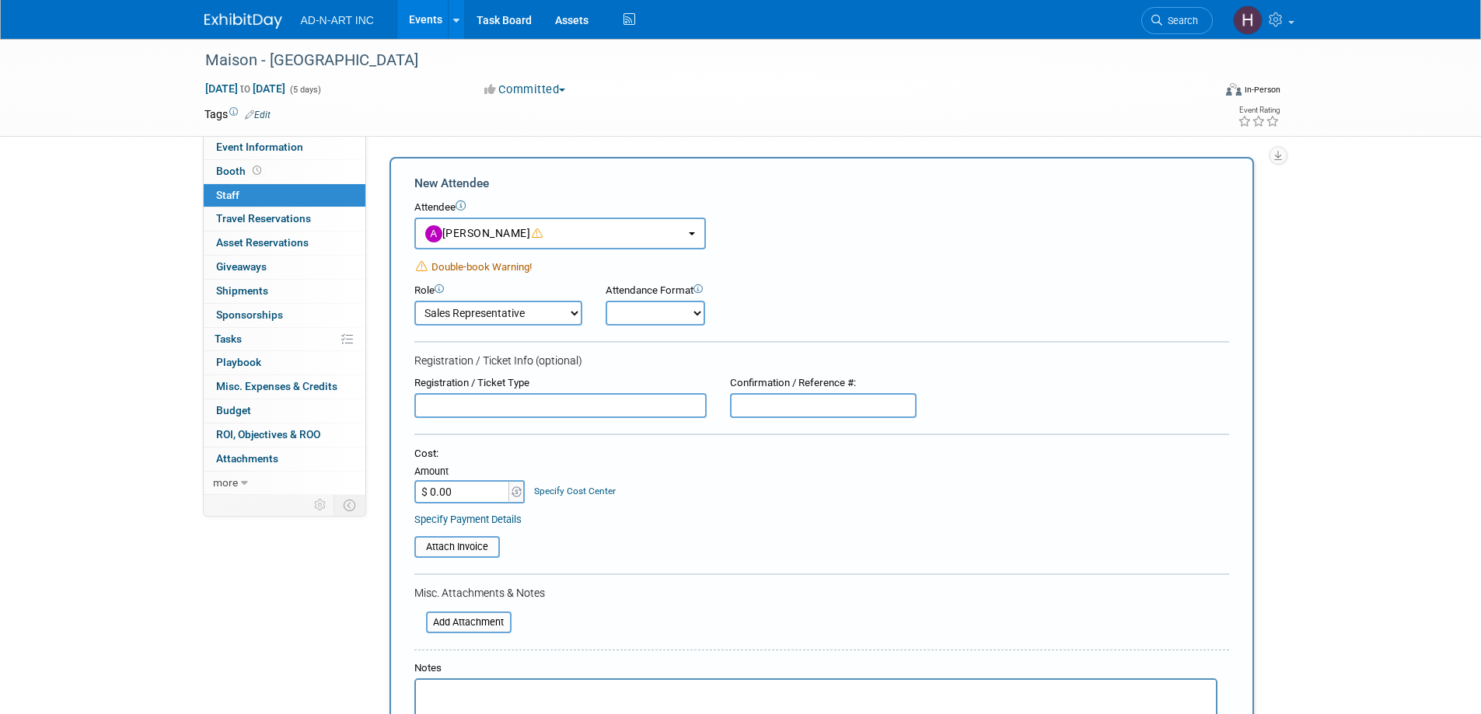
select select "1"
click at [605, 301] on select "Onsite Remote" at bounding box center [654, 313] width 99 height 25
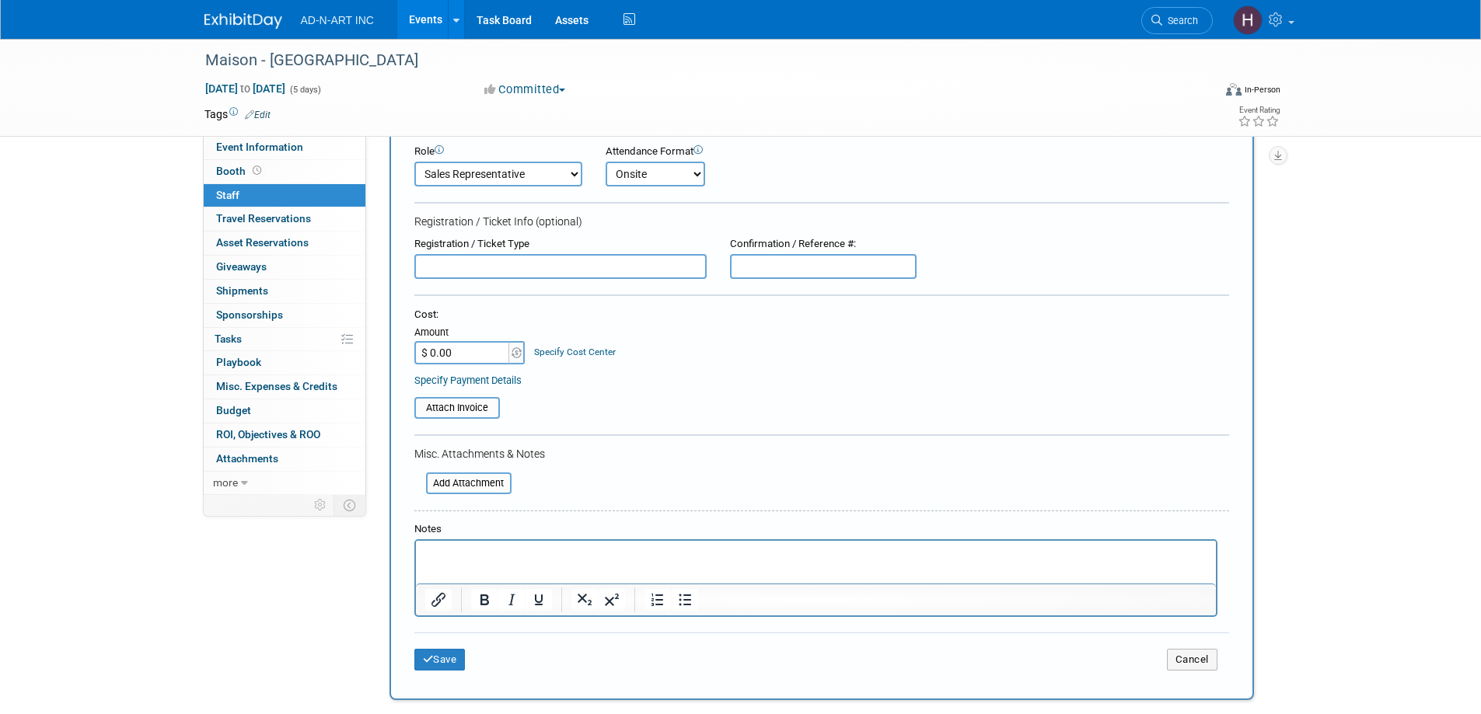
scroll to position [309, 0]
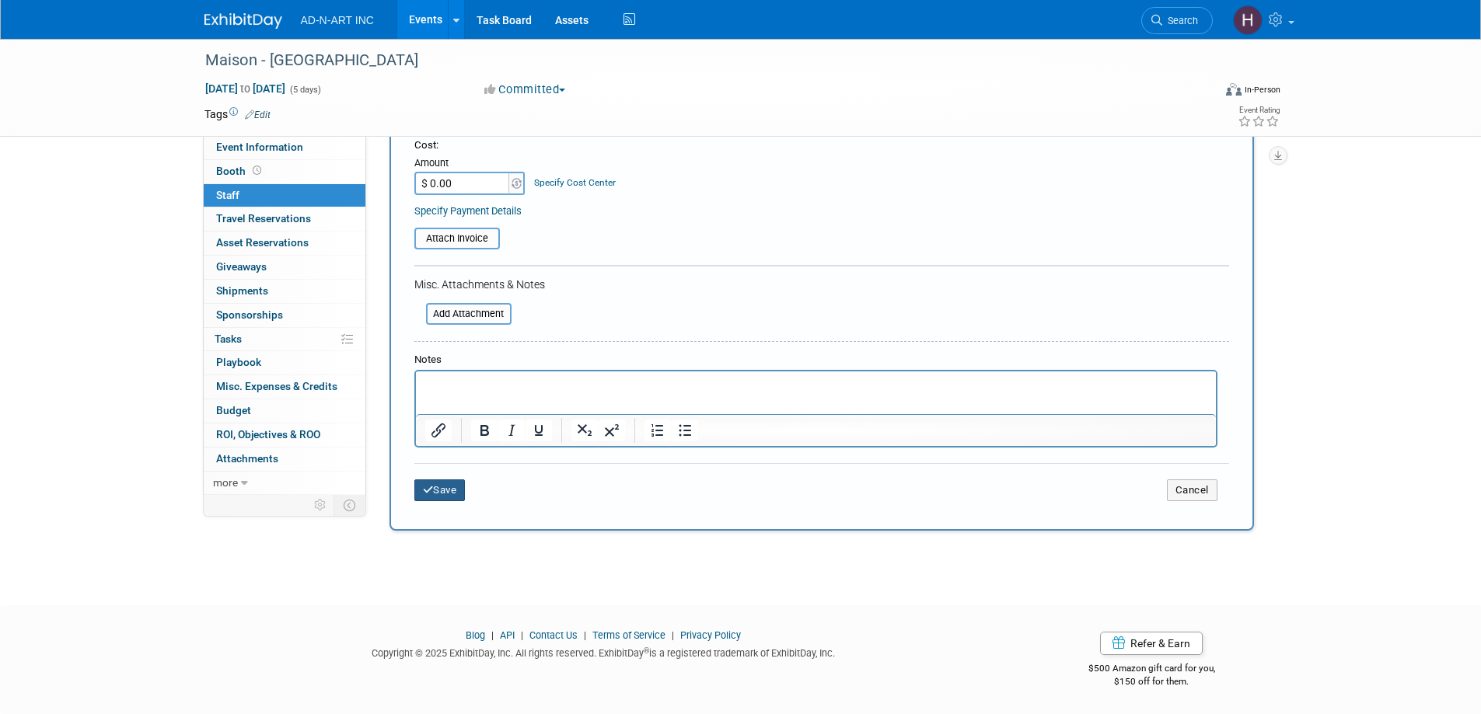
click at [451, 489] on button "Save" at bounding box center [439, 491] width 51 height 22
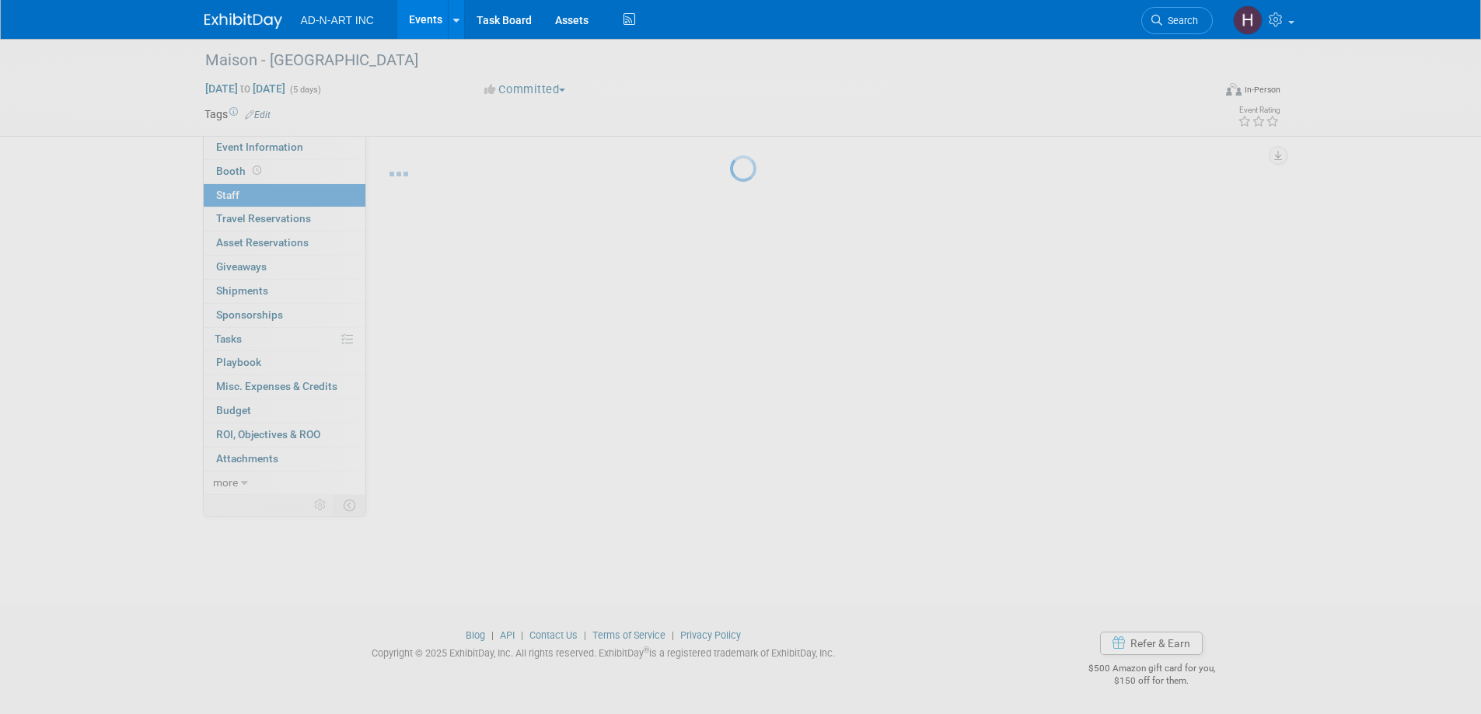
scroll to position [15, 0]
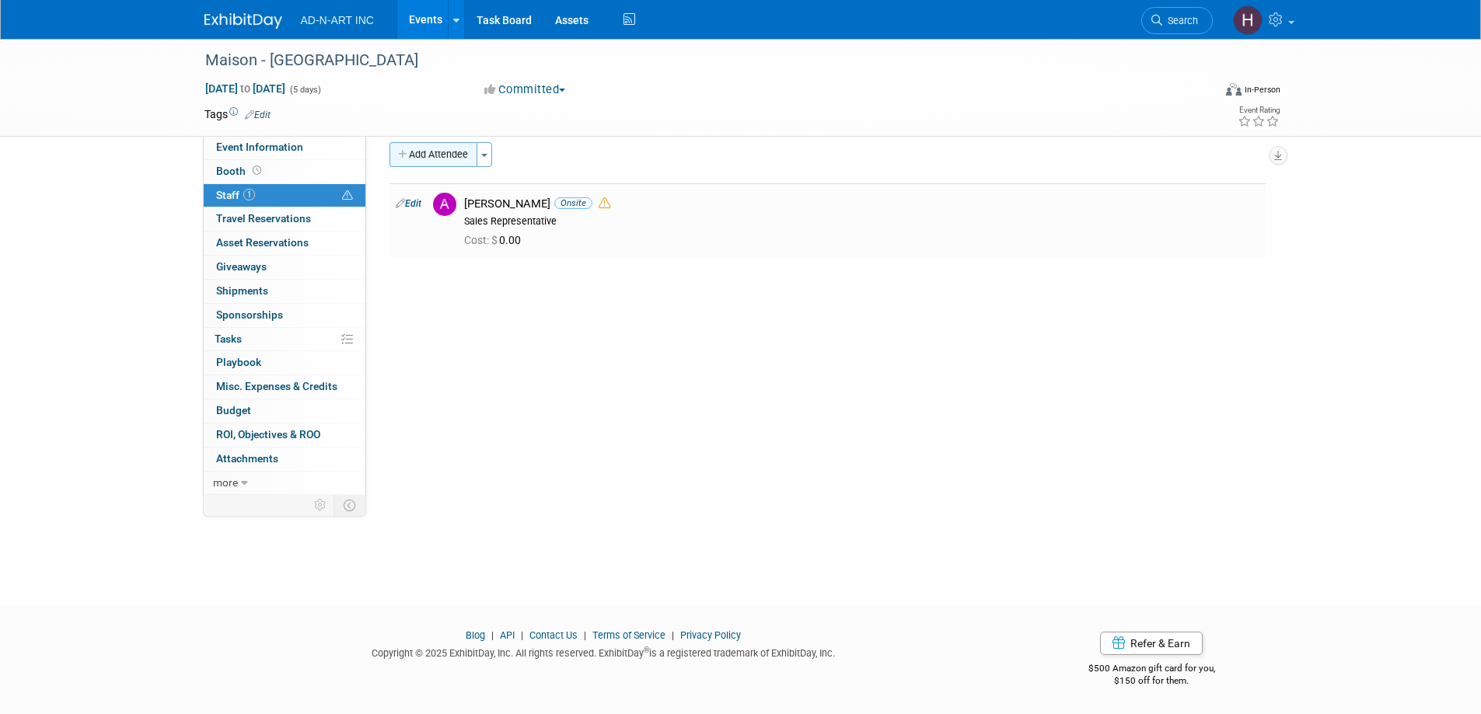
click at [431, 162] on button "Add Attendee" at bounding box center [433, 154] width 88 height 25
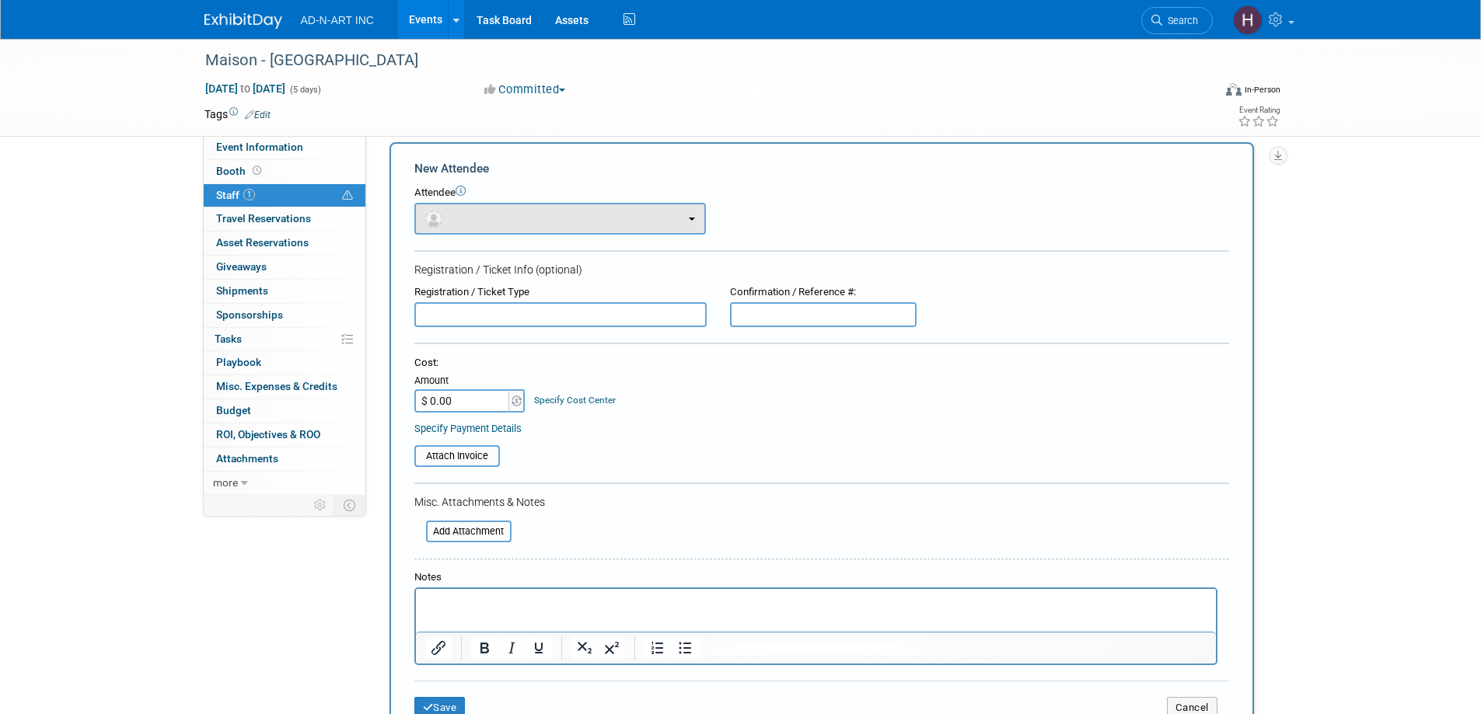
scroll to position [0, 0]
click at [467, 212] on button "button" at bounding box center [559, 219] width 291 height 32
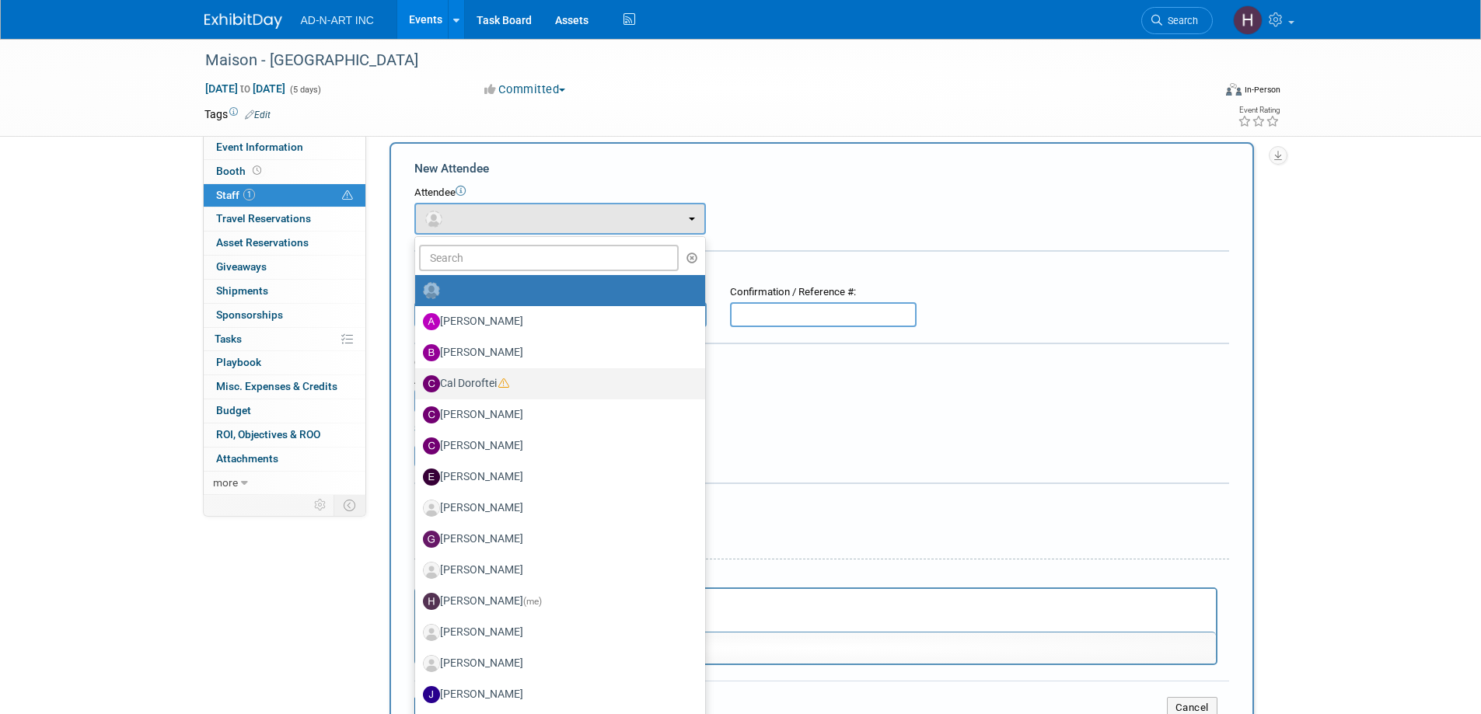
click at [469, 387] on label "Cal Doroftei" at bounding box center [556, 384] width 267 height 25
click at [417, 387] on input "Cal Doroftei" at bounding box center [412, 382] width 10 height 10
select select "55d5603a-d131-4261-ac8c-7c648fbca29a"
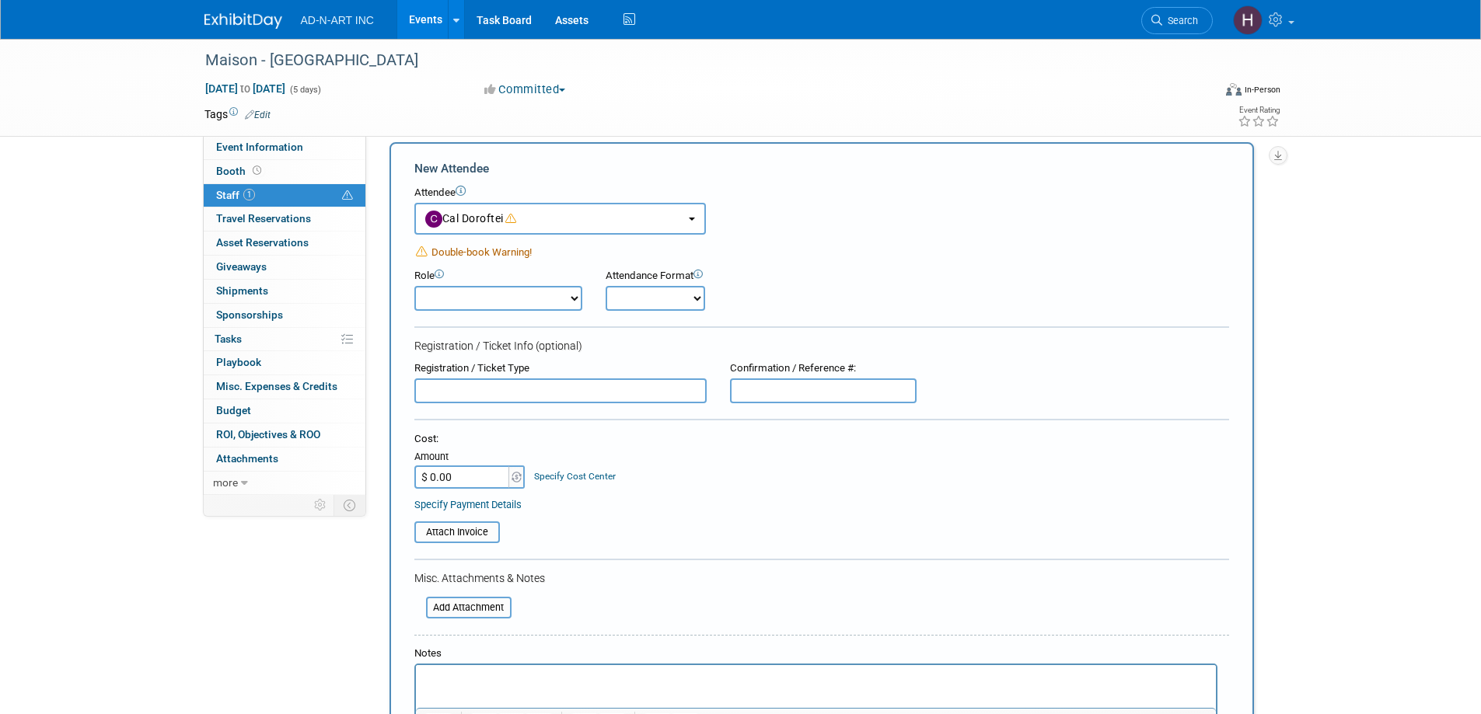
click at [454, 298] on select "Demonstrator Host Planner Presenter Sales Representative Set-up/Dismantle Crew …" at bounding box center [498, 298] width 168 height 25
click at [929, 273] on div "Role Demonstrator Host Planner Presenter Sales Representative" at bounding box center [822, 286] width 838 height 50
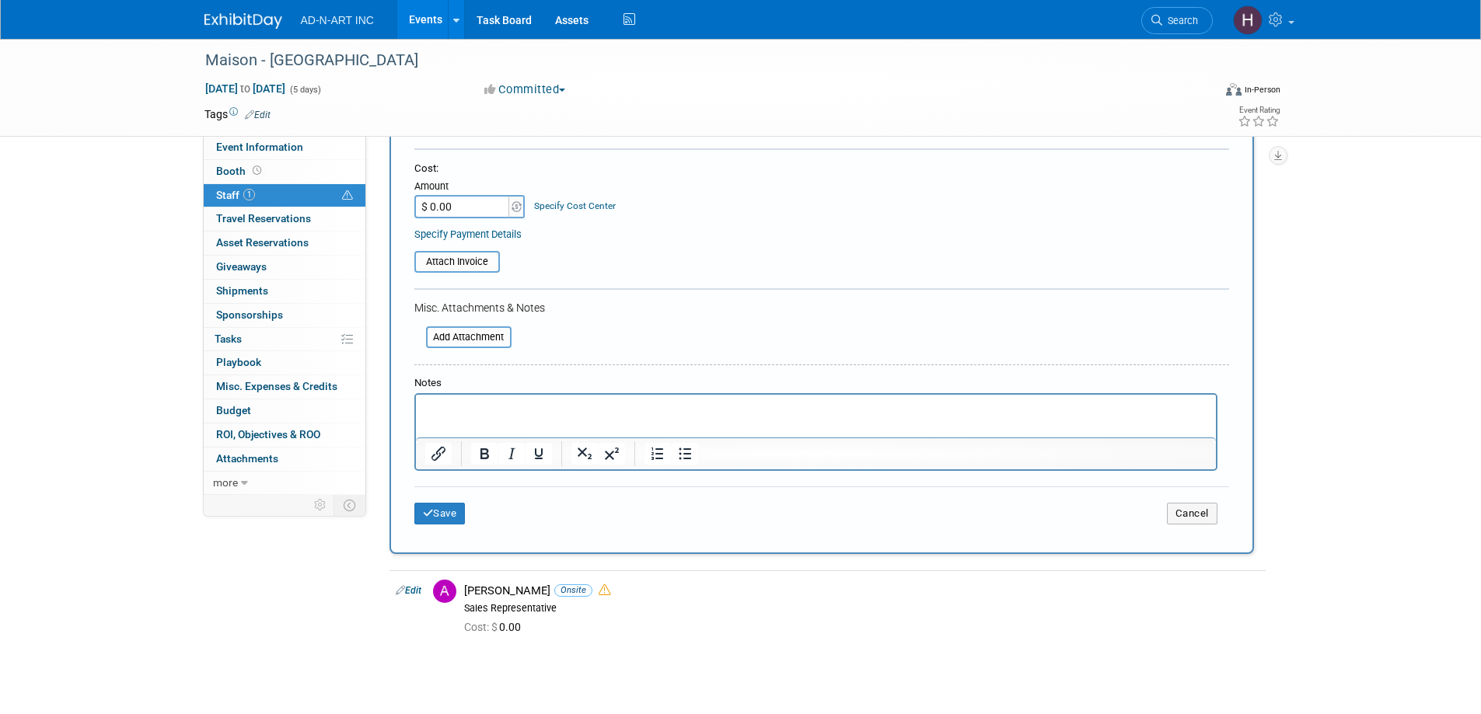
scroll to position [248, 0]
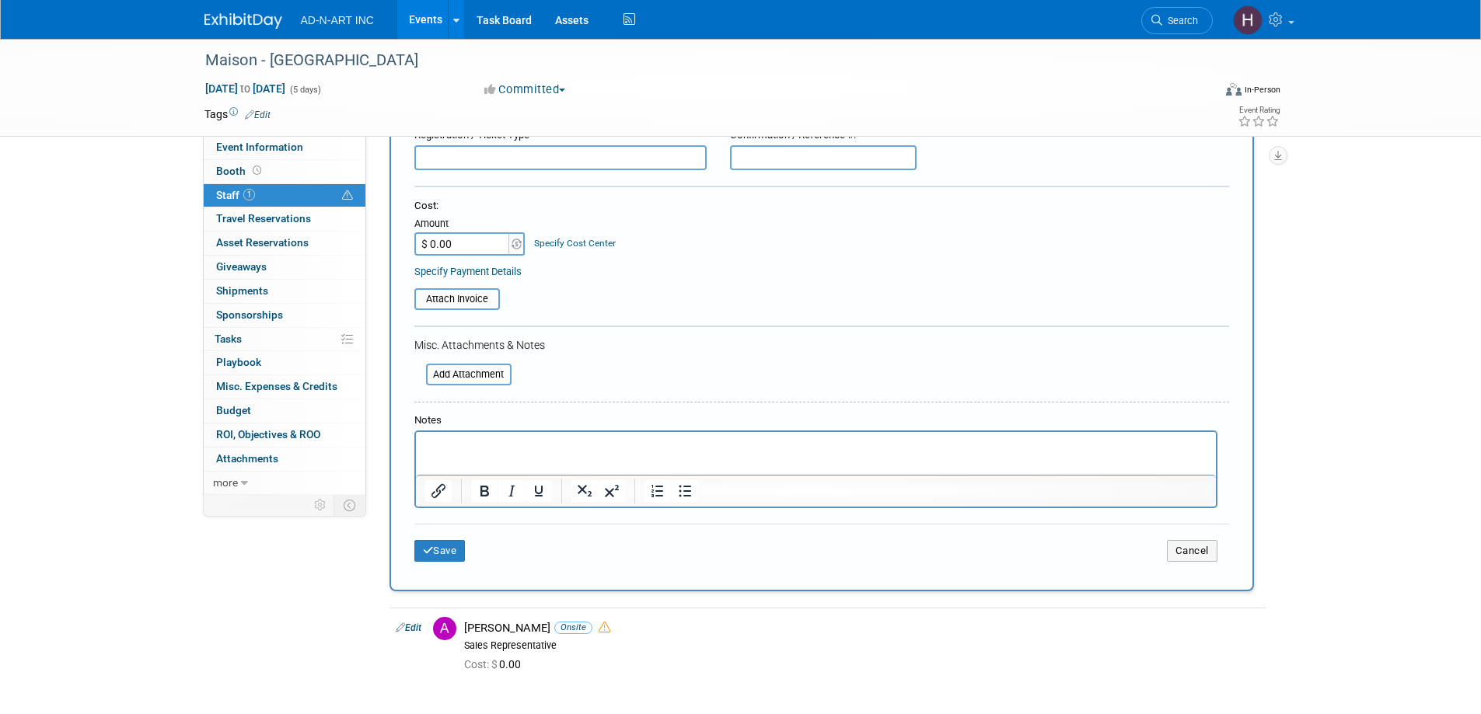
click at [1195, 564] on div "Save Cancel" at bounding box center [821, 549] width 815 height 50
click at [1179, 551] on button "Cancel" at bounding box center [1192, 551] width 51 height 22
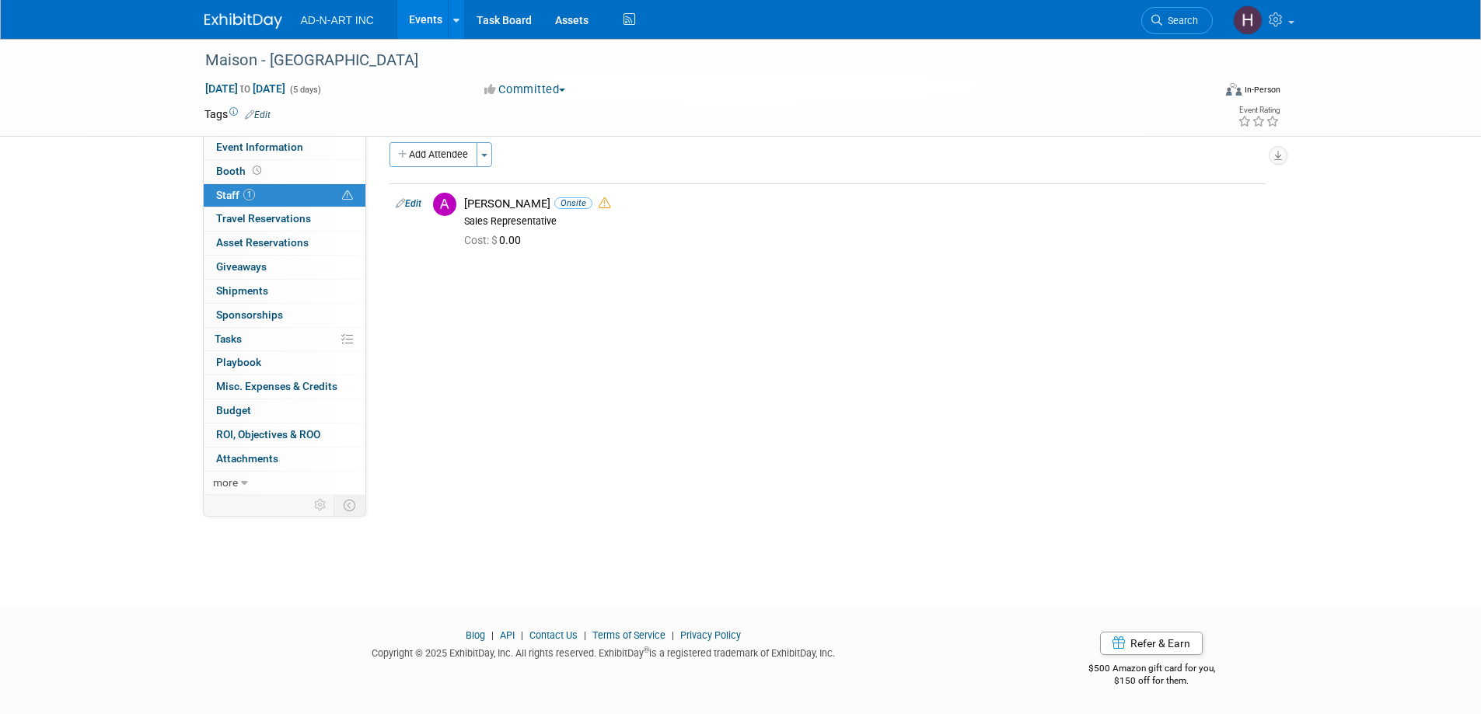
click at [236, 21] on img at bounding box center [243, 21] width 78 height 16
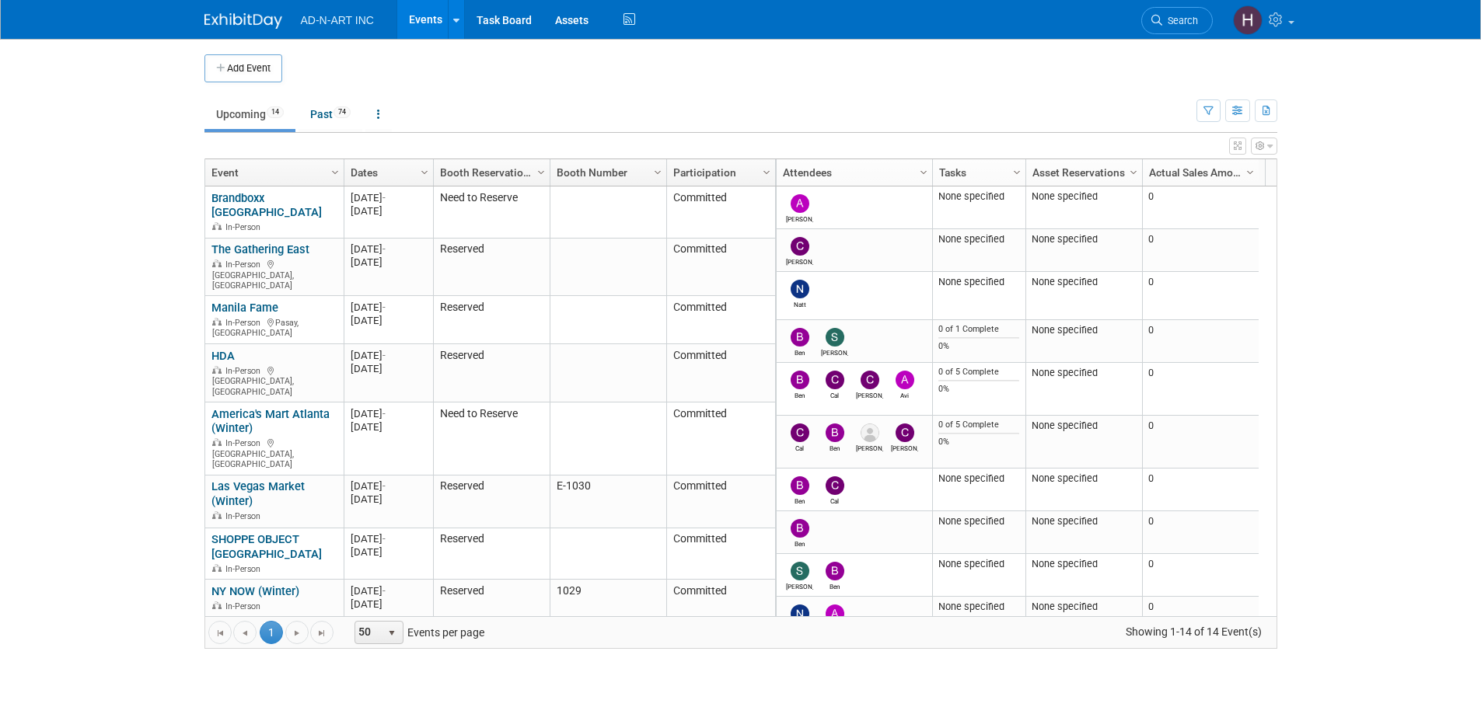
click at [234, 22] on img at bounding box center [243, 21] width 78 height 16
click at [245, 72] on button "Add Event" at bounding box center [243, 68] width 78 height 28
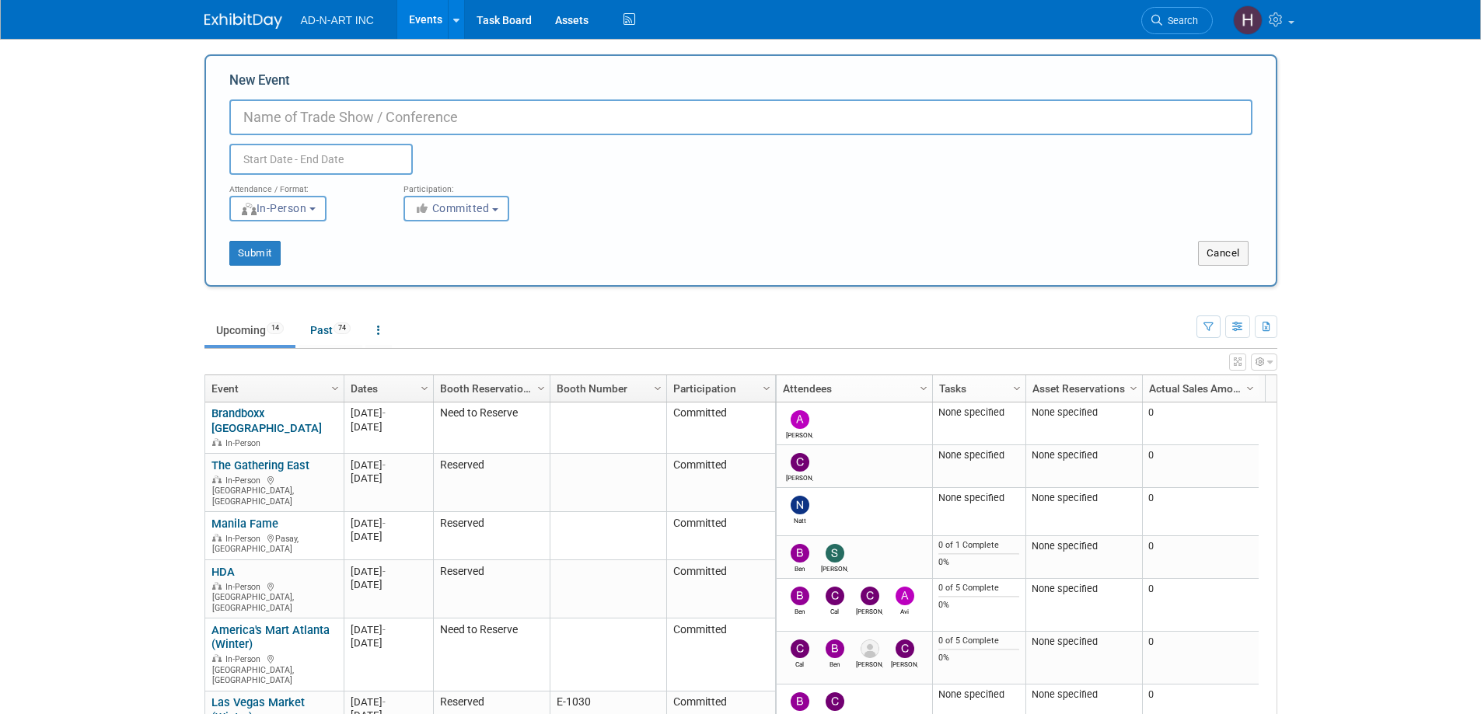
paste input "InterGifts"
type input "InterGifts - Spain"
click at [289, 161] on input "text" at bounding box center [320, 159] width 183 height 31
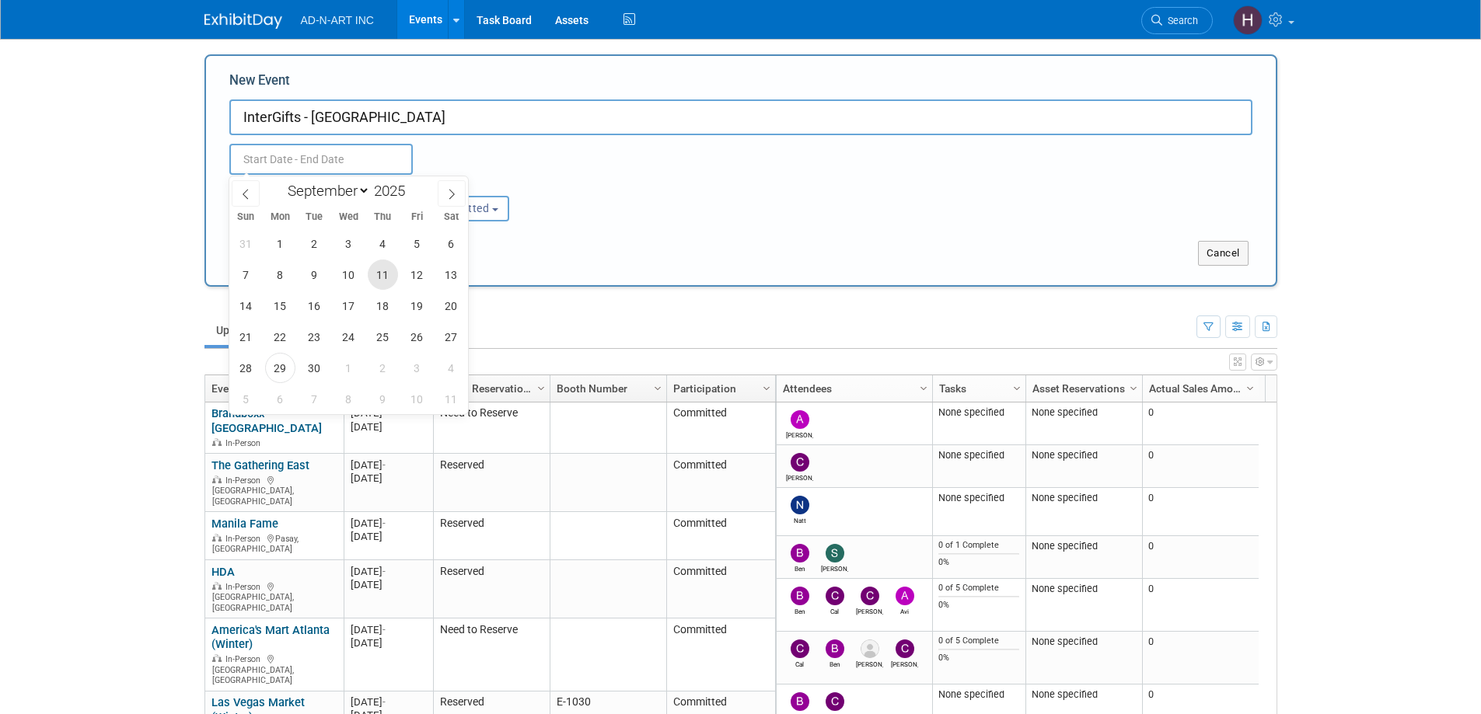
click at [392, 277] on span "11" at bounding box center [383, 275] width 30 height 30
click at [443, 271] on span "13" at bounding box center [451, 275] width 30 height 30
type input "Sep 11, 2025 to Sep 13, 2025"
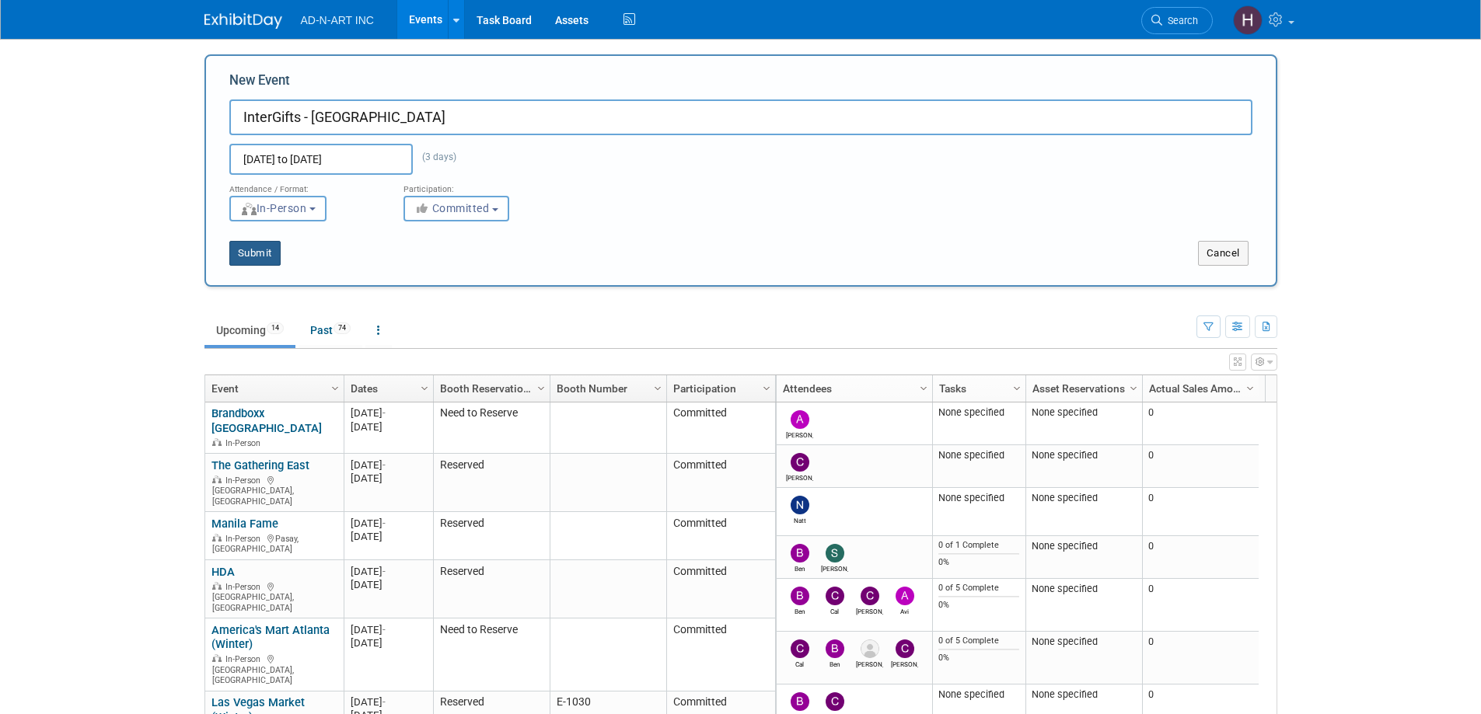
click at [267, 246] on button "Submit" at bounding box center [254, 253] width 51 height 25
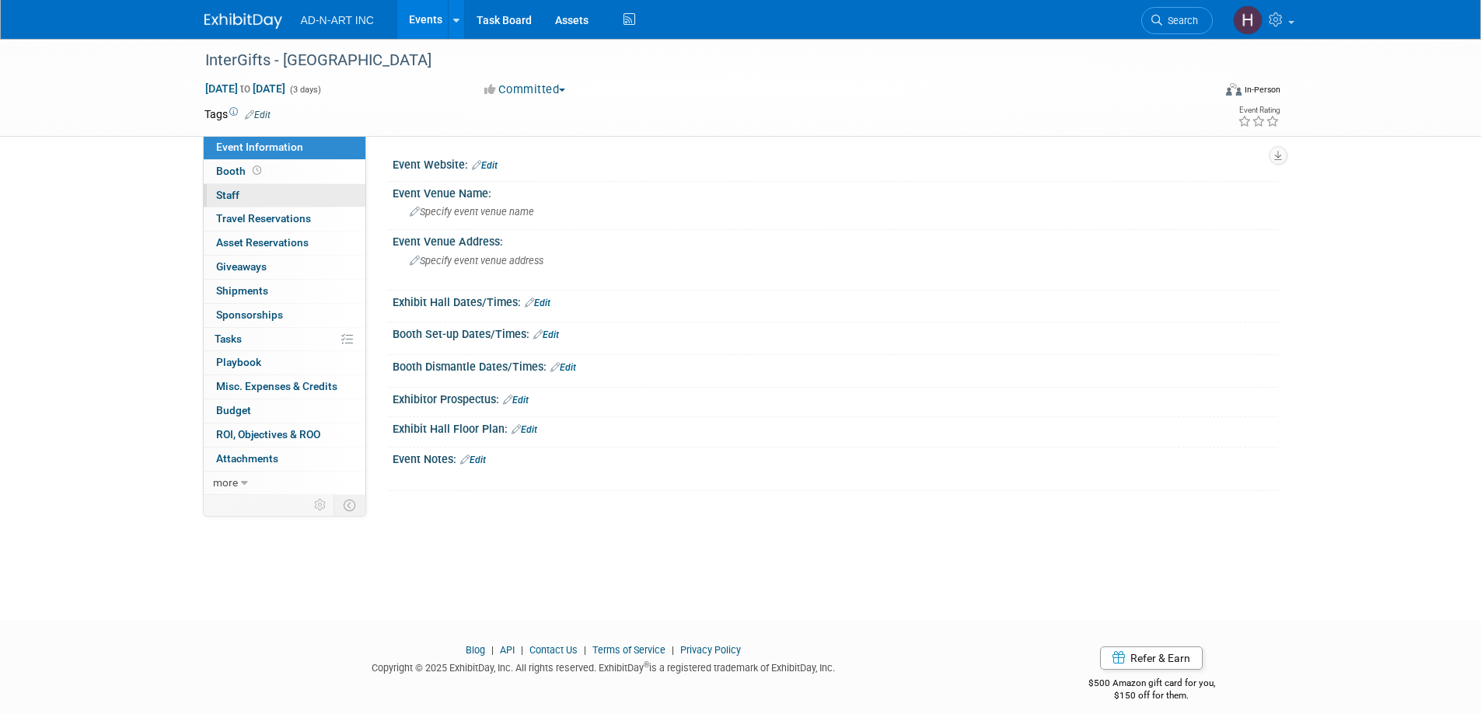
click at [231, 199] on span "Staff 0" at bounding box center [227, 195] width 23 height 12
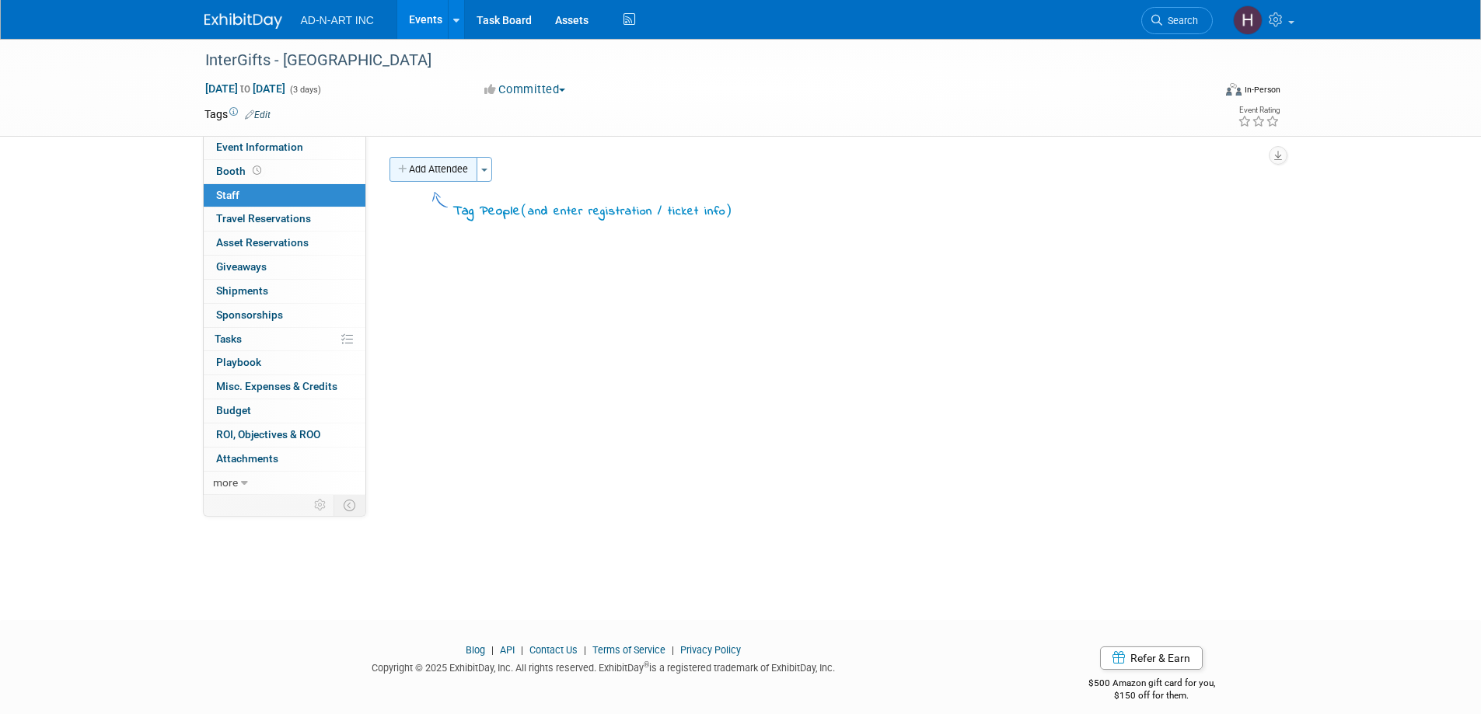
click at [435, 166] on button "Add Attendee" at bounding box center [433, 169] width 88 height 25
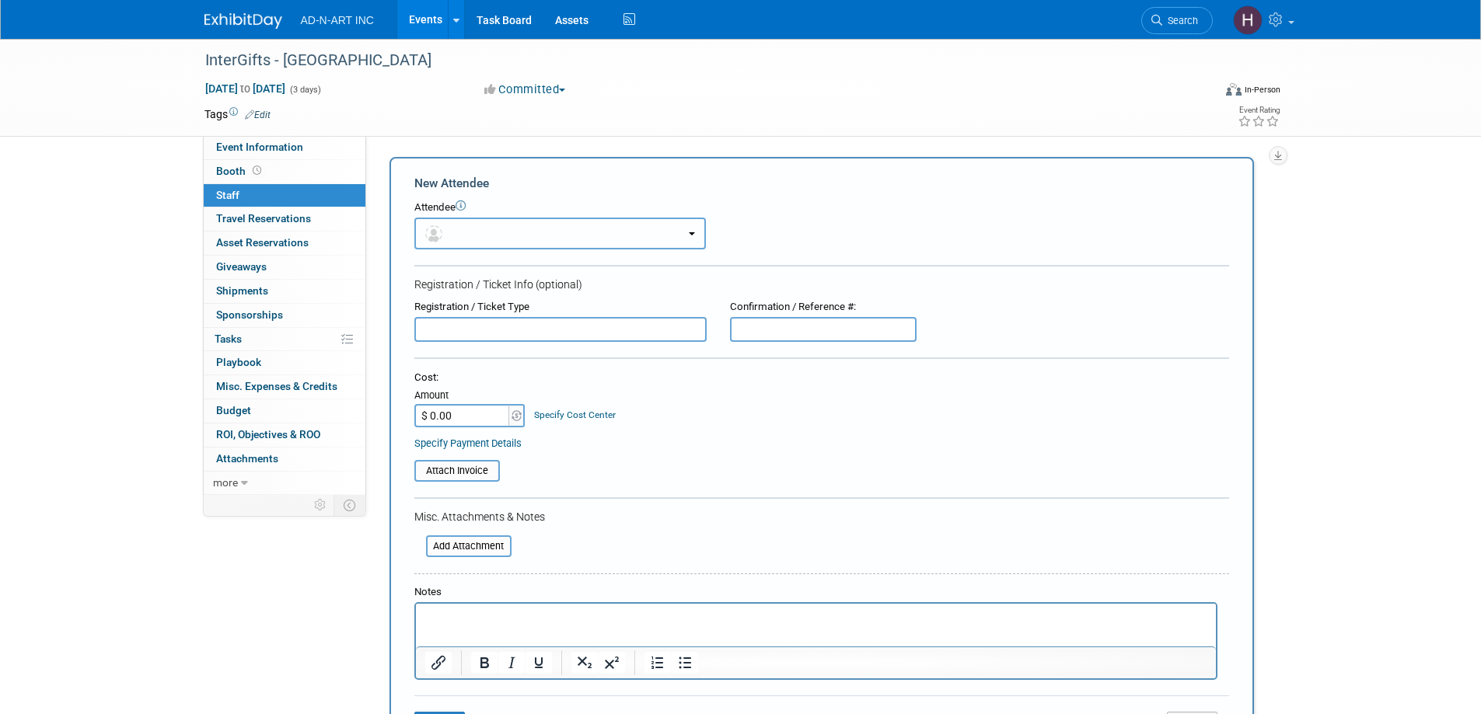
click at [457, 233] on button "button" at bounding box center [559, 234] width 291 height 32
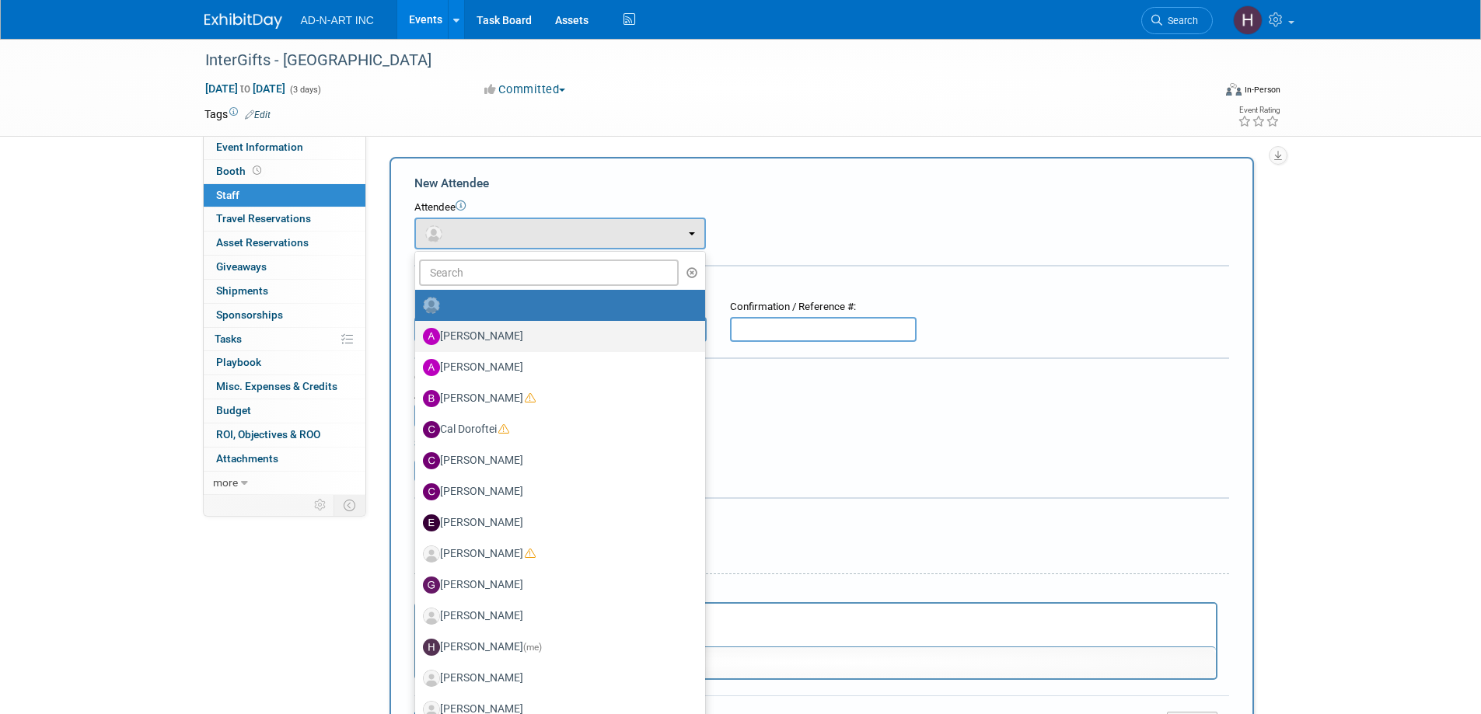
click at [497, 340] on label "Alan Mozes" at bounding box center [556, 336] width 267 height 25
click at [417, 340] on input "Alan Mozes" at bounding box center [412, 335] width 10 height 10
select select "50ed956b-f57e-4429-b325-722a780accbe"
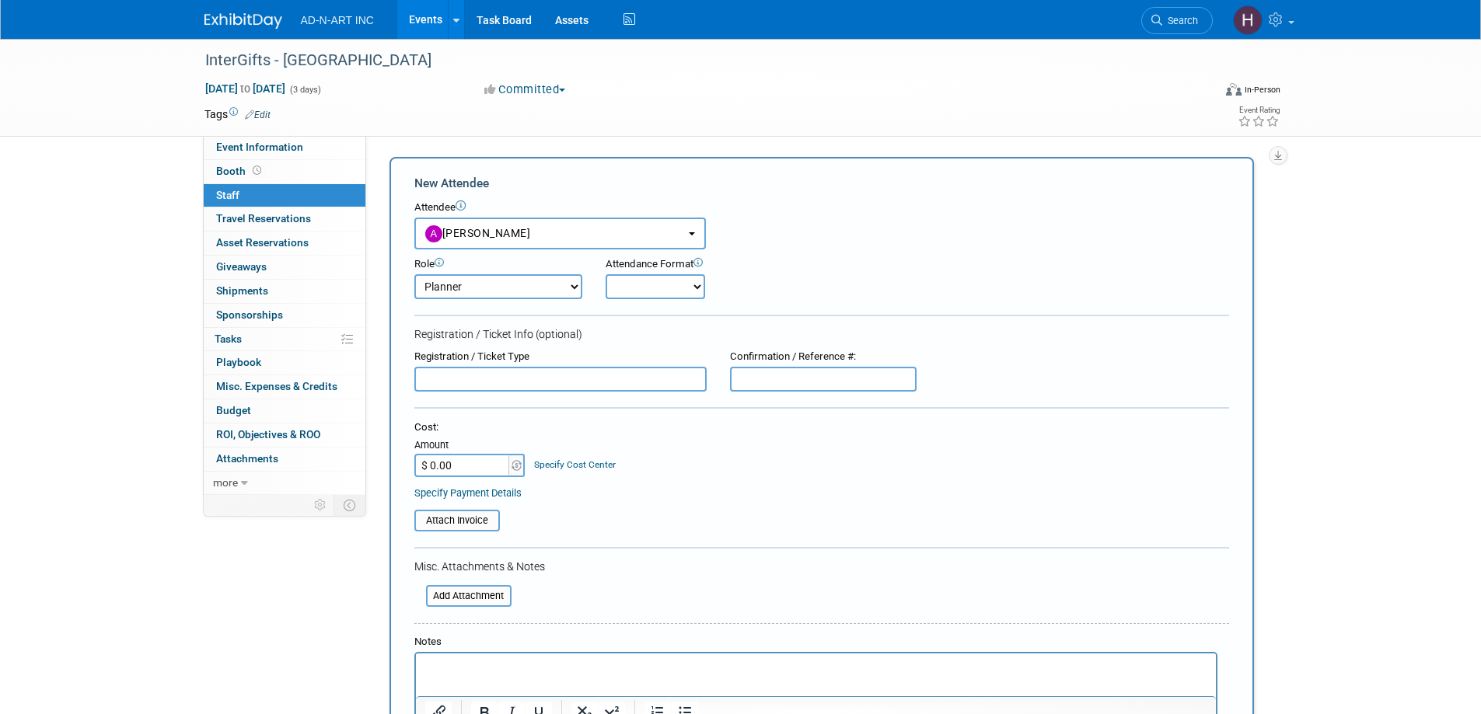
click at [466, 295] on select "Demonstrator Host Planner Presenter Sales Representative Set-up/Dismantle Crew …" at bounding box center [498, 286] width 168 height 25
select select "4"
click at [414, 274] on select "Demonstrator Host Planner Presenter Sales Representative Set-up/Dismantle Crew …" at bounding box center [498, 286] width 168 height 25
click at [647, 287] on select "Onsite Remote" at bounding box center [654, 286] width 99 height 25
select select "1"
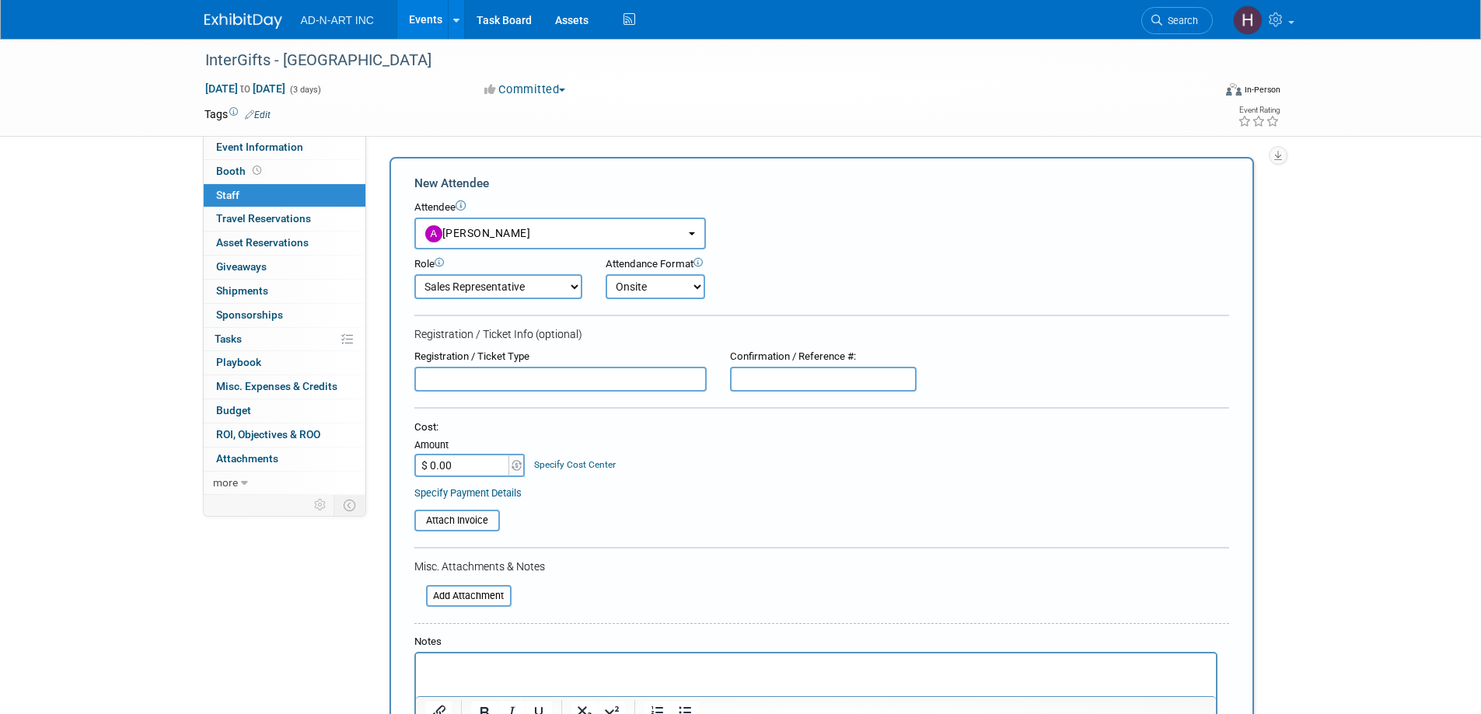
click at [605, 274] on select "Onsite Remote" at bounding box center [654, 286] width 99 height 25
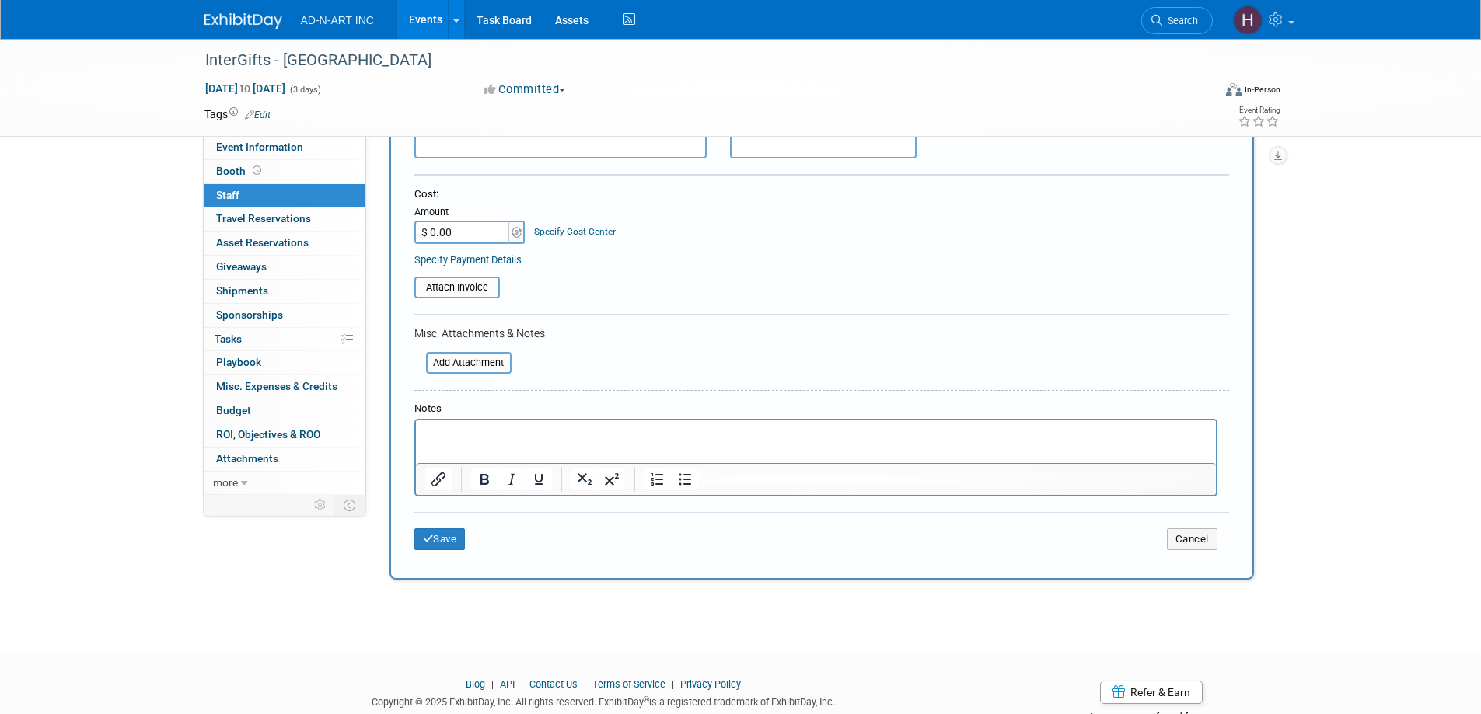
click at [424, 526] on div "Save Cancel" at bounding box center [821, 537] width 815 height 50
click at [432, 543] on icon "submit" at bounding box center [428, 539] width 11 height 10
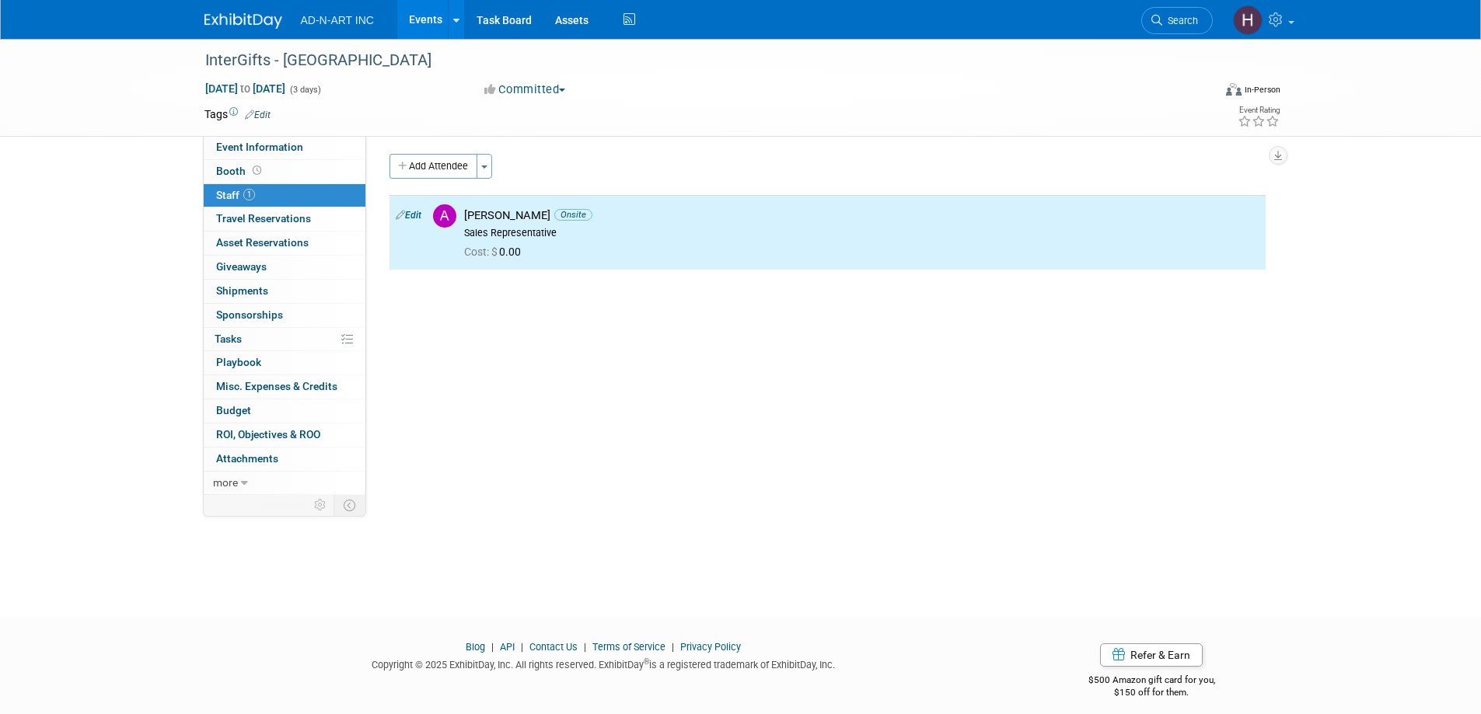
scroll to position [0, 0]
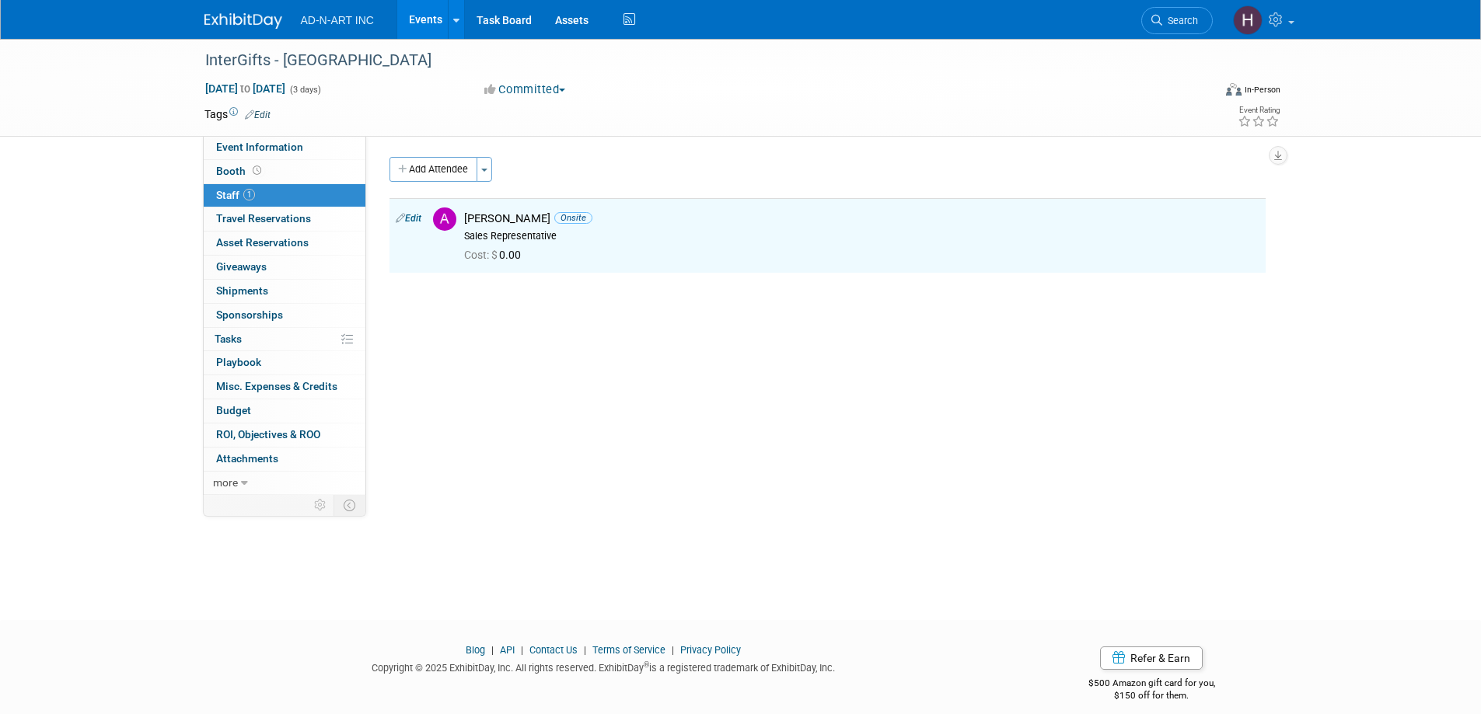
click at [229, 26] on img at bounding box center [243, 21] width 78 height 16
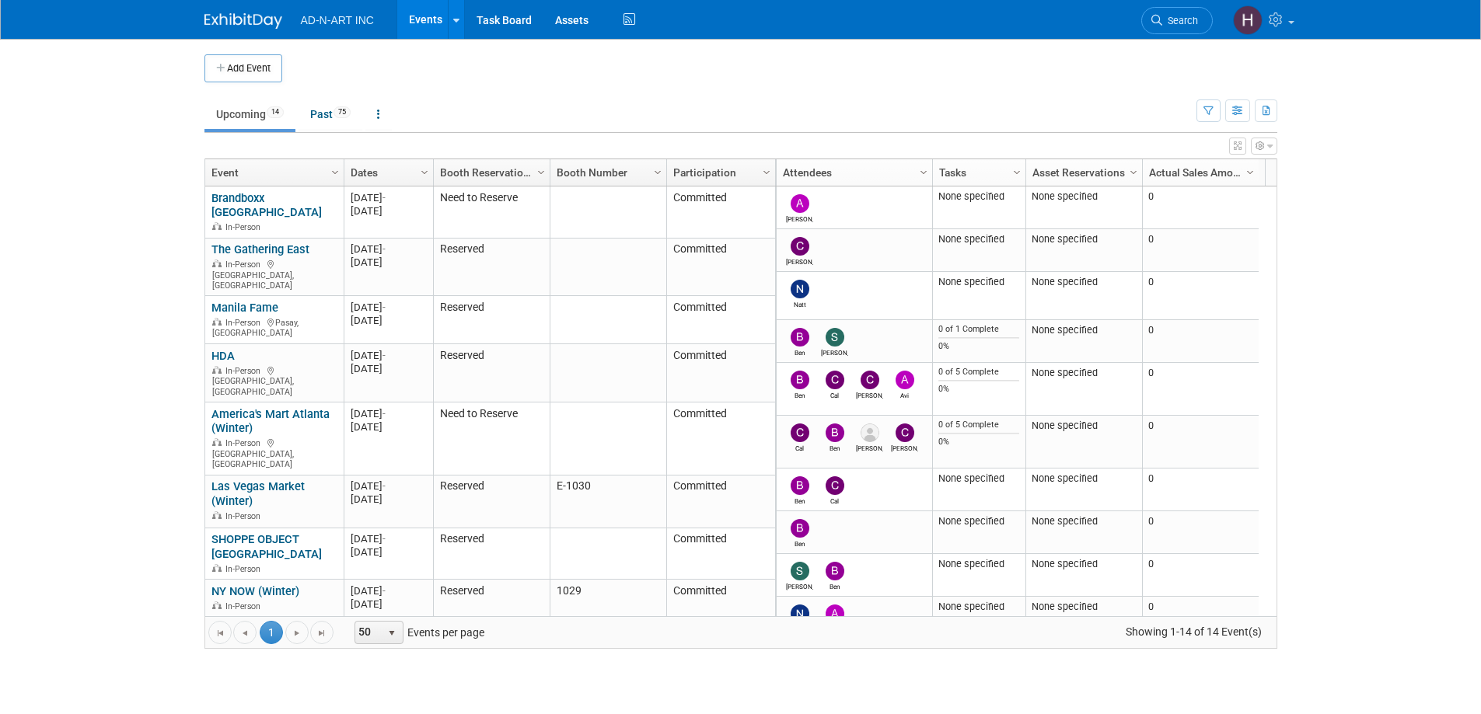
click at [244, 20] on img at bounding box center [243, 21] width 78 height 16
click at [253, 88] on td "Upcoming 14 Past 75 All Events 89 Past and Upcoming Grouped Annually Events gro…" at bounding box center [700, 107] width 992 height 51
click at [254, 78] on button "Add Event" at bounding box center [243, 68] width 78 height 28
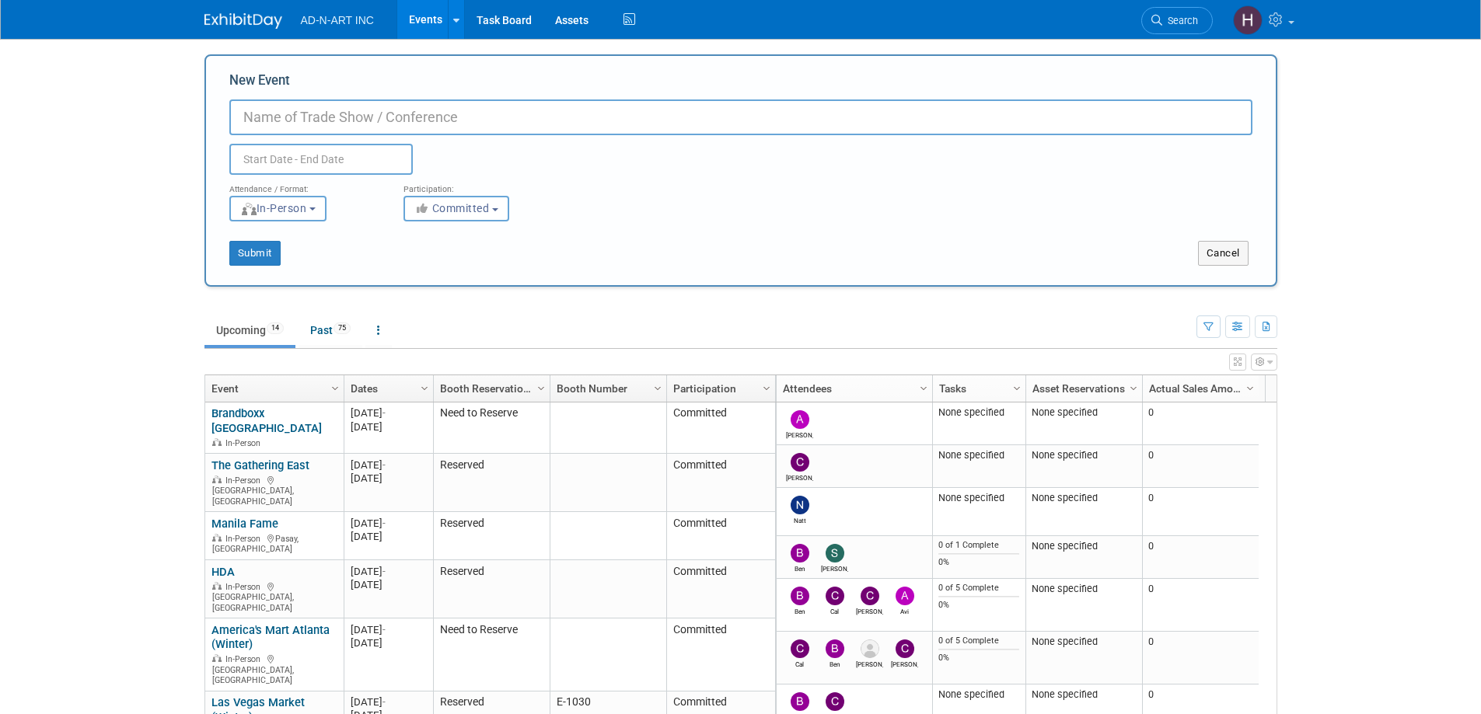
paste input "Formex"
type input "Formex - [GEOGRAPHIC_DATA]"
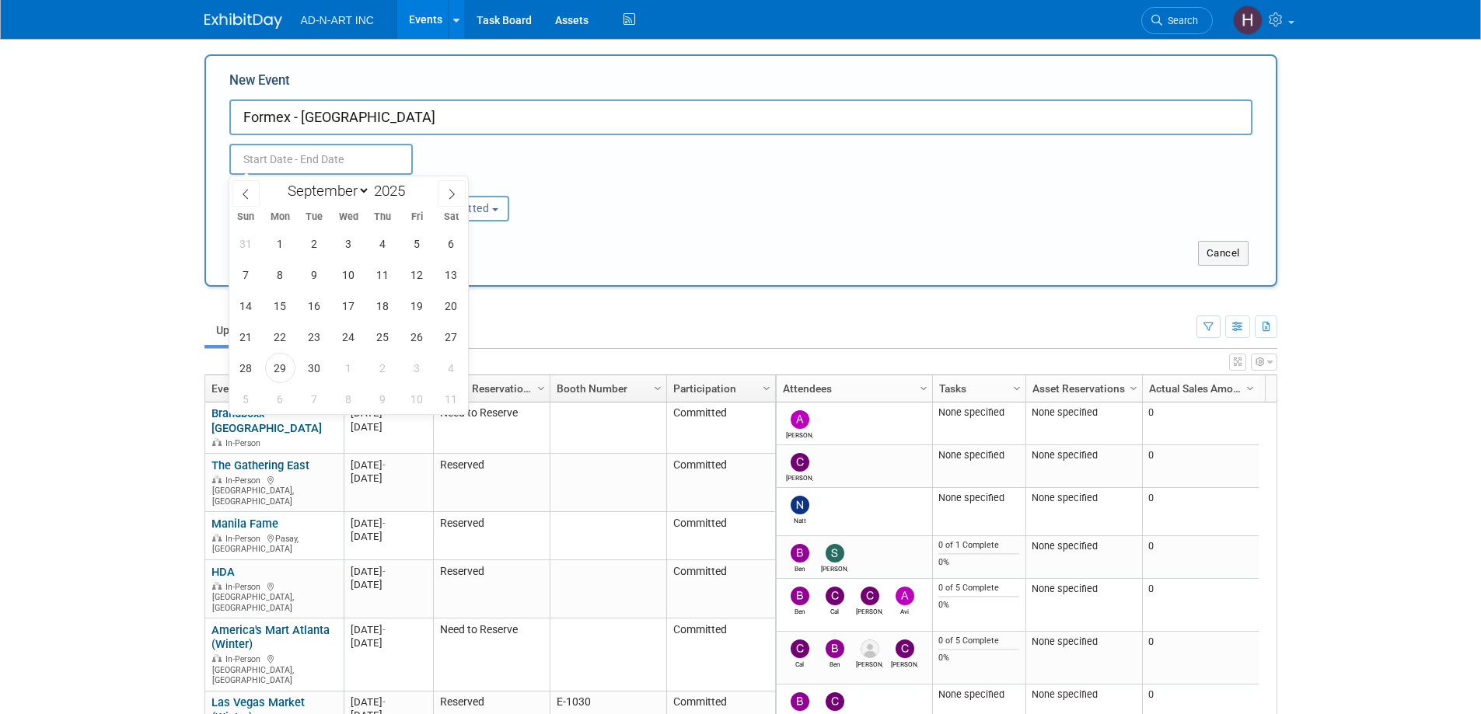
click at [312, 168] on input "text" at bounding box center [320, 159] width 183 height 31
click at [250, 189] on icon at bounding box center [245, 194] width 11 height 11
select select "7"
click at [310, 375] on span "26" at bounding box center [314, 368] width 30 height 30
click at [377, 372] on span "28" at bounding box center [383, 368] width 30 height 30
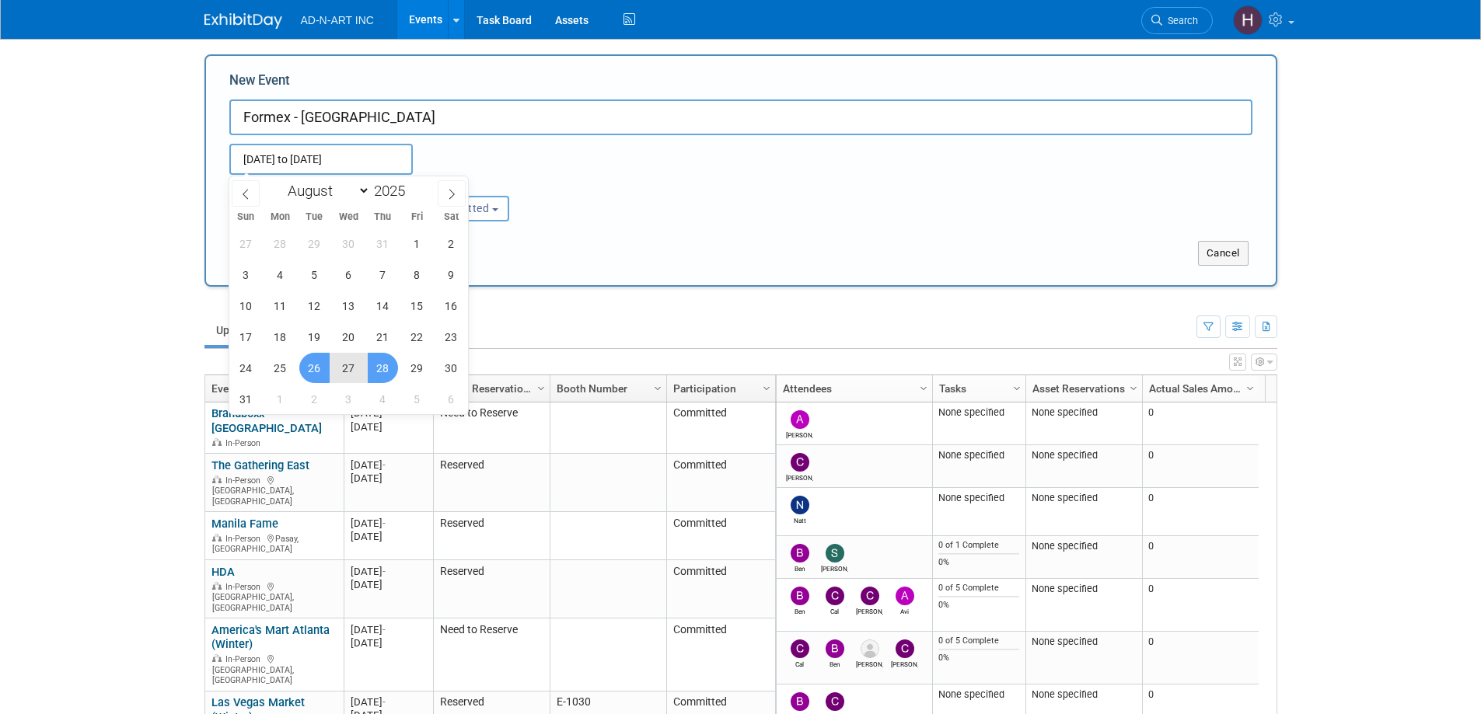
type input "[DATE] to [DATE]"
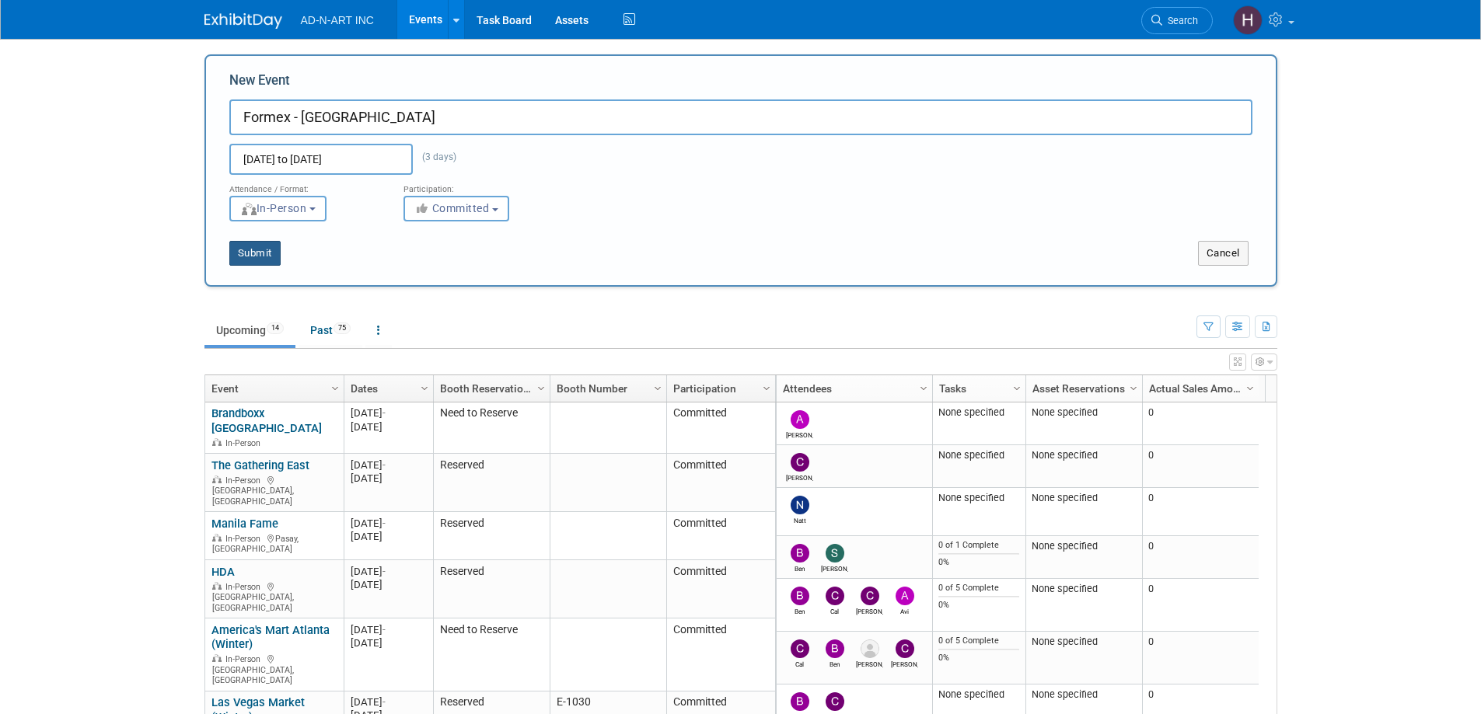
click at [248, 252] on button "Submit" at bounding box center [254, 253] width 51 height 25
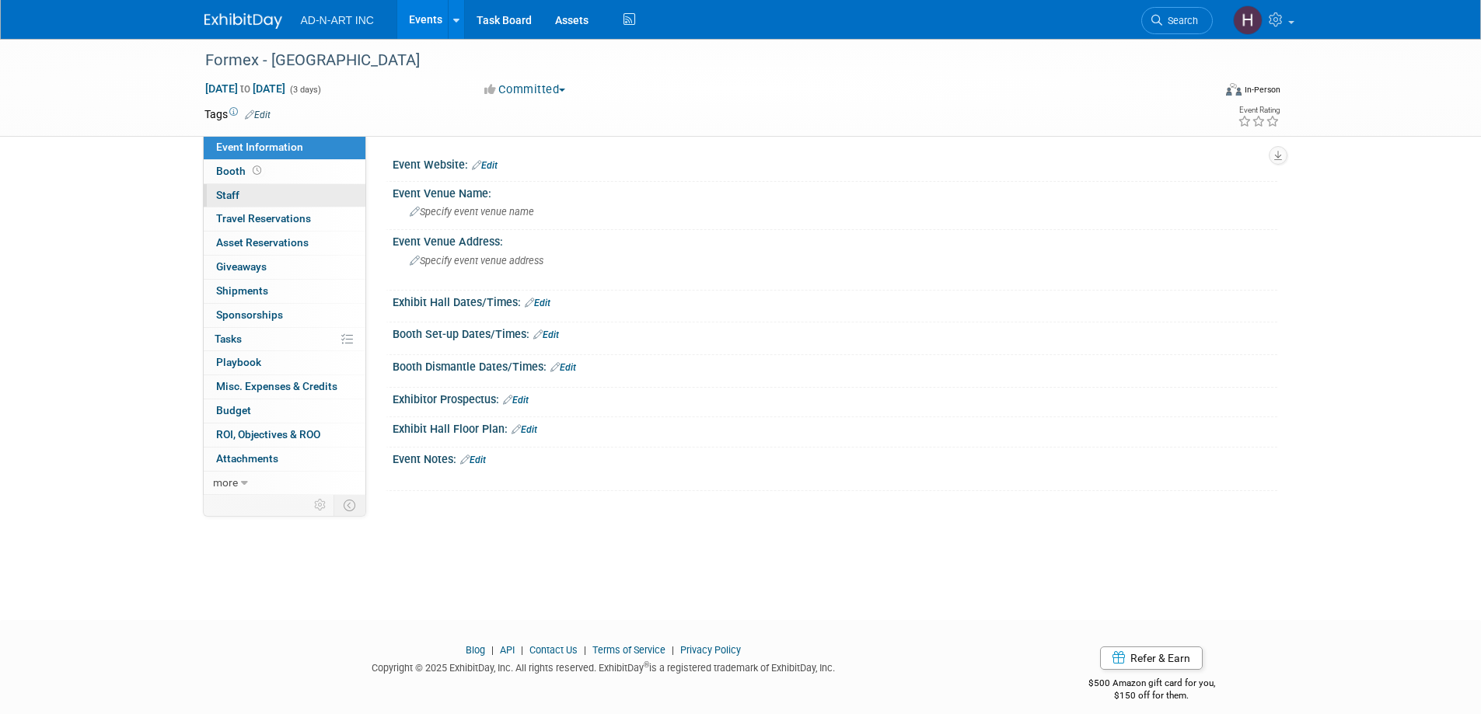
click at [228, 191] on span "Staff 0" at bounding box center [227, 195] width 23 height 12
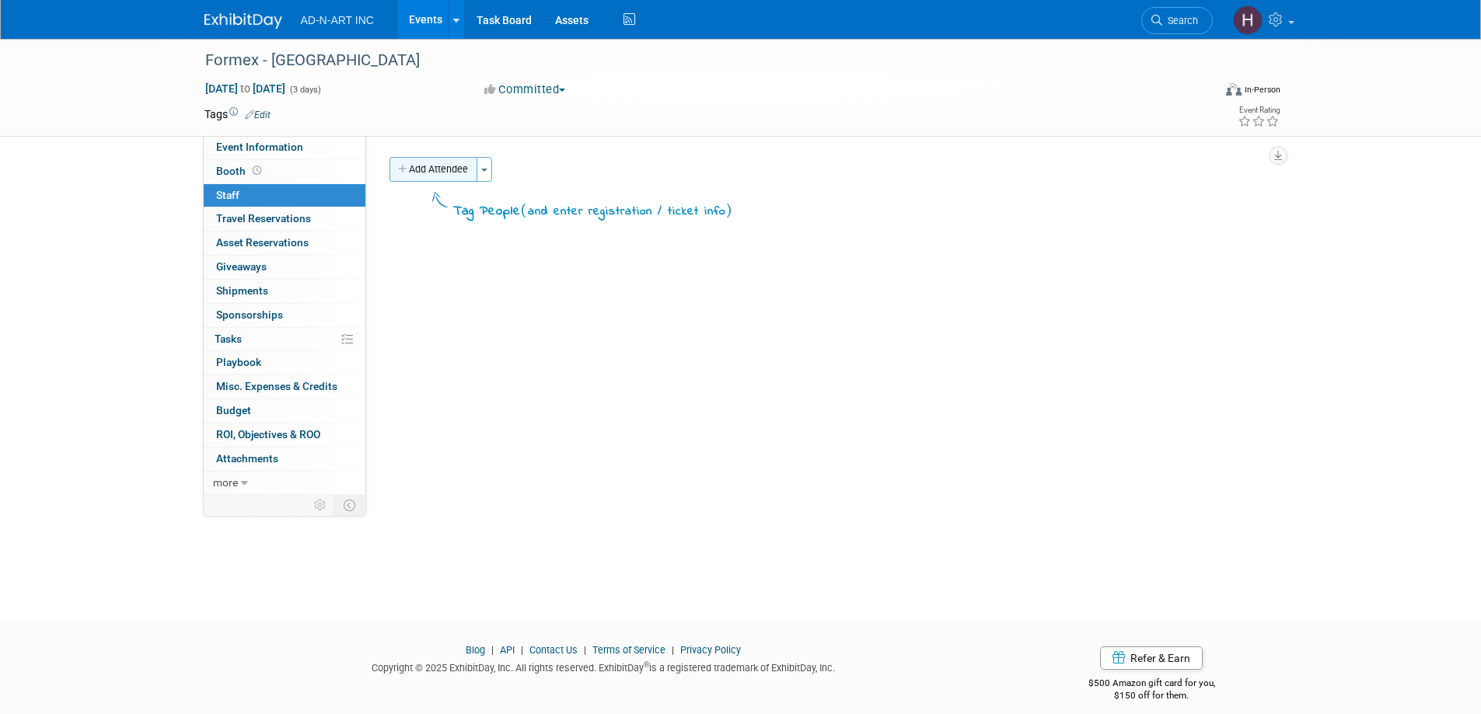
click at [448, 166] on button "Add Attendee" at bounding box center [433, 169] width 88 height 25
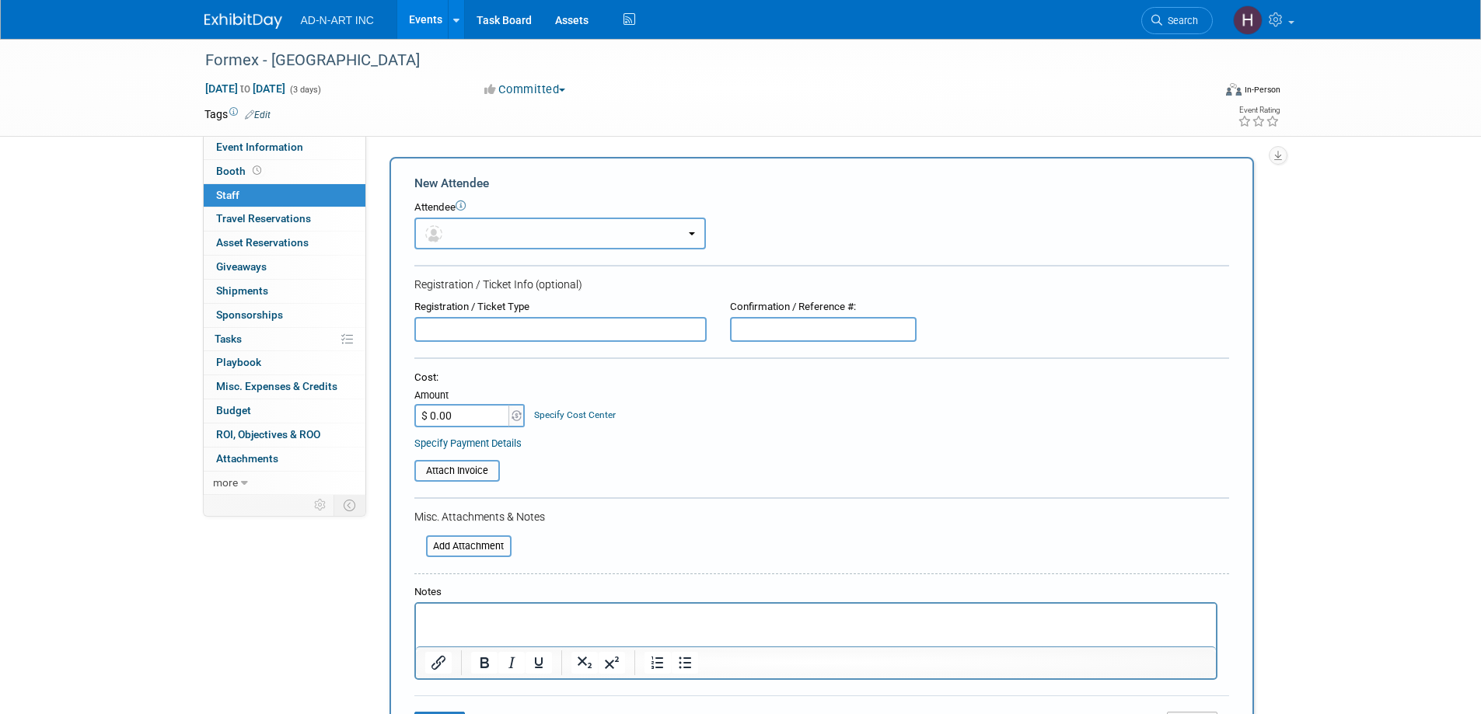
click at [459, 223] on button "button" at bounding box center [559, 234] width 291 height 32
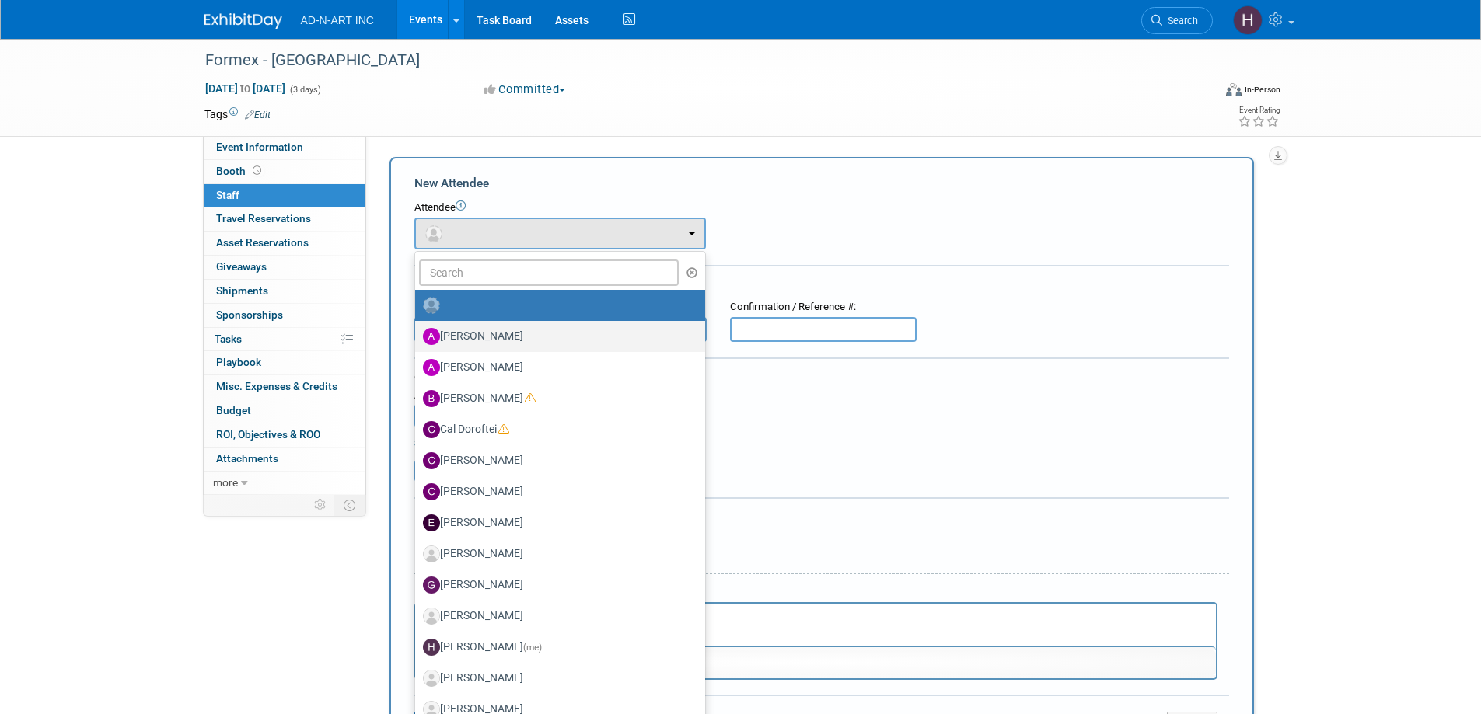
click at [483, 336] on label "Alan Mozes" at bounding box center [556, 336] width 267 height 25
click at [417, 336] on input "Alan Mozes" at bounding box center [412, 335] width 10 height 10
select select "50ed956b-f57e-4429-b325-722a780accbe"
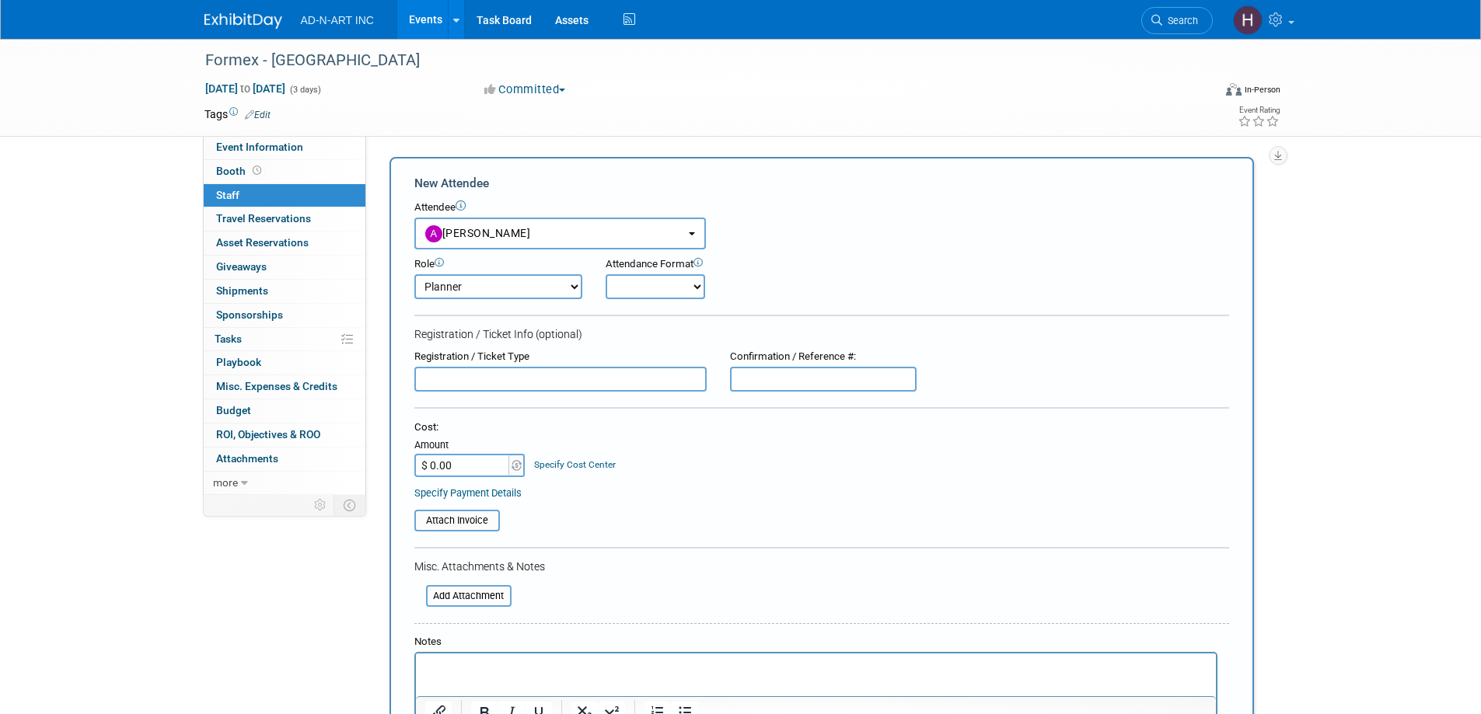
click at [472, 295] on select "Demonstrator Host Planner Presenter Sales Representative Set-up/Dismantle Crew …" at bounding box center [498, 286] width 168 height 25
select select "4"
click at [414, 274] on select "Demonstrator Host Planner Presenter Sales Representative Set-up/Dismantle Crew …" at bounding box center [498, 286] width 168 height 25
click at [659, 273] on div "Attendance Format Onsite Remote" at bounding box center [698, 278] width 187 height 42
click at [653, 291] on select "Onsite Remote" at bounding box center [654, 286] width 99 height 25
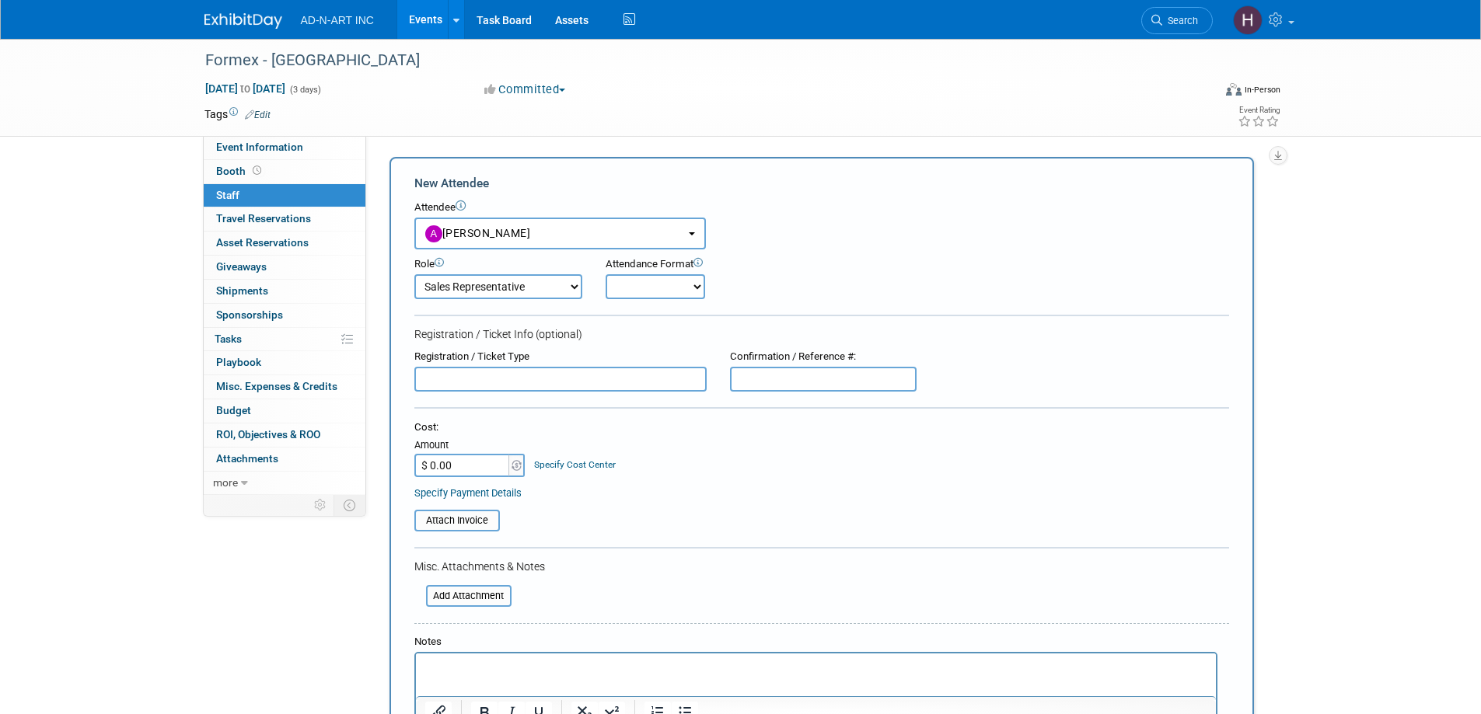
select select "1"
click at [605, 274] on select "Onsite Remote" at bounding box center [654, 286] width 99 height 25
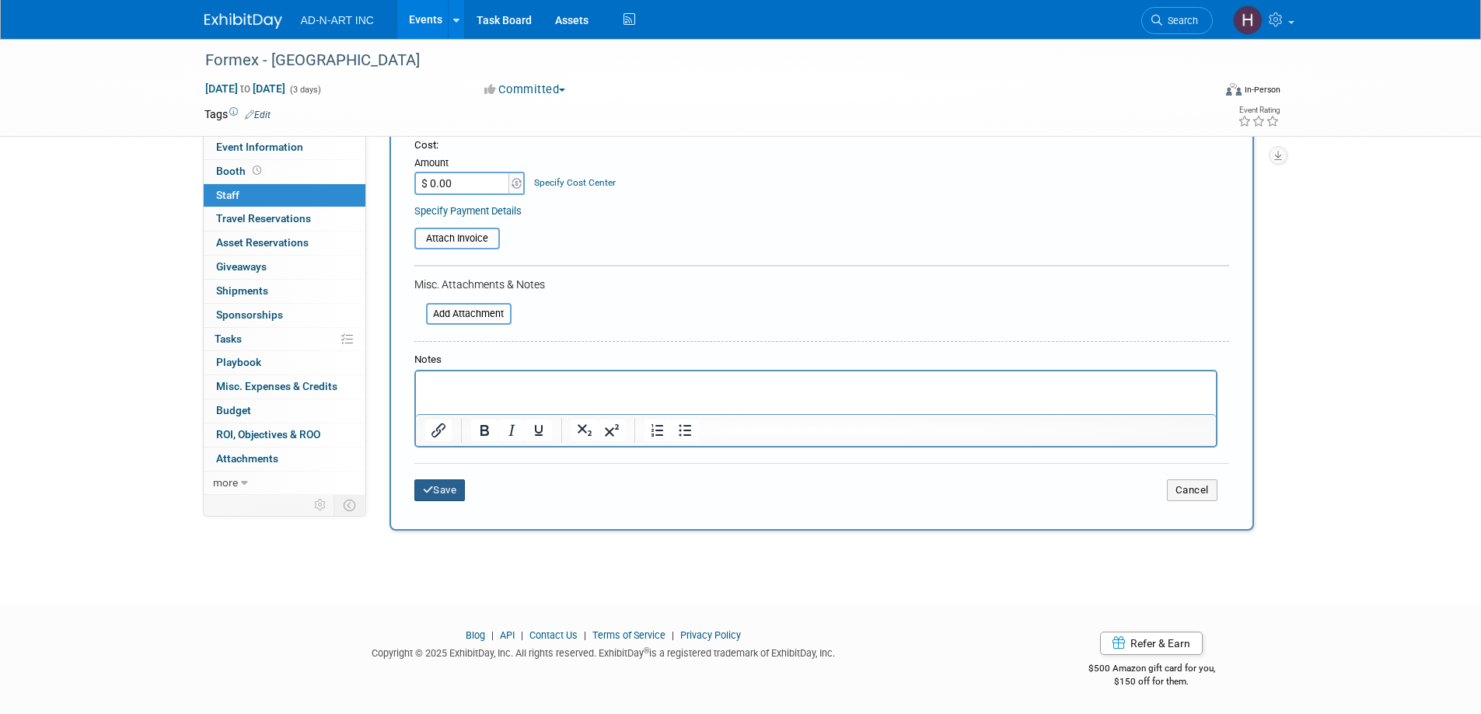
click at [431, 488] on icon "submit" at bounding box center [428, 490] width 11 height 10
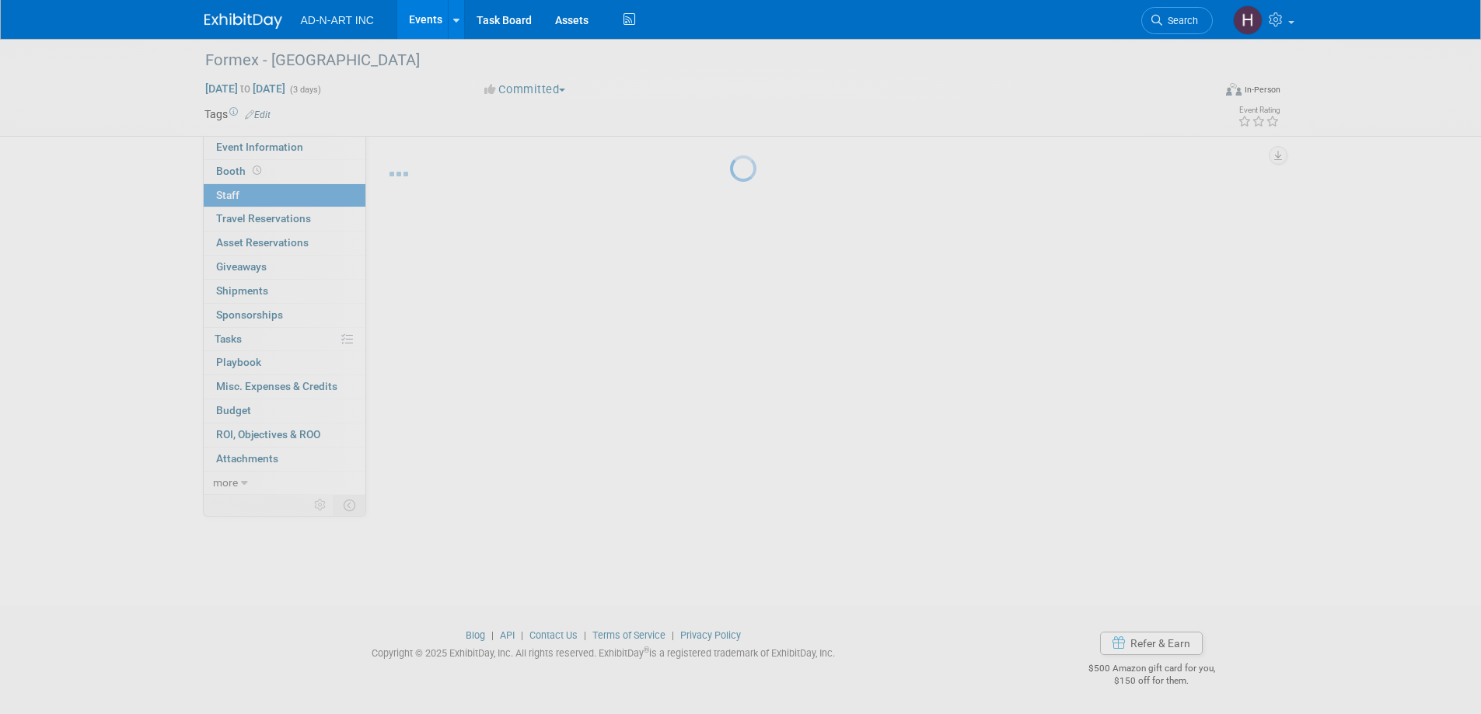
scroll to position [15, 0]
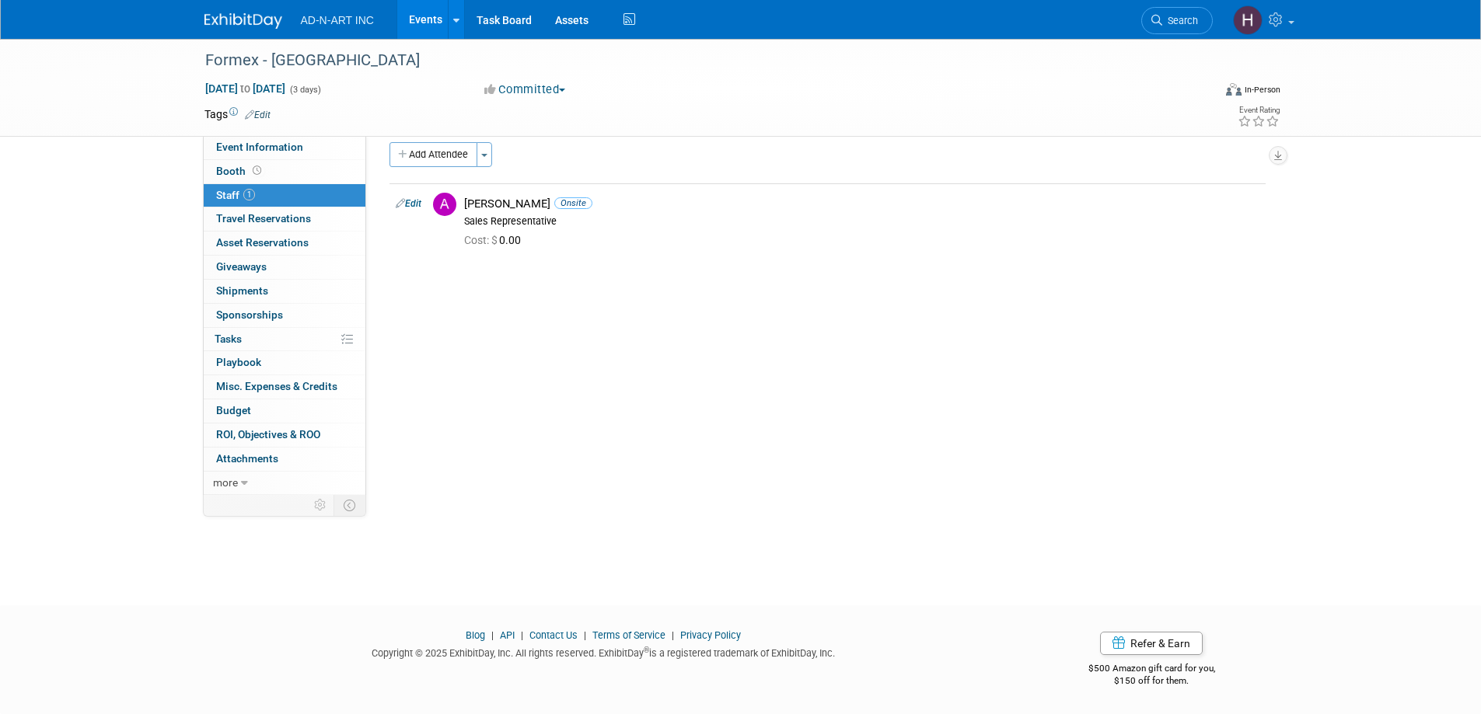
click at [247, 23] on img at bounding box center [243, 21] width 78 height 16
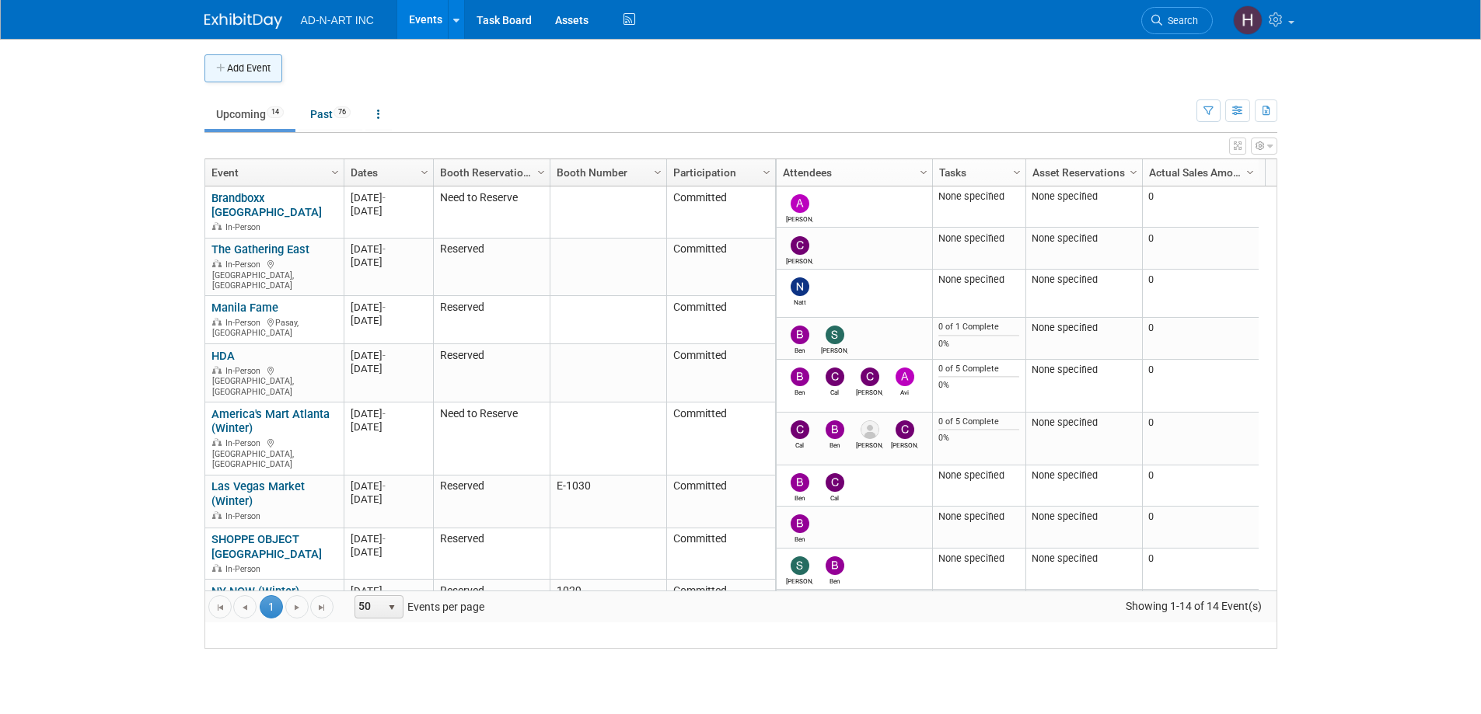
click at [254, 61] on button "Add Event" at bounding box center [243, 68] width 78 height 28
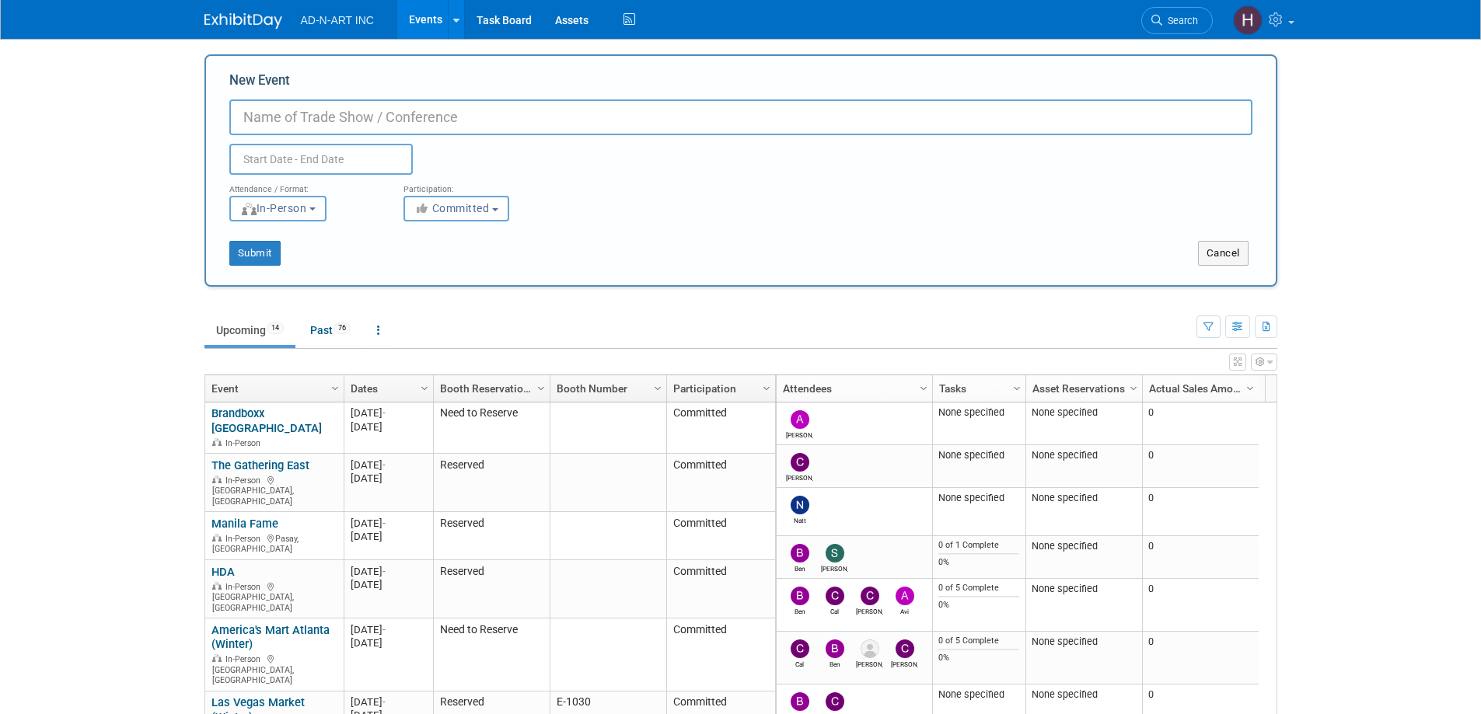
paste input "Gift and Home Fair"
paste input "Gift and Home Fair Harrogate"
type input "Gift and Home Fair - Gift and Home Fair Harrogate"
click at [320, 161] on input "text" at bounding box center [320, 159] width 183 height 31
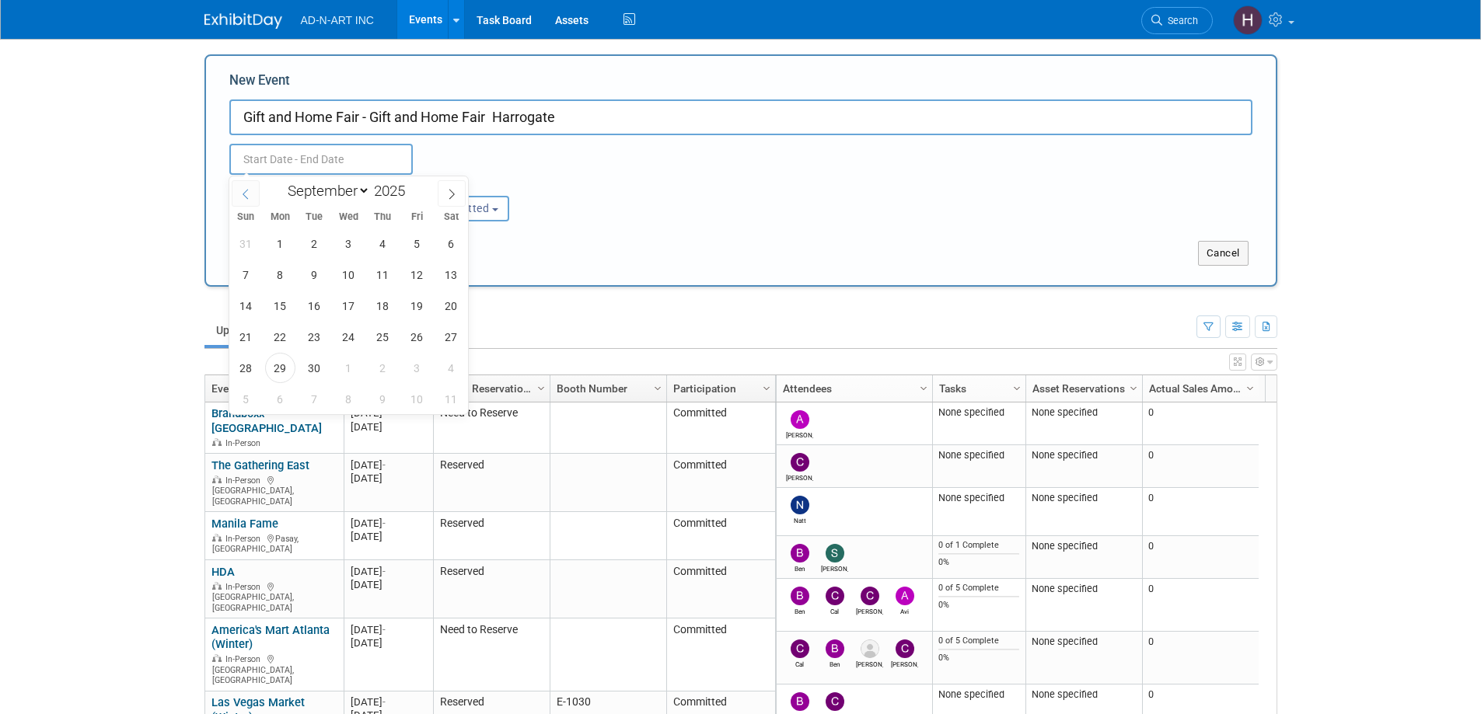
click at [243, 190] on icon at bounding box center [245, 194] width 11 height 11
select select "6"
click at [254, 343] on span "20" at bounding box center [246, 337] width 30 height 30
click at [347, 338] on span "23" at bounding box center [348, 337] width 30 height 30
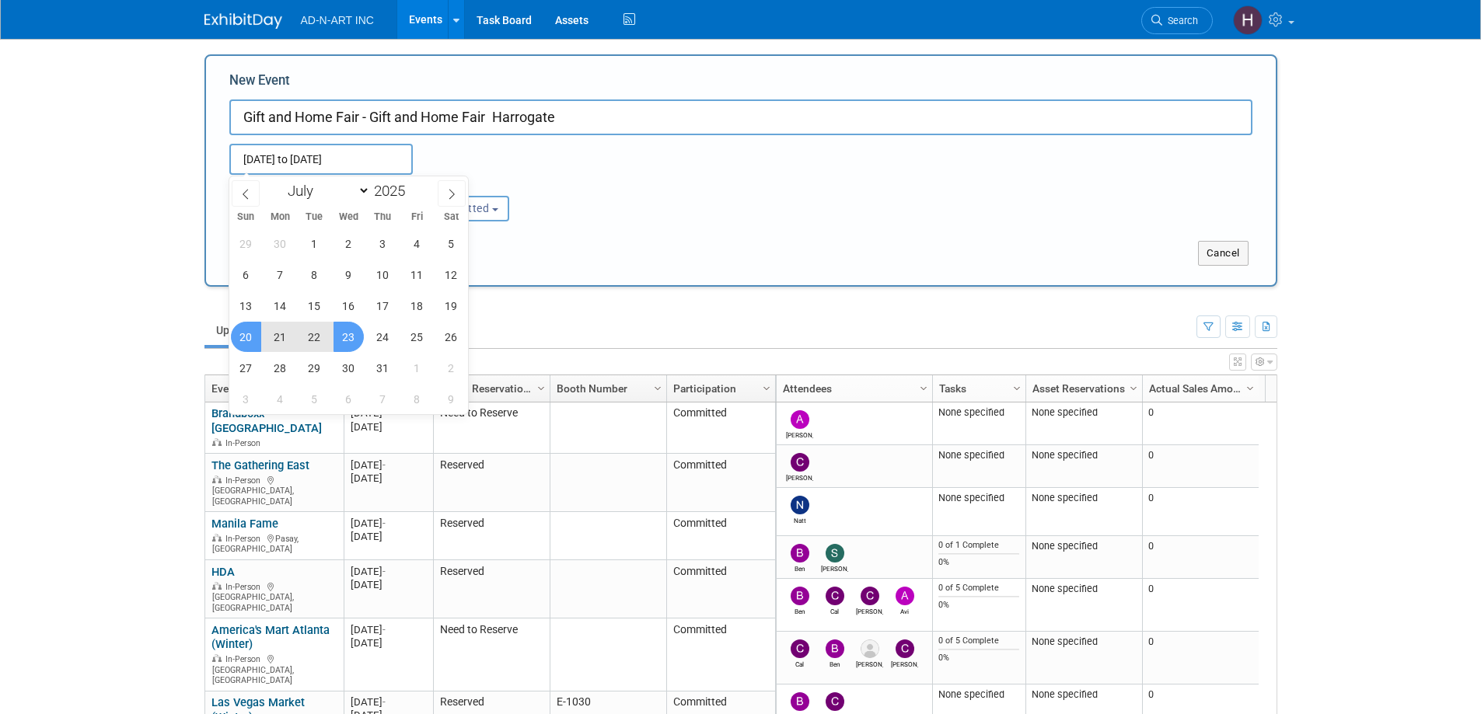
type input "[DATE] to [DATE]"
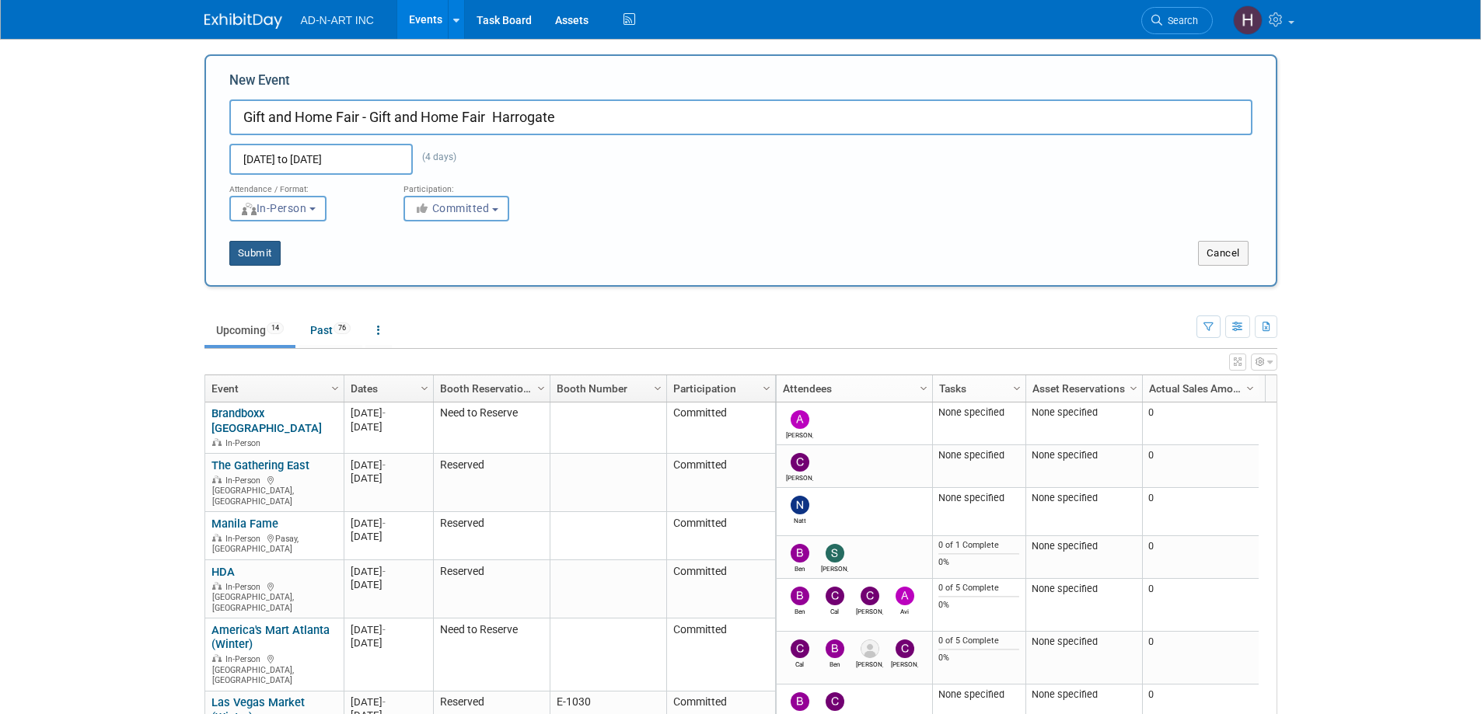
click at [245, 254] on button "Submit" at bounding box center [254, 253] width 51 height 25
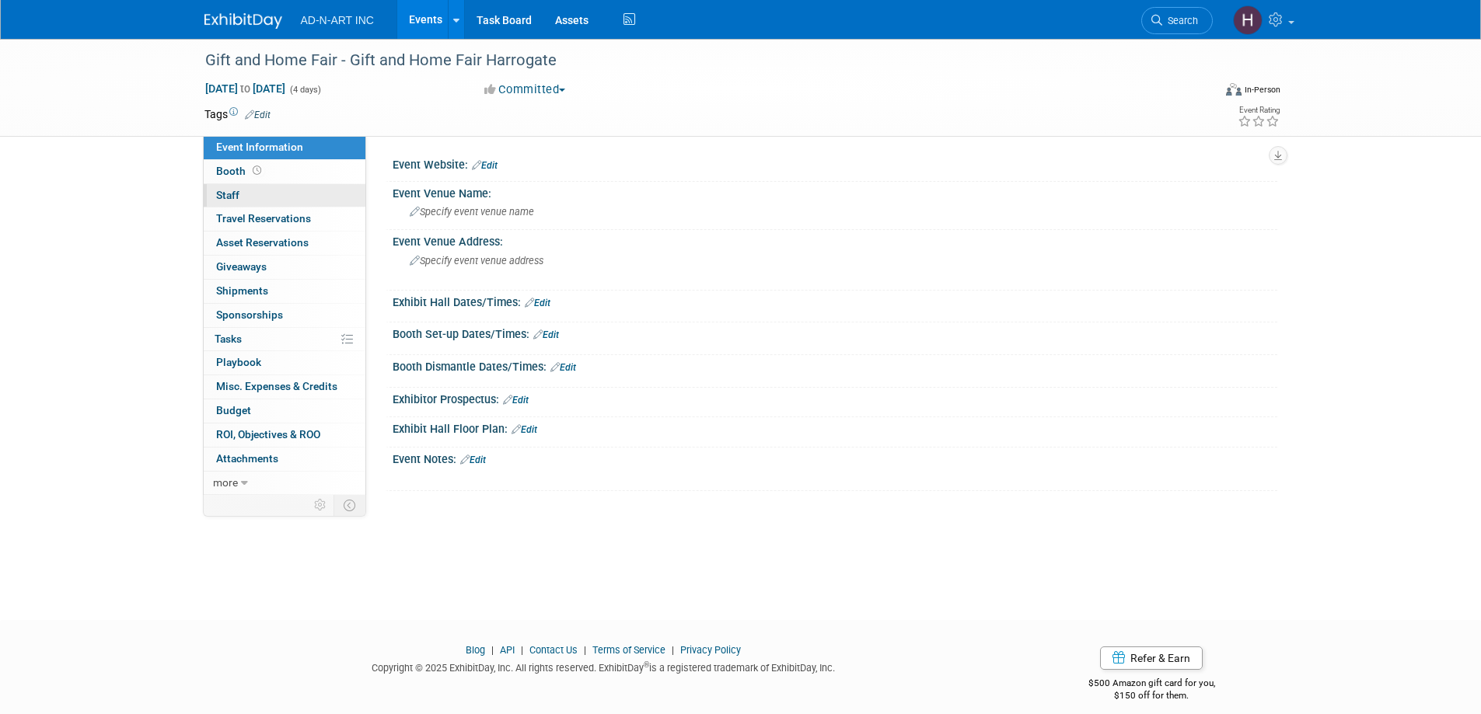
click at [218, 190] on span "Staff 0" at bounding box center [227, 195] width 23 height 12
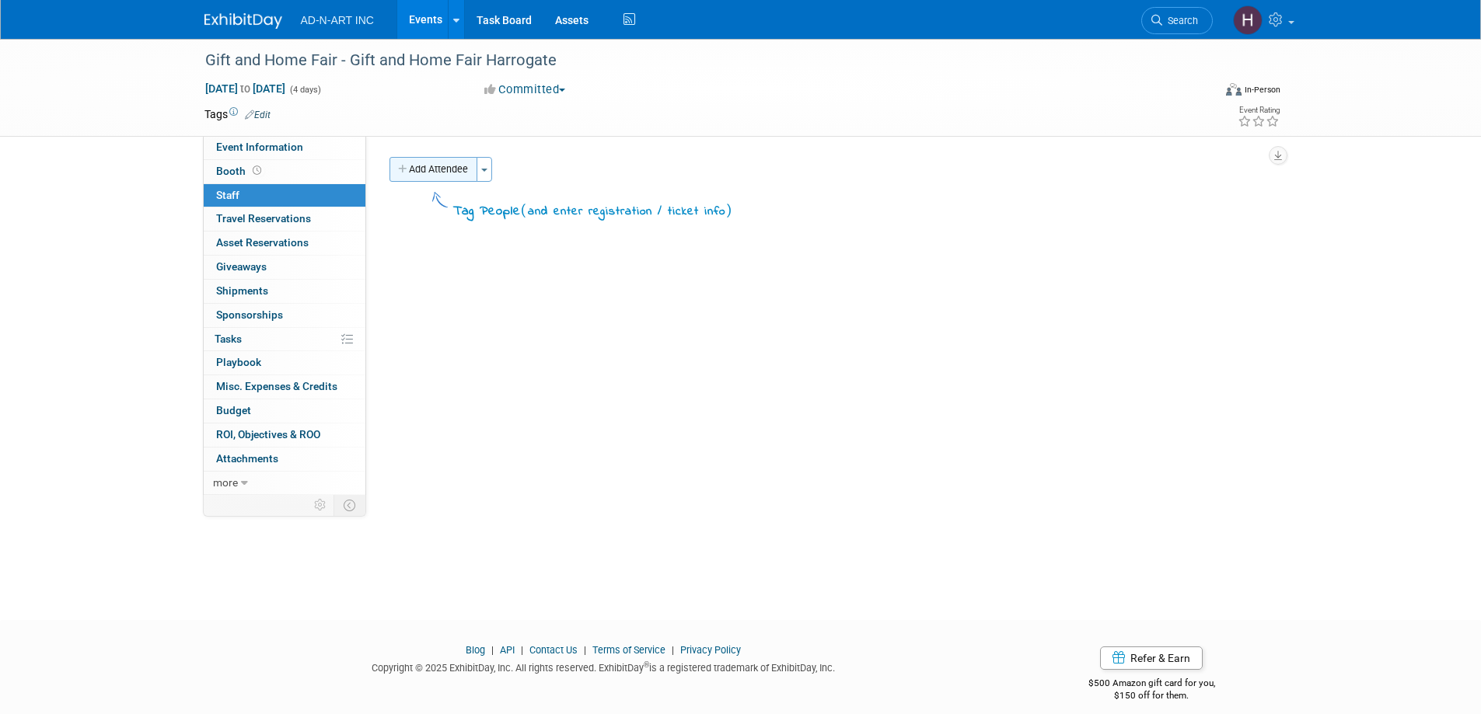
click at [424, 165] on button "Add Attendee" at bounding box center [433, 169] width 88 height 25
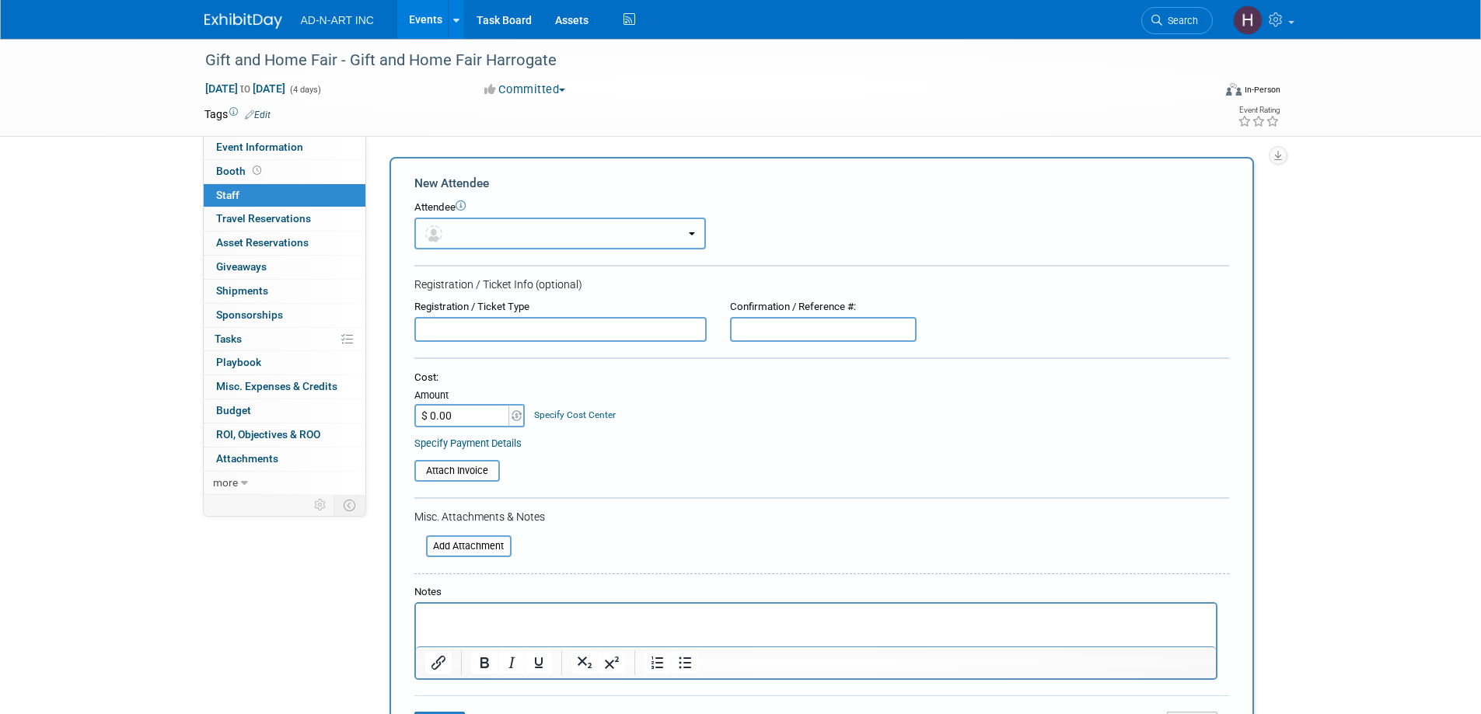
click at [473, 225] on button "button" at bounding box center [559, 234] width 291 height 32
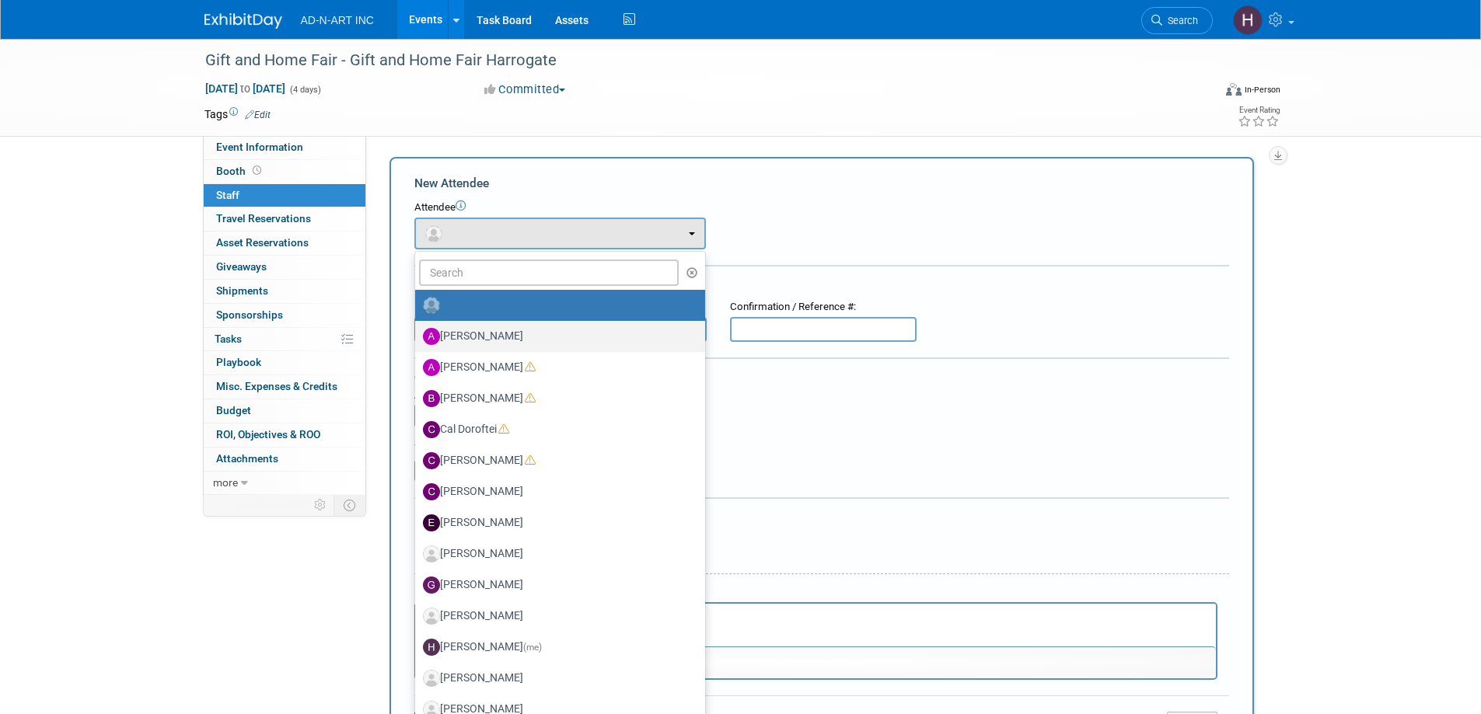
click at [483, 338] on label "Alan Mozes" at bounding box center [556, 336] width 267 height 25
click at [417, 338] on input "Alan Mozes" at bounding box center [412, 335] width 10 height 10
select select "50ed956b-f57e-4429-b325-722a780accbe"
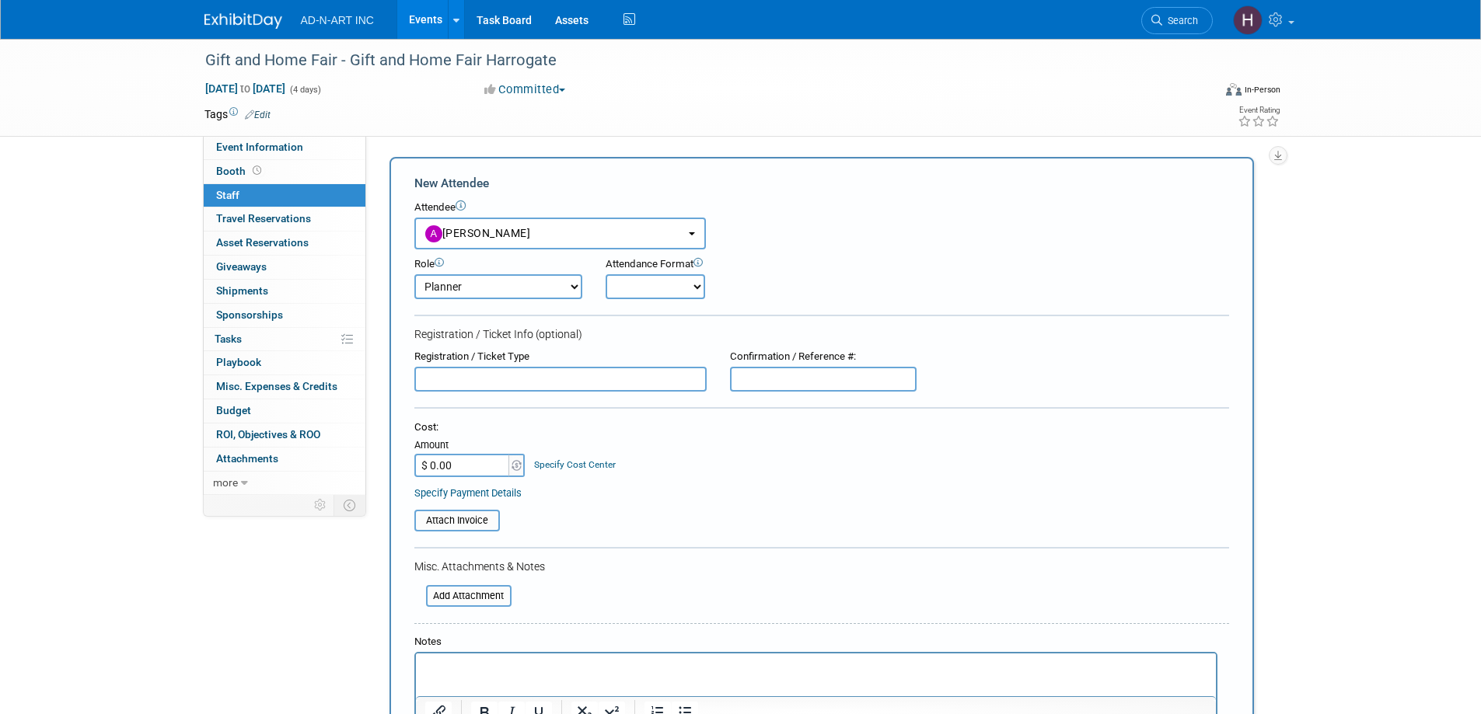
click at [474, 298] on select "Demonstrator Host Planner Presenter Sales Representative Set-up/Dismantle Crew …" at bounding box center [498, 286] width 168 height 25
select select "4"
click at [414, 274] on select "Demonstrator Host Planner Presenter Sales Representative Set-up/Dismantle Crew …" at bounding box center [498, 286] width 168 height 25
click at [687, 277] on select "Onsite Remote" at bounding box center [654, 286] width 99 height 25
select select "1"
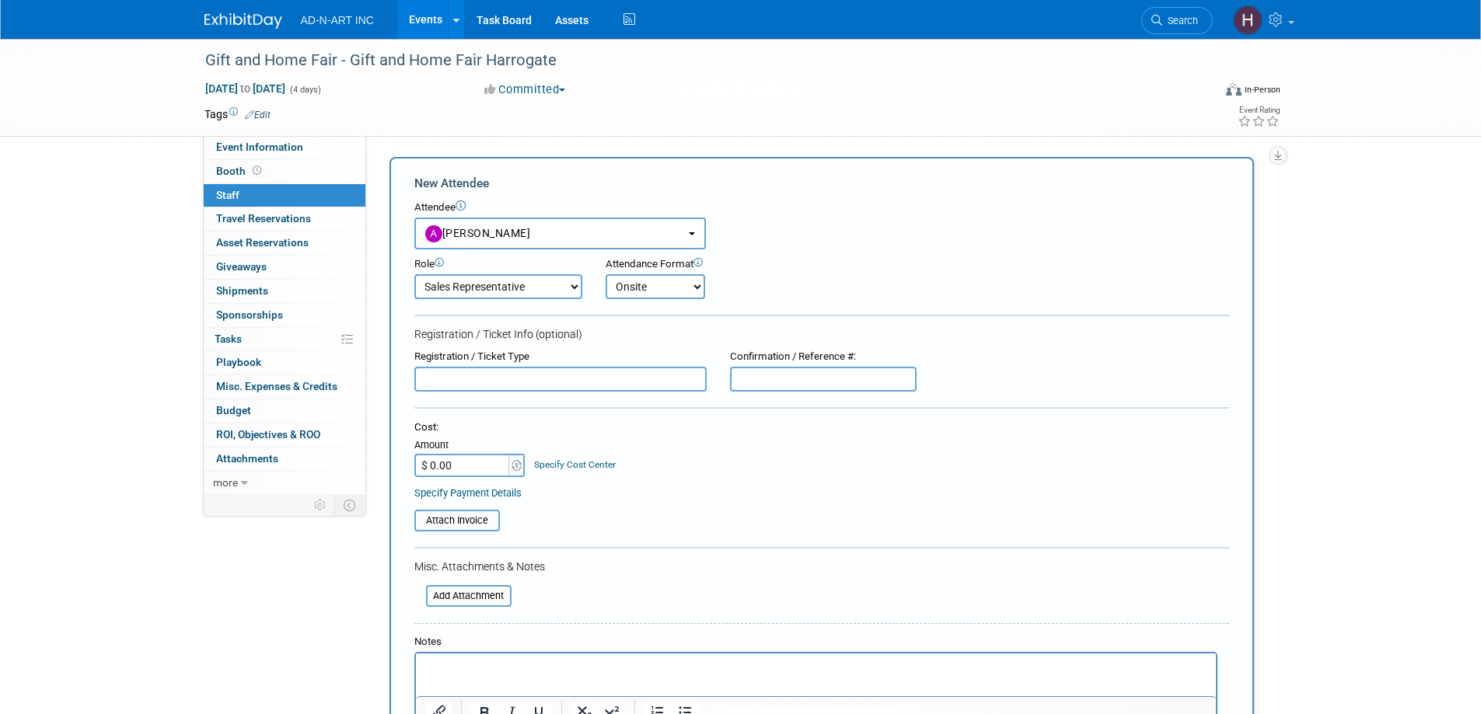
click at [605, 274] on select "Onsite Remote" at bounding box center [654, 286] width 99 height 25
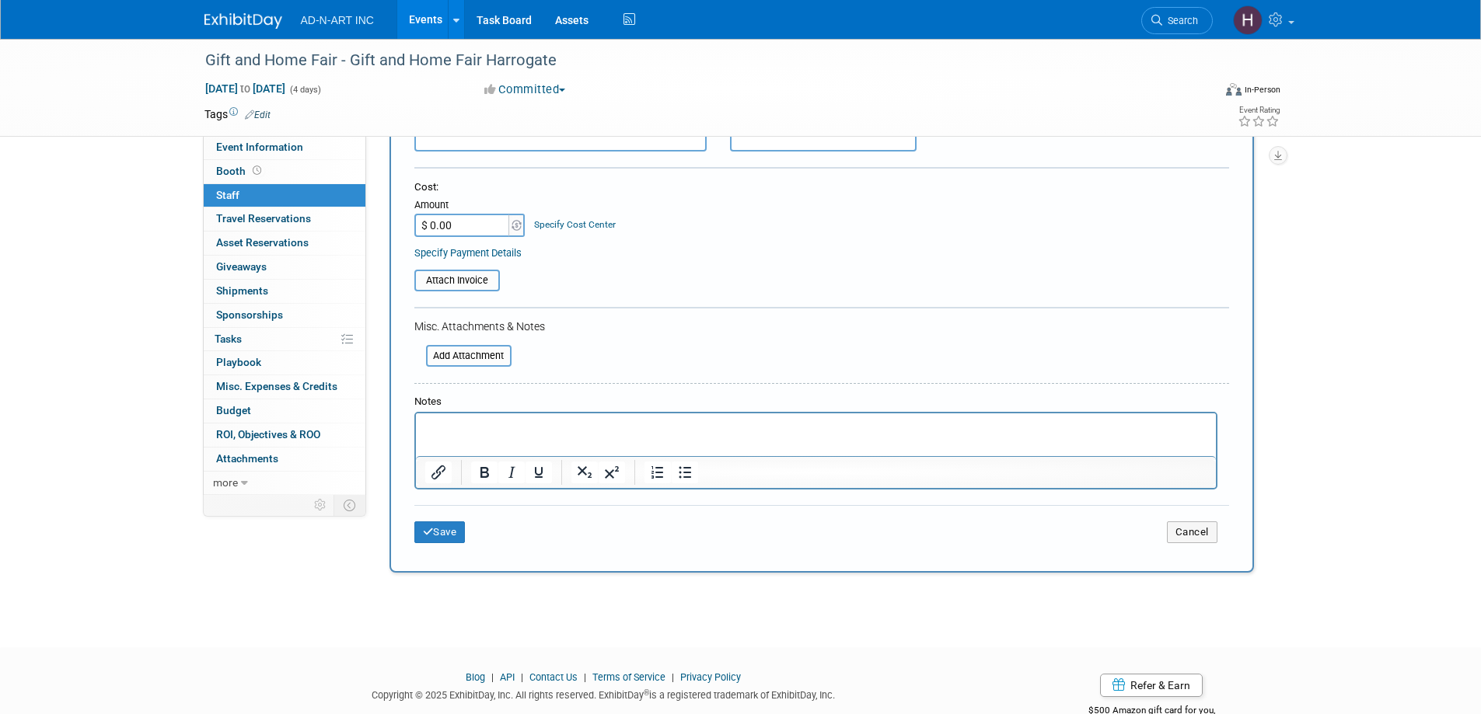
scroll to position [284, 0]
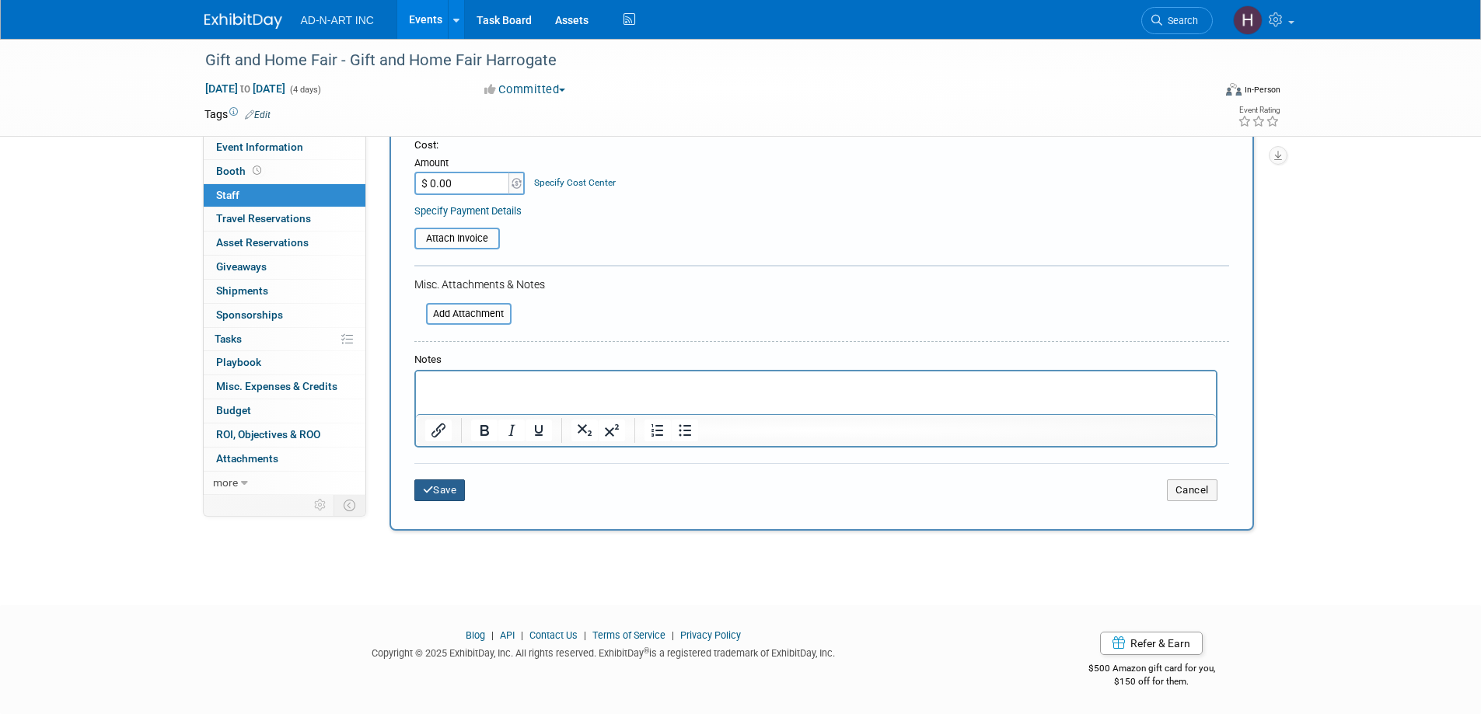
click at [448, 494] on button "Save" at bounding box center [439, 491] width 51 height 22
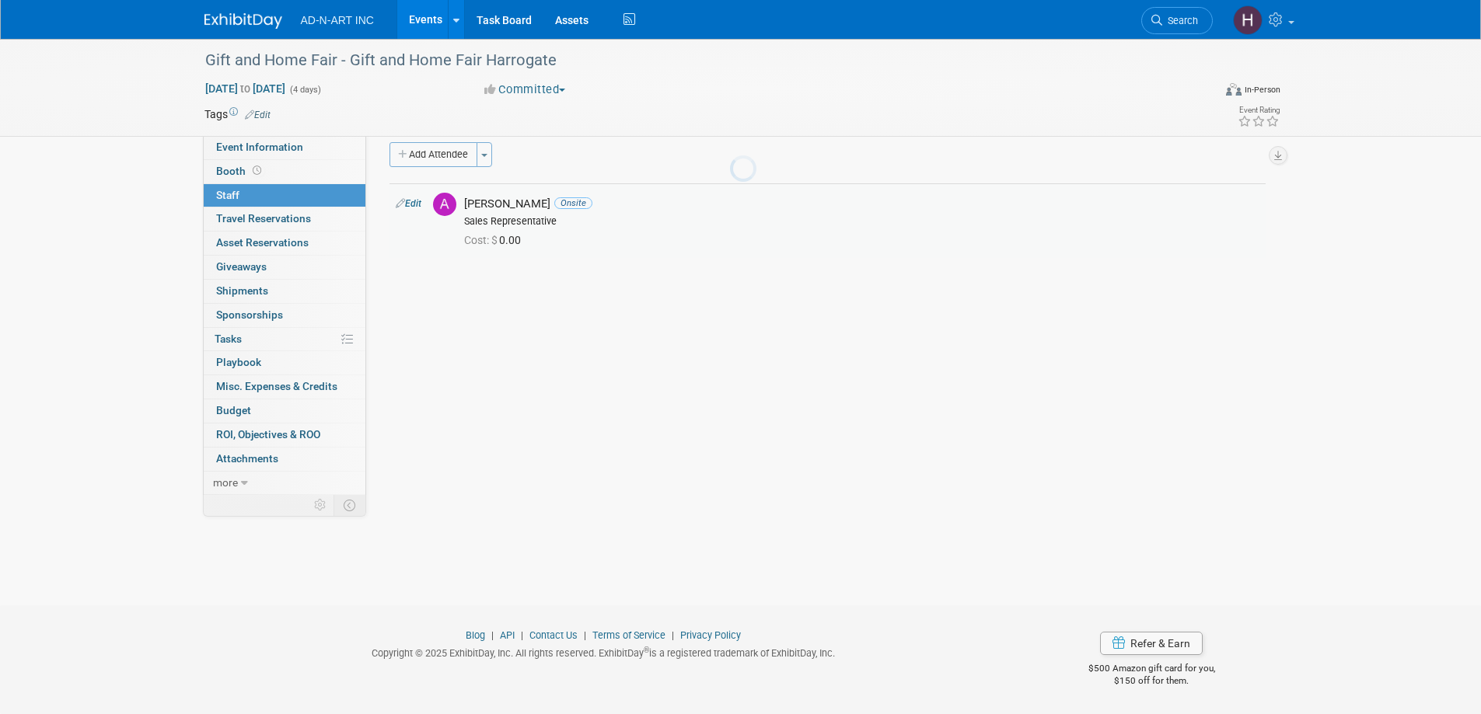
scroll to position [15, 0]
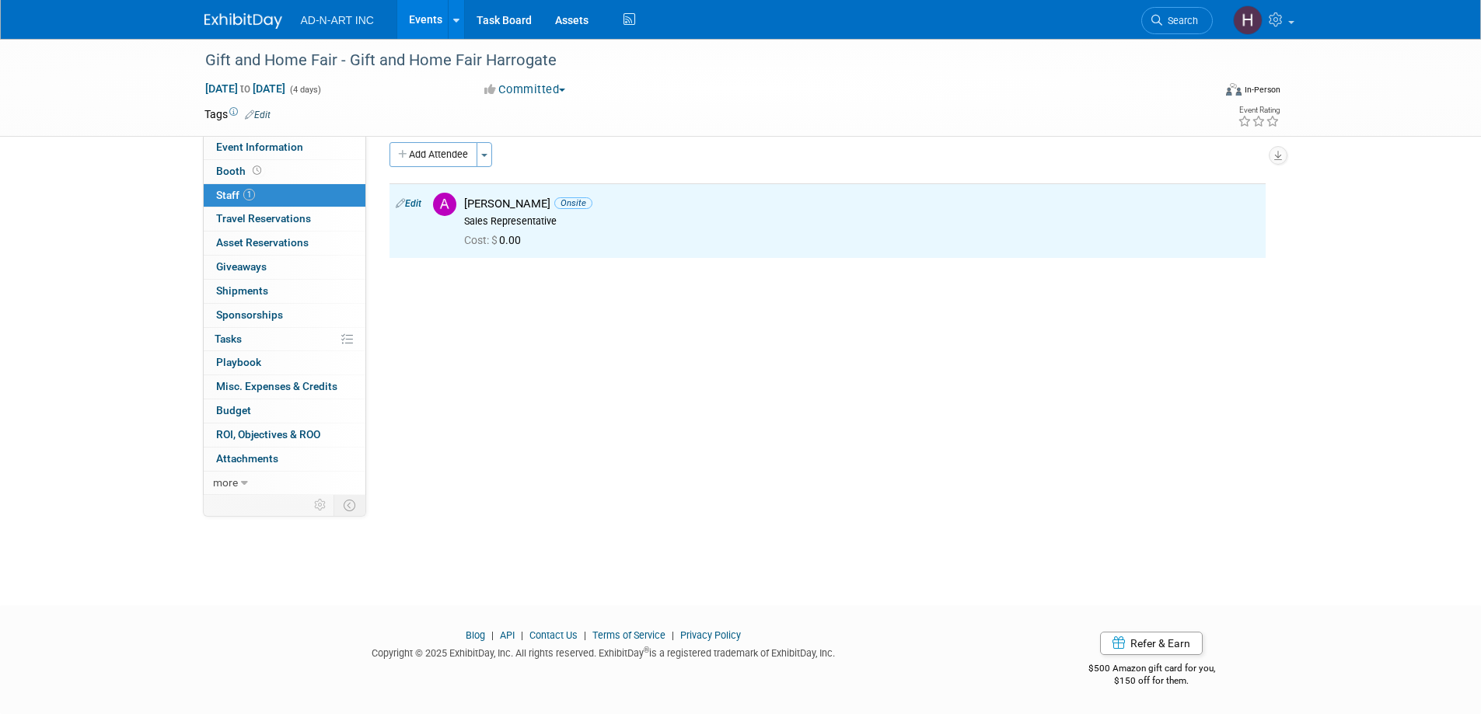
click at [246, 16] on img at bounding box center [243, 21] width 78 height 16
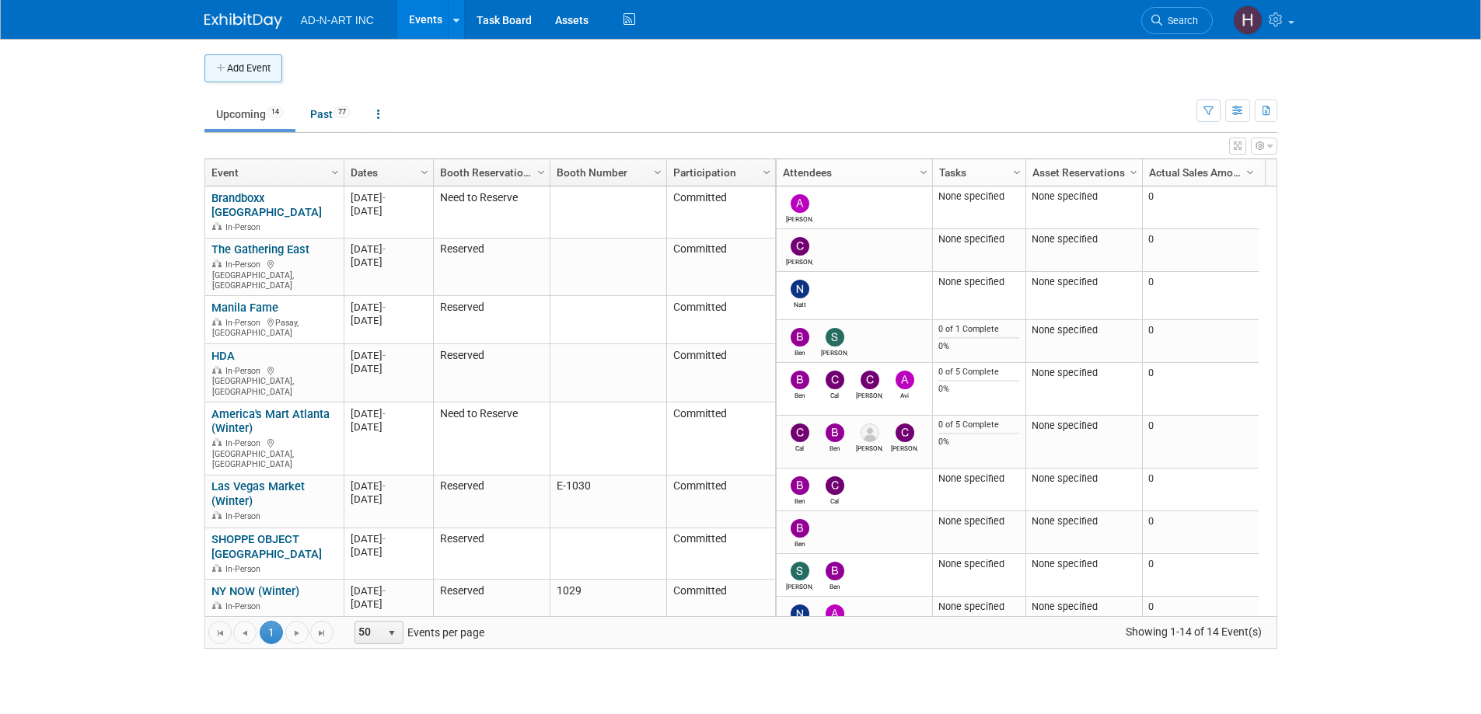
click at [242, 68] on button "Add Event" at bounding box center [243, 68] width 78 height 28
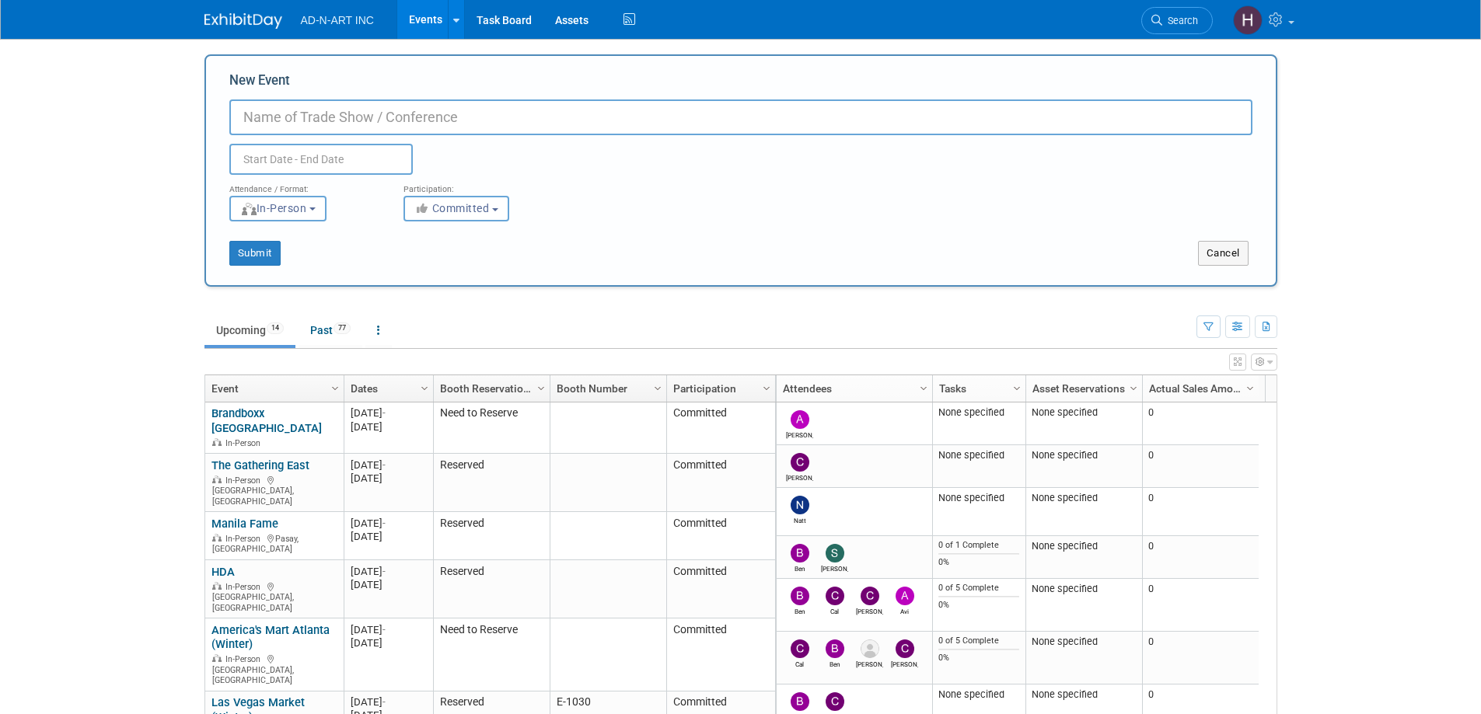
paste input "Top Drawer"
type input "Top Drawer - [GEOGRAPHIC_DATA]"
click at [349, 145] on input "text" at bounding box center [320, 159] width 183 height 31
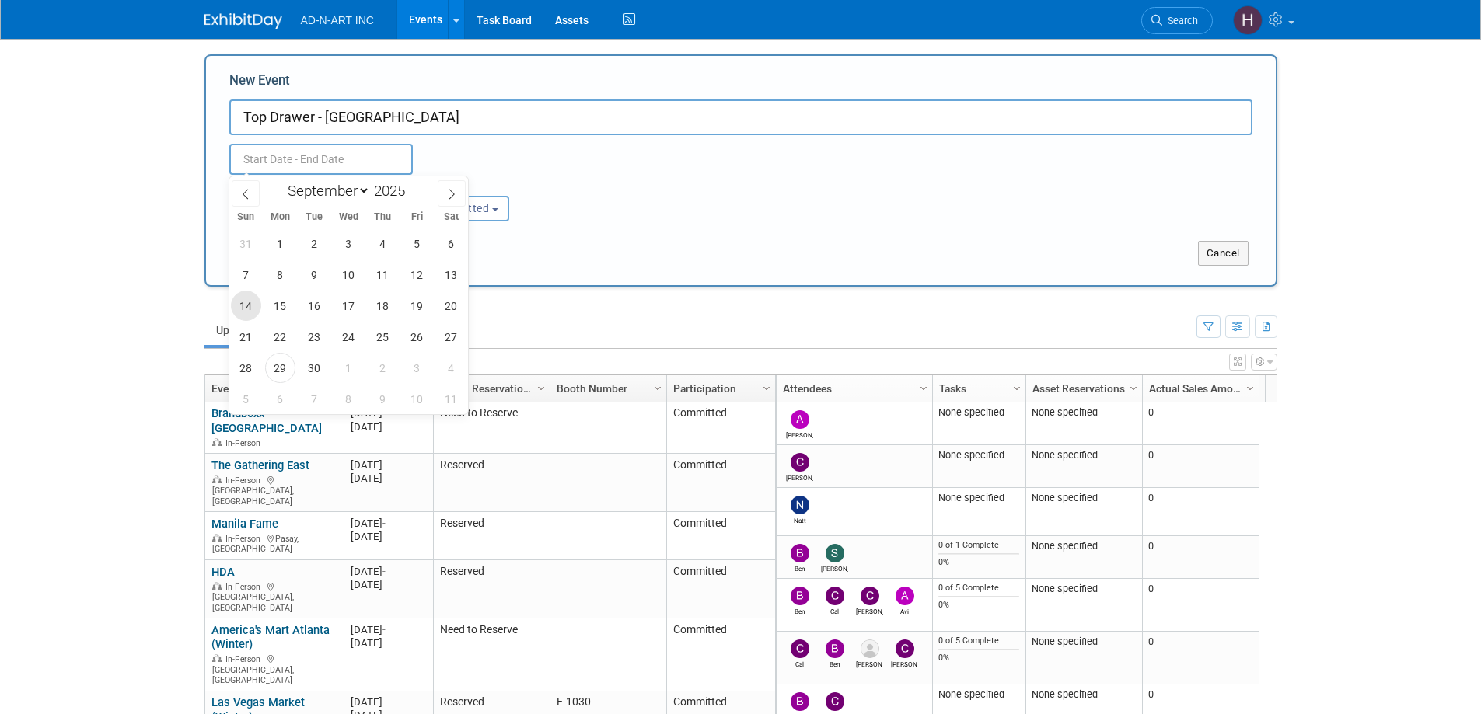
click at [252, 307] on span "14" at bounding box center [246, 306] width 30 height 30
click at [309, 309] on span "16" at bounding box center [314, 306] width 30 height 30
type input "[DATE] to [DATE]"
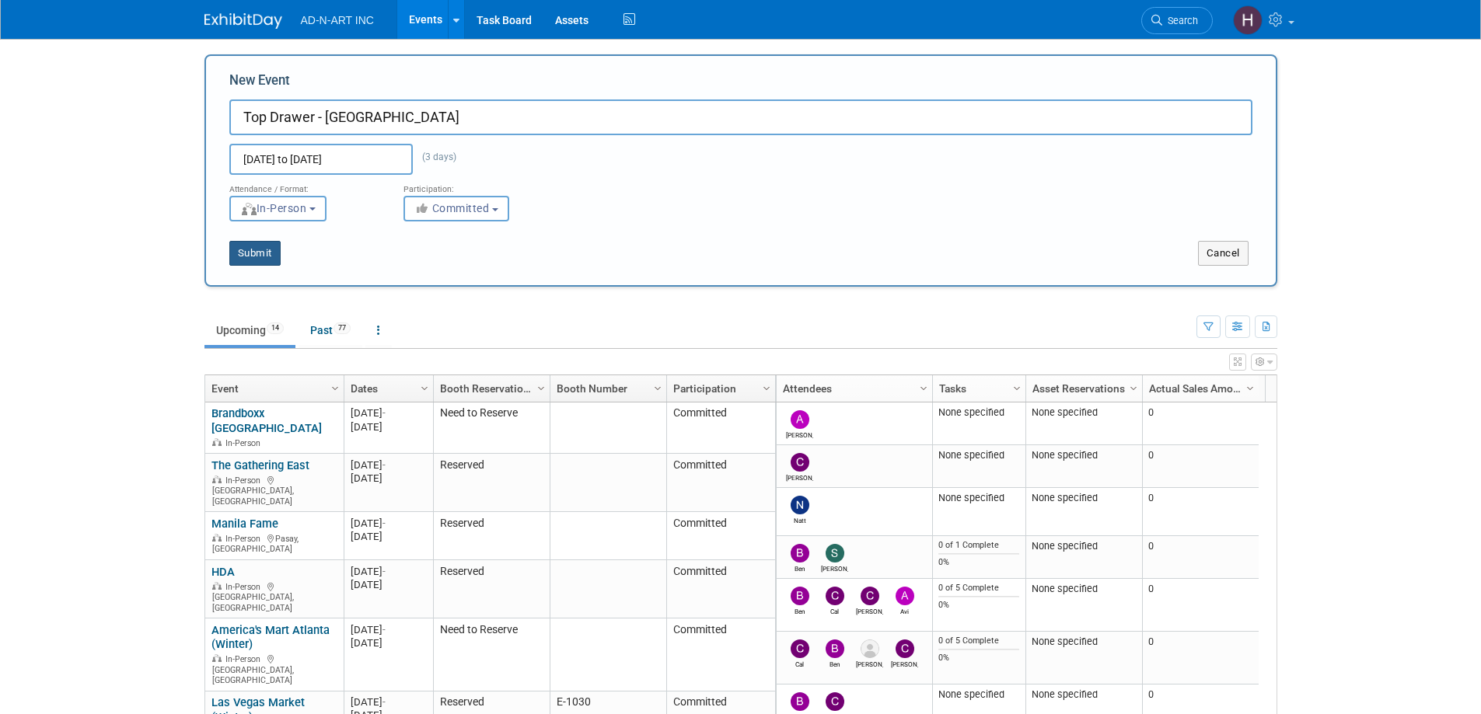
click at [251, 251] on button "Submit" at bounding box center [254, 253] width 51 height 25
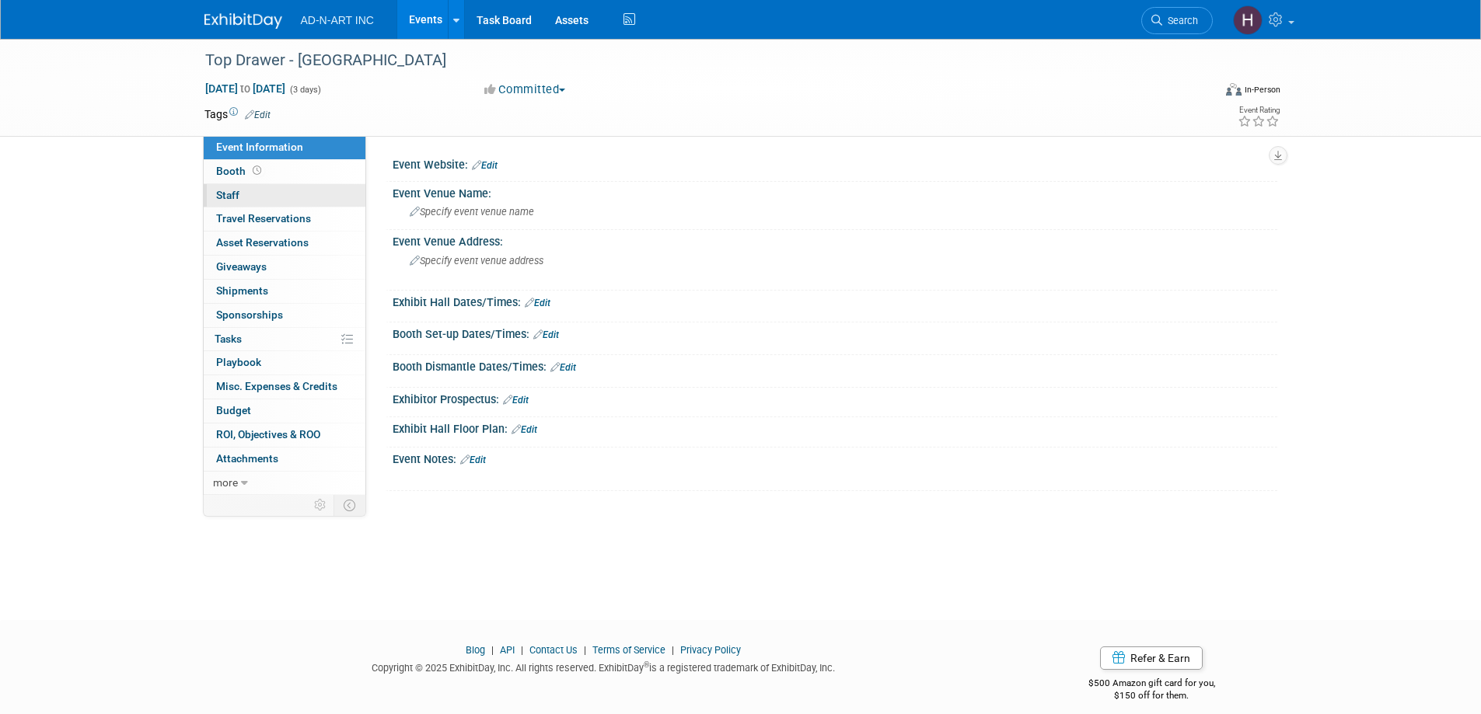
click at [237, 196] on span "Staff 0" at bounding box center [227, 195] width 23 height 12
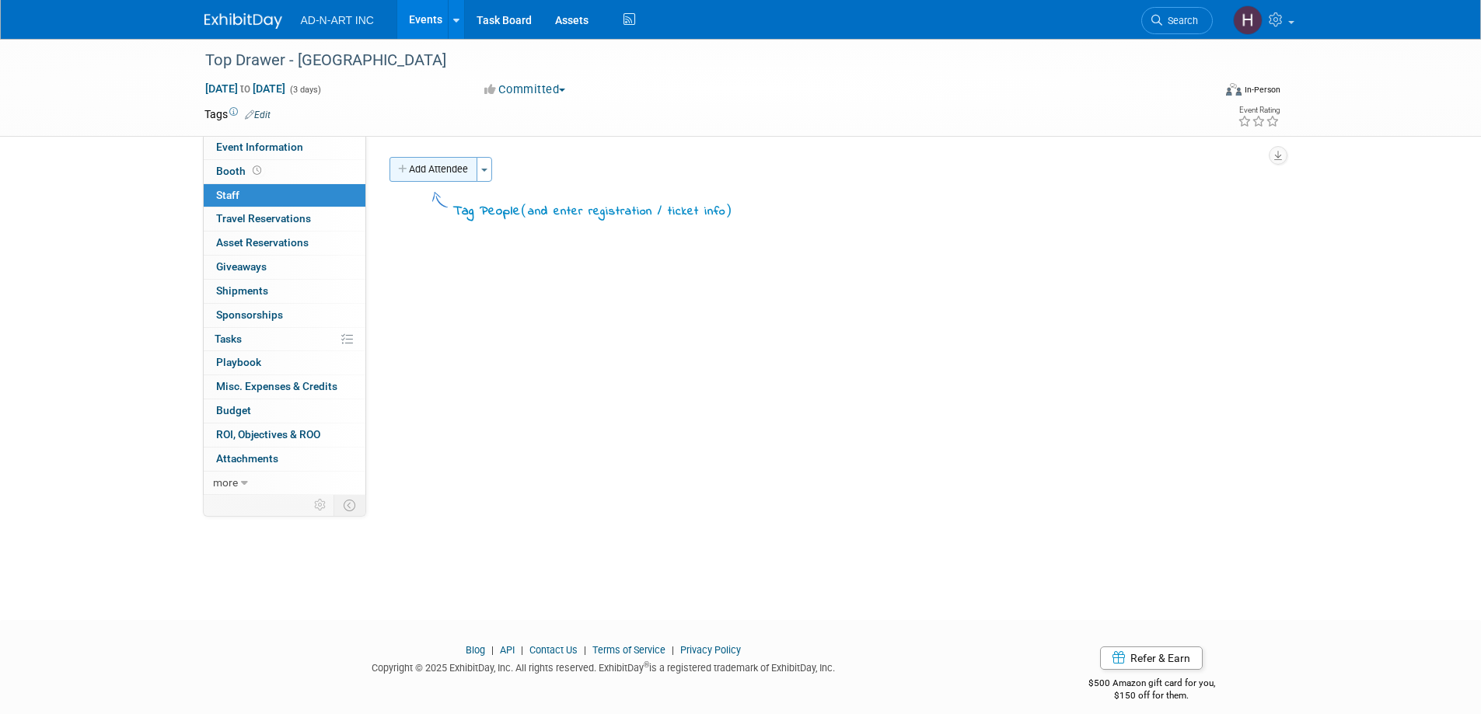
click at [452, 181] on button "Add Attendee" at bounding box center [433, 169] width 88 height 25
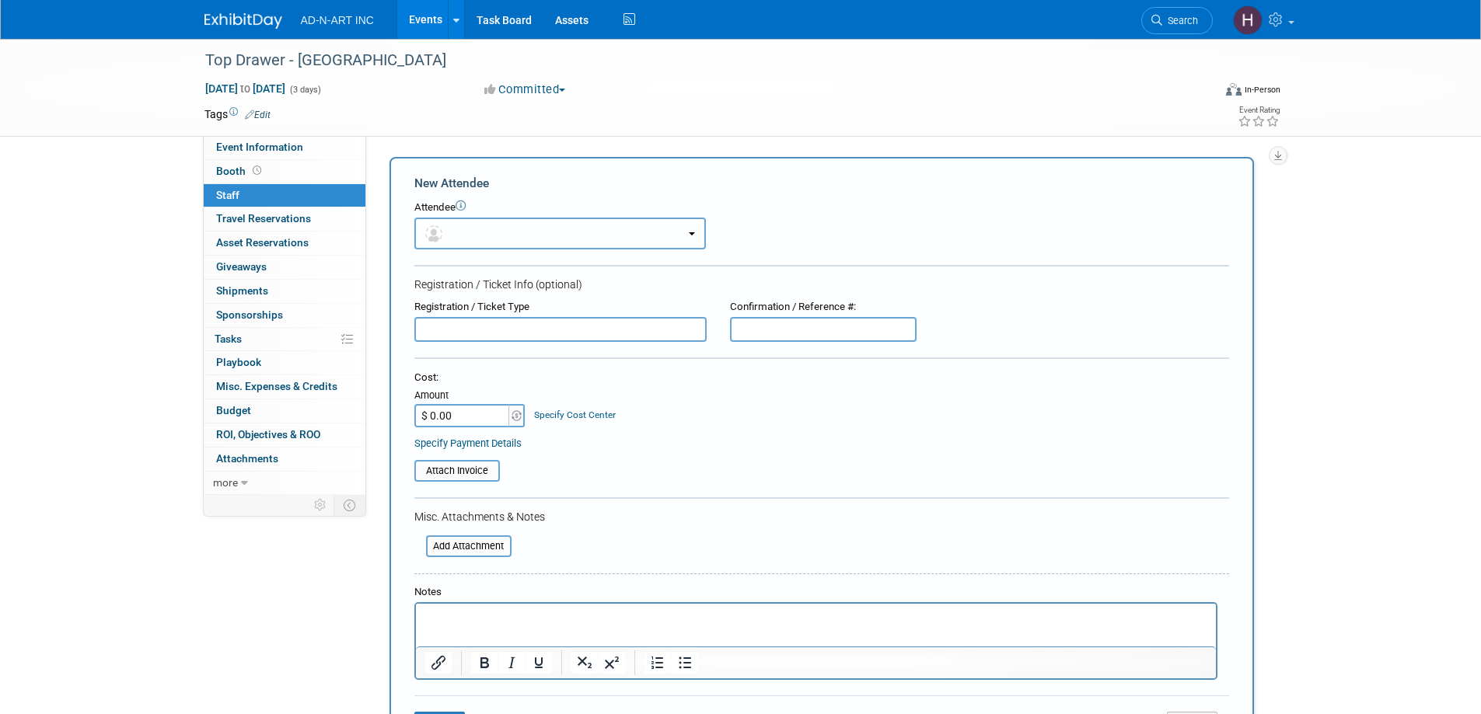
click at [472, 224] on button "button" at bounding box center [559, 234] width 291 height 32
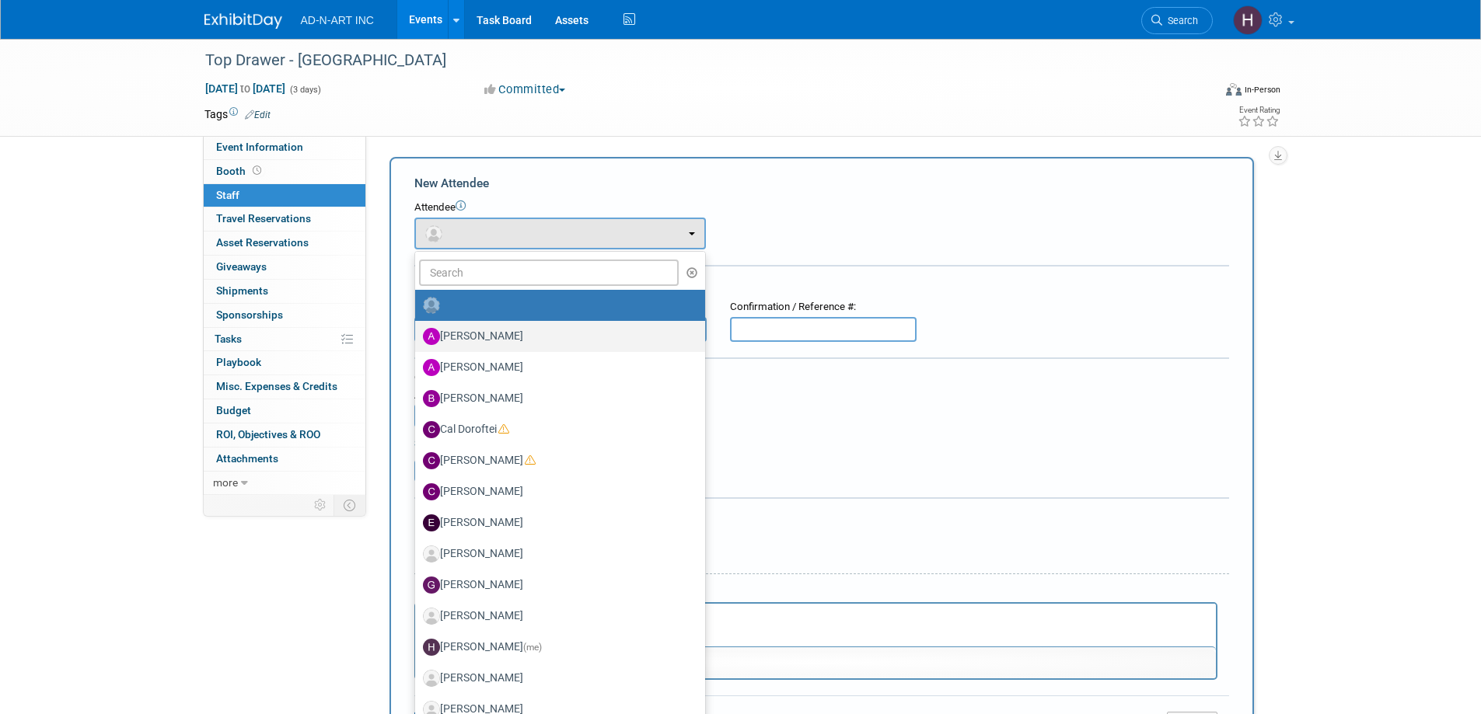
click at [507, 340] on label "Alan Mozes" at bounding box center [556, 336] width 267 height 25
click at [417, 340] on input "Alan Mozes" at bounding box center [412, 335] width 10 height 10
select select "50ed956b-f57e-4429-b325-722a780accbe"
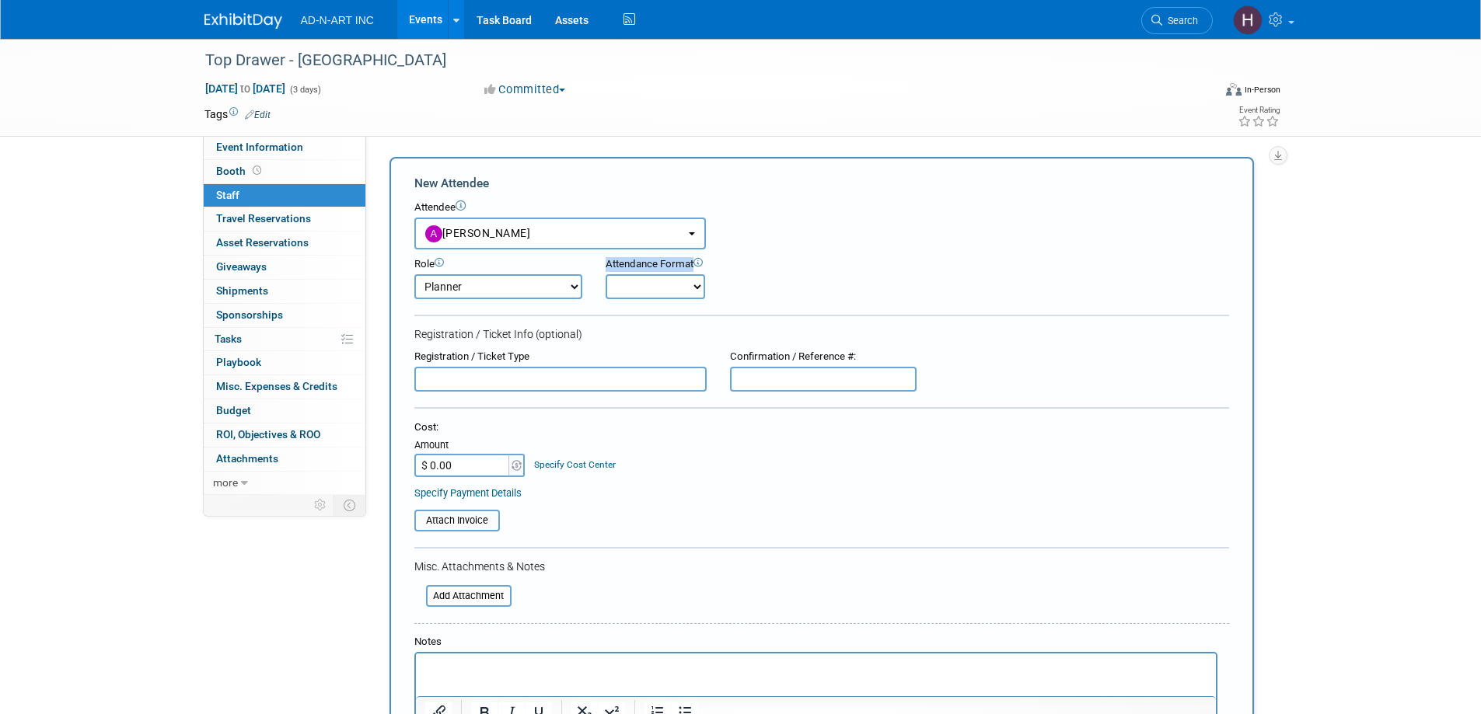
click at [476, 294] on form "New Attendee Attendee <img src="https://www.exhibitday.com/Images/Unassigned-Us…" at bounding box center [821, 485] width 815 height 620
click at [476, 294] on select "Demonstrator Host Planner Presenter Sales Representative Set-up/Dismantle Crew …" at bounding box center [498, 286] width 168 height 25
select select "4"
click at [414, 274] on select "Demonstrator Host Planner Presenter Sales Representative Set-up/Dismantle Crew …" at bounding box center [498, 286] width 168 height 25
click at [637, 291] on select "Onsite Remote" at bounding box center [654, 286] width 99 height 25
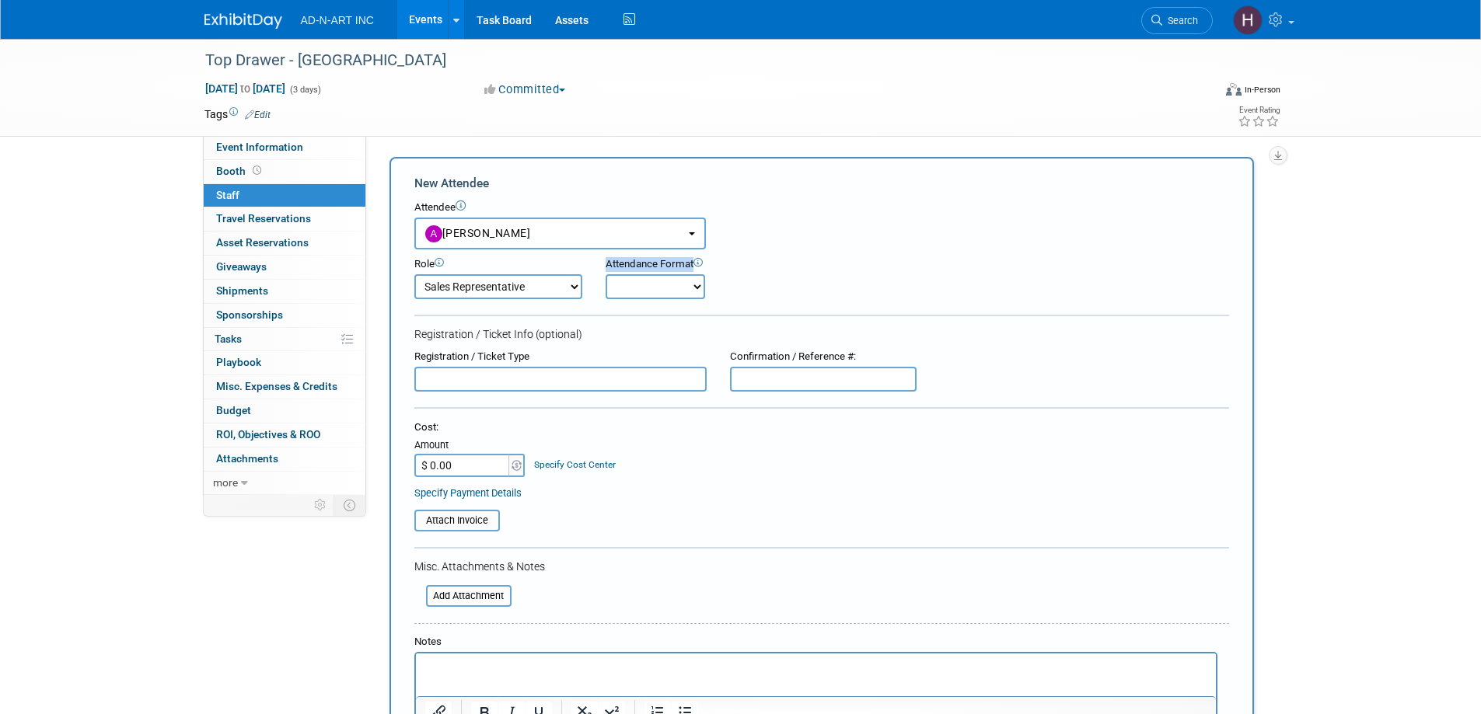
select select "1"
click at [605, 274] on select "Onsite Remote" at bounding box center [654, 286] width 99 height 25
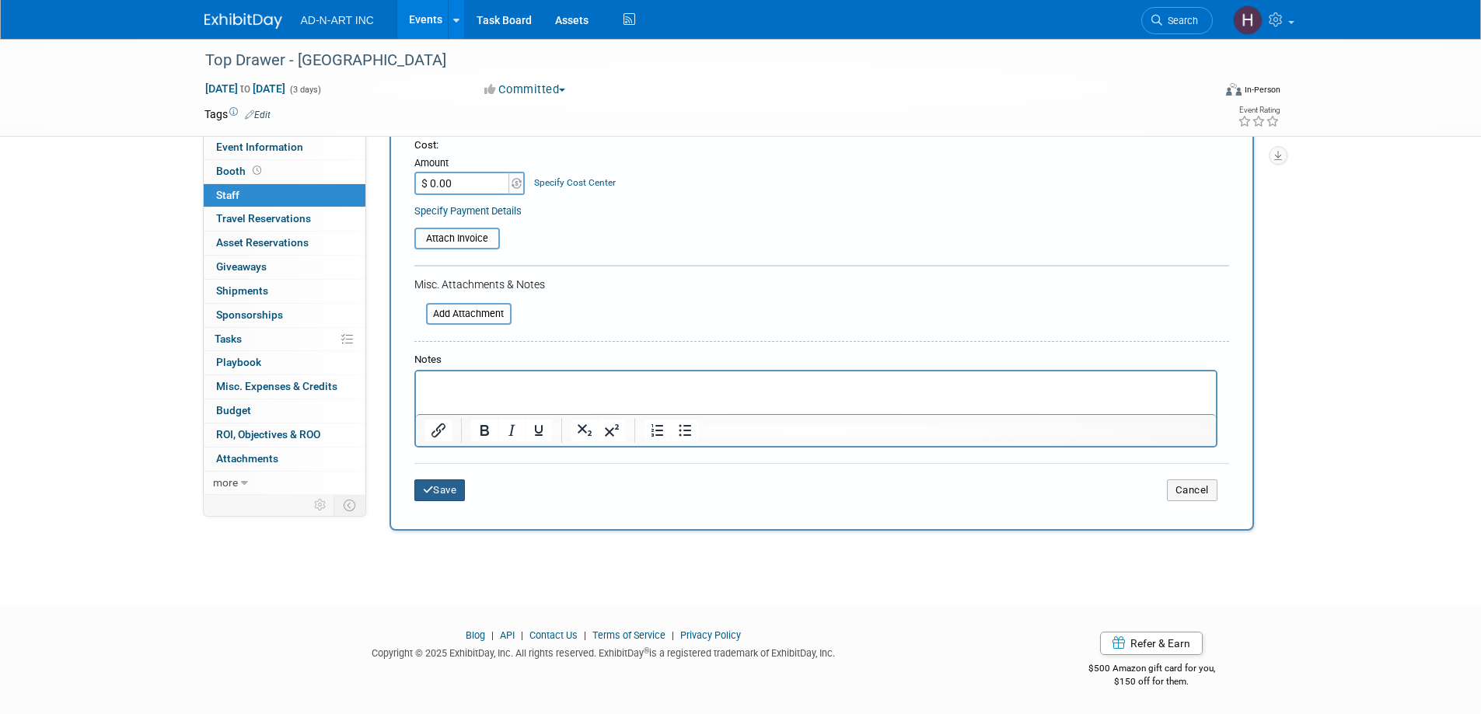
click at [458, 483] on button "Save" at bounding box center [439, 491] width 51 height 22
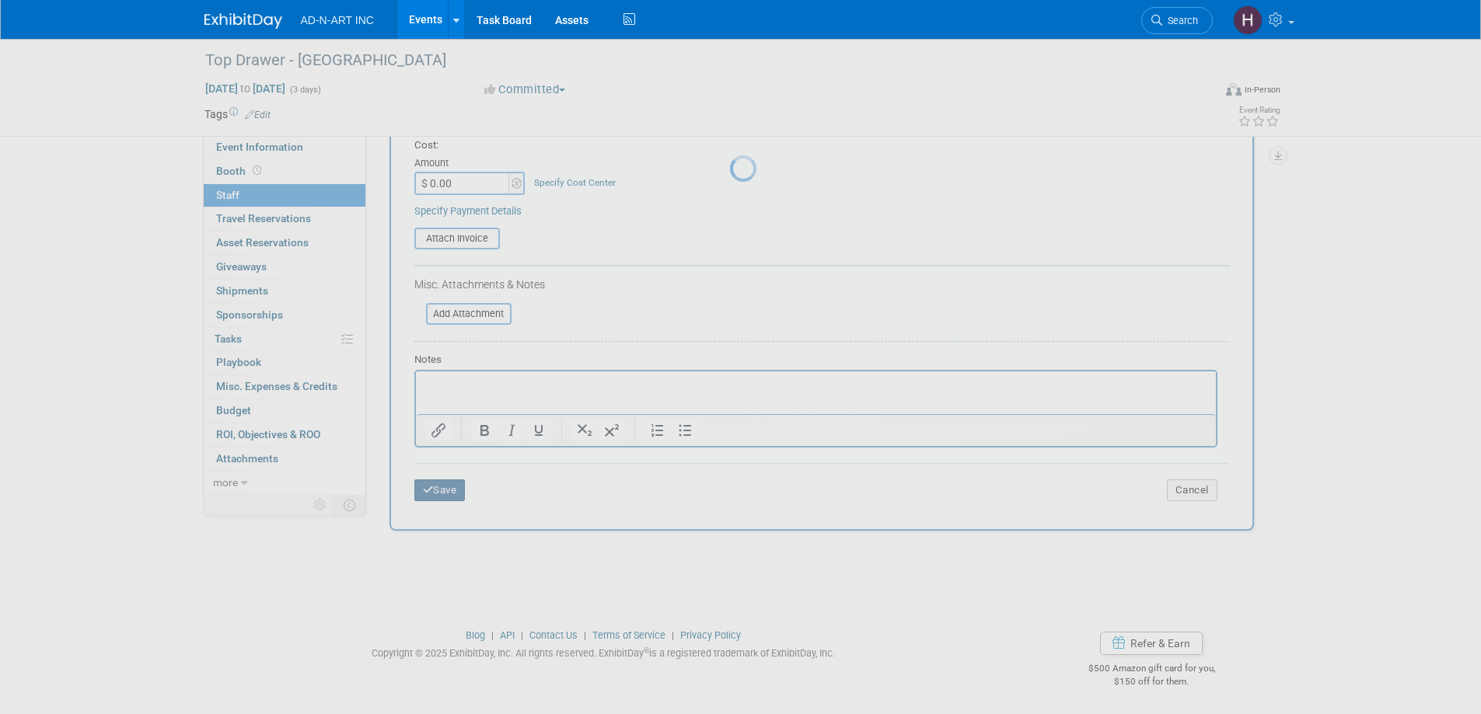
scroll to position [15, 0]
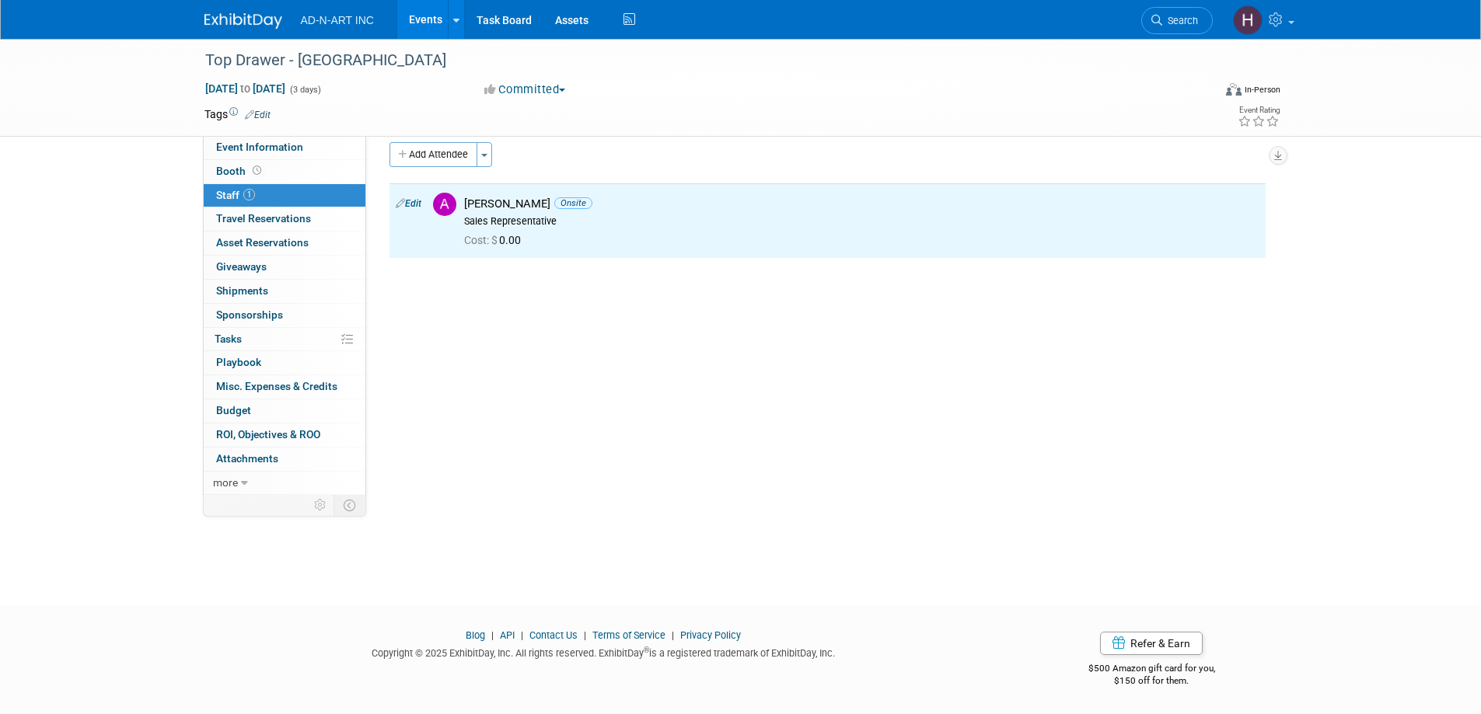
click at [244, 16] on img at bounding box center [243, 21] width 78 height 16
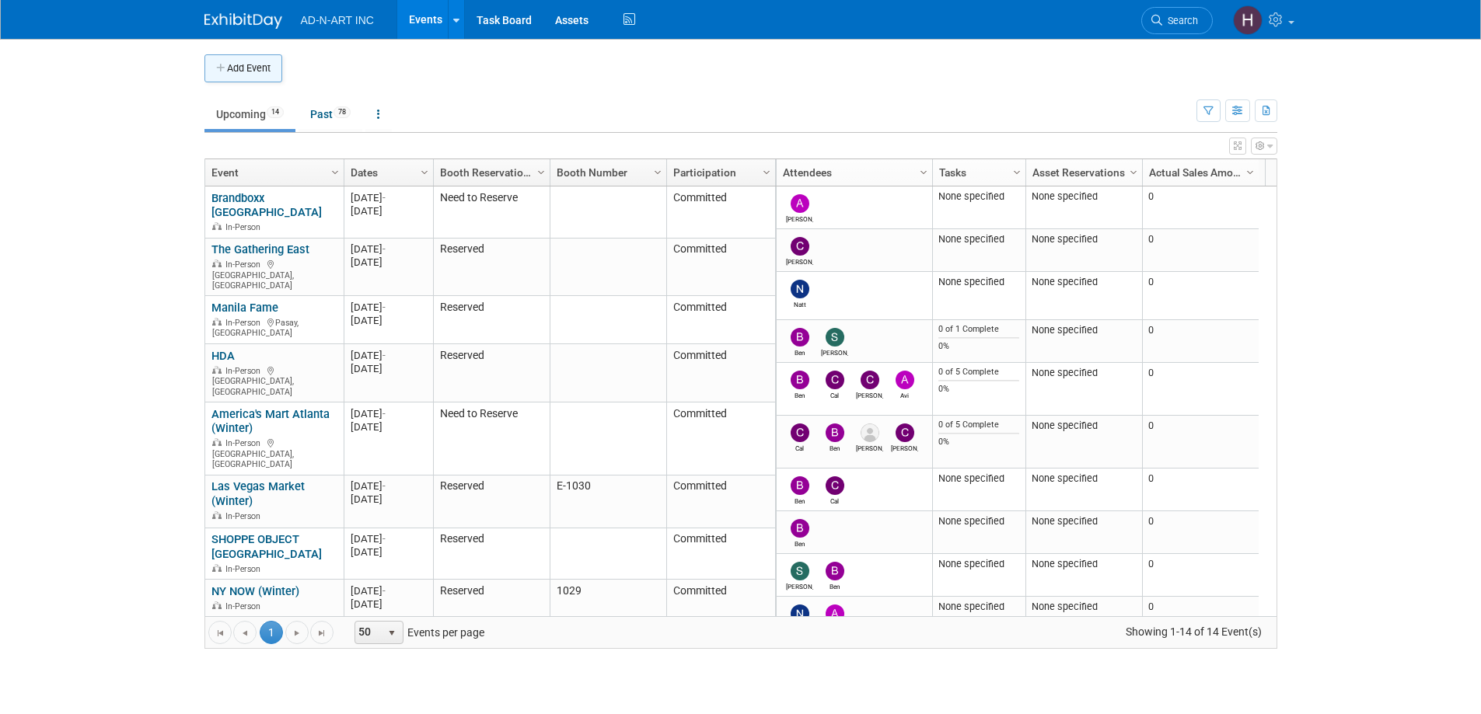
click at [246, 72] on button "Add Event" at bounding box center [243, 68] width 78 height 28
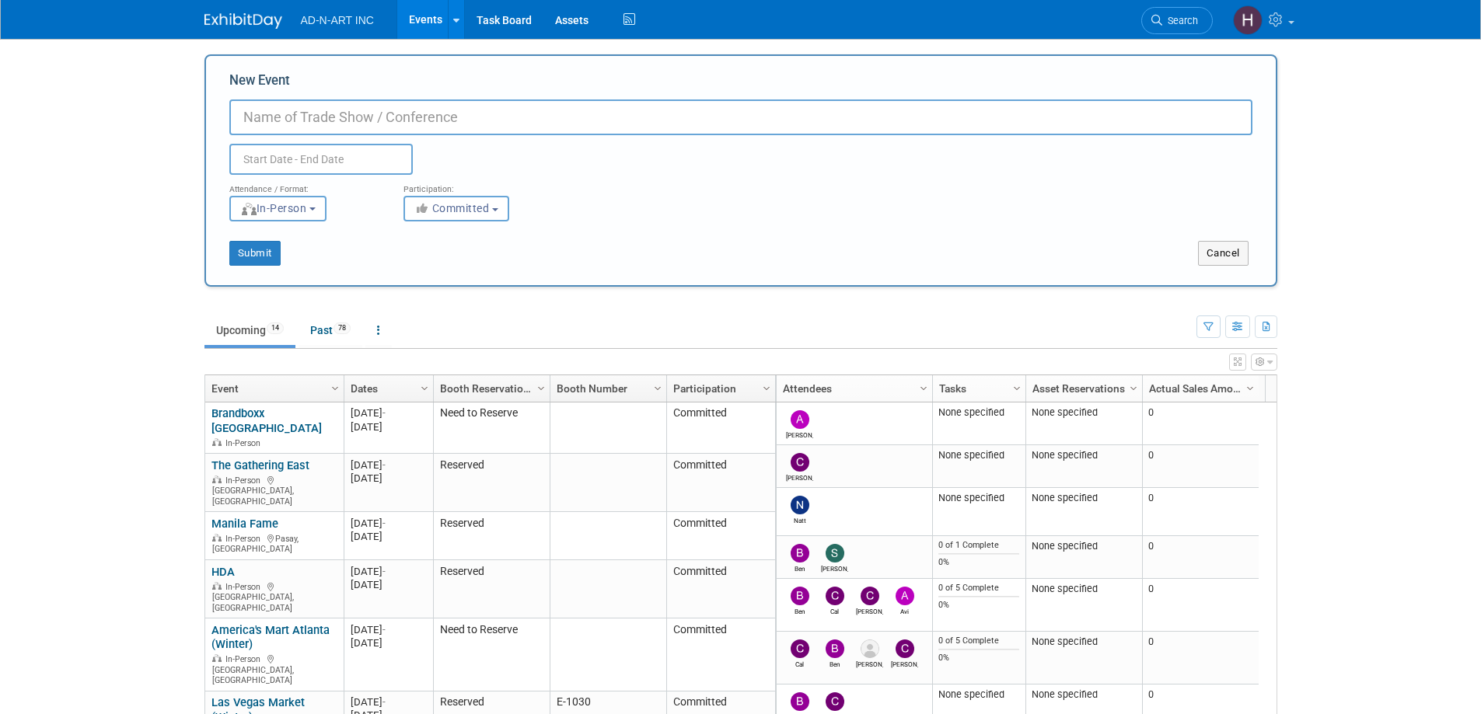
paste input "Mostra rota decoration show"
type input "Mostra rota decoration show - [GEOGRAPHIC_DATA]"
click at [320, 158] on input "text" at bounding box center [320, 159] width 183 height 31
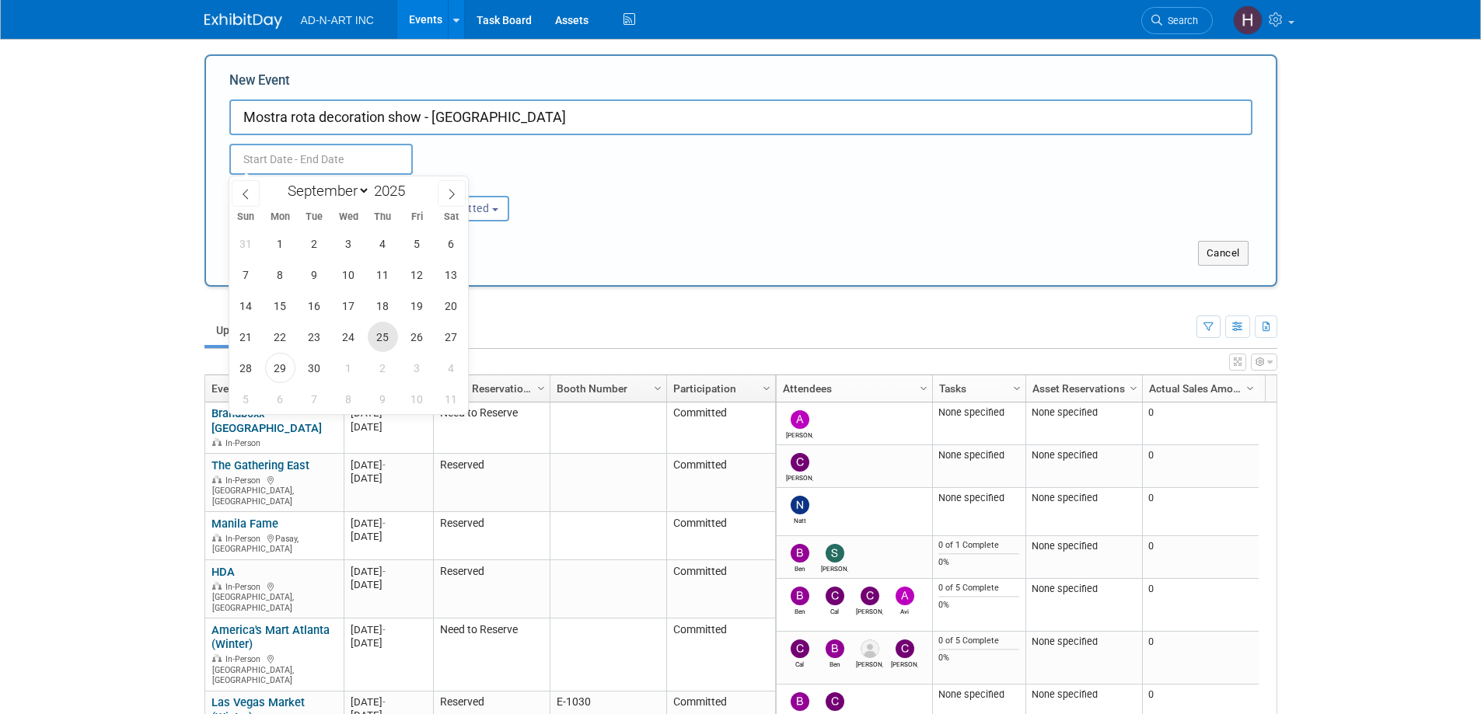
click at [376, 337] on span "25" at bounding box center [383, 337] width 30 height 30
click at [243, 369] on span "28" at bounding box center [246, 368] width 30 height 30
type input "[DATE] to [DATE]"
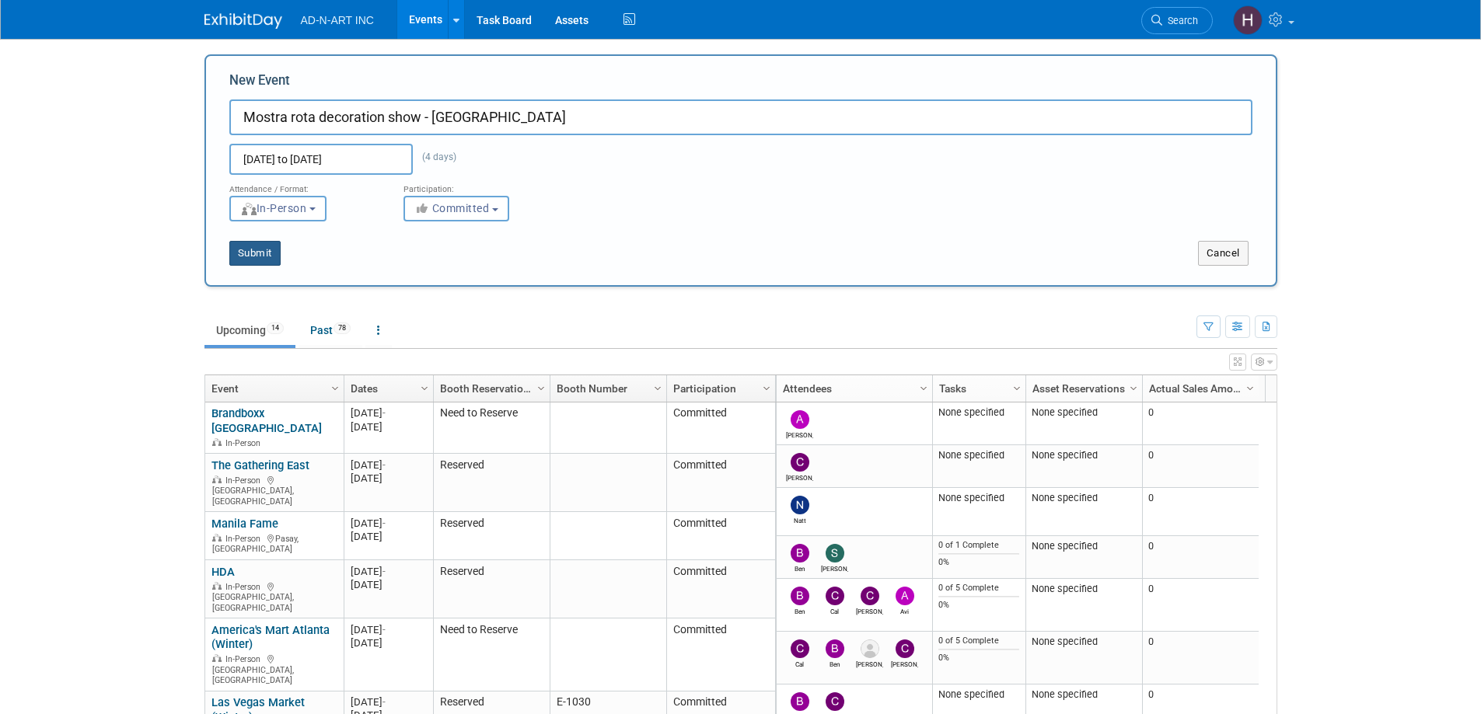
click at [261, 249] on button "Submit" at bounding box center [254, 253] width 51 height 25
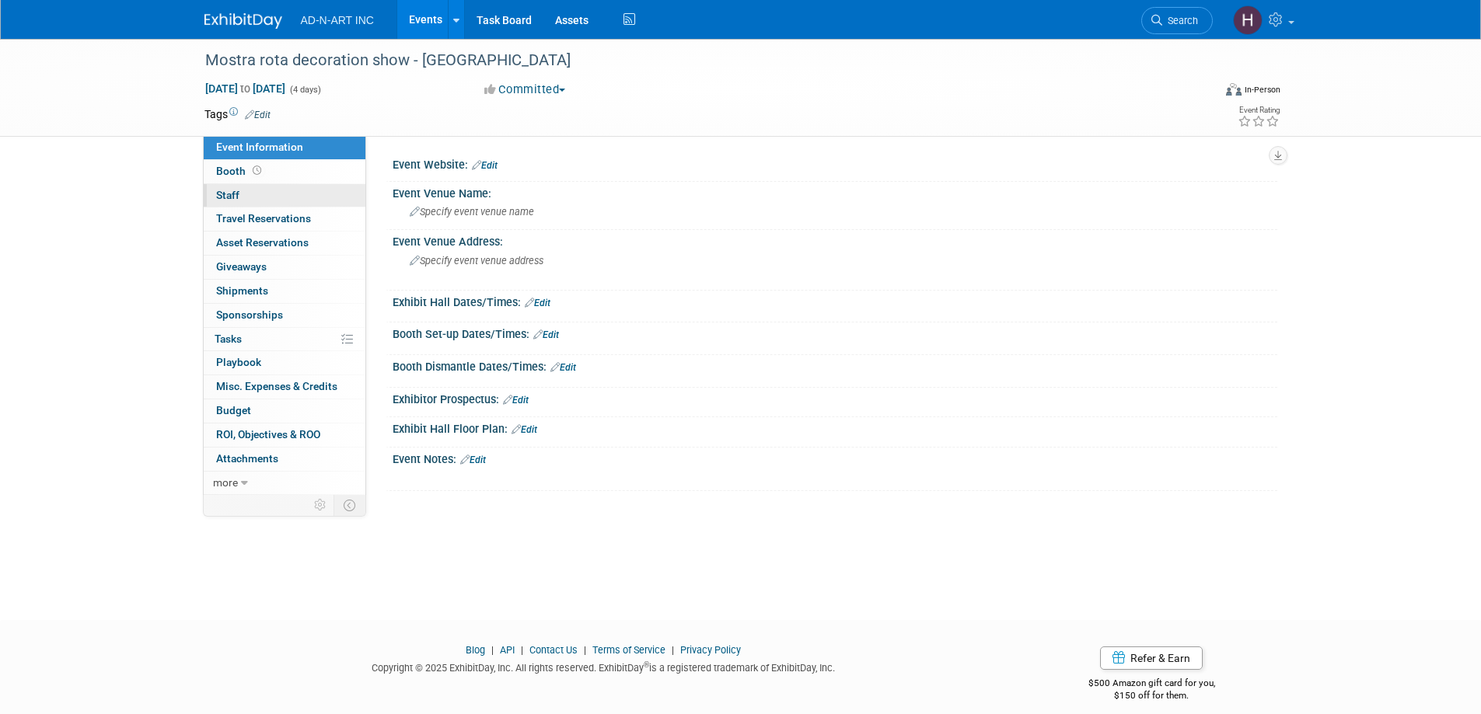
click at [239, 190] on link "0 Staff 0" at bounding box center [285, 195] width 162 height 23
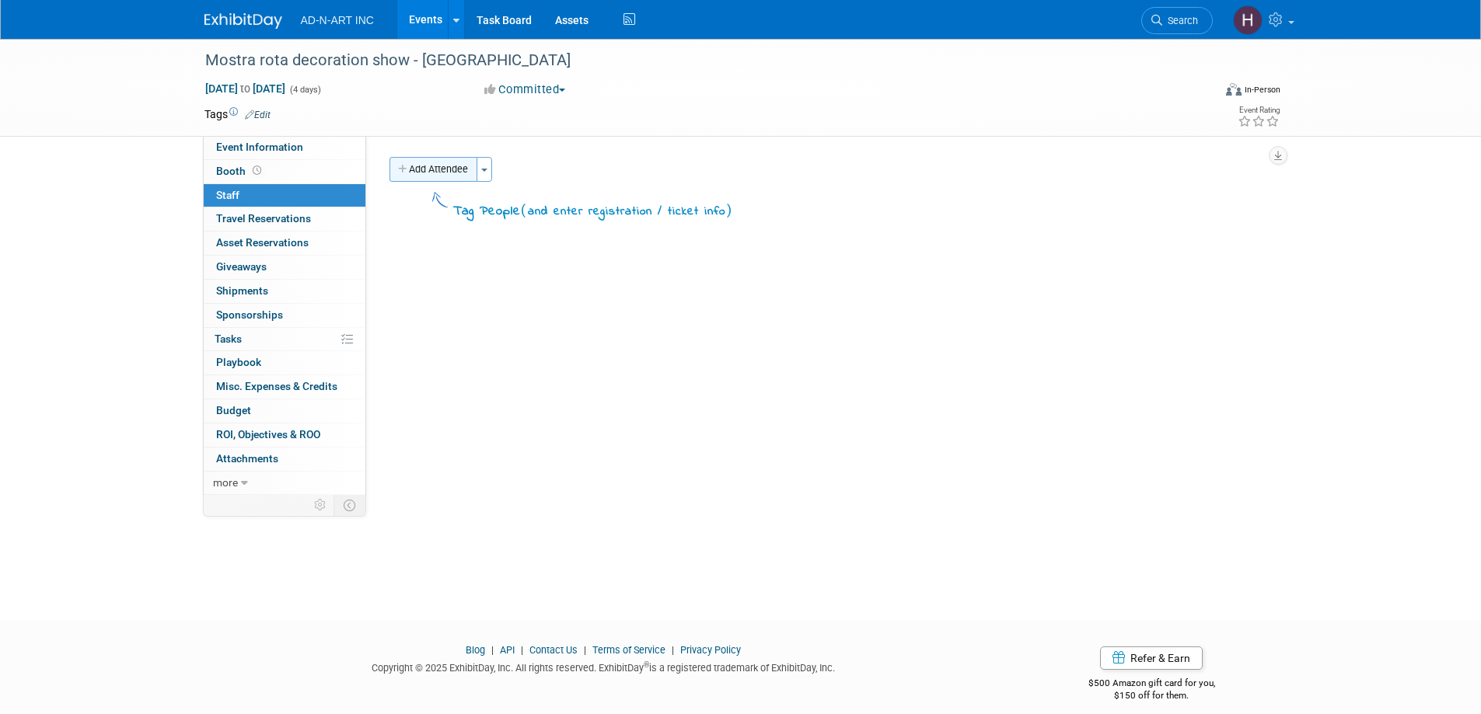
click at [437, 175] on button "Add Attendee" at bounding box center [433, 169] width 88 height 25
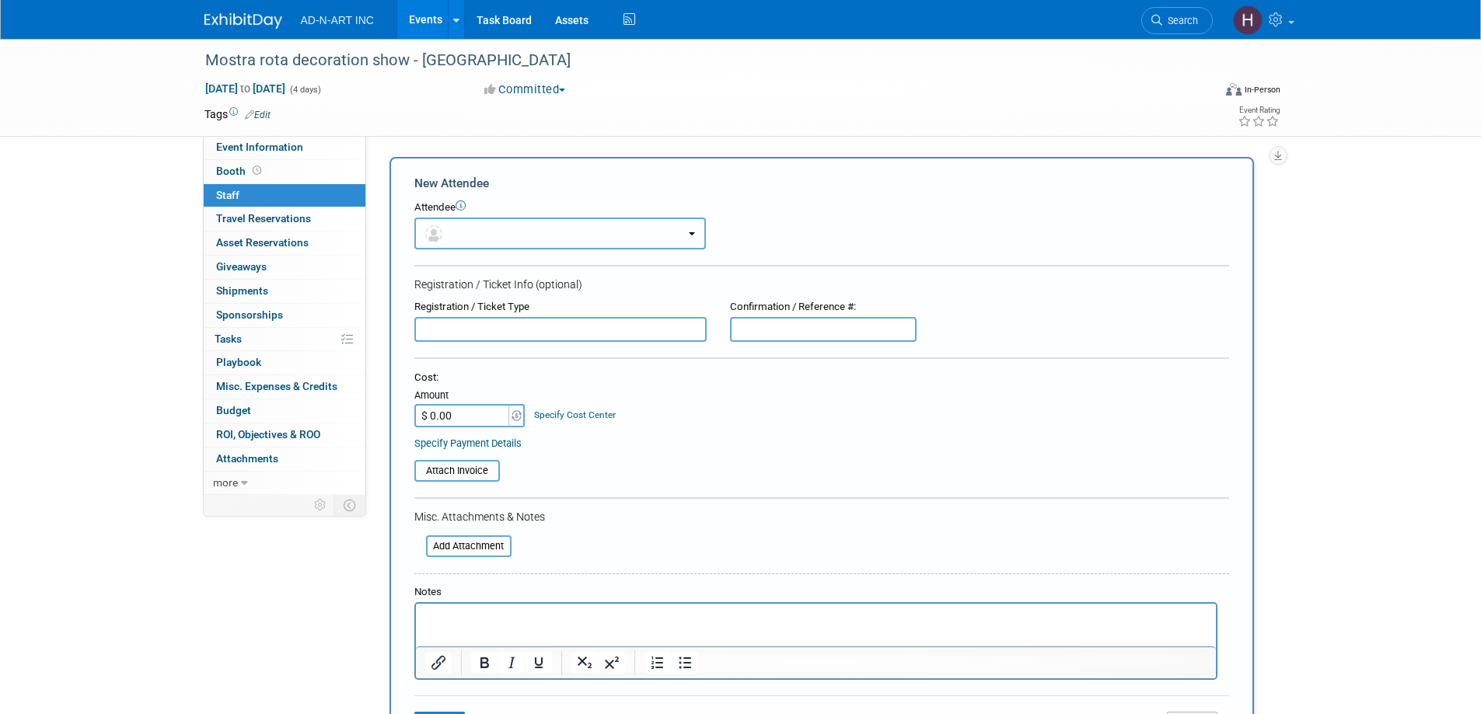
click at [441, 230] on img "button" at bounding box center [433, 233] width 17 height 17
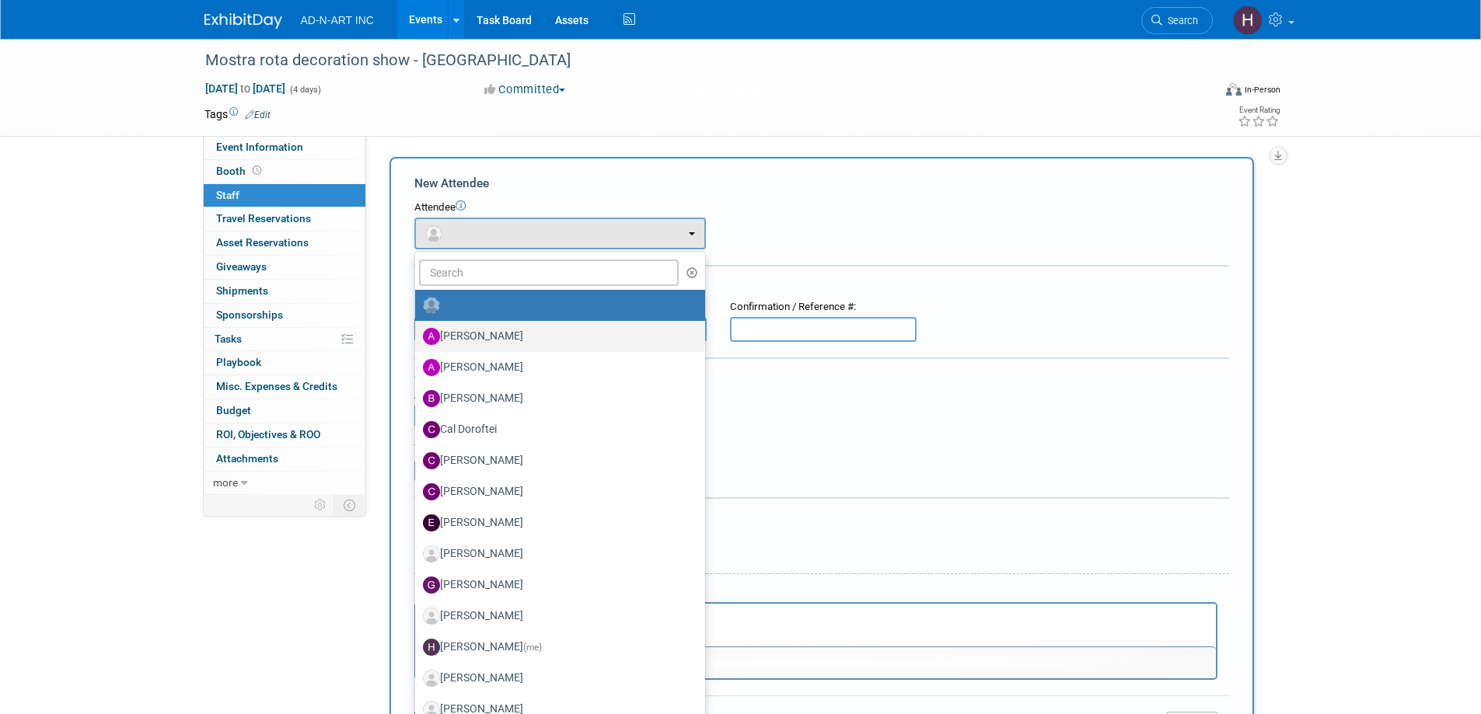
click at [490, 340] on label "[PERSON_NAME]" at bounding box center [556, 336] width 267 height 25
click at [417, 340] on input "[PERSON_NAME]" at bounding box center [412, 335] width 10 height 10
select select "50ed956b-f57e-4429-b325-722a780accbe"
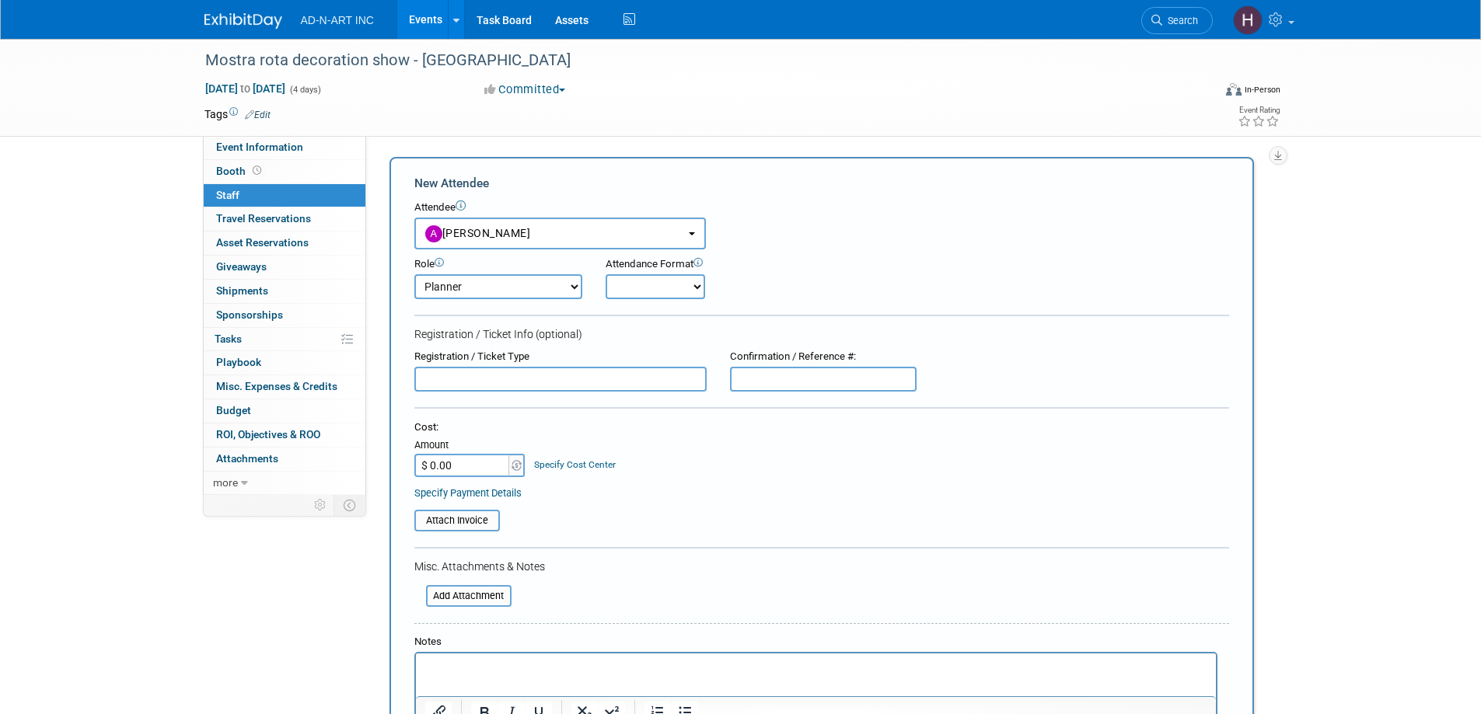
click at [473, 291] on select "Demonstrator Host Planner Presenter Sales Representative Set-up/Dismantle Crew …" at bounding box center [498, 286] width 168 height 25
select select "4"
click at [414, 274] on select "Demonstrator Host Planner Presenter Sales Representative Set-up/Dismantle Crew …" at bounding box center [498, 286] width 168 height 25
click at [652, 292] on select "Onsite Remote" at bounding box center [654, 286] width 99 height 25
select select "1"
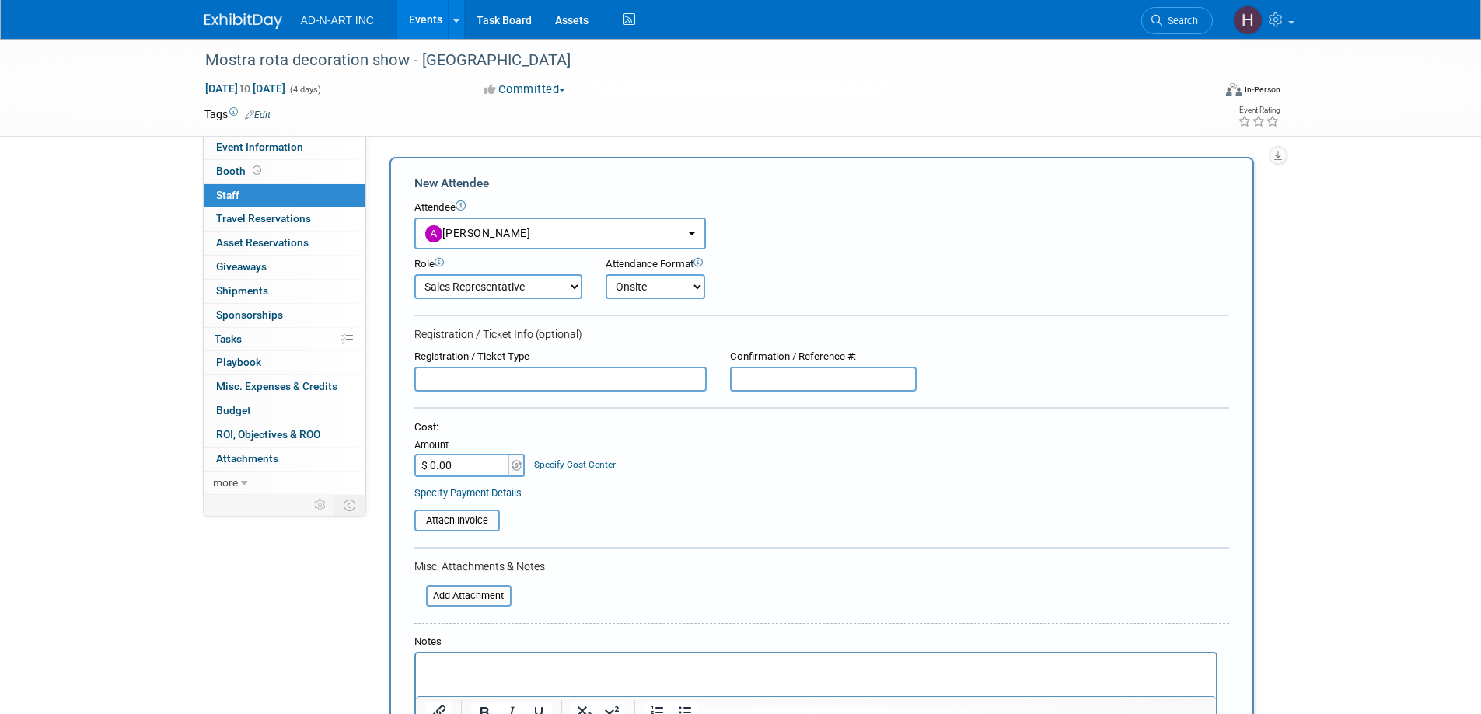
click at [605, 274] on select "Onsite Remote" at bounding box center [654, 286] width 99 height 25
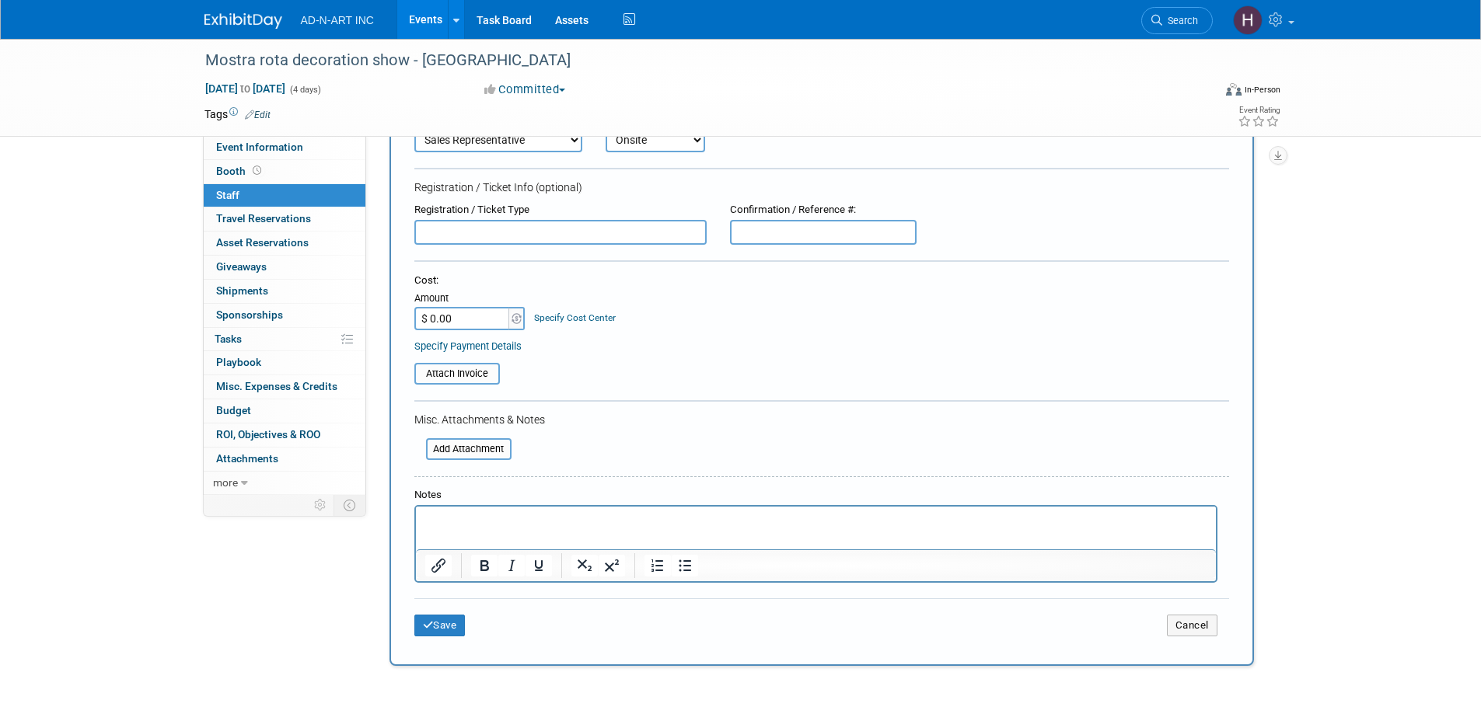
scroll to position [284, 0]
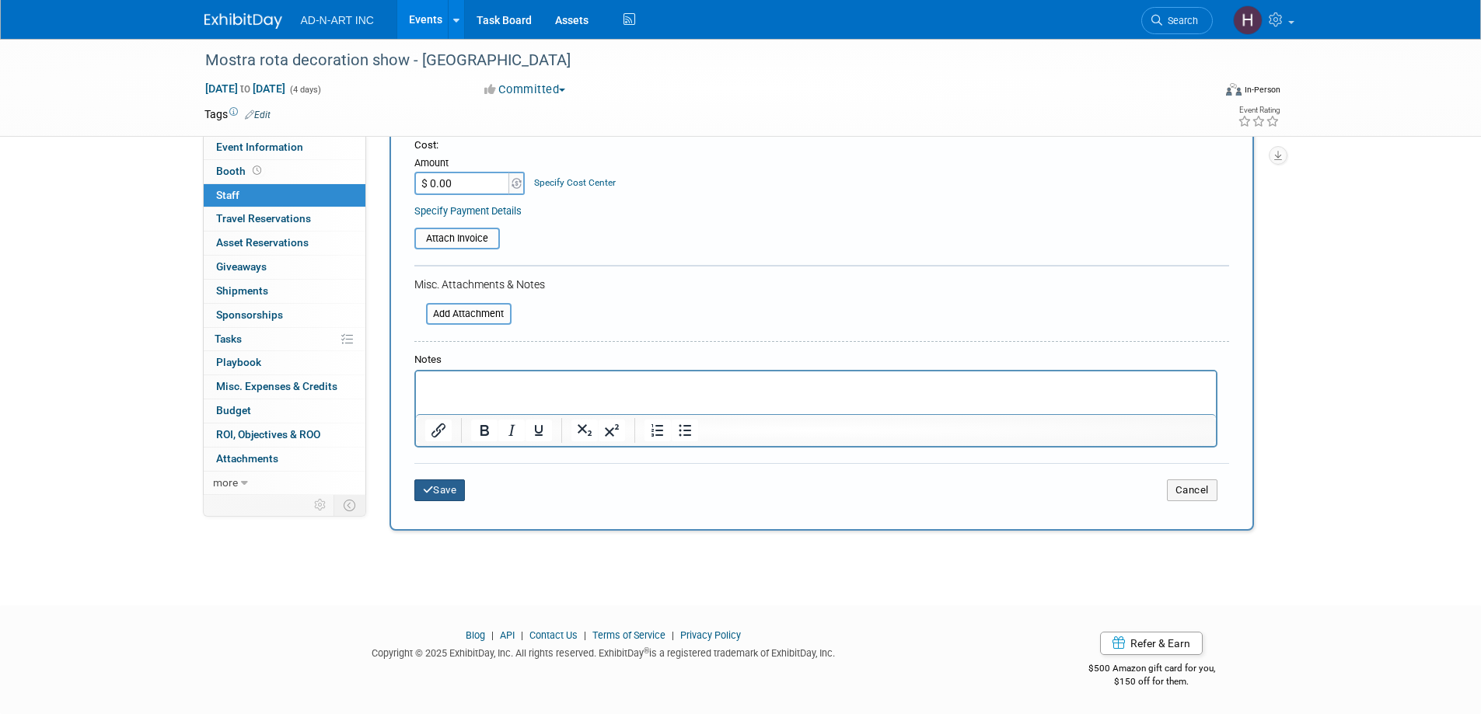
click at [445, 497] on button "Save" at bounding box center [439, 491] width 51 height 22
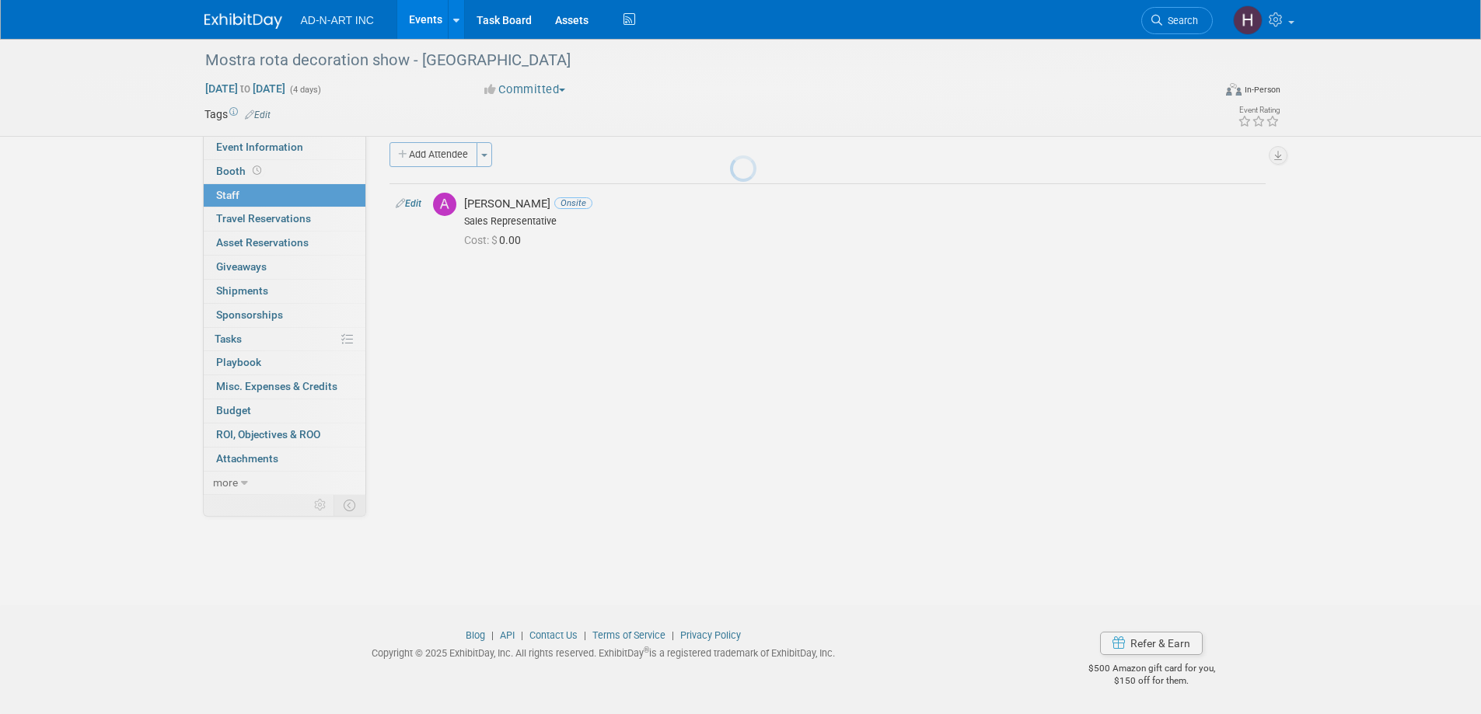
scroll to position [15, 0]
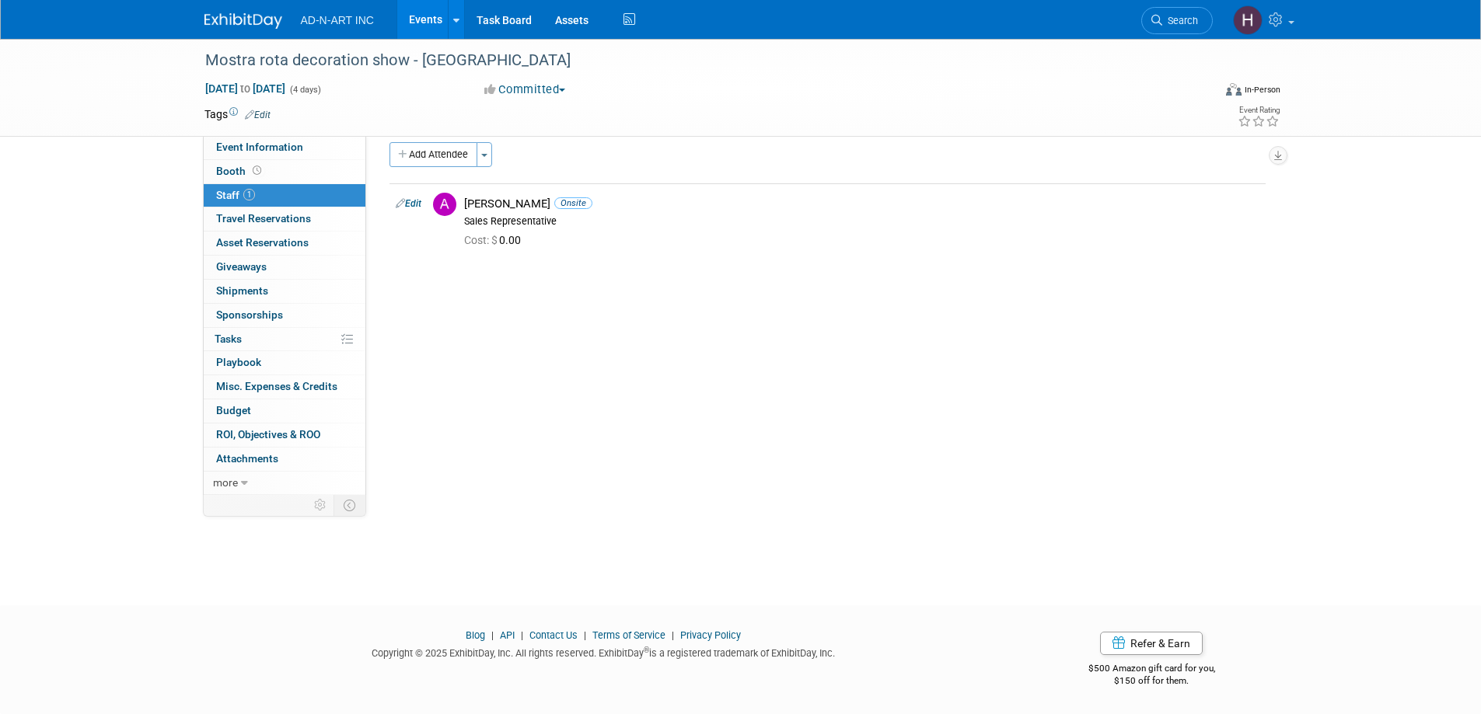
click at [260, 14] on img at bounding box center [243, 21] width 78 height 16
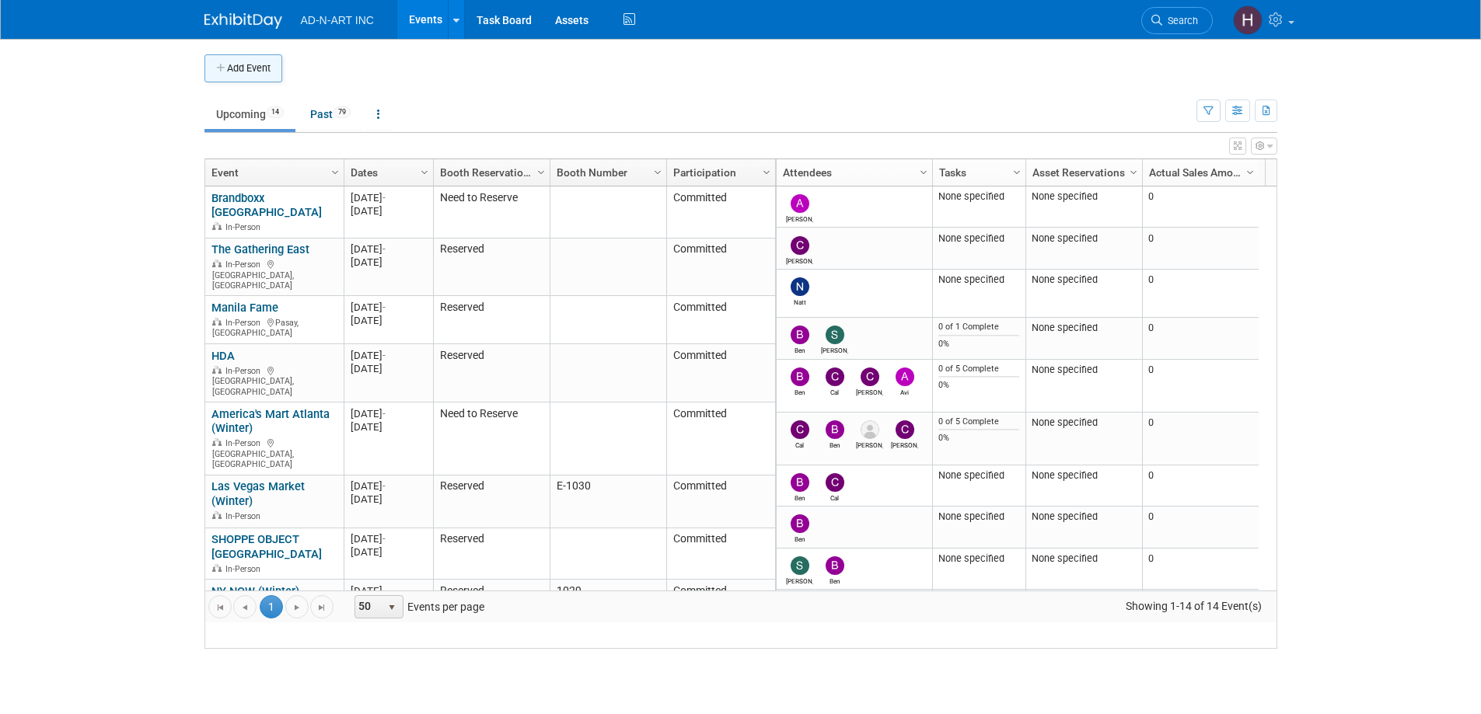
click at [241, 69] on button "Add Event" at bounding box center [243, 68] width 78 height 28
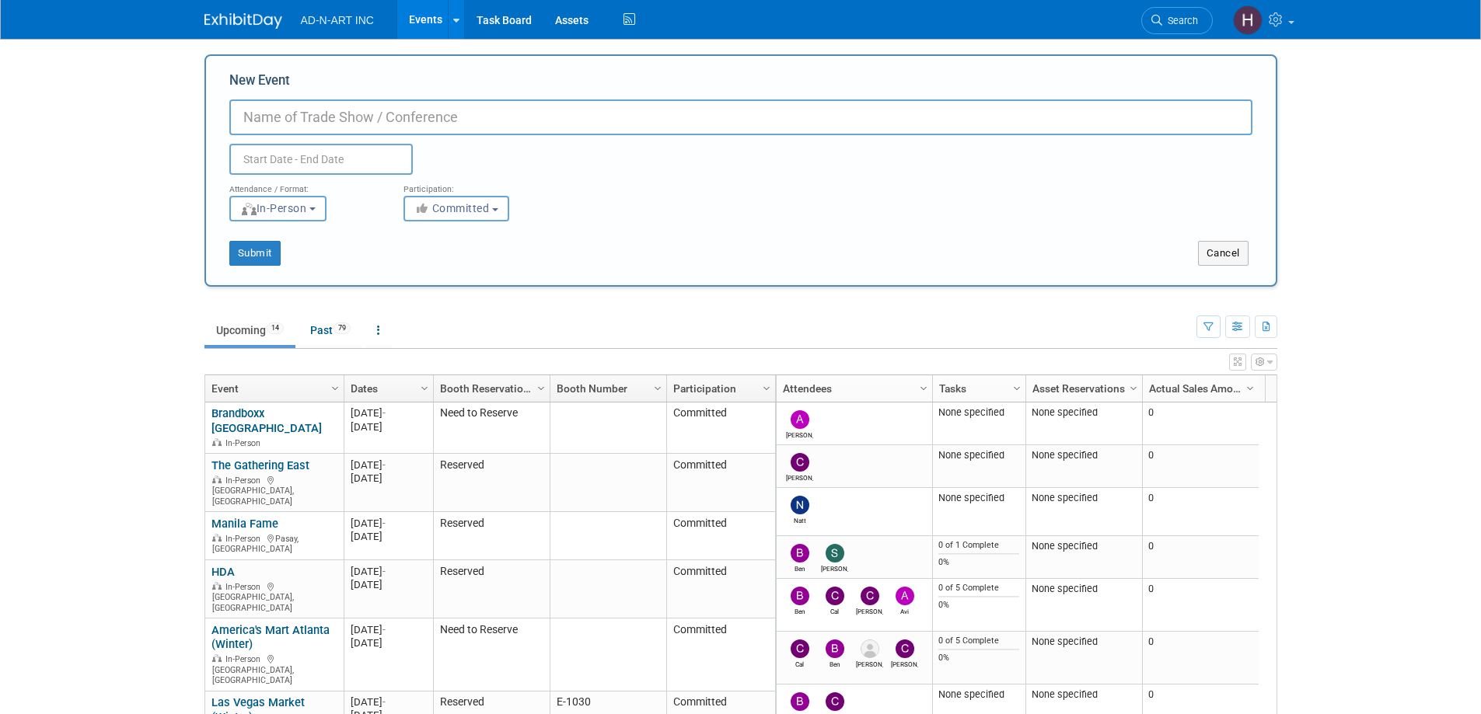
paste input "Ornaris"
type input "Ornaris - [GEOGRAPHIC_DATA]"
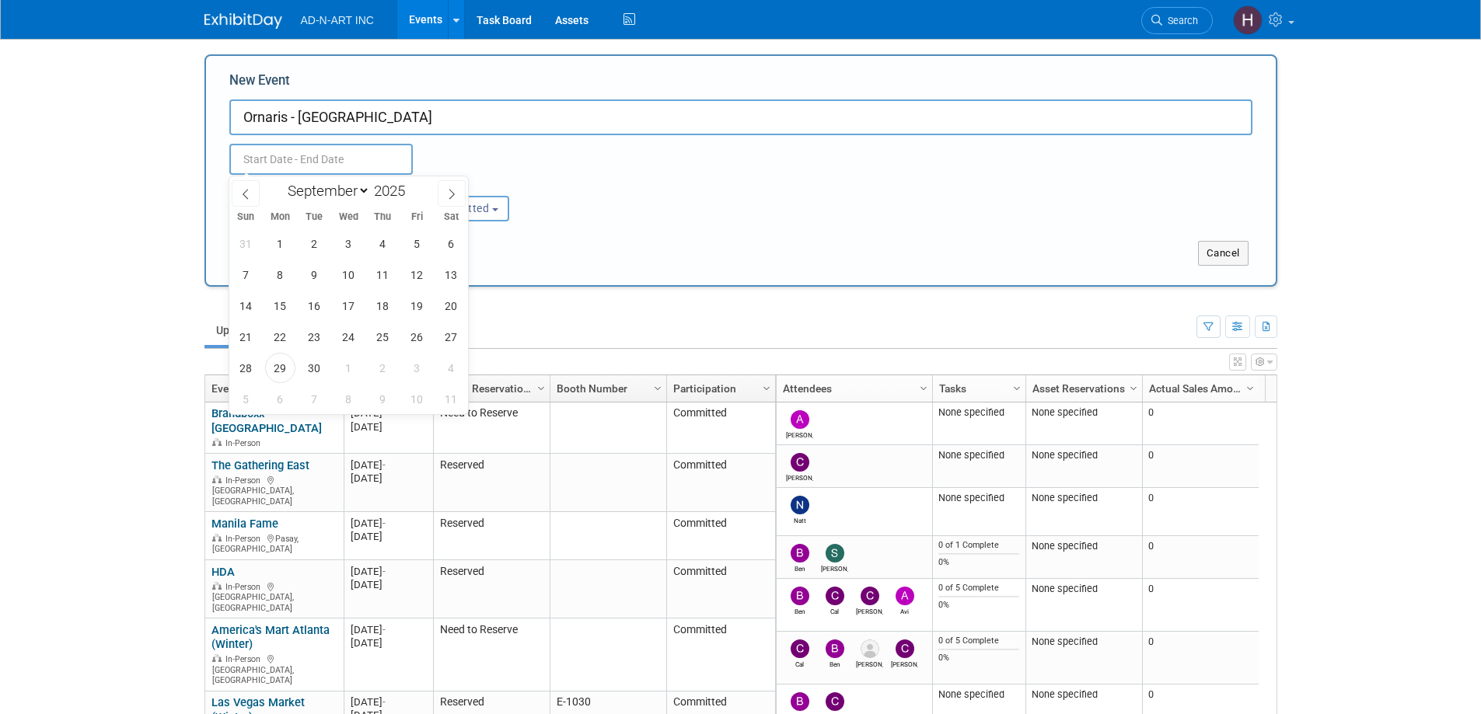
click at [294, 159] on input "text" at bounding box center [320, 159] width 183 height 31
click at [239, 186] on span at bounding box center [246, 193] width 28 height 26
select select "7"
click at [318, 309] on span "12" at bounding box center [314, 306] width 30 height 30
drag, startPoint x: 340, startPoint y: 305, endPoint x: 272, endPoint y: 309, distance: 67.8
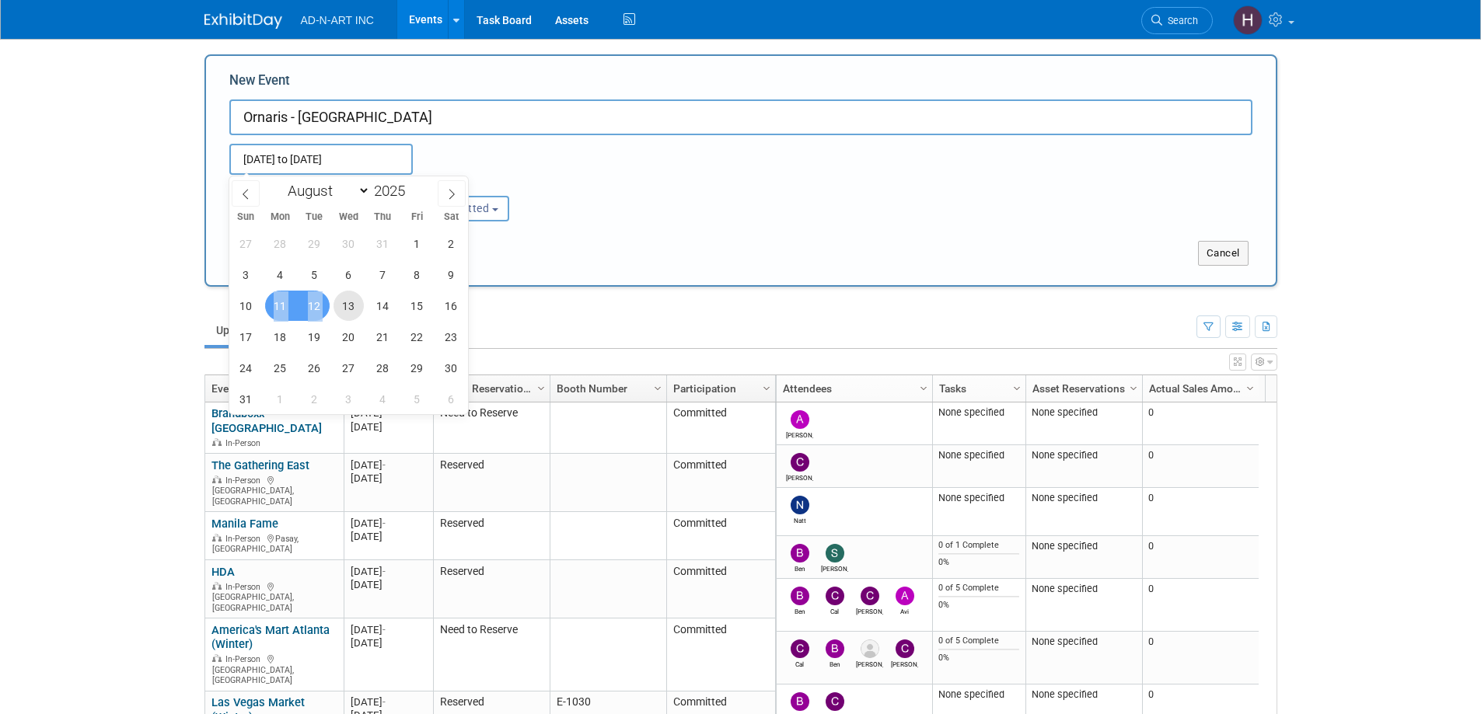
click at [272, 309] on div "27 28 29 30 31 1 2 3 4 5 6 7 8 9 10 11 12 13 14 15 16 17 18 19 20 21 22 23 24 2…" at bounding box center [348, 321] width 239 height 187
click at [239, 308] on span "10" at bounding box center [246, 306] width 30 height 30
type input "[DATE] to [DATE]"
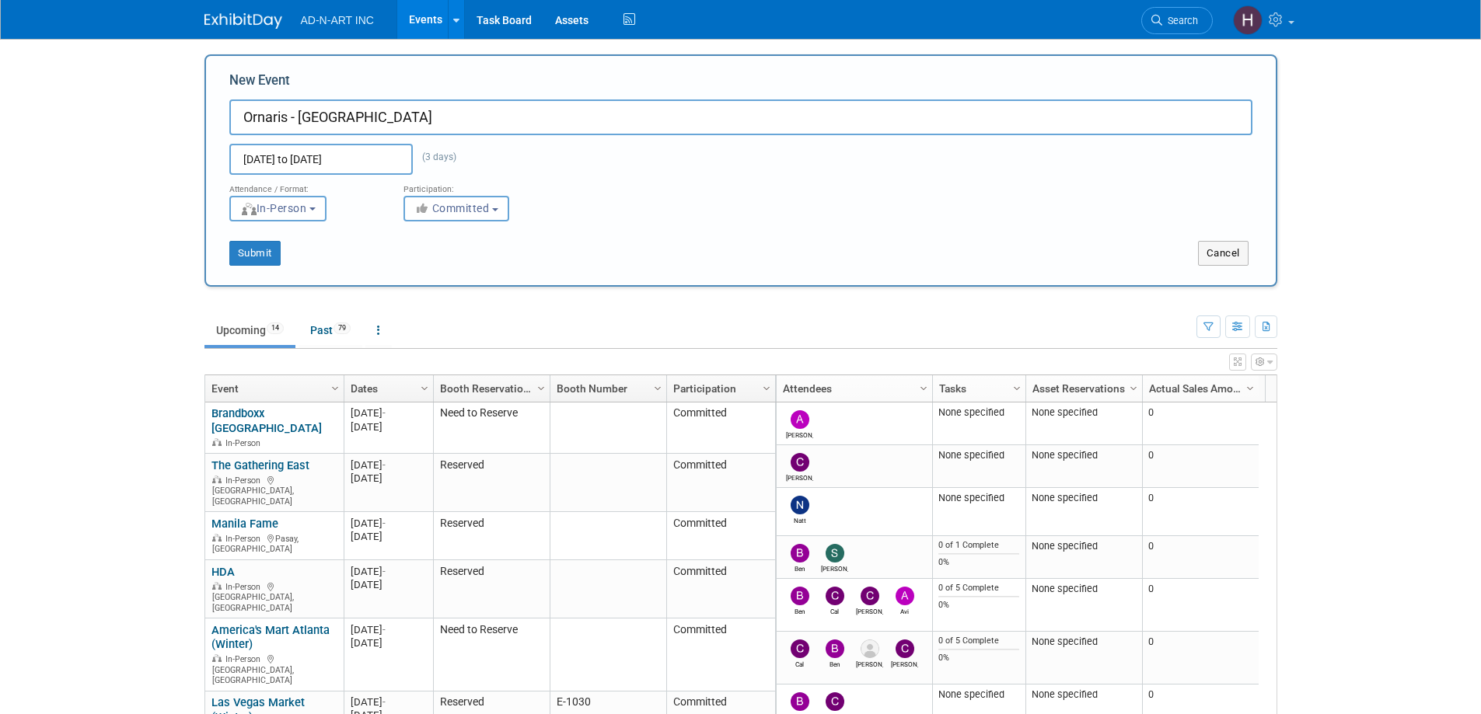
click at [305, 153] on input "[DATE] to [DATE]" at bounding box center [320, 159] width 183 height 31
click at [618, 253] on div "Submit" at bounding box center [428, 253] width 445 height 25
click at [262, 257] on button "Submit" at bounding box center [254, 253] width 51 height 25
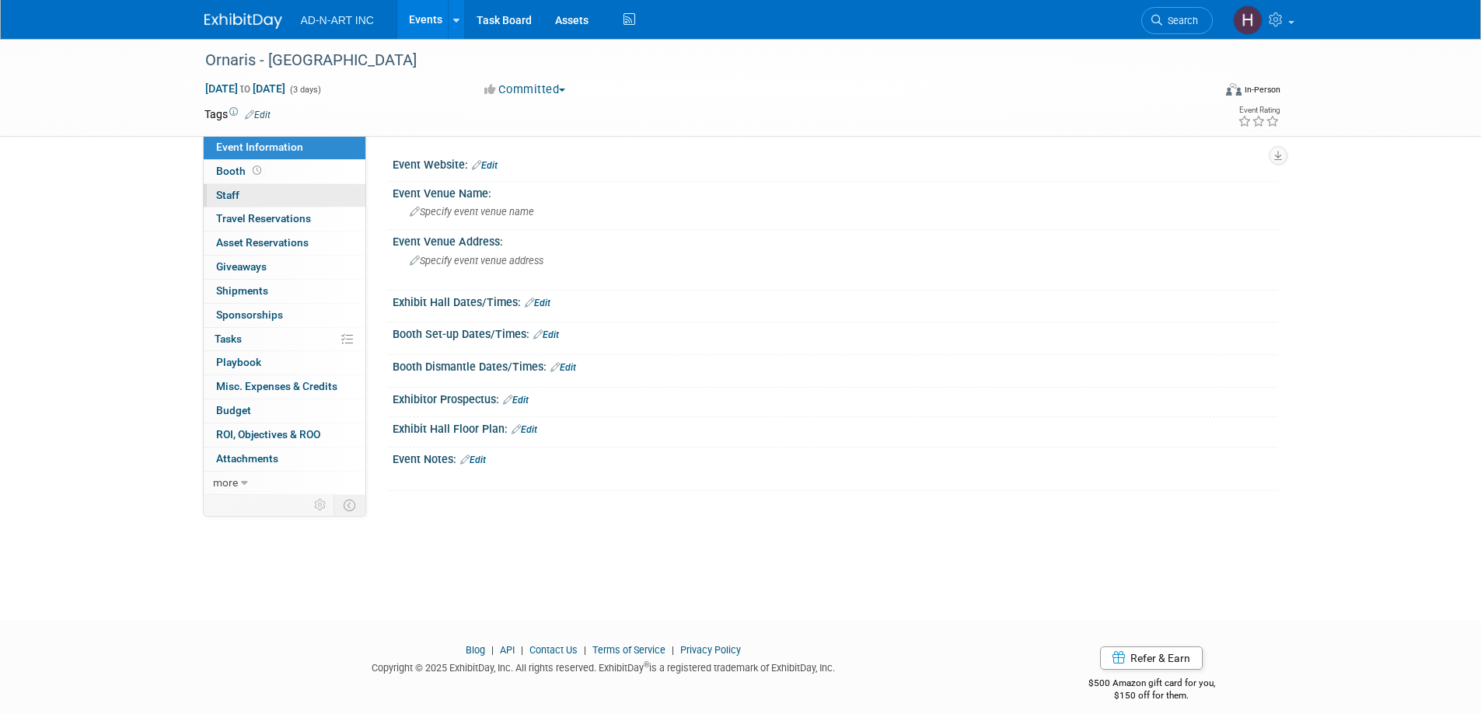
click at [248, 184] on link "0 Staff 0" at bounding box center [285, 195] width 162 height 23
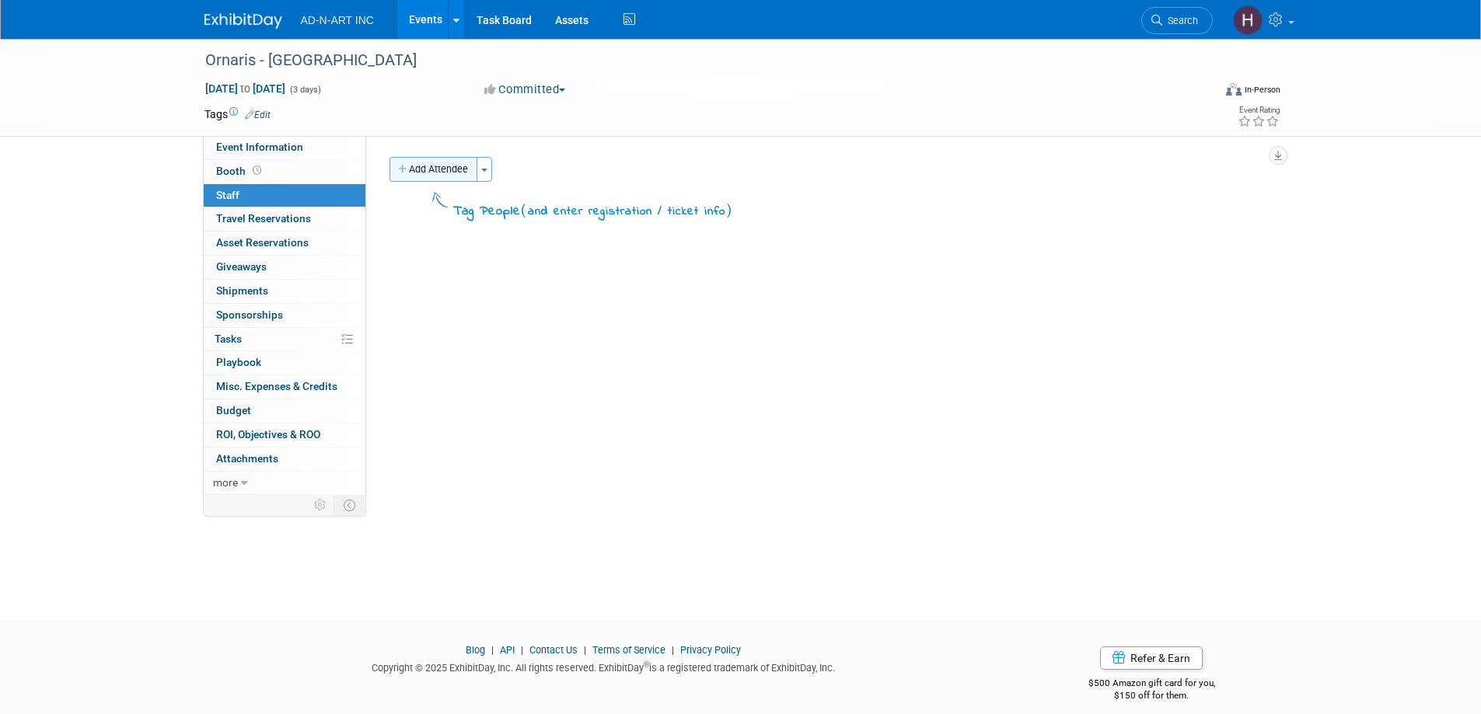
click at [466, 162] on button "Add Attendee" at bounding box center [433, 169] width 88 height 25
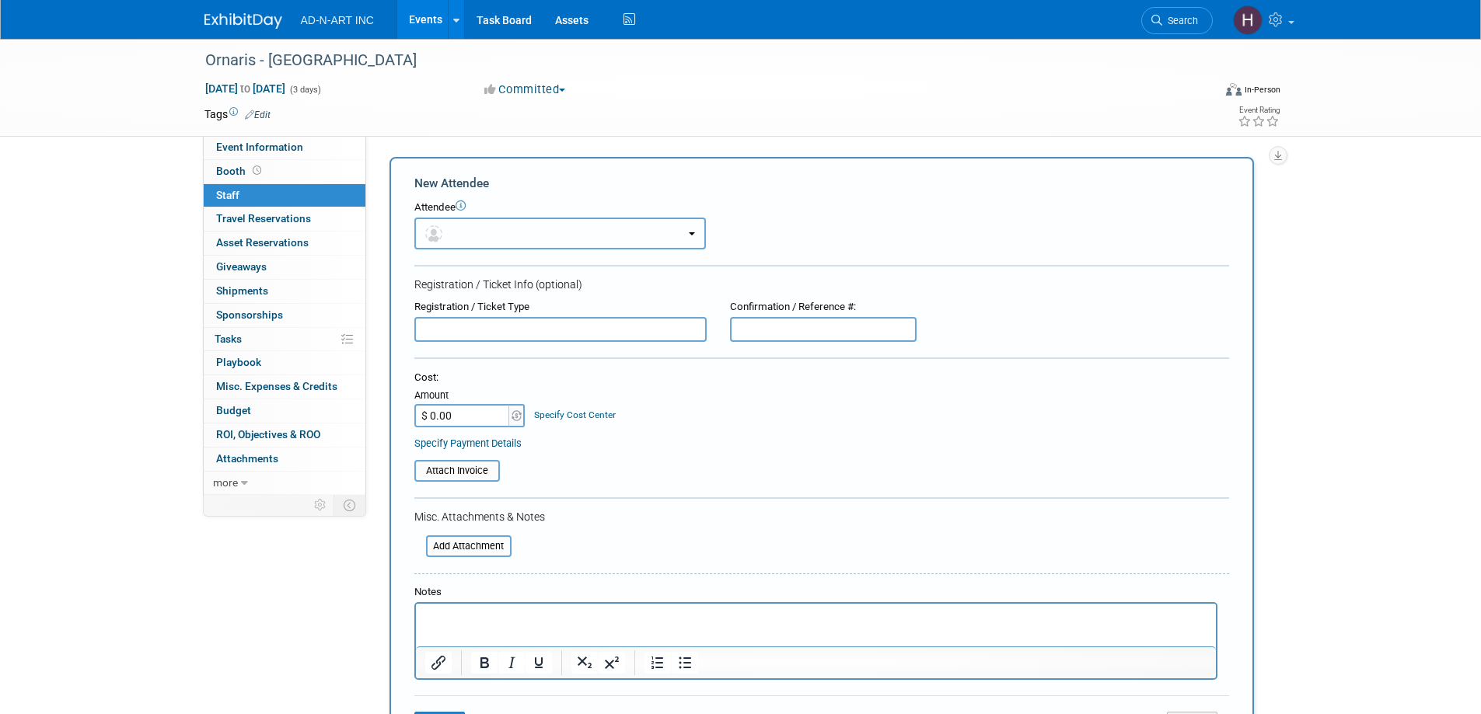
click at [475, 236] on button "button" at bounding box center [559, 234] width 291 height 32
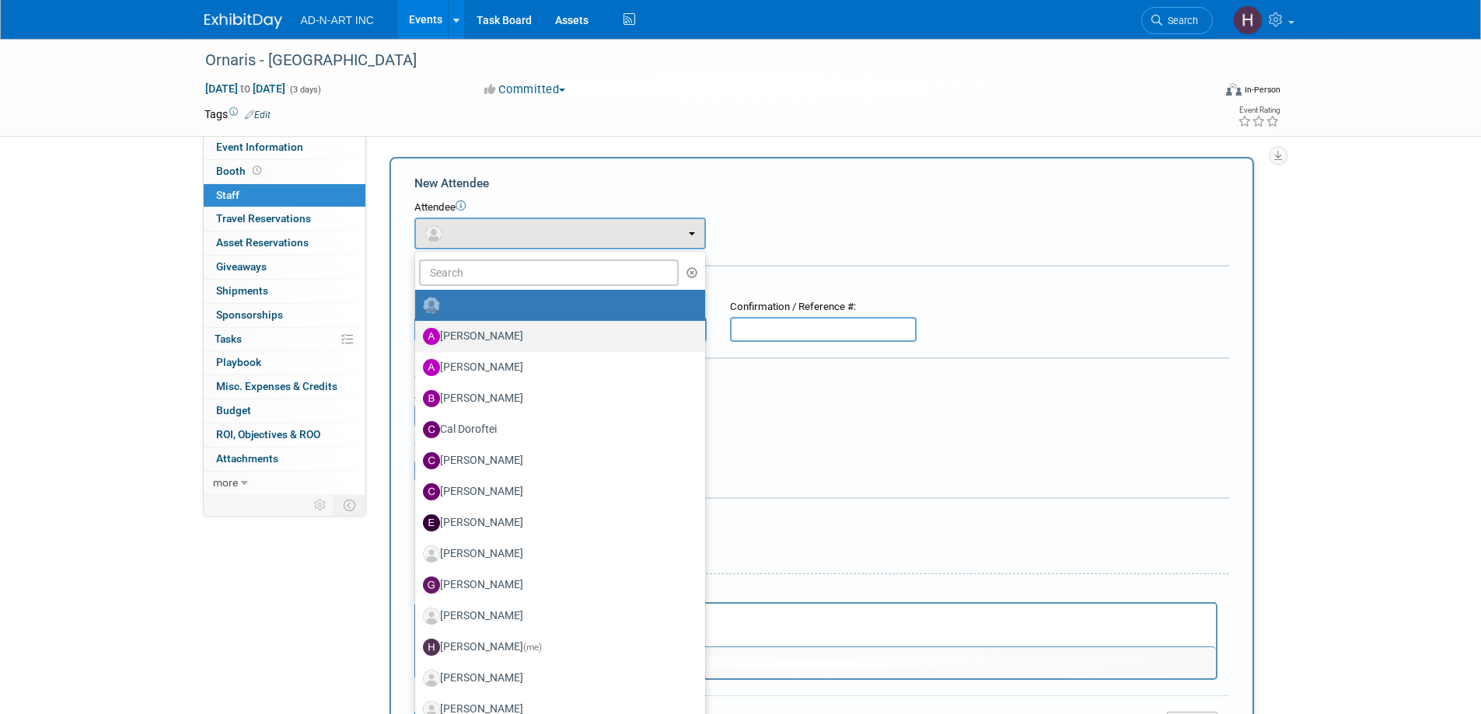
click at [482, 334] on label "[PERSON_NAME]" at bounding box center [556, 336] width 267 height 25
click at [417, 334] on input "[PERSON_NAME]" at bounding box center [412, 335] width 10 height 10
select select "50ed956b-f57e-4429-b325-722a780accbe"
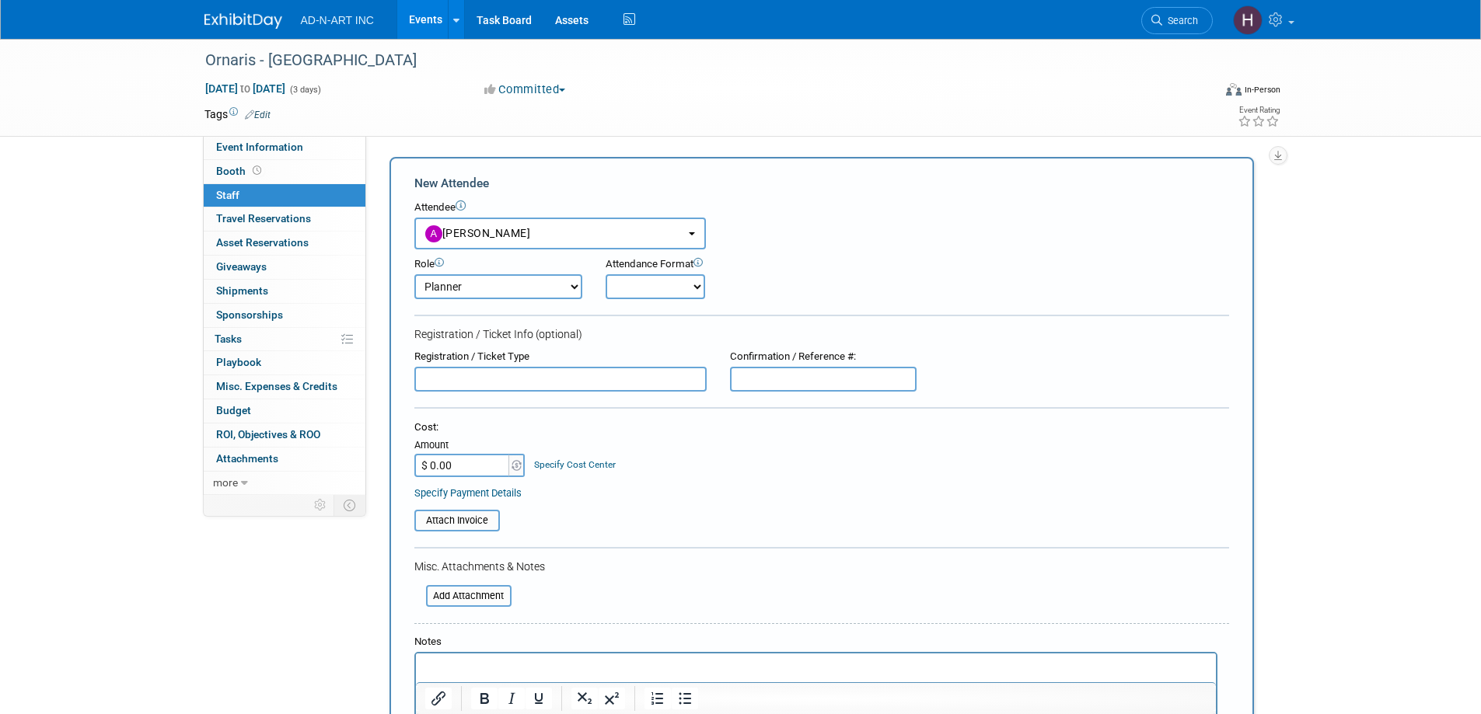
click at [497, 287] on select "Demonstrator Host Planner Presenter Sales Representative Set-up/Dismantle Crew …" at bounding box center [498, 286] width 168 height 25
select select "4"
click at [414, 274] on select "Demonstrator Host Planner Presenter Sales Representative Set-up/Dismantle Crew …" at bounding box center [498, 286] width 168 height 25
click at [637, 293] on select "Onsite Remote" at bounding box center [654, 286] width 99 height 25
select select "1"
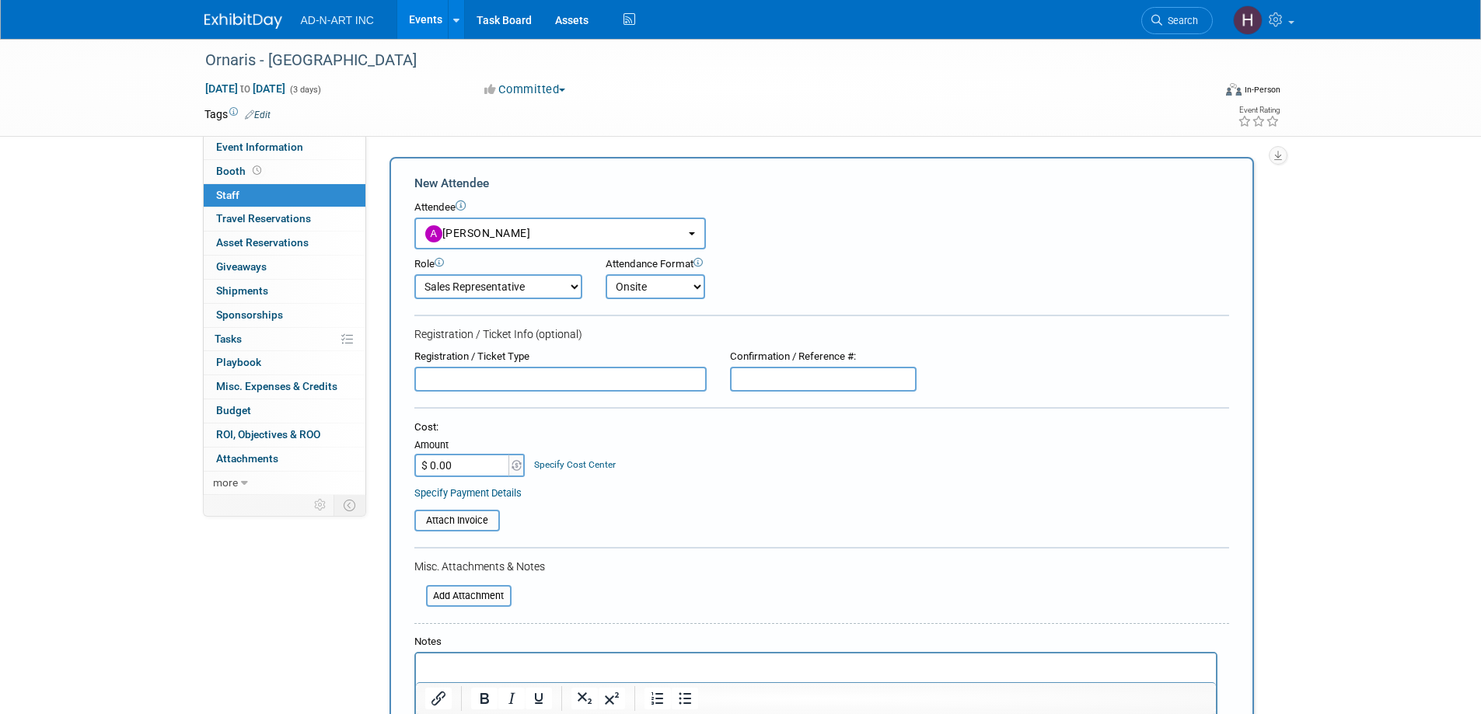
click at [605, 274] on select "Onsite Remote" at bounding box center [654, 286] width 99 height 25
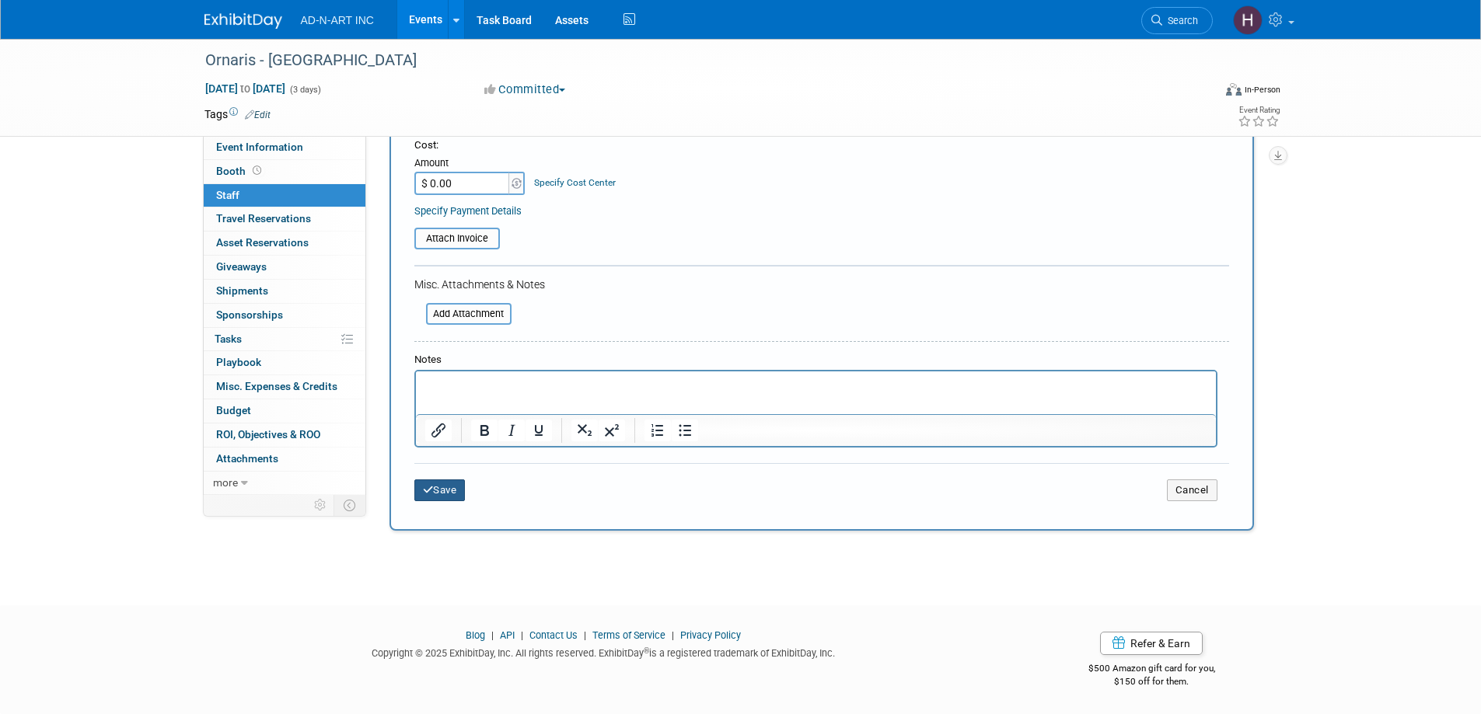
click at [440, 489] on button "Save" at bounding box center [439, 491] width 51 height 22
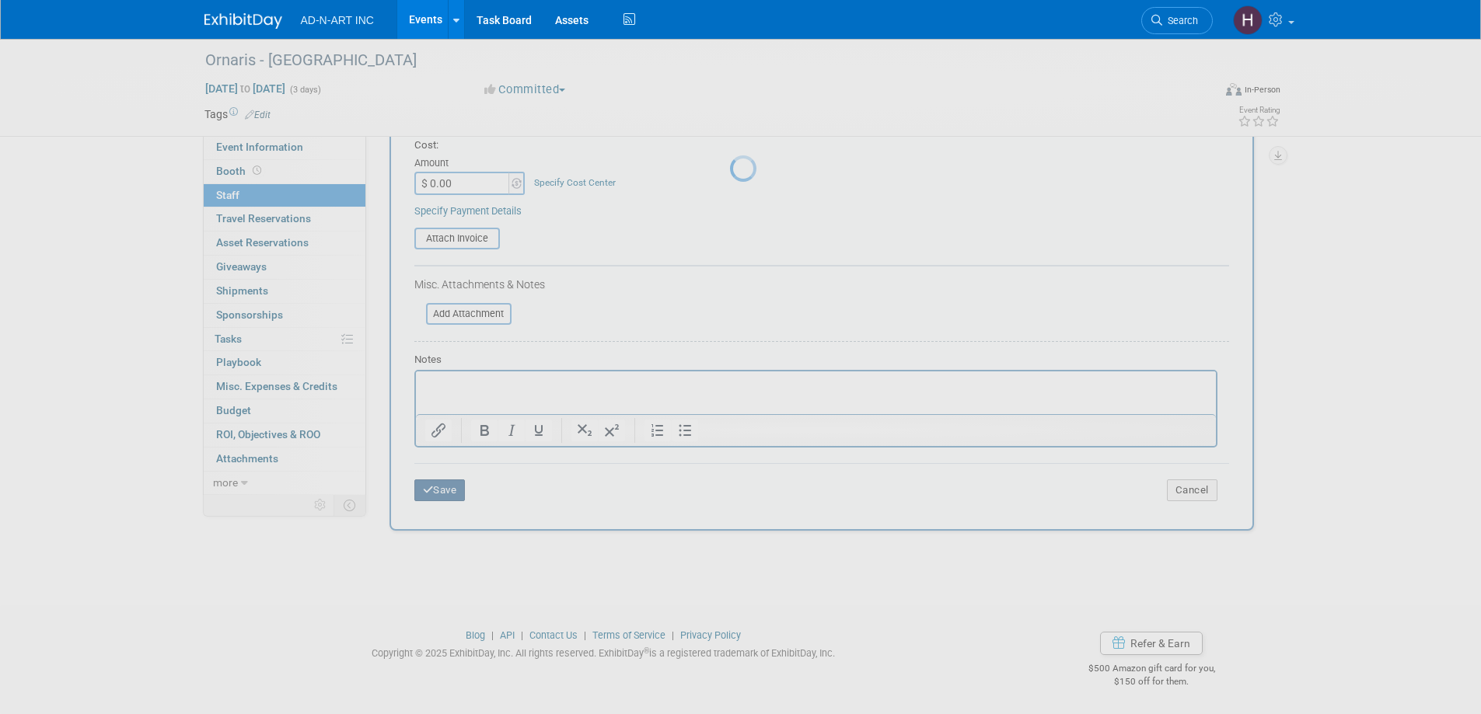
scroll to position [15, 0]
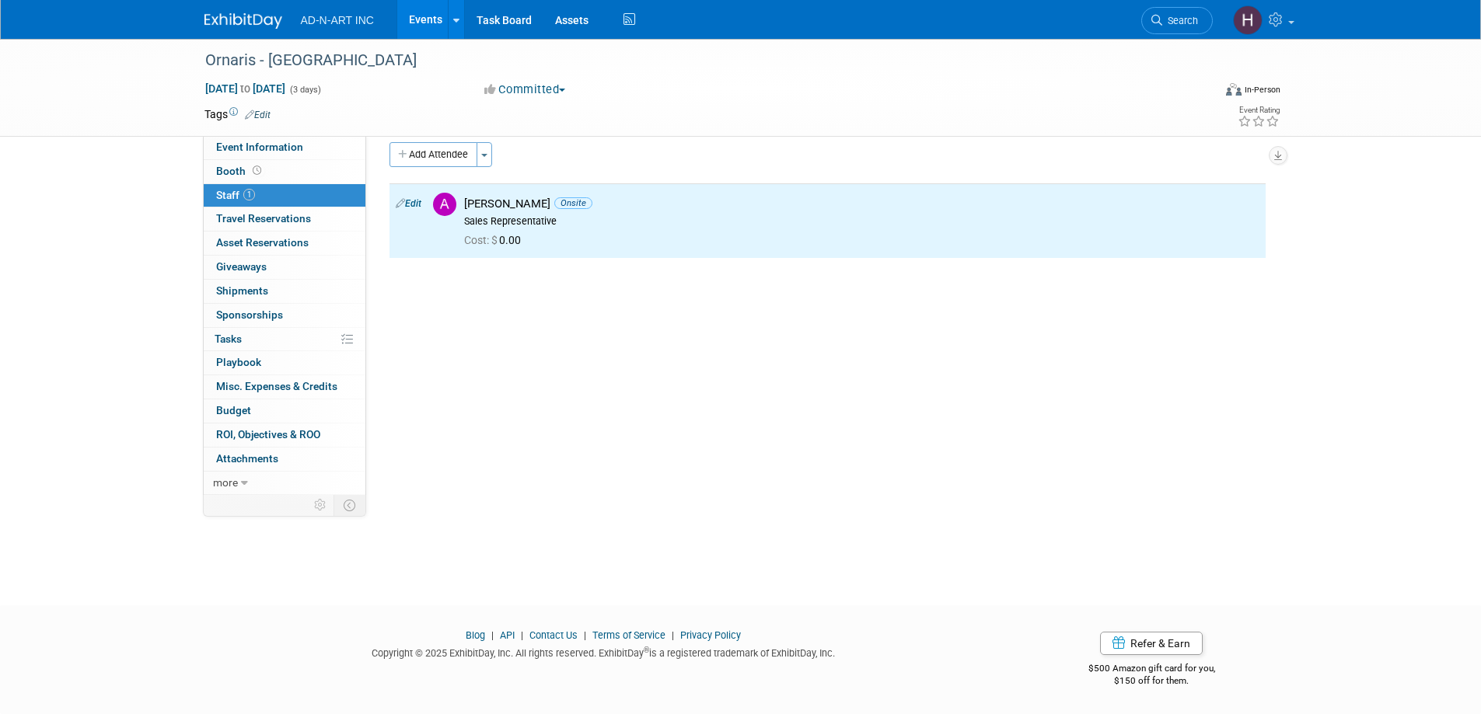
click at [230, 16] on img at bounding box center [243, 21] width 78 height 16
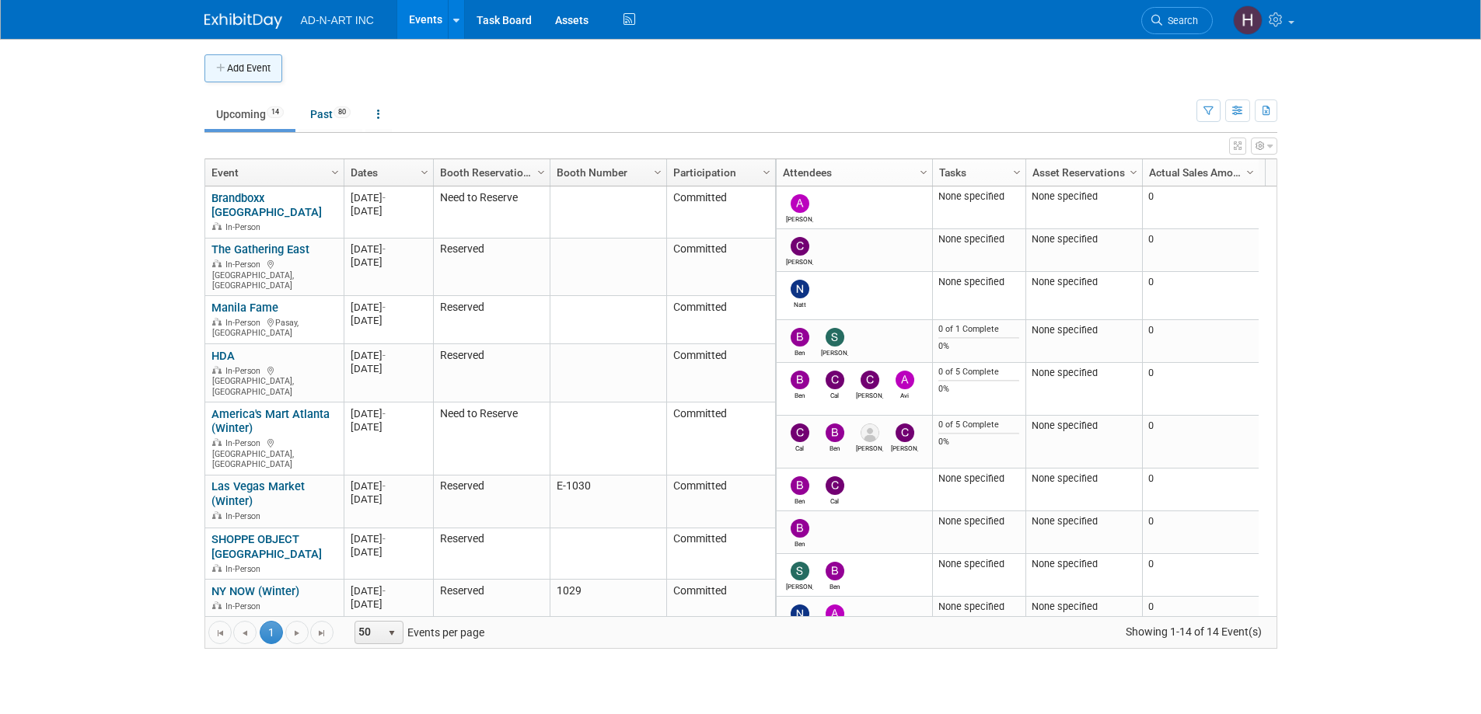
click at [248, 68] on button "Add Event" at bounding box center [243, 68] width 78 height 28
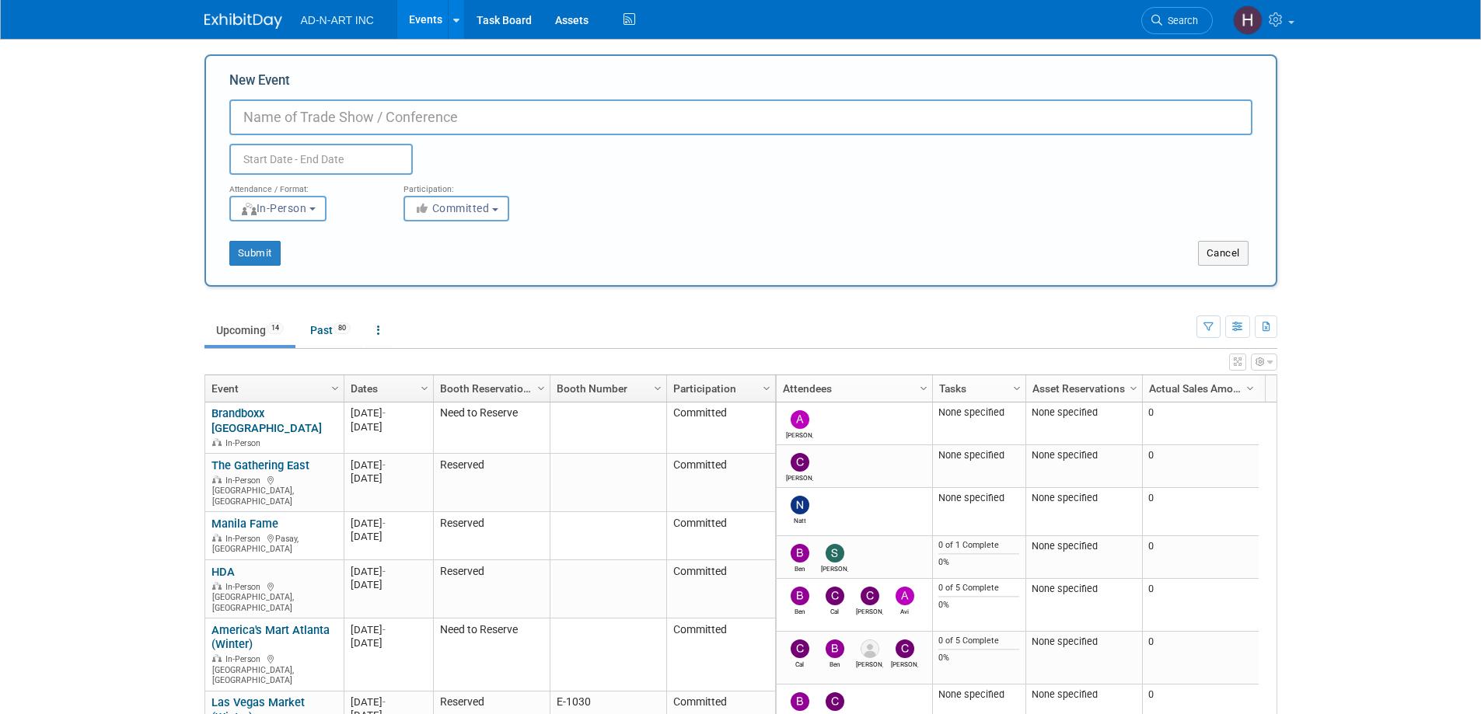
paste input "Show up"
type input "Show up - Netherland"
click at [360, 162] on input "text" at bounding box center [320, 159] width 183 height 31
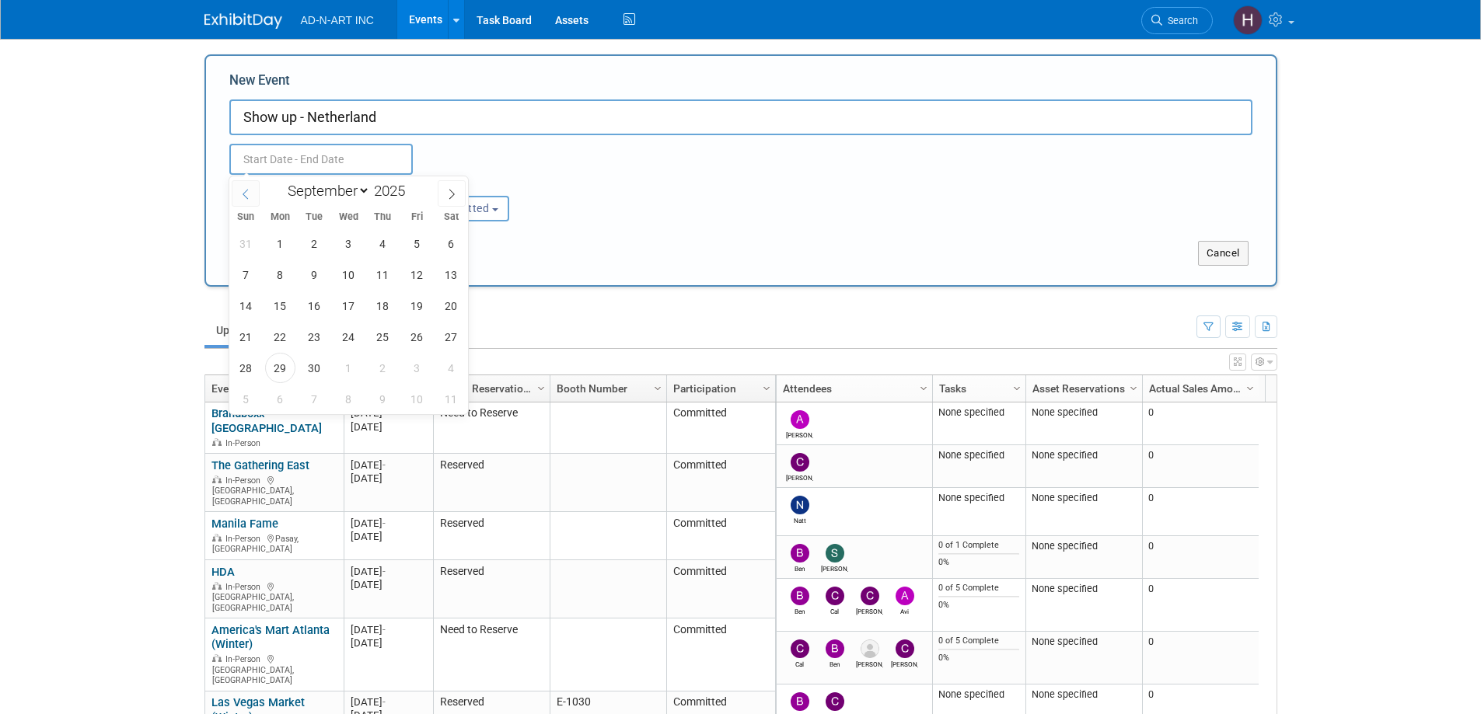
click at [247, 189] on icon at bounding box center [245, 194] width 5 height 10
select select "7"
click at [250, 403] on span "31" at bounding box center [246, 399] width 30 height 30
click at [274, 396] on span "1" at bounding box center [280, 399] width 30 height 30
type input "[DATE] to [DATE]"
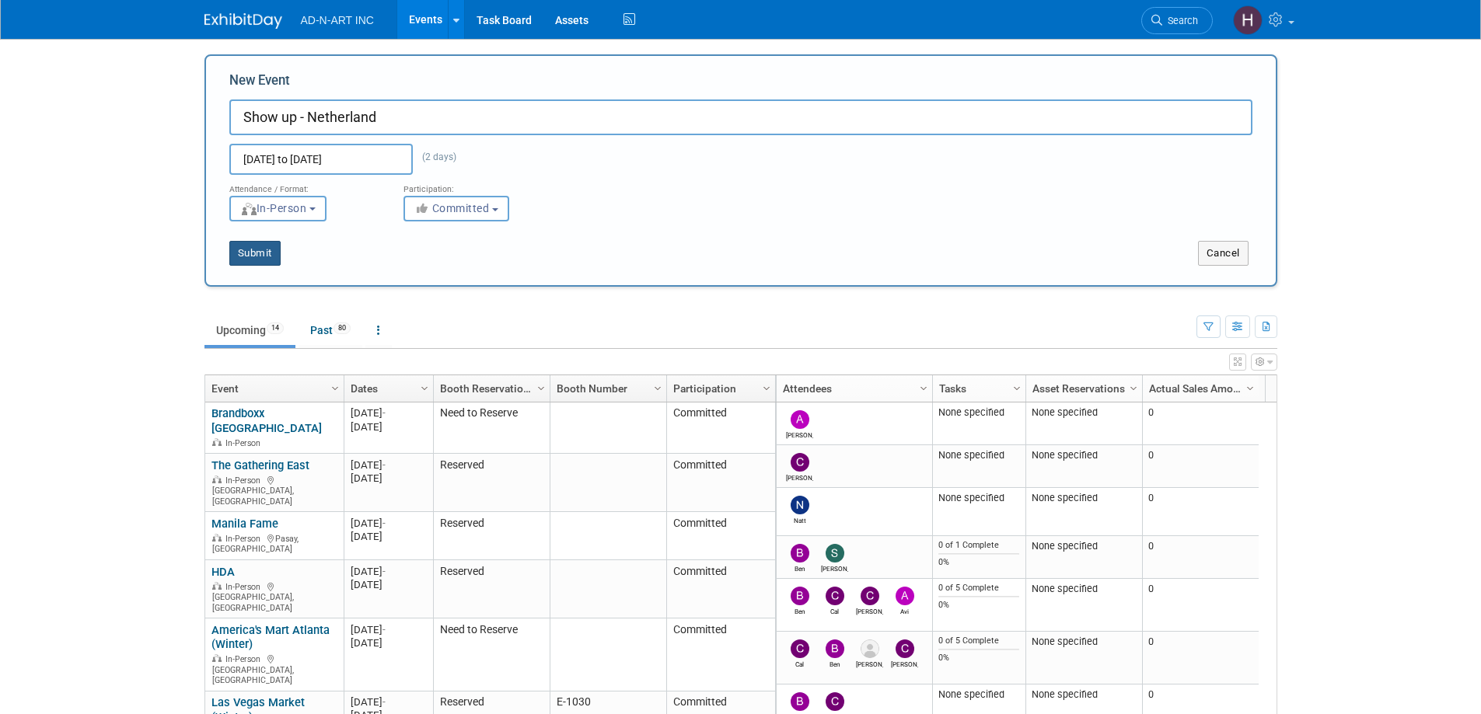
click at [252, 248] on button "Submit" at bounding box center [254, 253] width 51 height 25
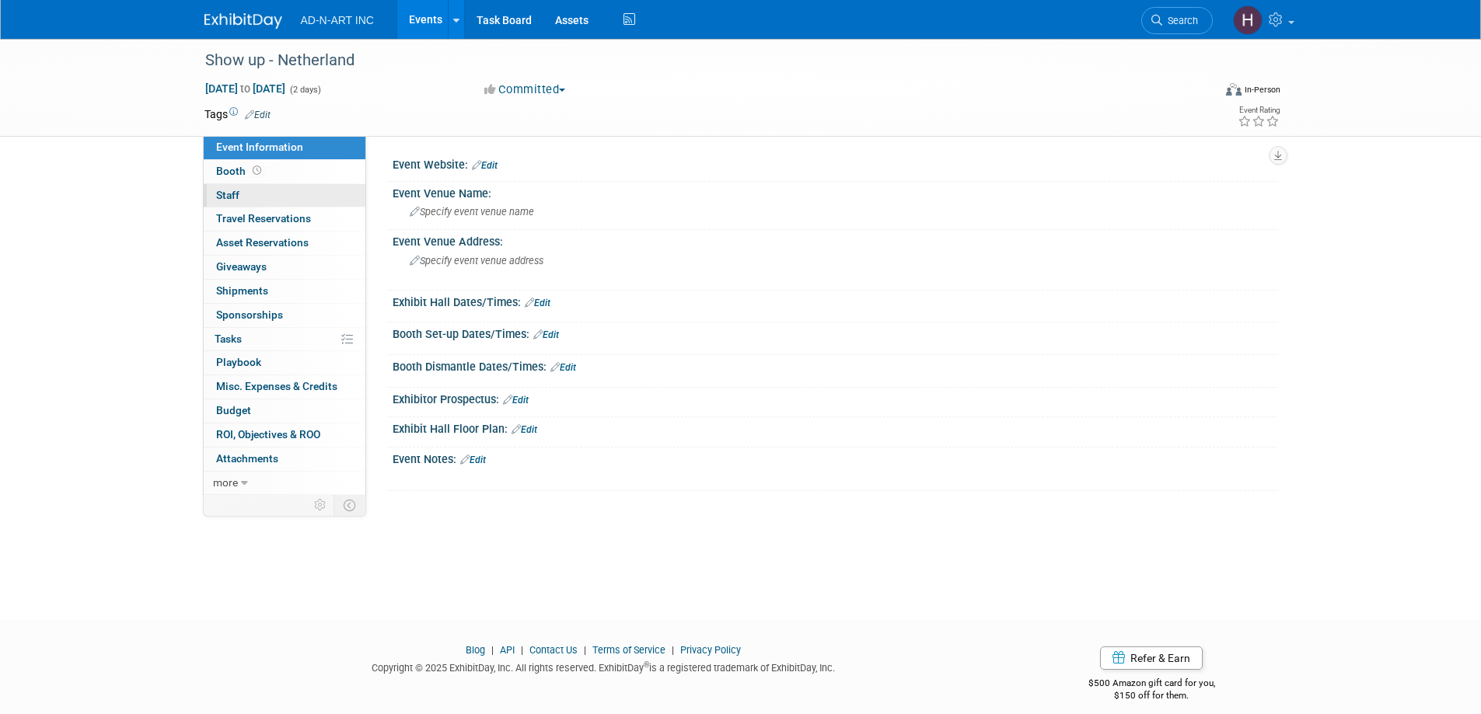
click at [229, 187] on link "0 Staff 0" at bounding box center [285, 195] width 162 height 23
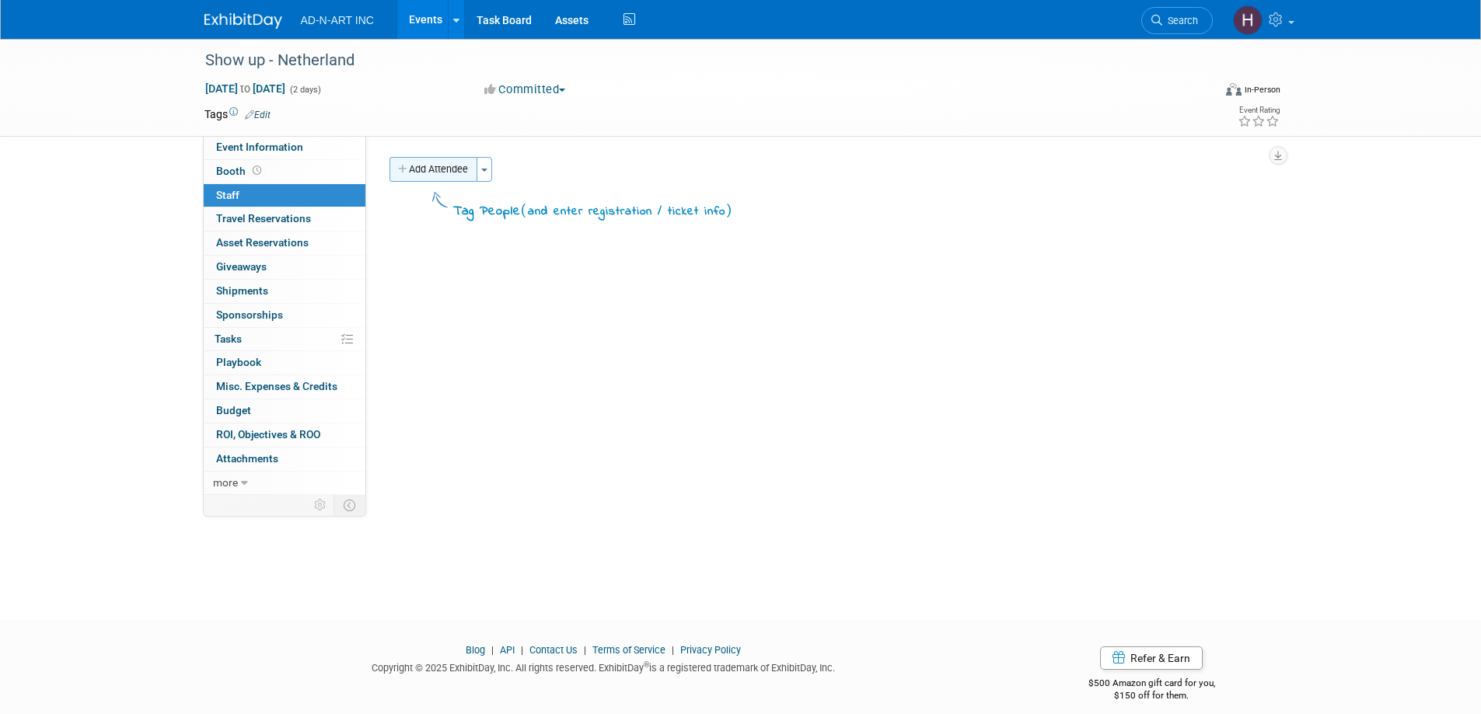
click at [420, 168] on button "Add Attendee" at bounding box center [433, 169] width 88 height 25
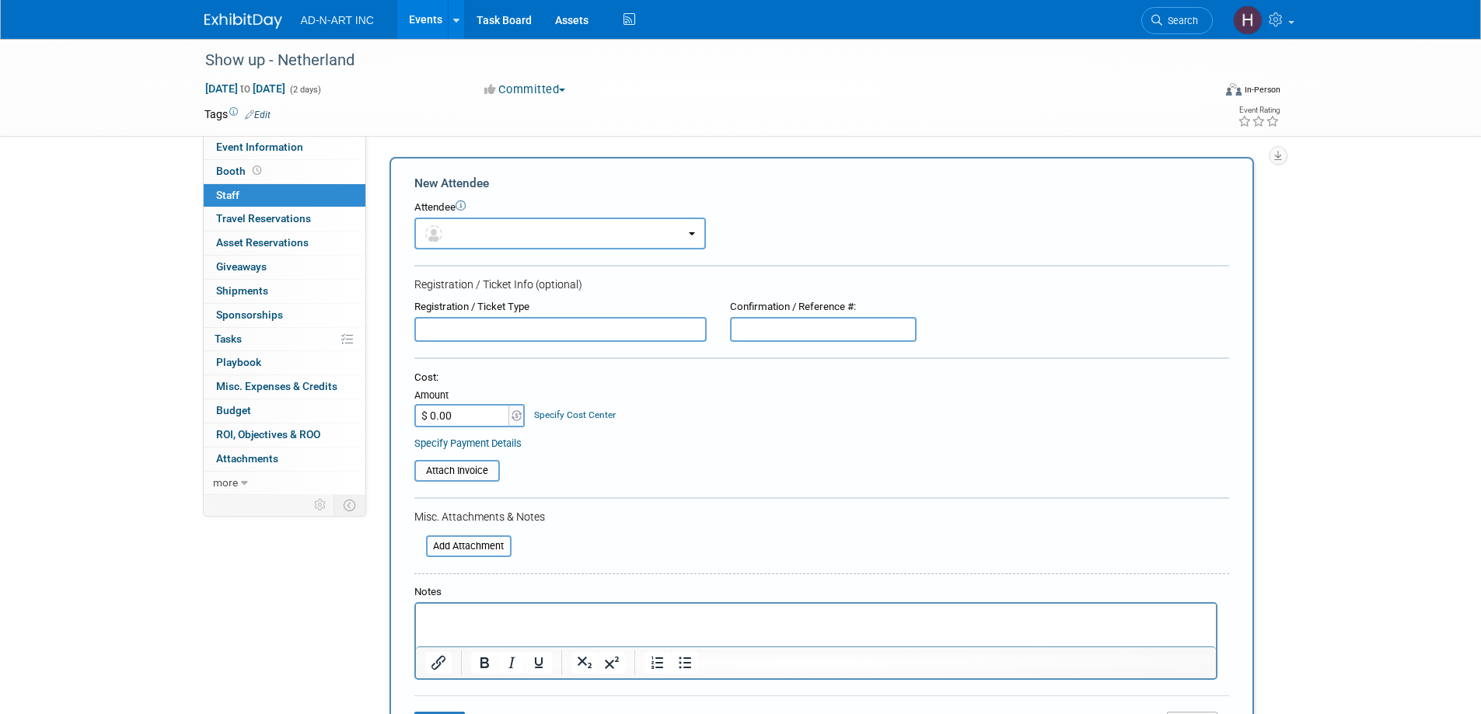
click at [462, 215] on div "Attendee <img src="[URL][DOMAIN_NAME]" style="width: 22px; height: 22px; border…" at bounding box center [821, 225] width 815 height 49
click at [462, 232] on button "button" at bounding box center [559, 234] width 291 height 32
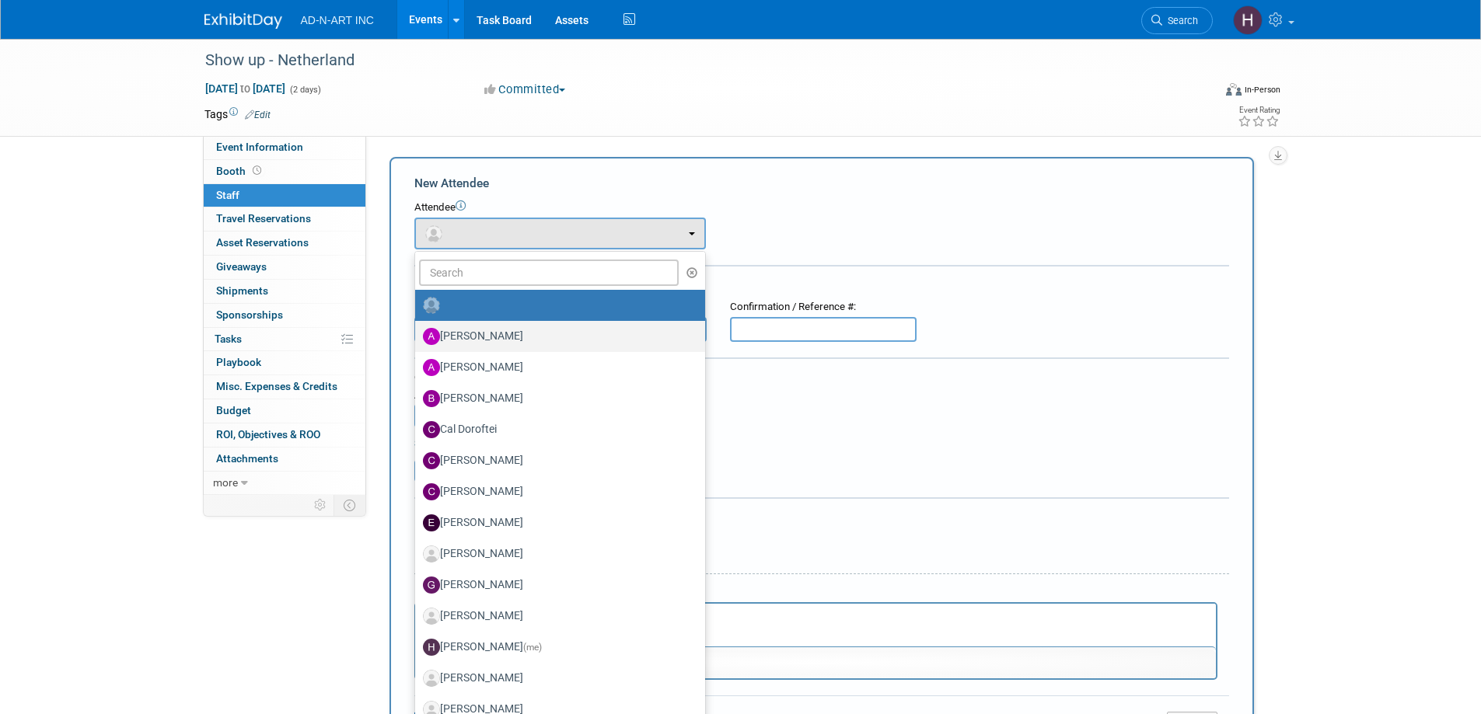
click at [506, 326] on label "[PERSON_NAME]" at bounding box center [556, 336] width 267 height 25
click at [417, 330] on input "[PERSON_NAME]" at bounding box center [412, 335] width 10 height 10
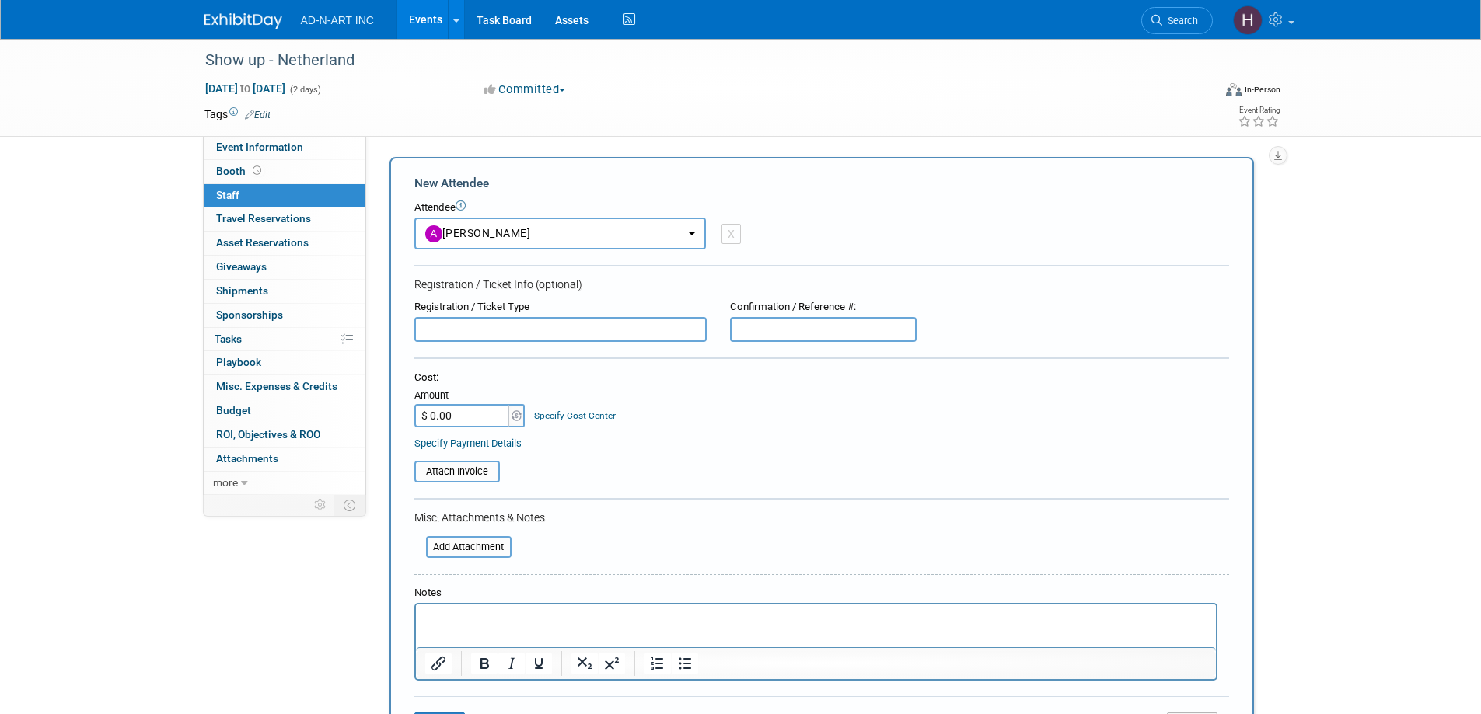
select select "50ed956b-f57e-4429-b325-722a780accbe"
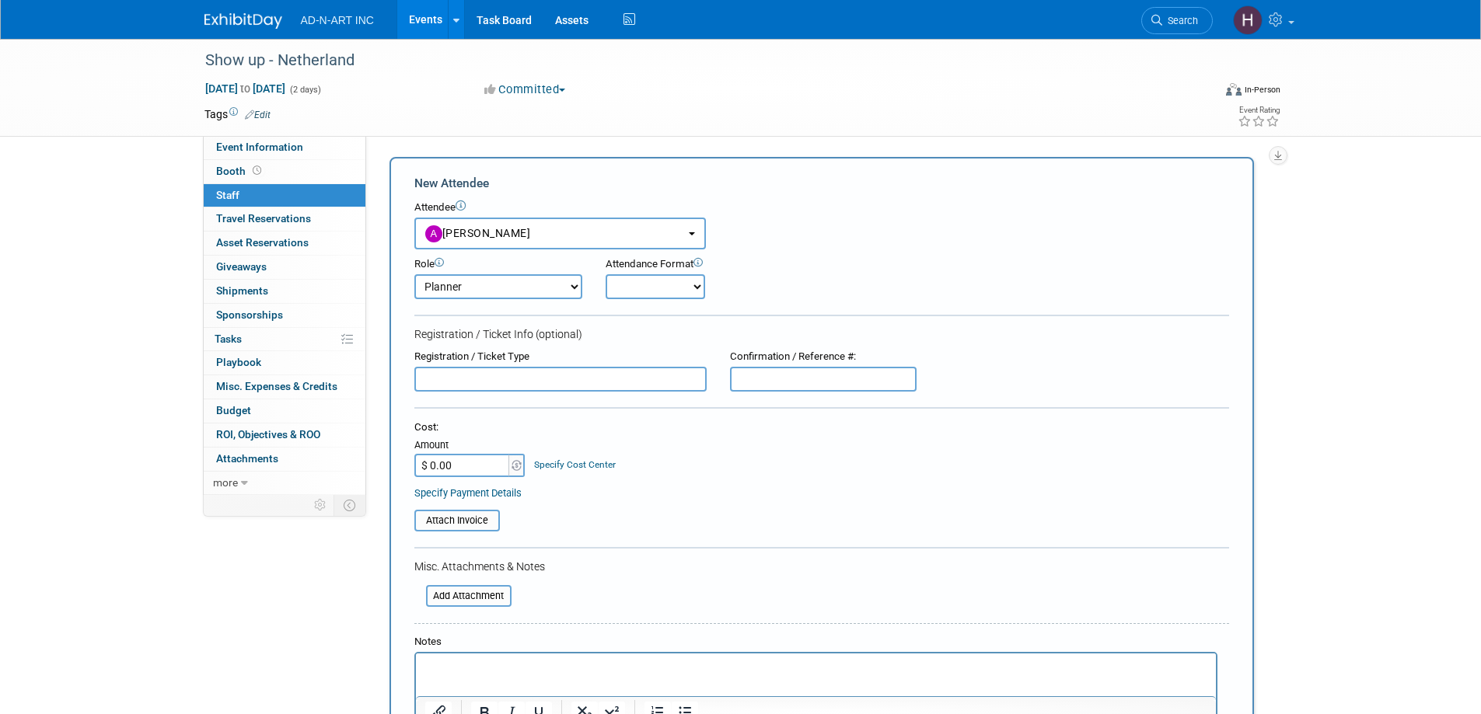
click at [482, 292] on select "Demonstrator Host Planner Presenter Sales Representative Set-up/Dismantle Crew …" at bounding box center [498, 286] width 168 height 25
select select "4"
click at [414, 274] on select "Demonstrator Host Planner Presenter Sales Representative Set-up/Dismantle Crew …" at bounding box center [498, 286] width 168 height 25
click at [620, 286] on select "Onsite Remote" at bounding box center [654, 286] width 99 height 25
click at [605, 274] on select "Onsite Remote" at bounding box center [654, 286] width 99 height 25
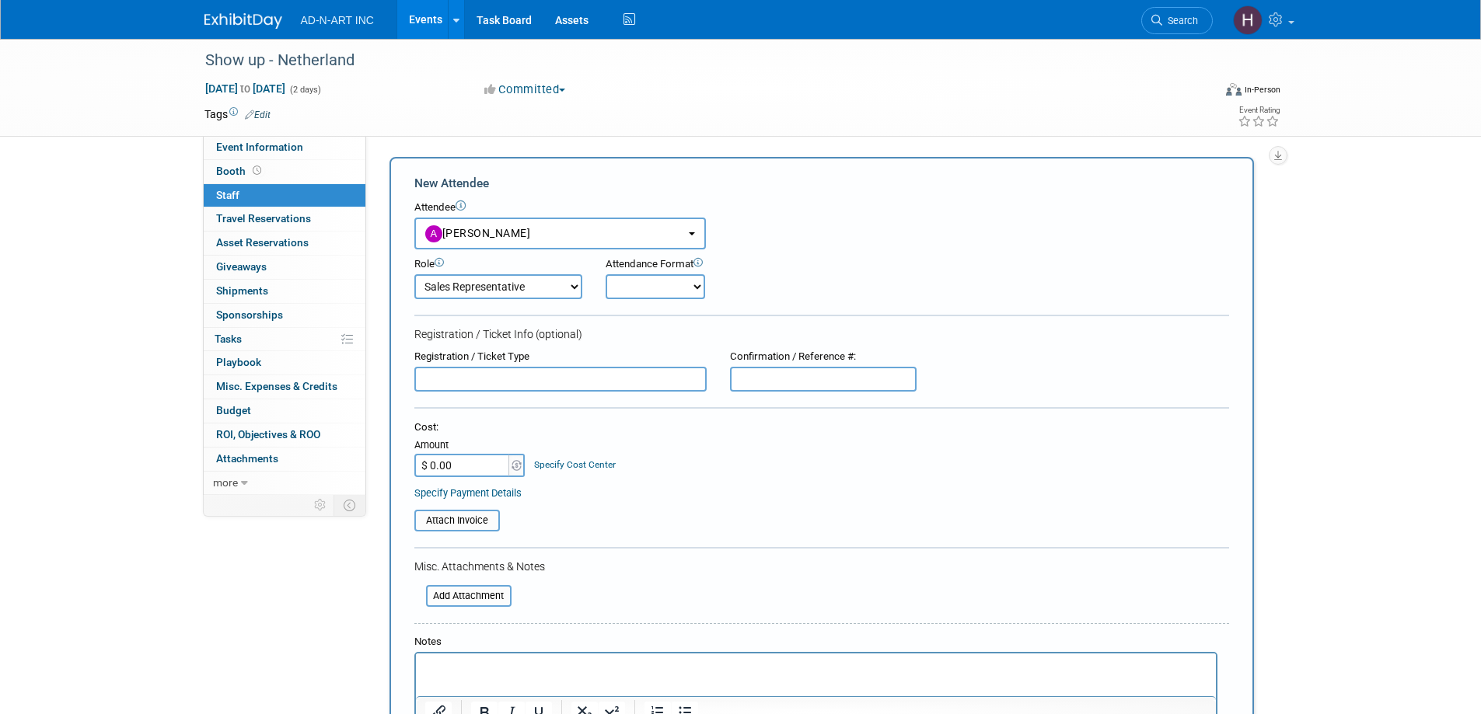
click at [635, 324] on form "New Attendee Attendee <img src="https://www.exhibitday.com/Images/Unassigned-Us…" at bounding box center [821, 485] width 815 height 620
click at [642, 290] on select "Onsite Remote" at bounding box center [654, 286] width 99 height 25
select select "1"
click at [605, 274] on select "Onsite Remote" at bounding box center [654, 286] width 99 height 25
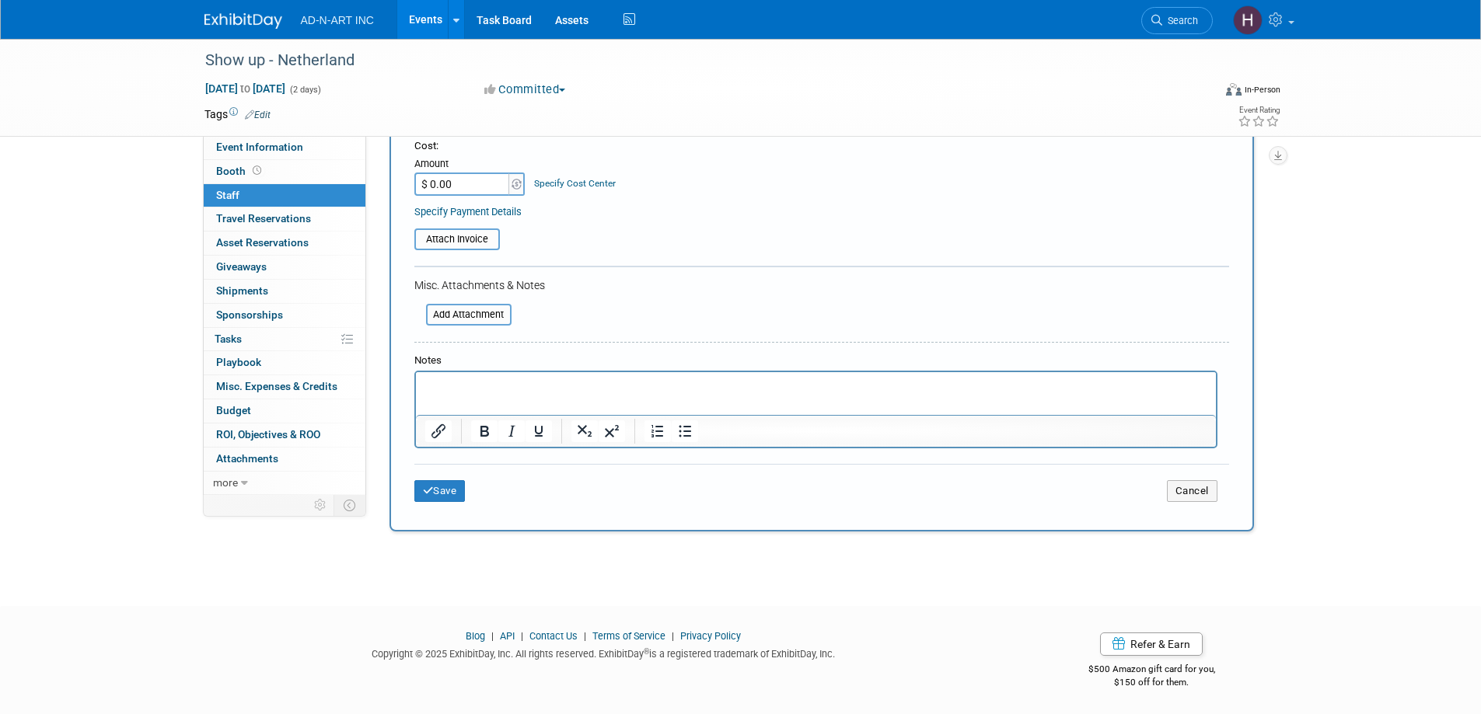
scroll to position [284, 0]
click at [432, 486] on icon "submit" at bounding box center [428, 490] width 11 height 10
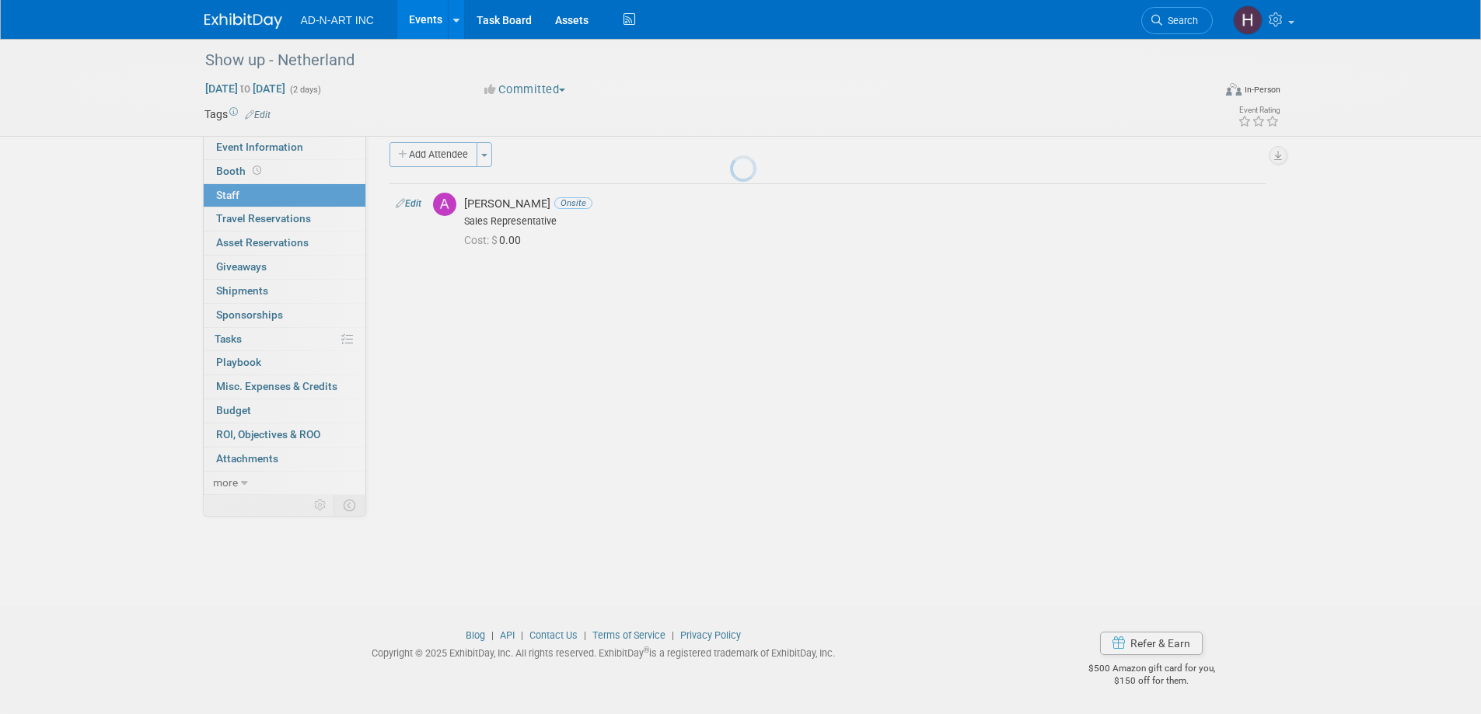
scroll to position [15, 0]
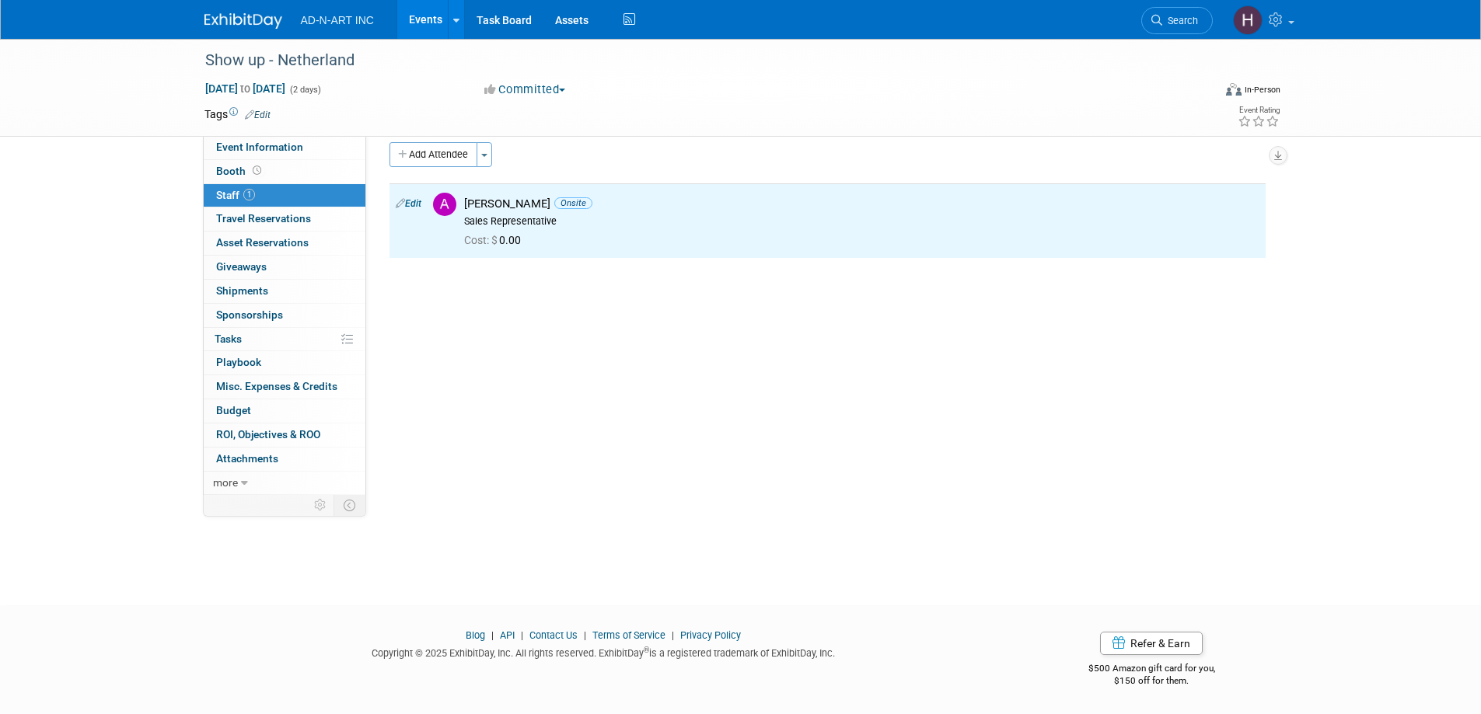
click at [240, 23] on img at bounding box center [243, 21] width 78 height 16
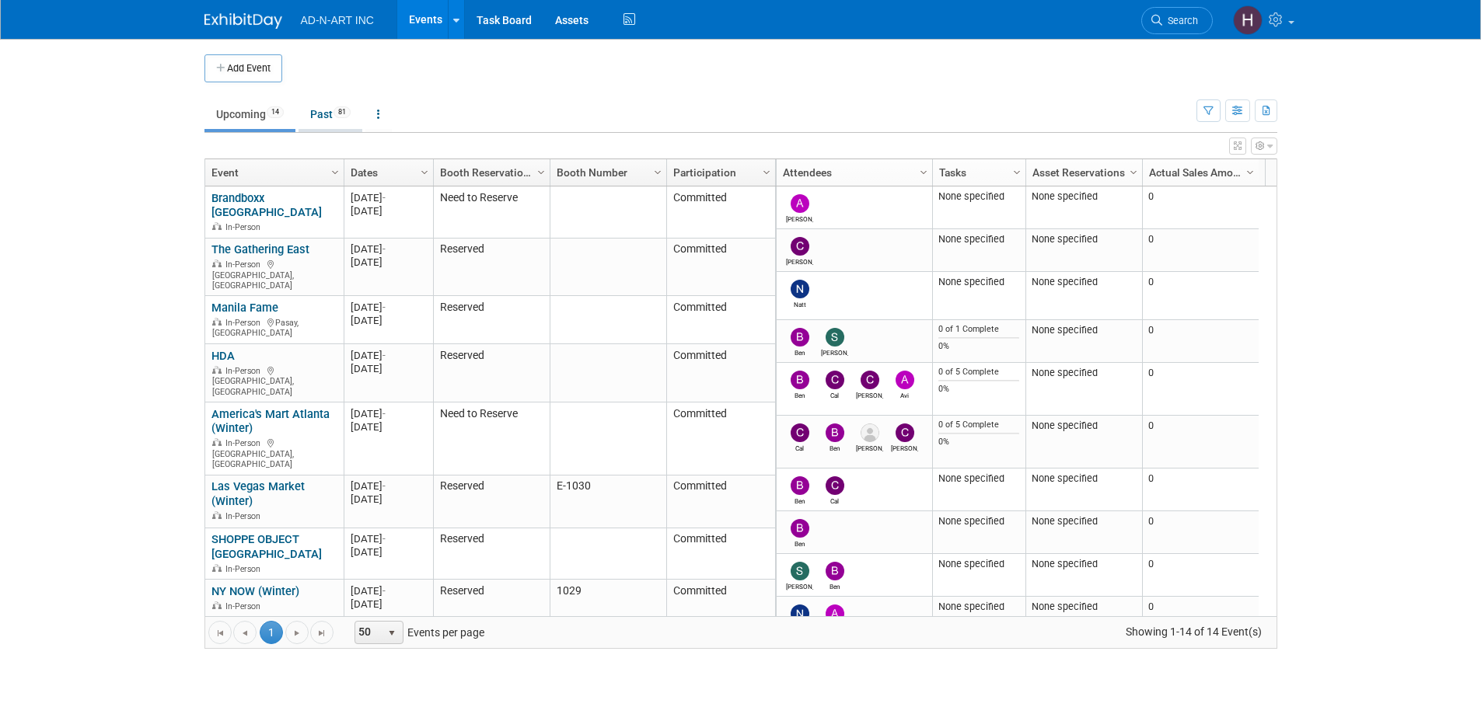
click at [326, 114] on link "Past 81" at bounding box center [330, 114] width 64 height 30
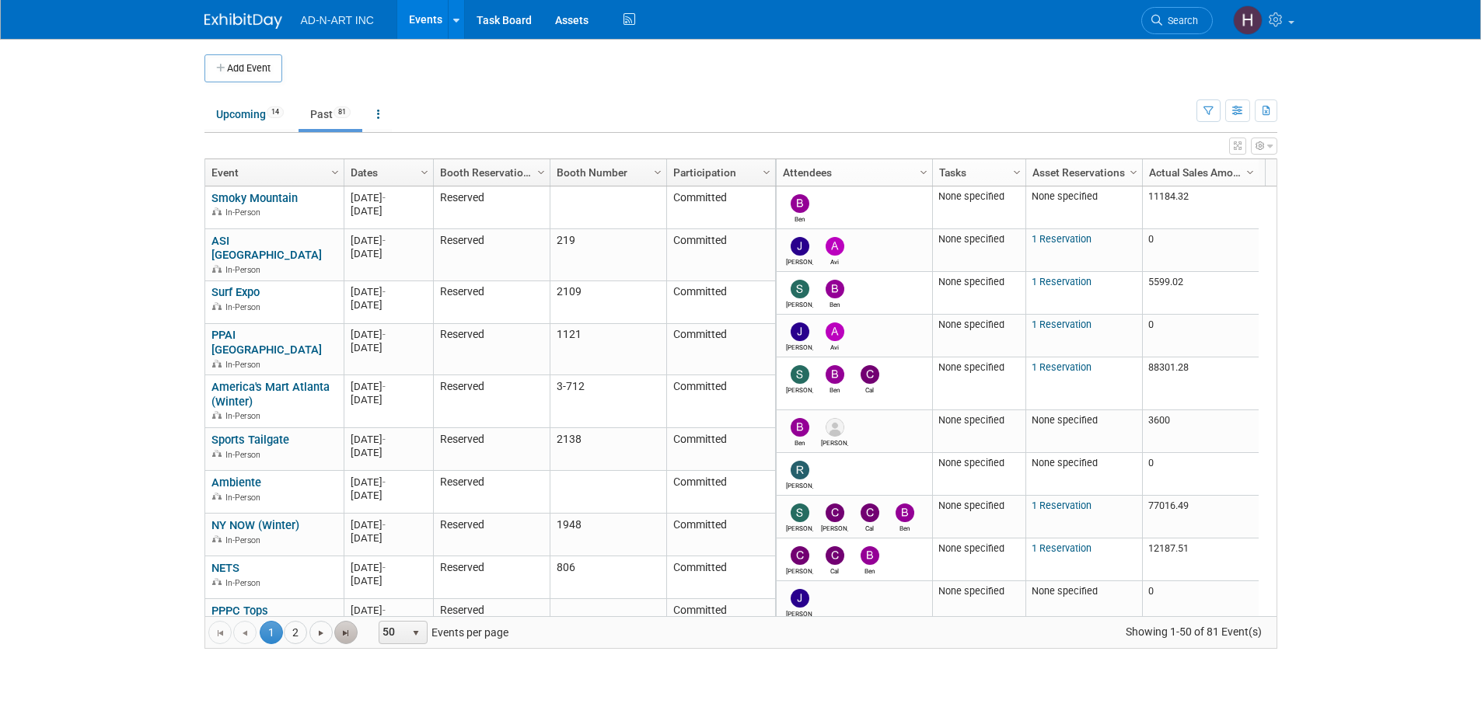
click at [344, 632] on span "Go to the last page" at bounding box center [346, 633] width 12 height 12
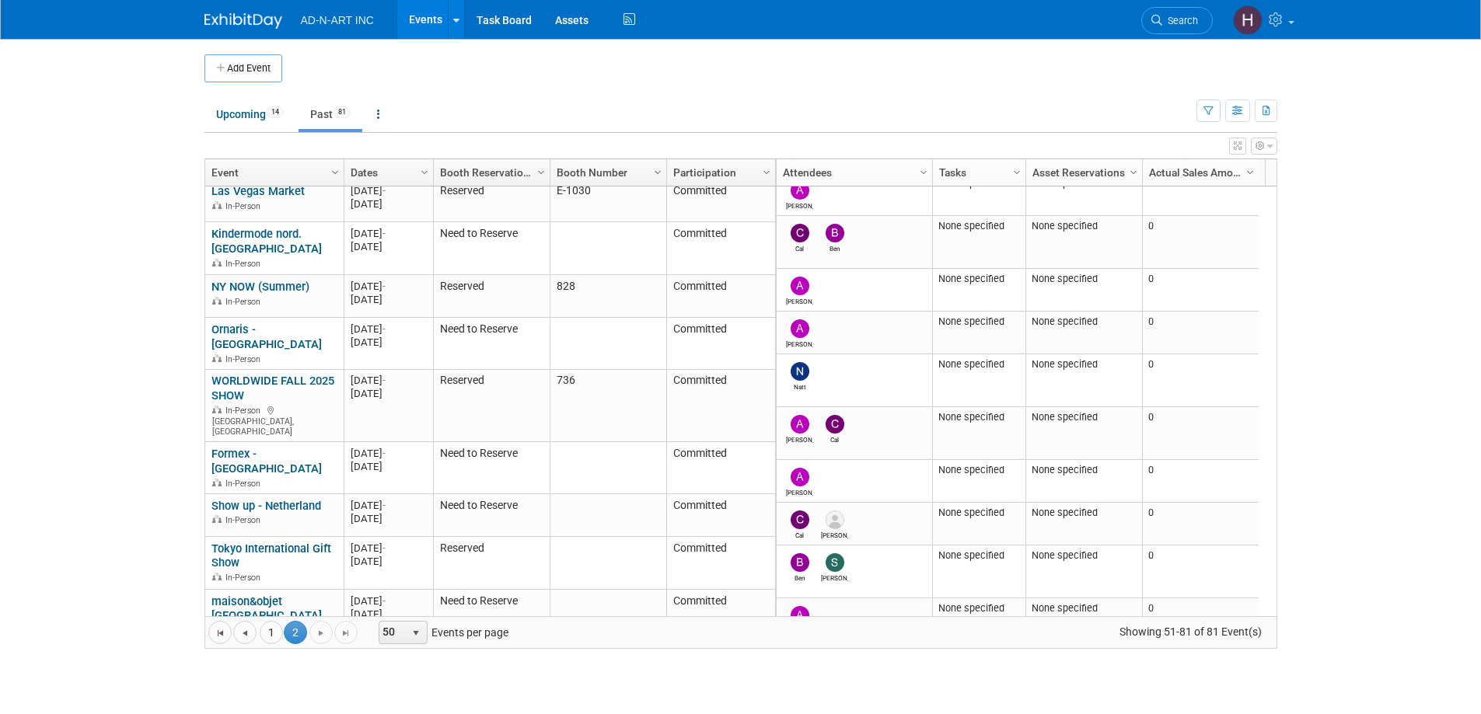
scroll to position [1106, 0]
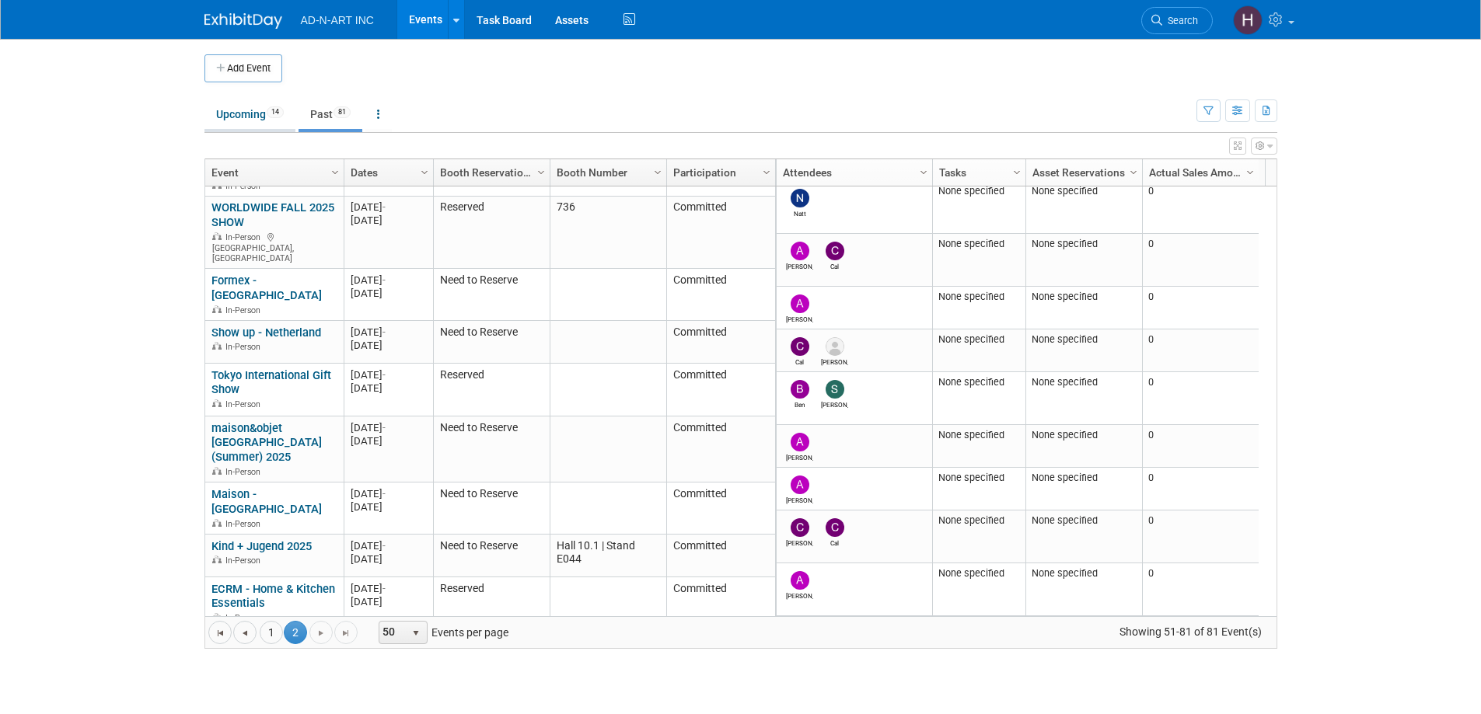
click at [237, 116] on link "Upcoming 14" at bounding box center [249, 114] width 91 height 30
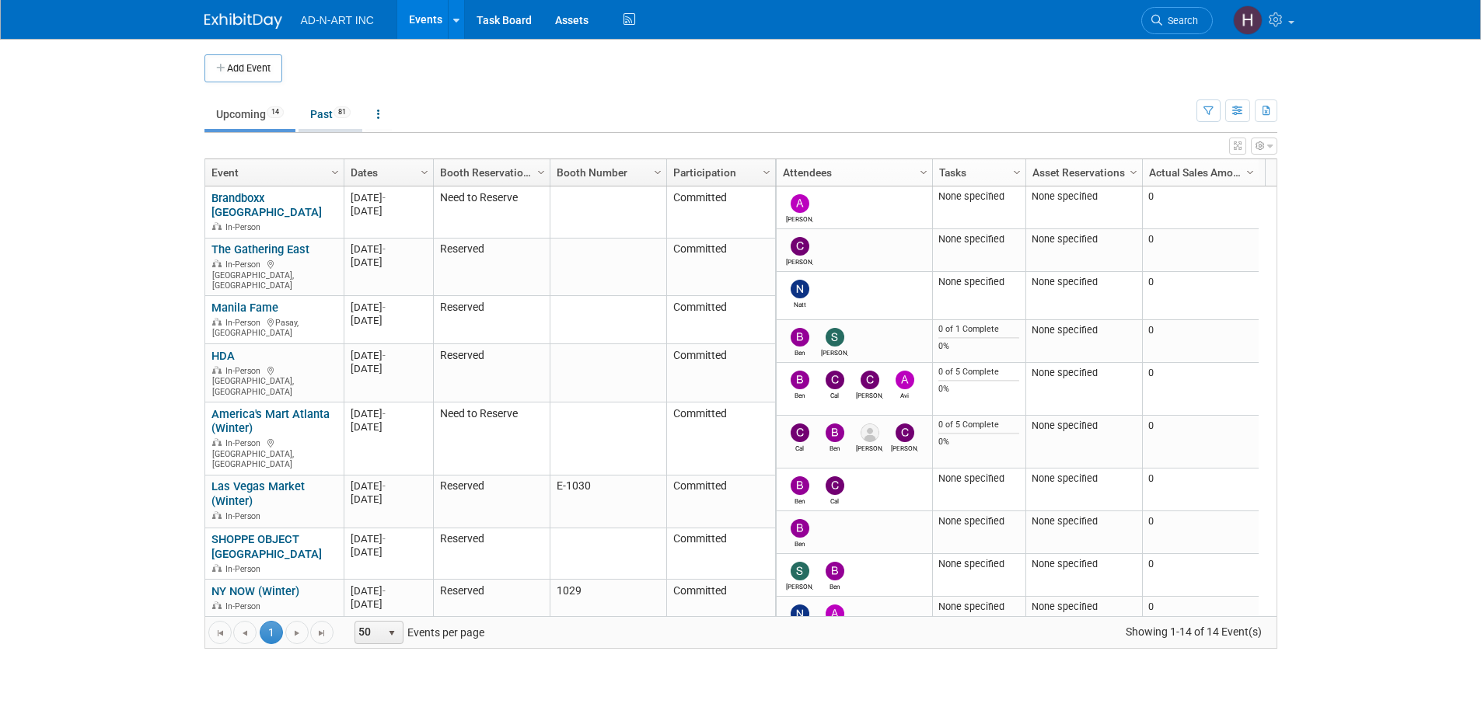
click at [323, 107] on link "Past 81" at bounding box center [330, 114] width 64 height 30
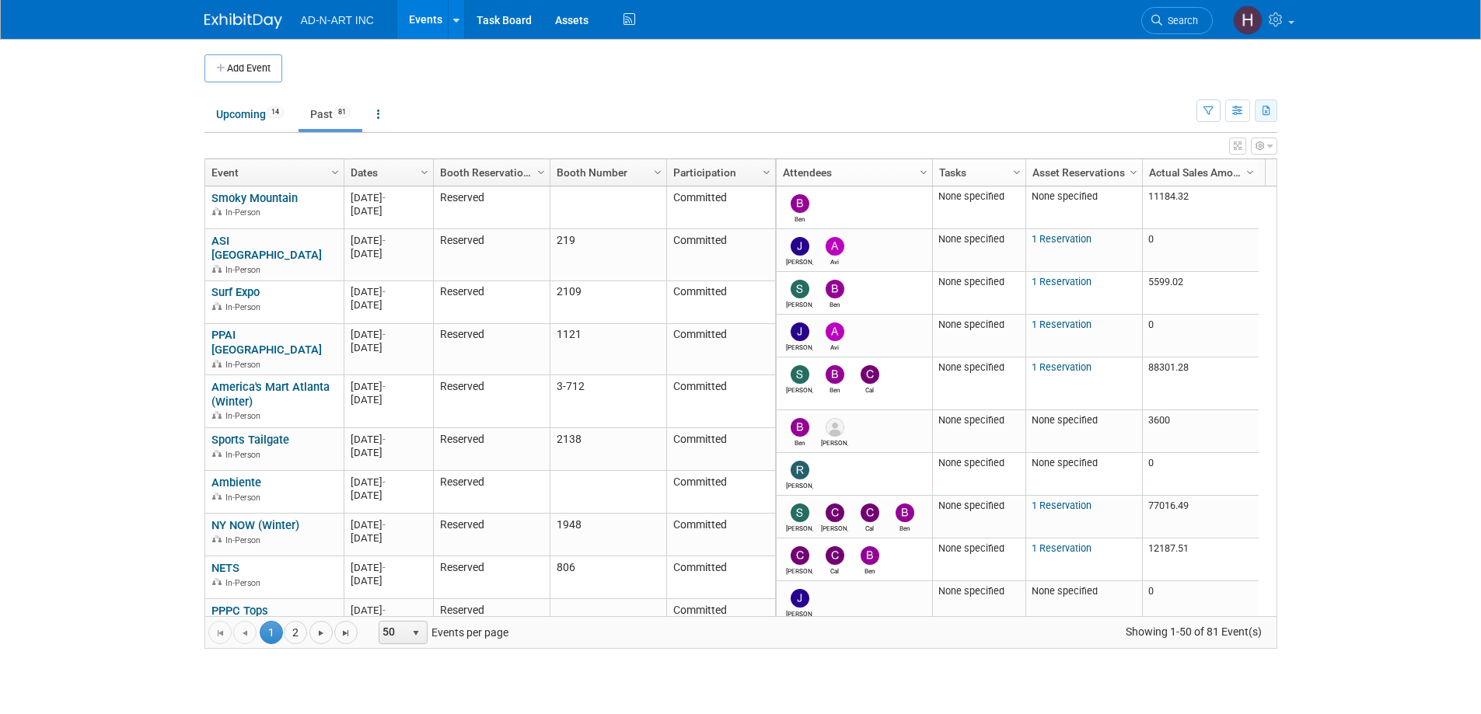
click at [1265, 113] on icon "button" at bounding box center [1266, 111] width 9 height 10
click at [1176, 187] on span "(95 Events)" at bounding box center [1174, 185] width 47 height 11
click at [254, 19] on img at bounding box center [243, 21] width 78 height 16
